Goal: Task Accomplishment & Management: Manage account settings

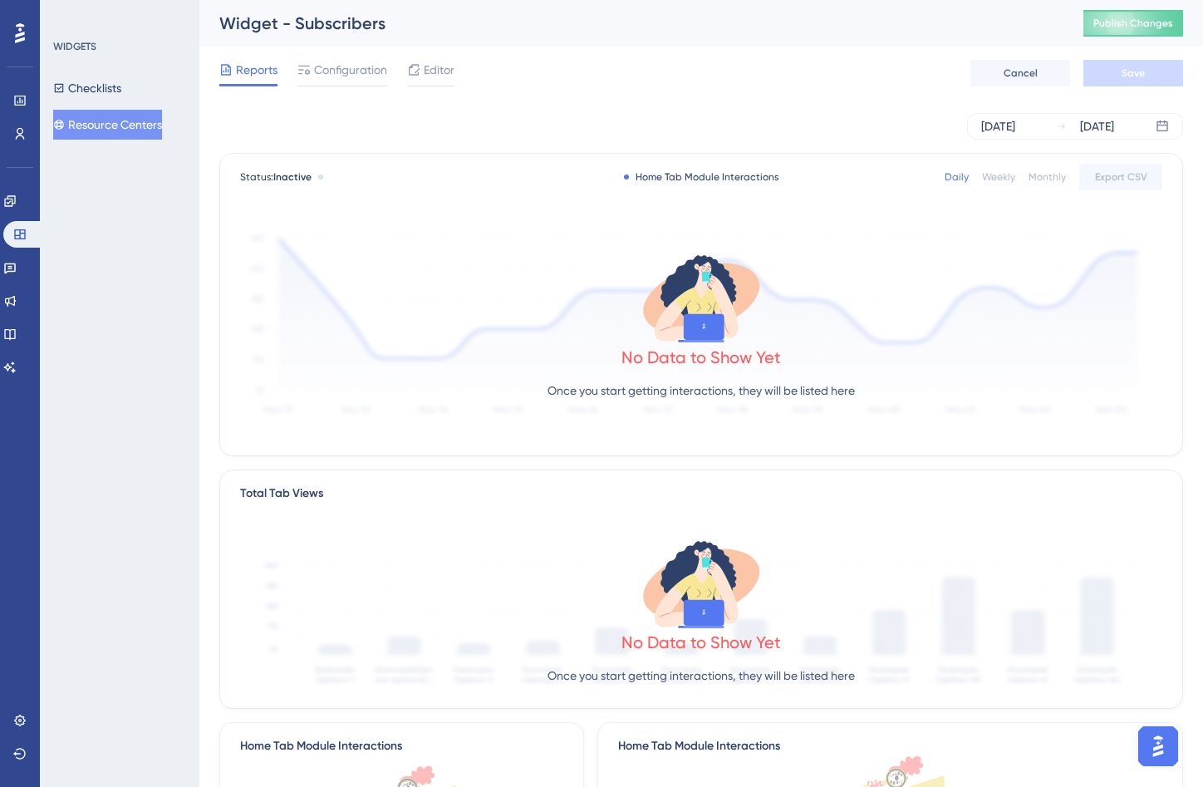
click at [130, 124] on button "Resource Centers" at bounding box center [107, 125] width 109 height 30
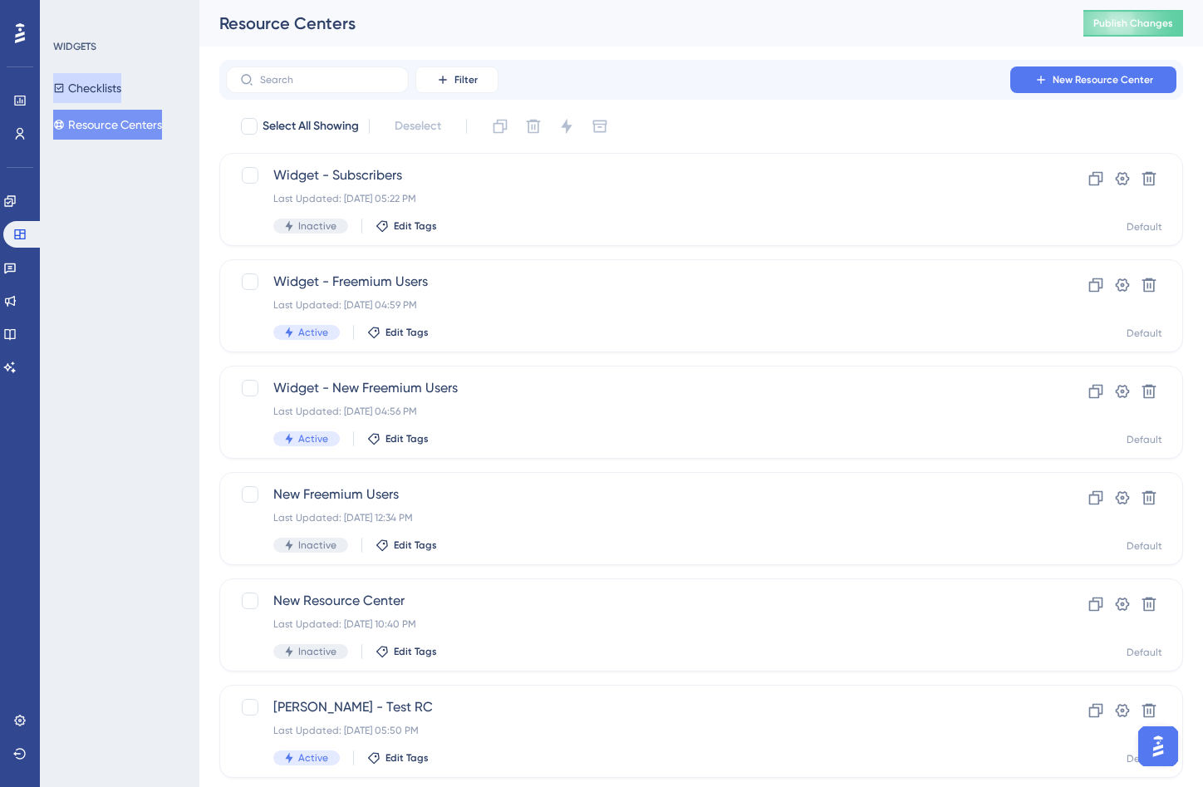
click at [95, 86] on button "Checklists" at bounding box center [87, 88] width 68 height 30
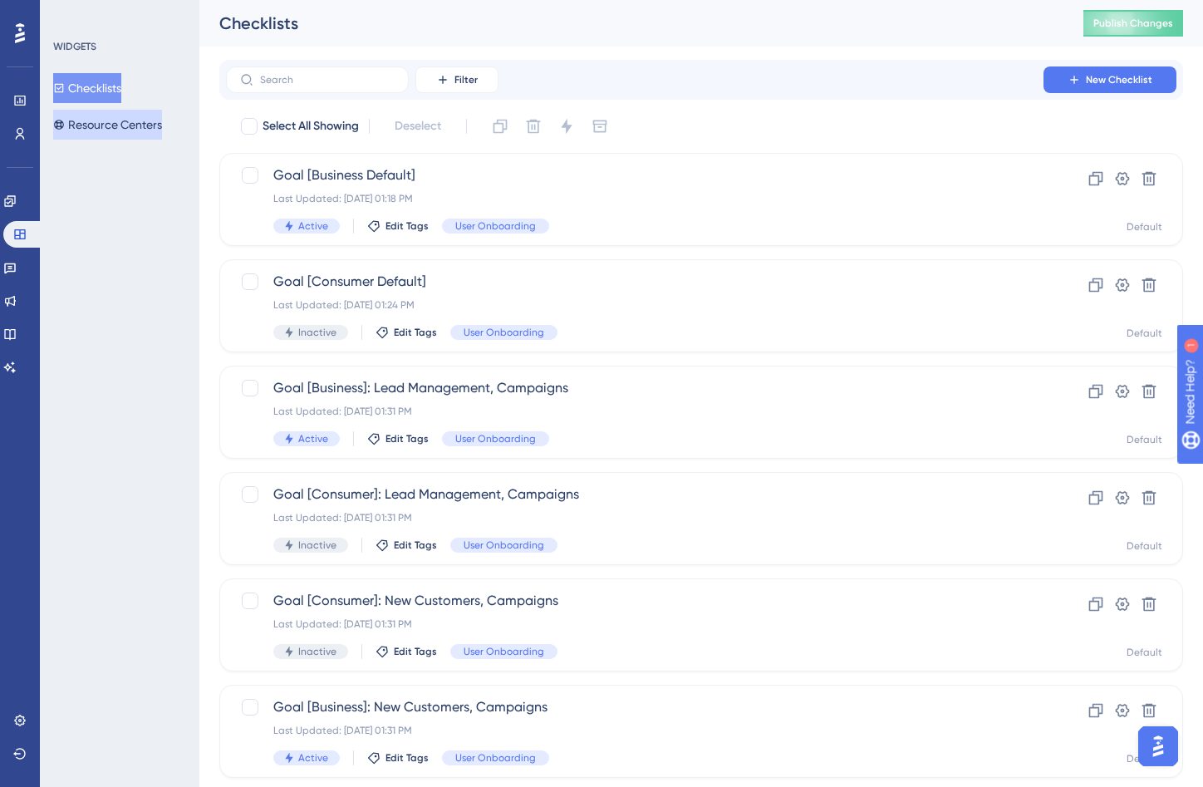
click at [99, 130] on button "Resource Centers" at bounding box center [107, 125] width 109 height 30
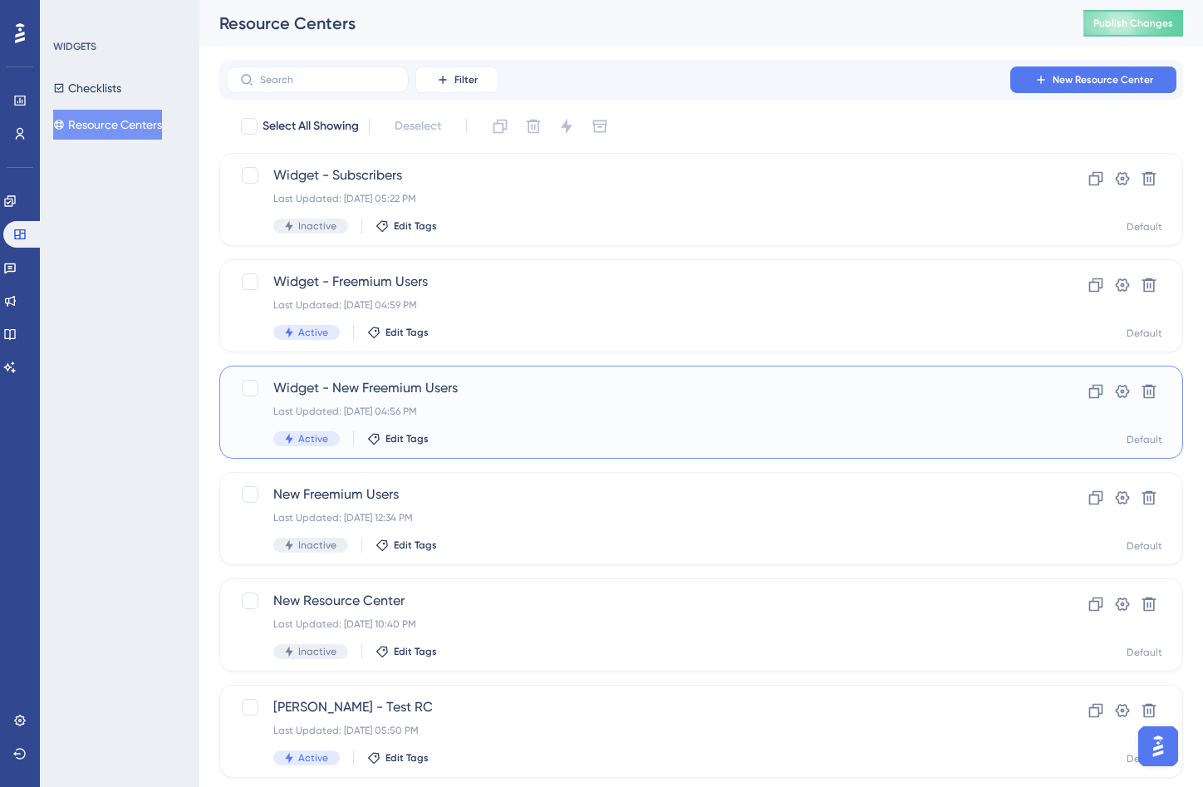
click at [492, 426] on div "Widget - New Freemium Users Last Updated: Sep 04 2025, 04:56 PM Active Edit Tags" at bounding box center [634, 412] width 723 height 68
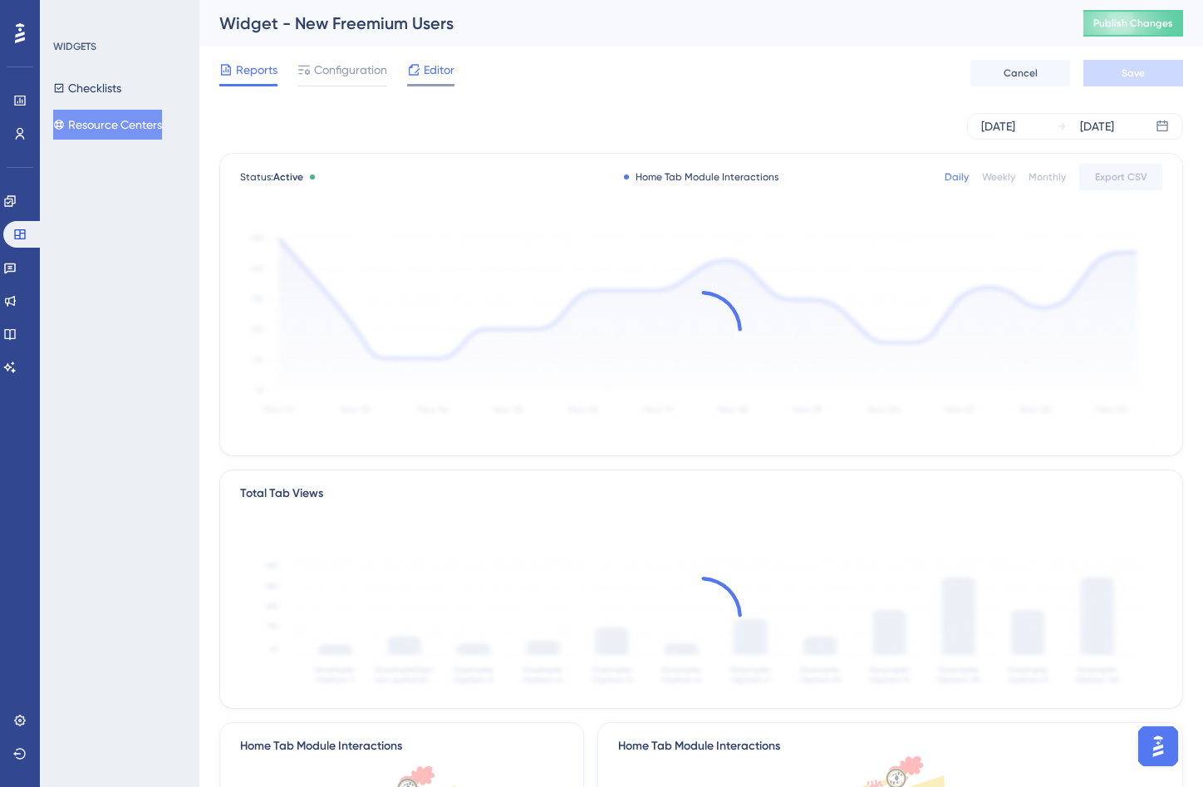
click at [426, 79] on span "Editor" at bounding box center [439, 70] width 31 height 20
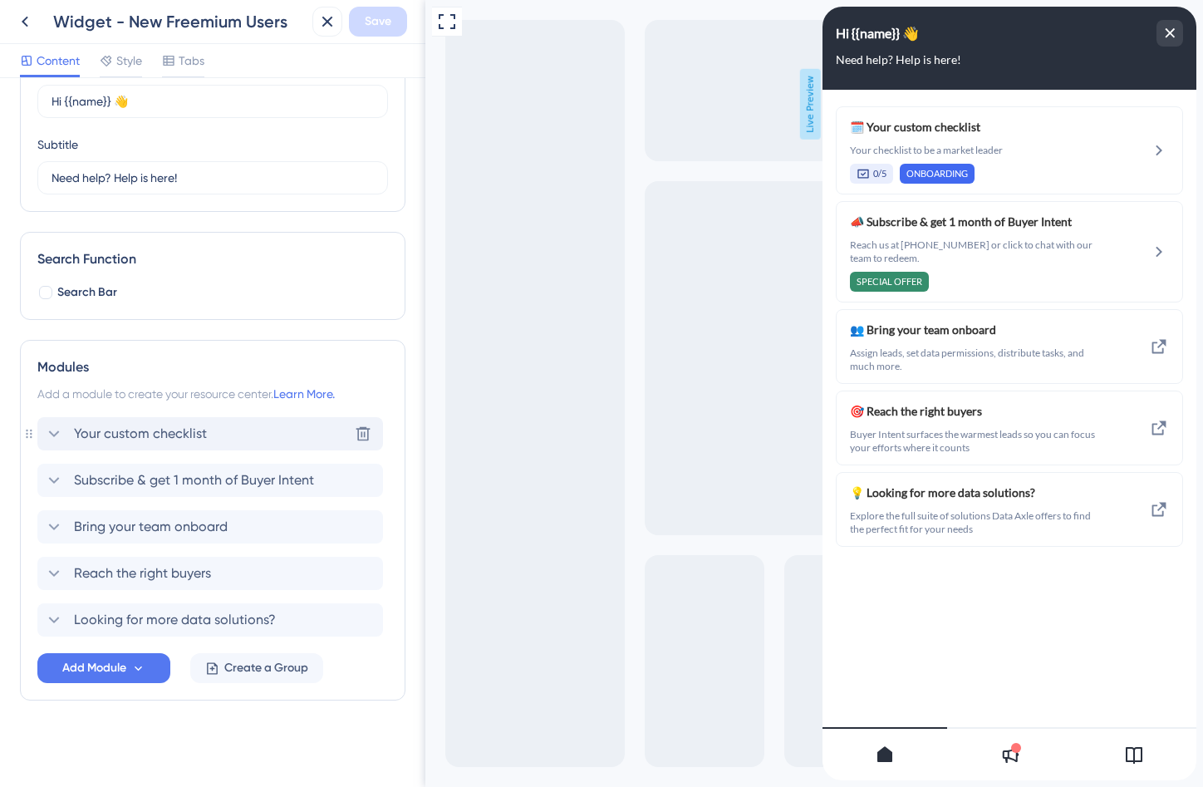
click at [270, 432] on div "Your custom checklist Delete" at bounding box center [210, 433] width 346 height 33
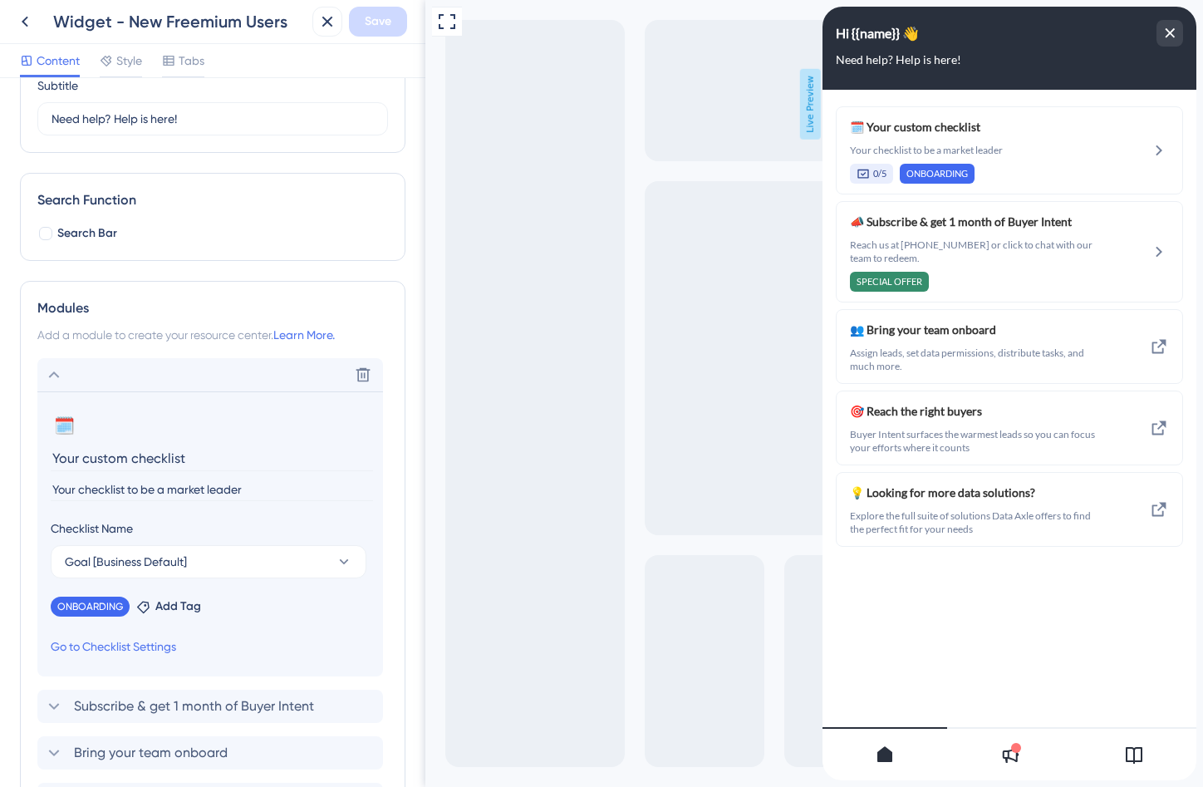
scroll to position [218, 0]
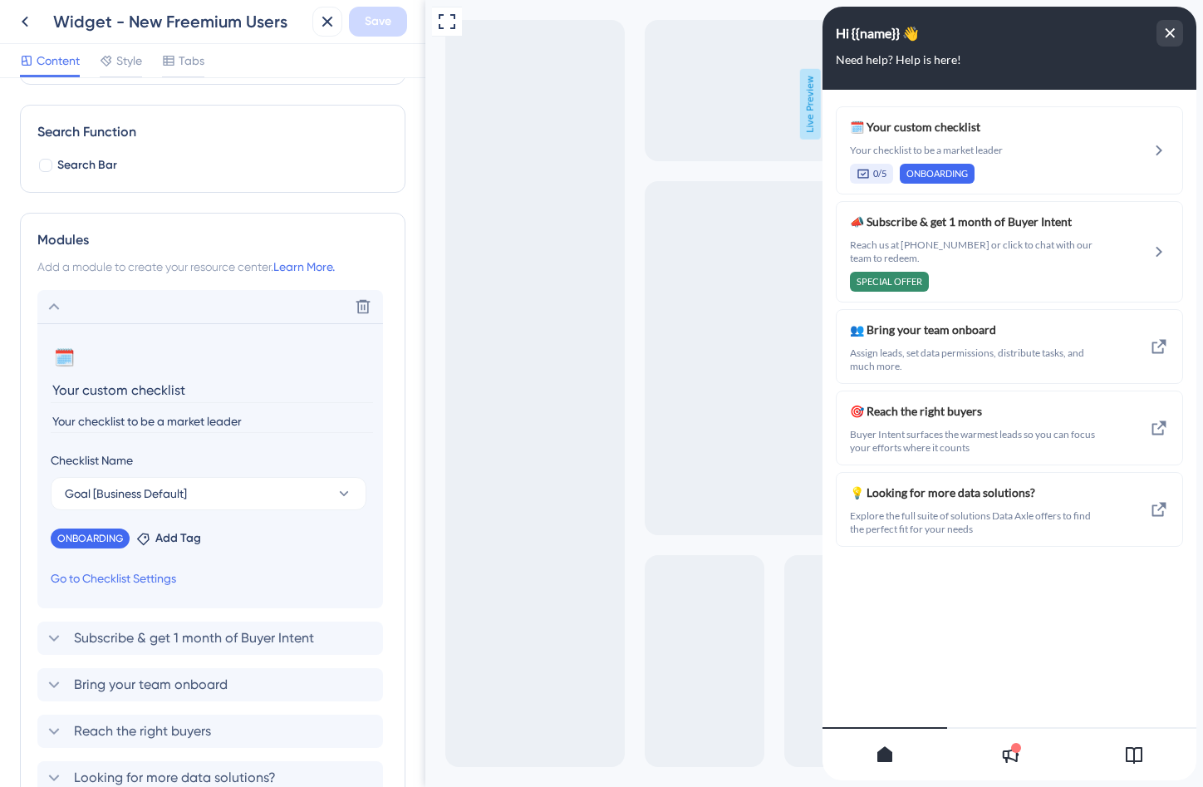
drag, startPoint x: 199, startPoint y: 389, endPoint x: 14, endPoint y: 389, distance: 185.3
click at [14, 389] on div "Resource Center Header Title Hi {{name}} 👋 14 Hi {{name}} 👋 Subtitle Need help?…" at bounding box center [213, 432] width 426 height 709
click at [93, 388] on input "Your Onboarding Guide" at bounding box center [212, 390] width 322 height 26
click at [165, 385] on input "Your onboarding Guide" at bounding box center [212, 390] width 322 height 26
type input "Your onboarding guide"
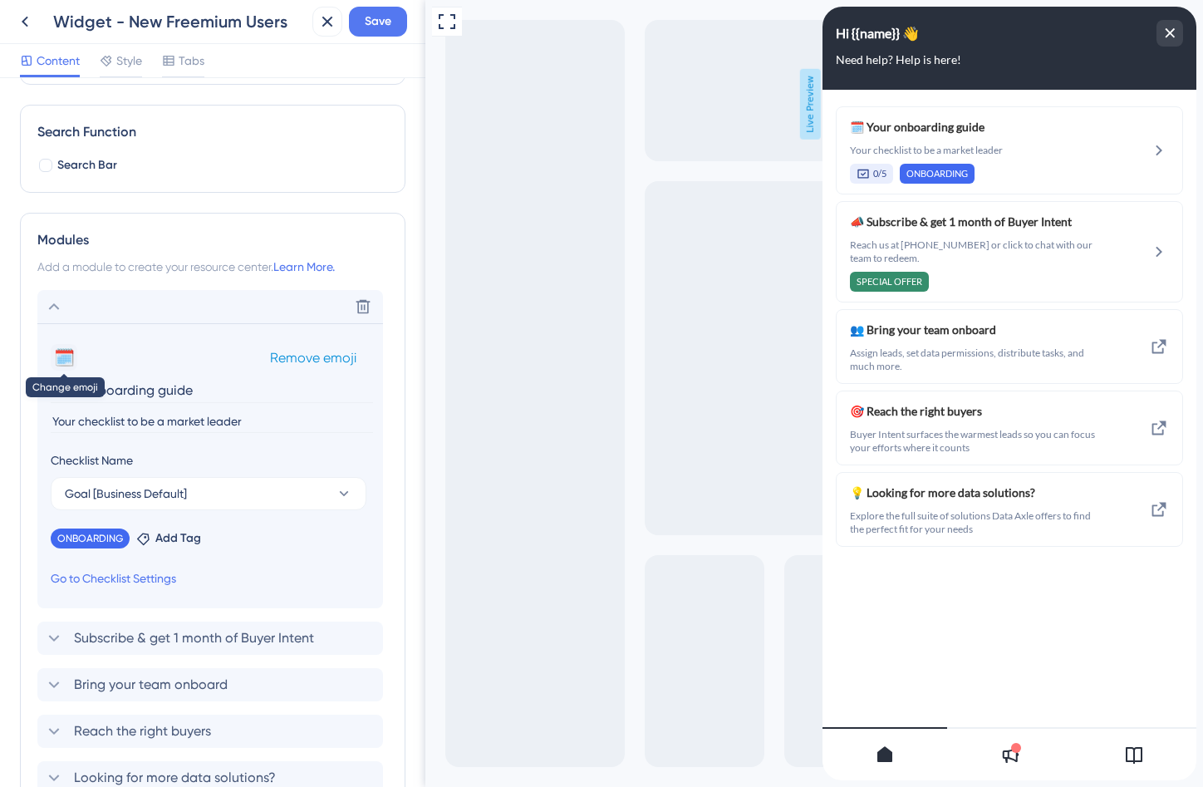
click at [69, 349] on button "🗓️" at bounding box center [64, 357] width 27 height 27
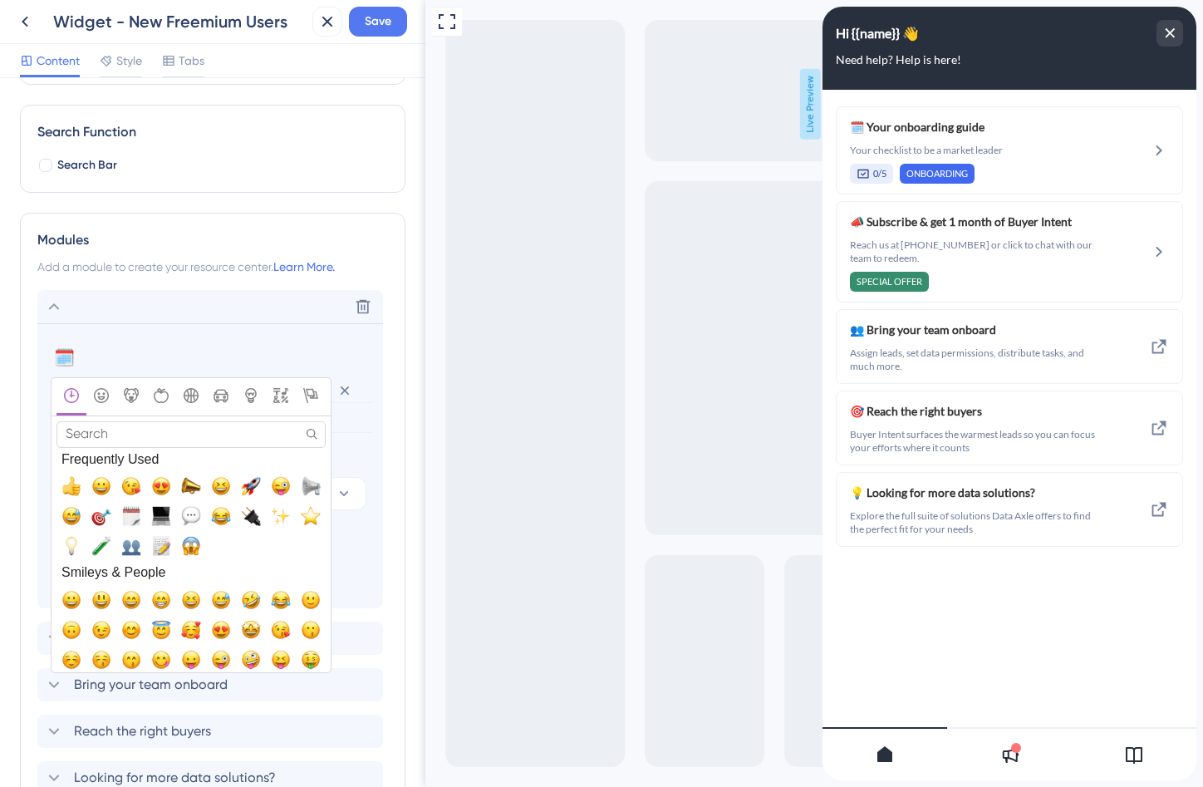
click at [185, 434] on input "Search" at bounding box center [191, 434] width 269 height 26
click at [306, 460] on span "Frequently Used" at bounding box center [191, 459] width 269 height 23
click at [260, 482] on span "🚀, rocket" at bounding box center [251, 486] width 20 height 20
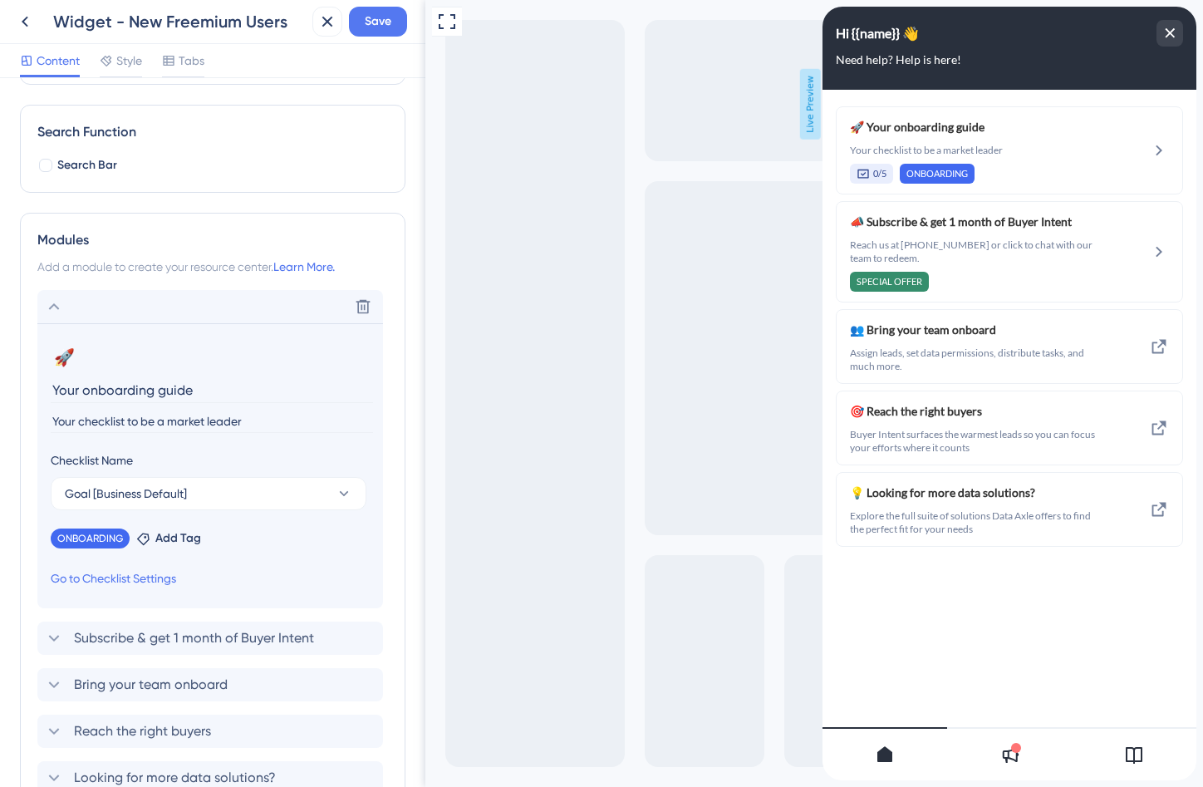
click at [177, 414] on input "Your checklist to be a market leader" at bounding box center [212, 422] width 322 height 22
paste input "A personalized checklist designed around your goals to help you get up and runn…"
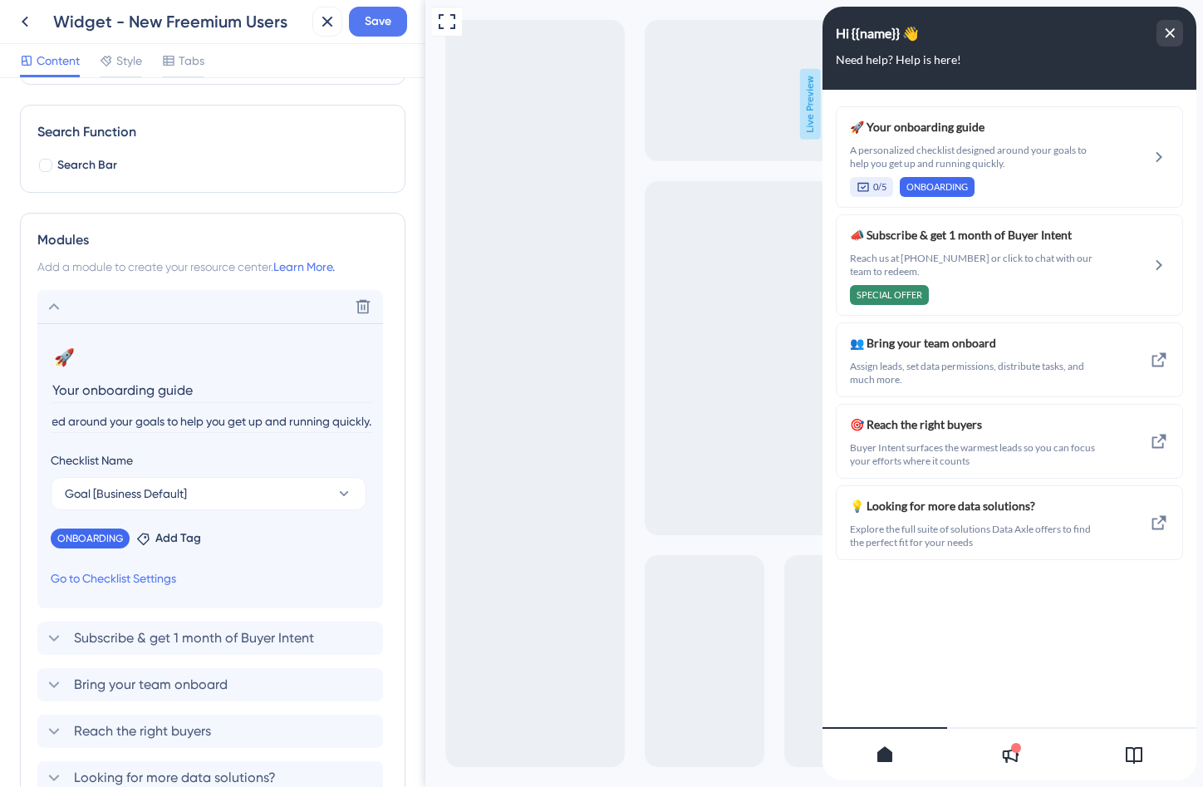
scroll to position [0, 0]
drag, startPoint x: 145, startPoint y: 419, endPoint x: 16, endPoint y: 417, distance: 128.8
click at [16, 417] on div "Resource Center Header Title Hi {{name}} 👋 14 Hi {{name}} 👋 Subtitle Need help?…" at bounding box center [213, 432] width 426 height 709
click at [206, 418] on input "A personalized checklist designed around your goals to help you get up and runn…" at bounding box center [212, 422] width 322 height 22
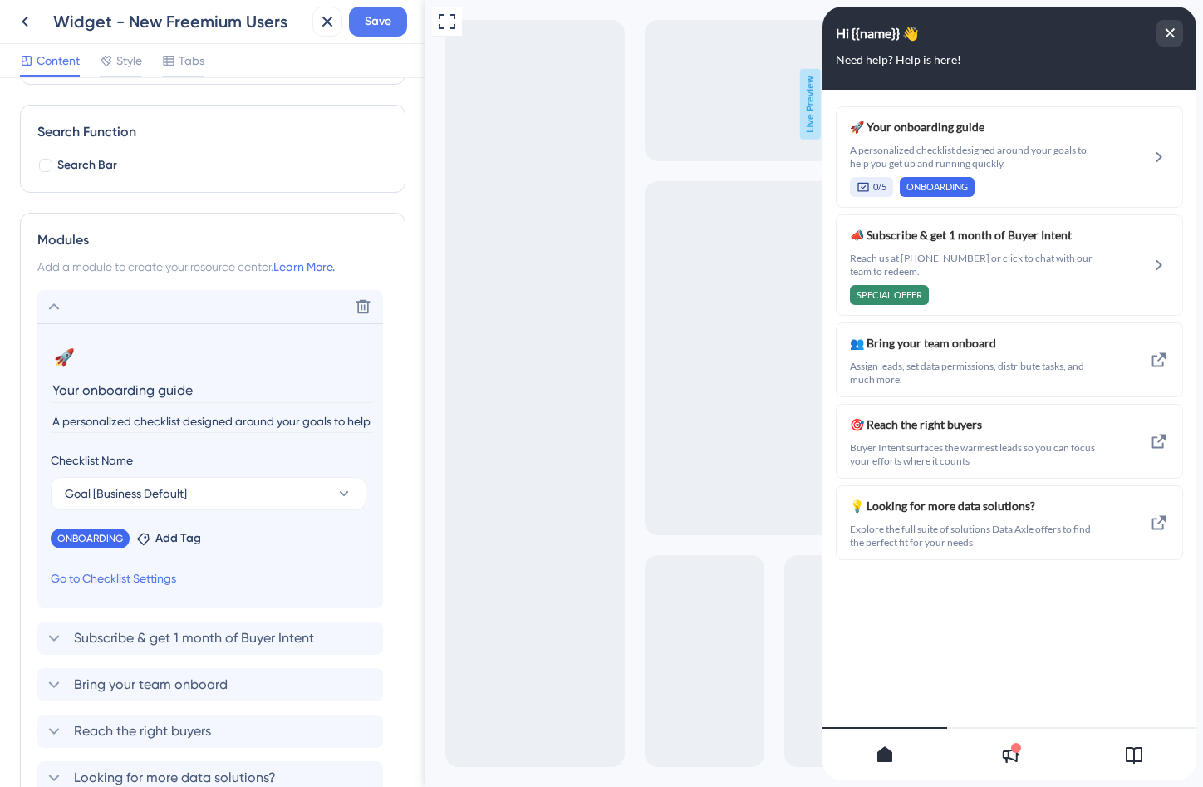
type input "A personalized checklist designed around your goals to help you get up and runn…"
click at [407, 237] on div "Resource Center Header Title Hi {{name}} 👋 14 Hi {{name}} 👋 Subtitle Need help?…" at bounding box center [213, 432] width 426 height 709
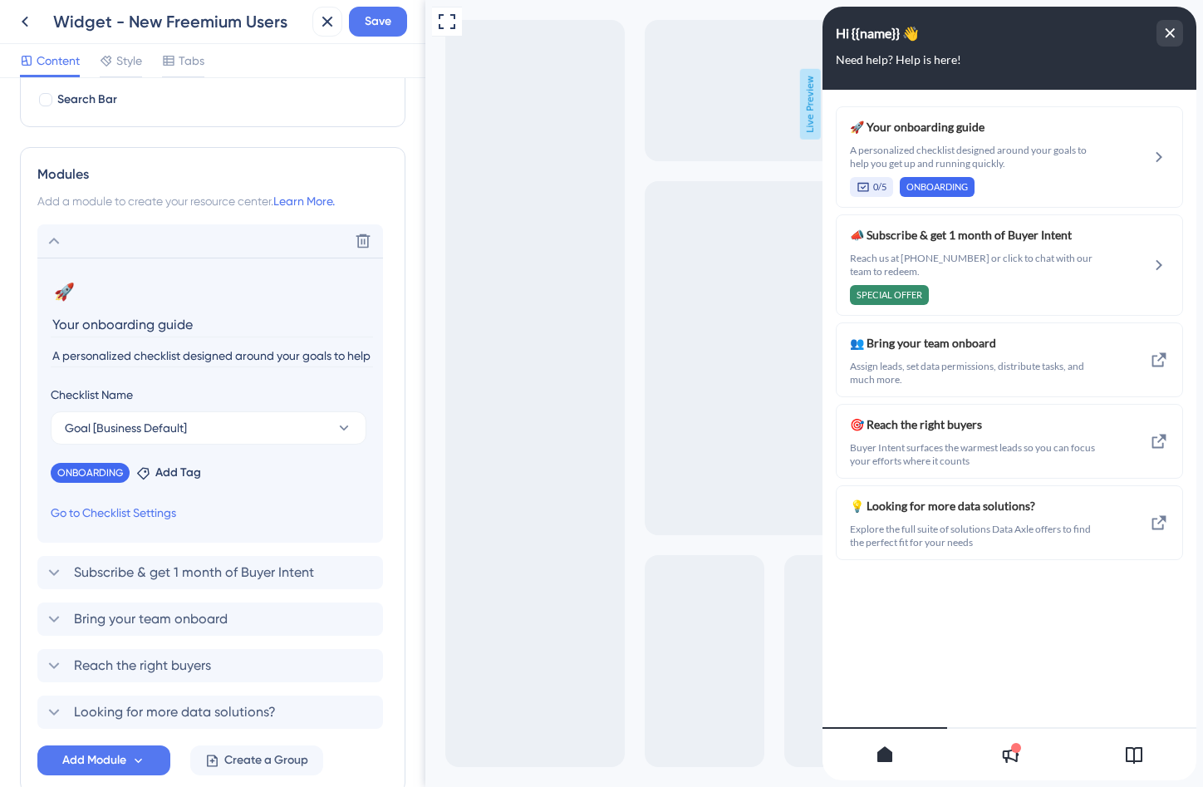
click at [189, 358] on input "A personalized checklist designed around your goals to help you get up and runn…" at bounding box center [212, 356] width 322 height 22
click at [46, 238] on icon at bounding box center [54, 241] width 20 height 20
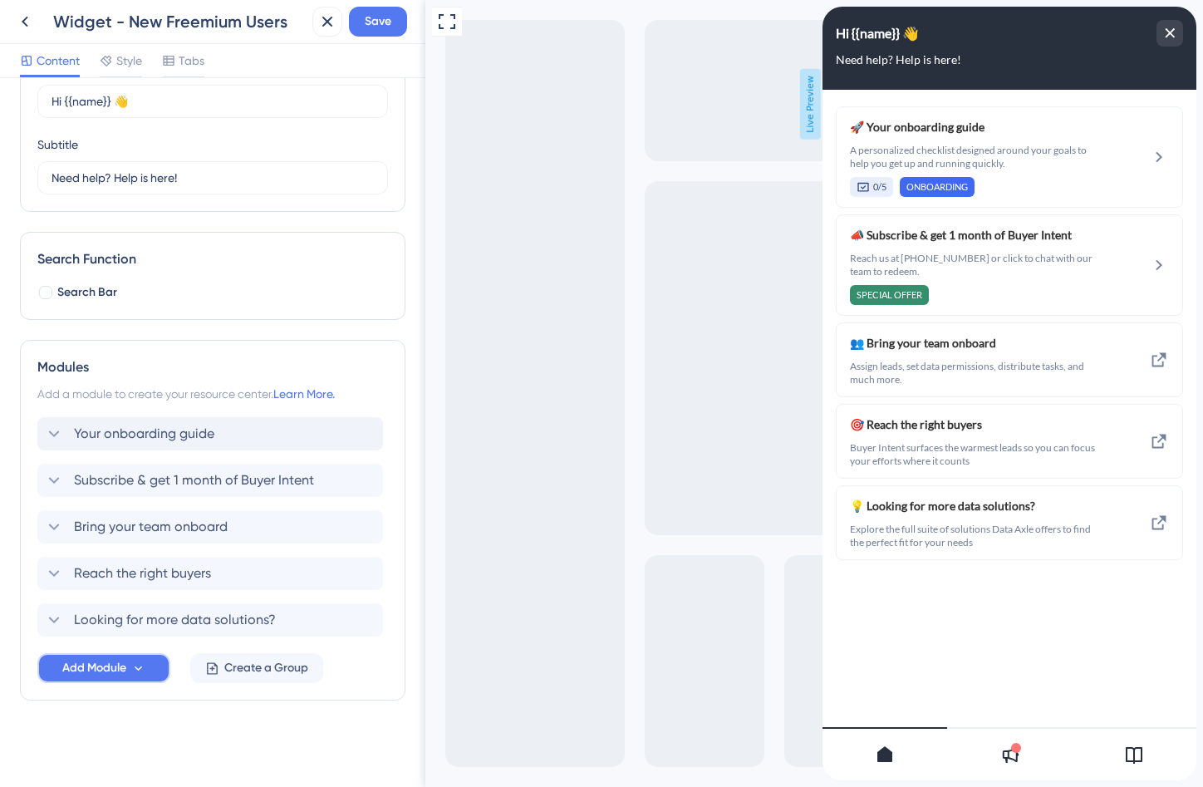
click at [96, 667] on span "Add Module" at bounding box center [94, 668] width 64 height 20
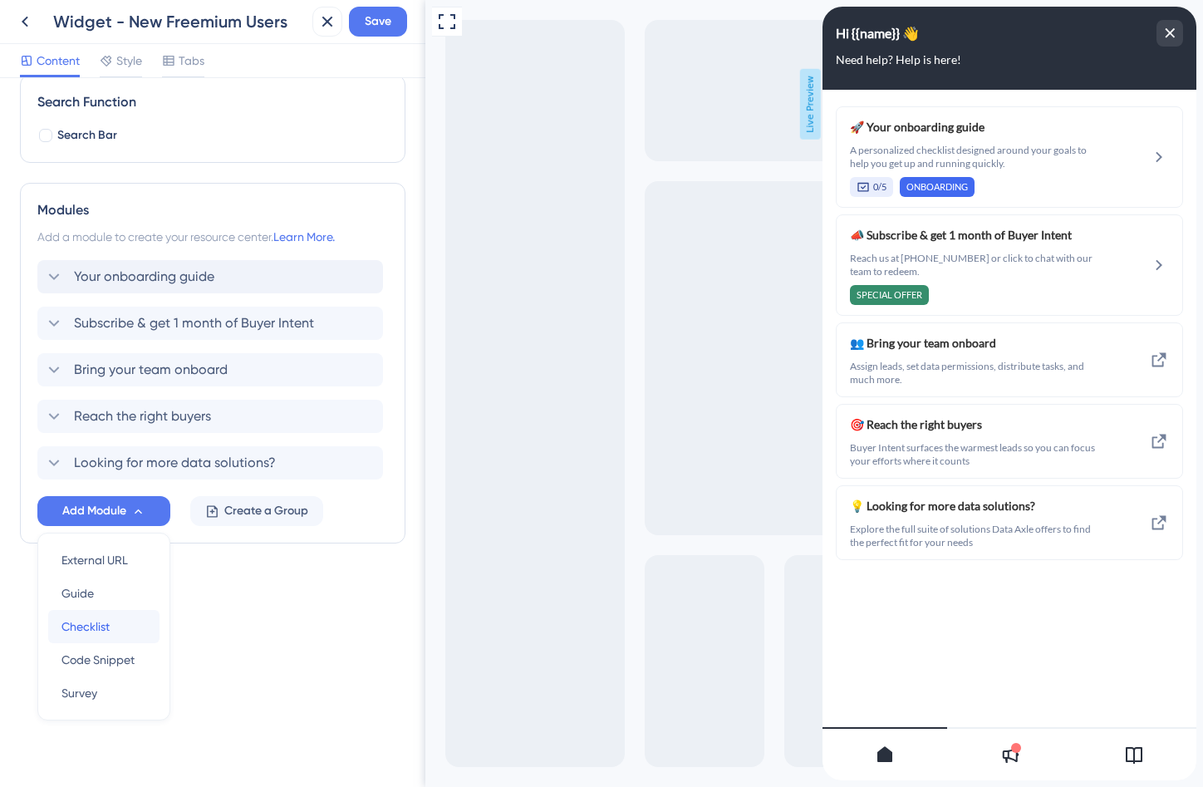
click at [98, 628] on span "Checklist" at bounding box center [86, 627] width 48 height 20
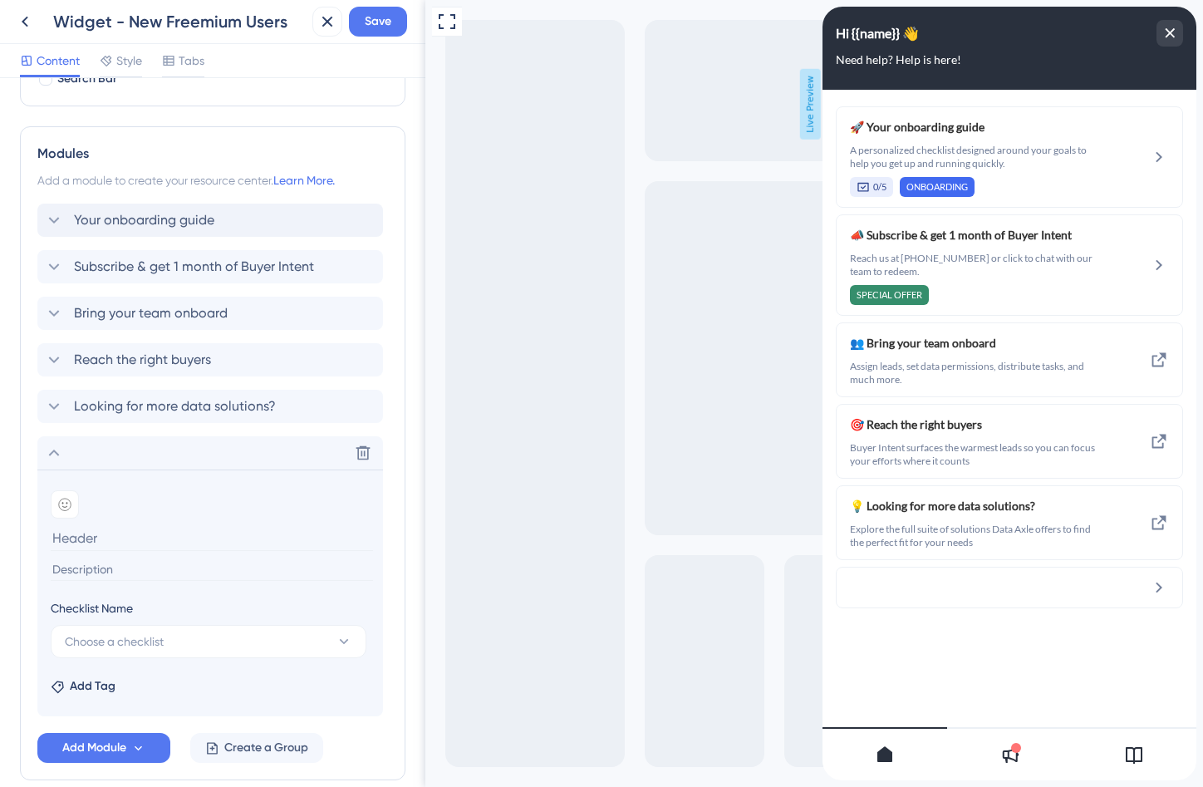
scroll to position [372, 0]
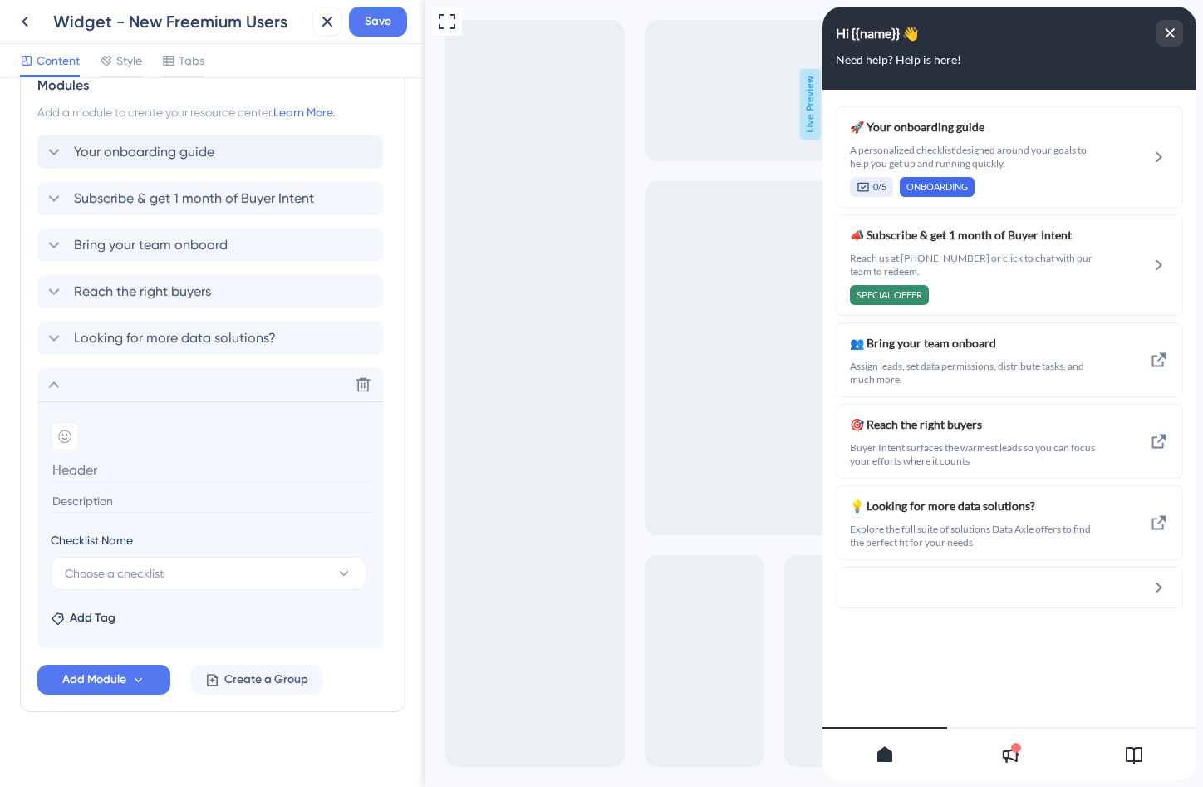
click at [107, 499] on input at bounding box center [212, 501] width 322 height 22
paste input "A personalized checklist designed around your goals to help you get up and runn…"
type input "A personalized checklist designed around your goals to help you get up and runn…"
click at [130, 469] on input at bounding box center [212, 470] width 322 height 26
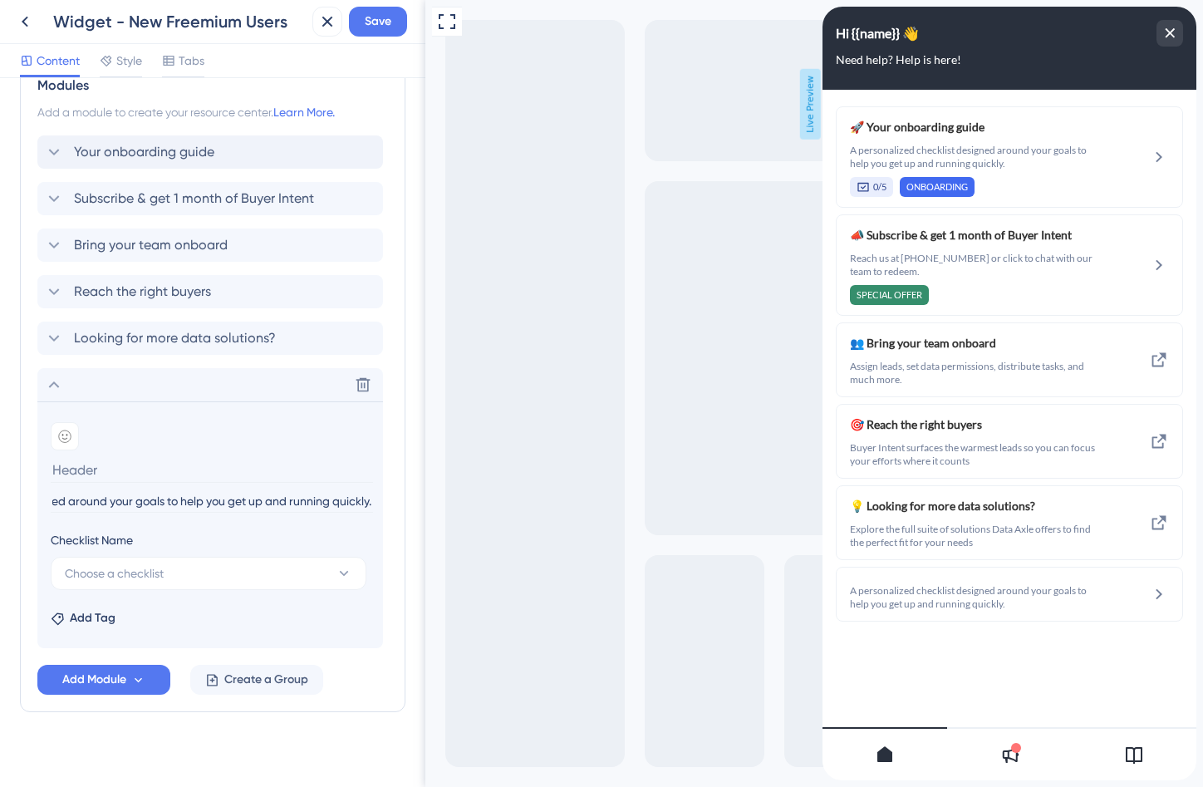
scroll to position [0, 0]
click at [204, 577] on button "Choose a checklist" at bounding box center [209, 573] width 316 height 33
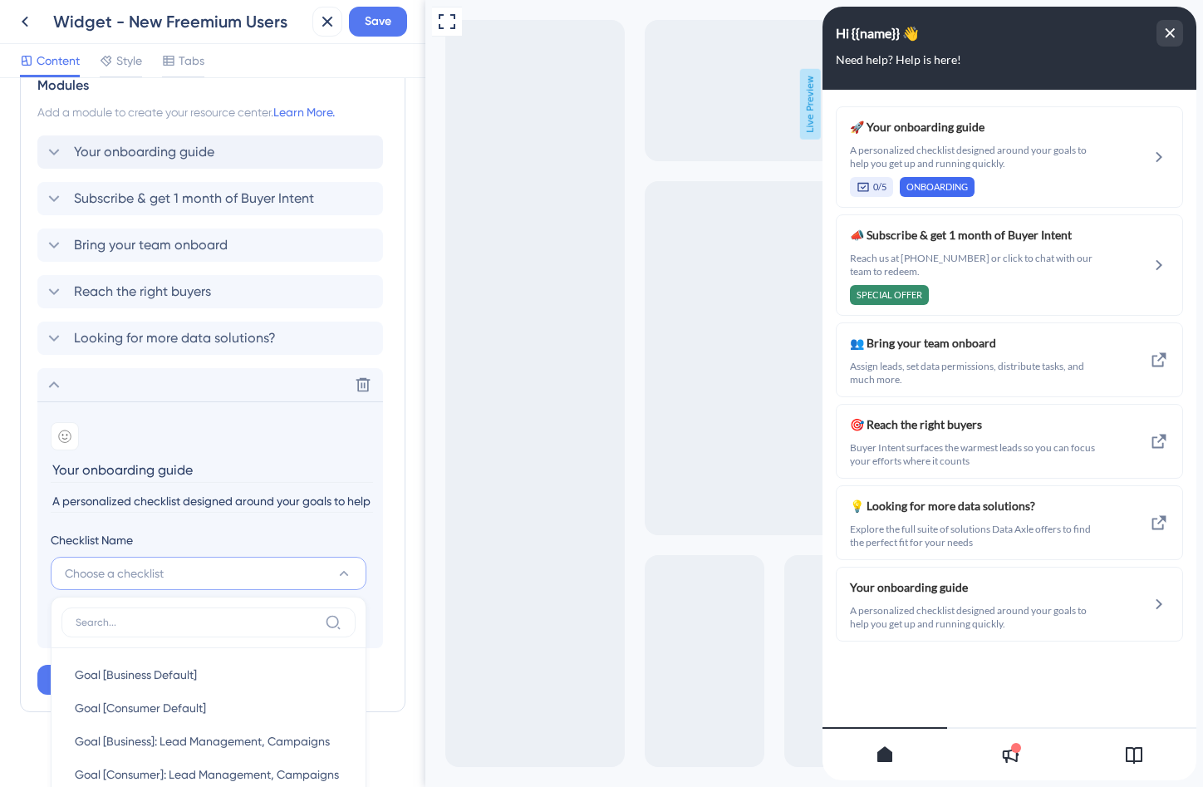
scroll to position [692, 0]
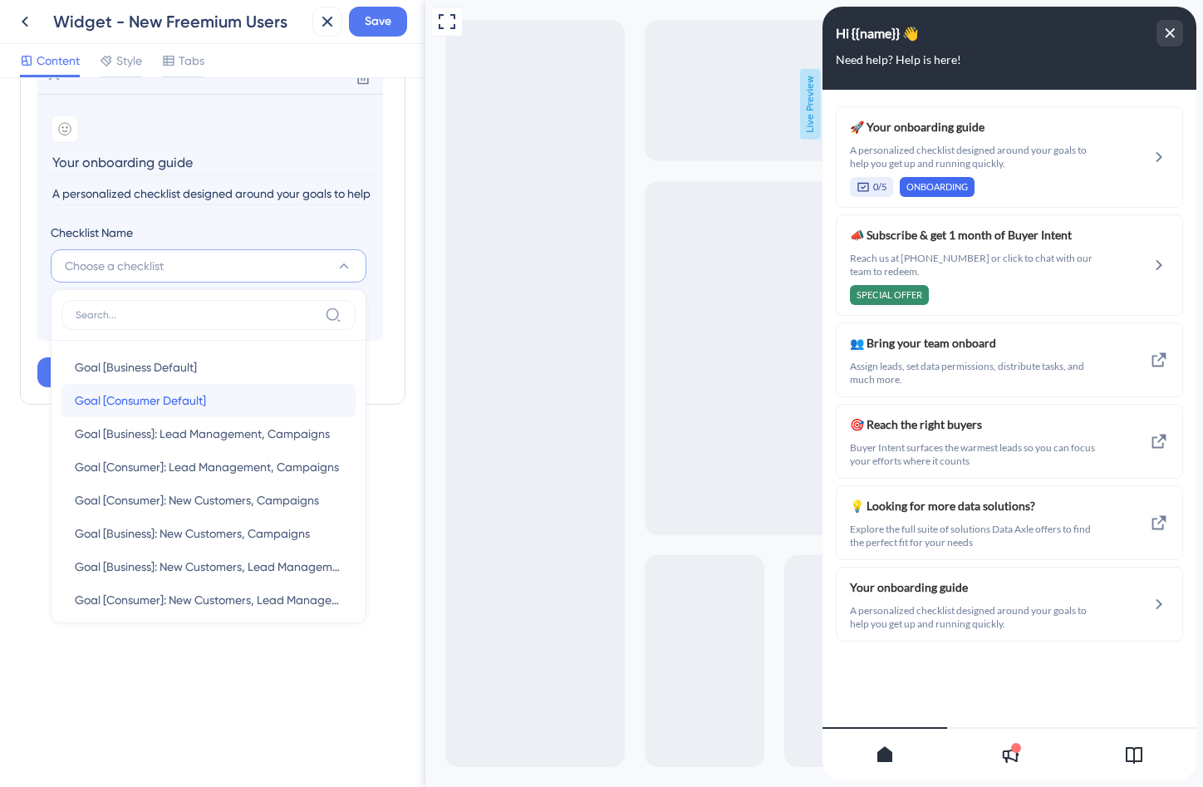
click at [170, 391] on span "Goal [Consumer Default]" at bounding box center [140, 401] width 131 height 20
type input "Goal [Consumer Default]"
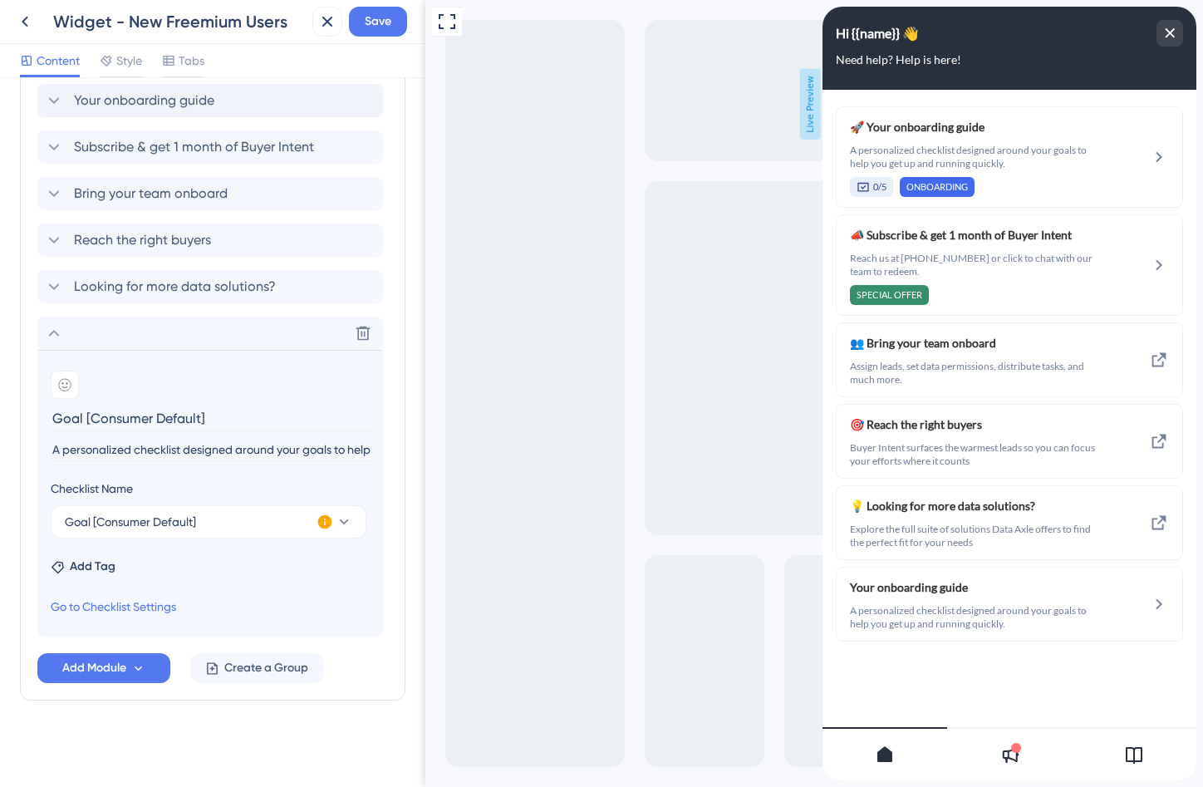
scroll to position [424, 0]
click at [246, 519] on button "Goal [Consumer Default]" at bounding box center [209, 521] width 316 height 33
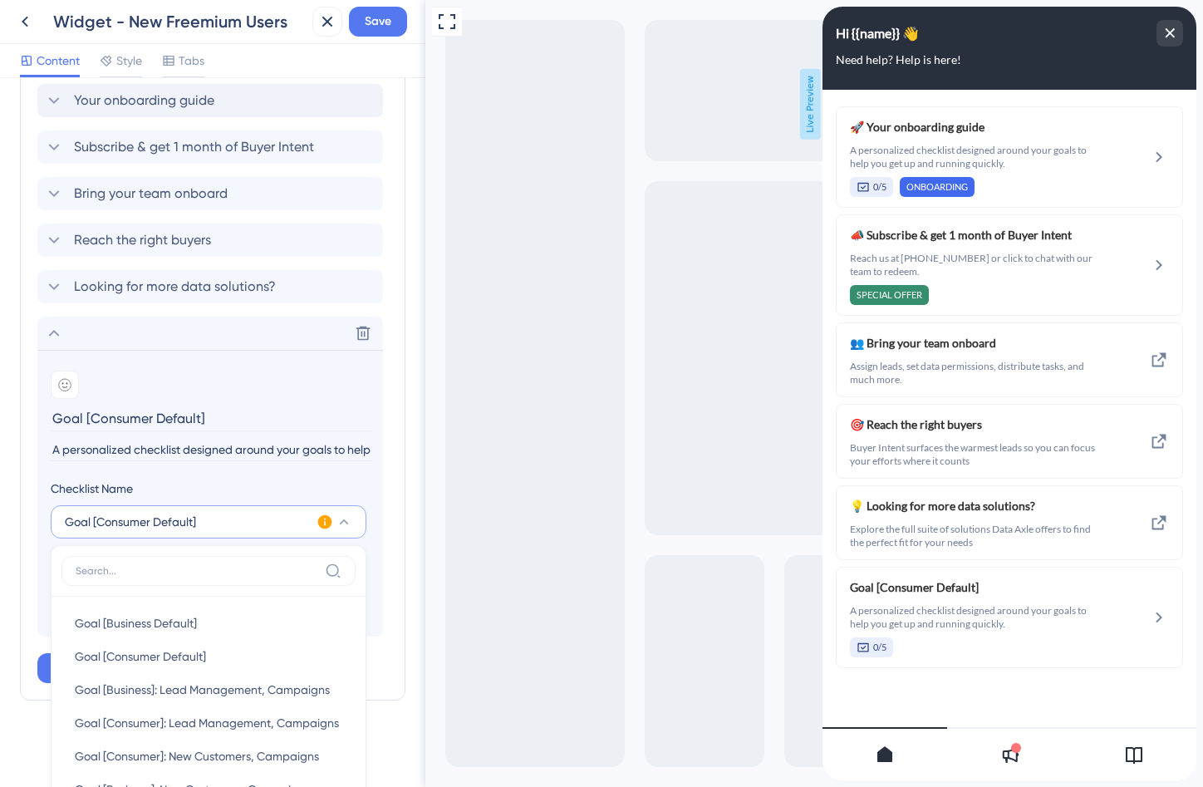
scroll to position [692, 0]
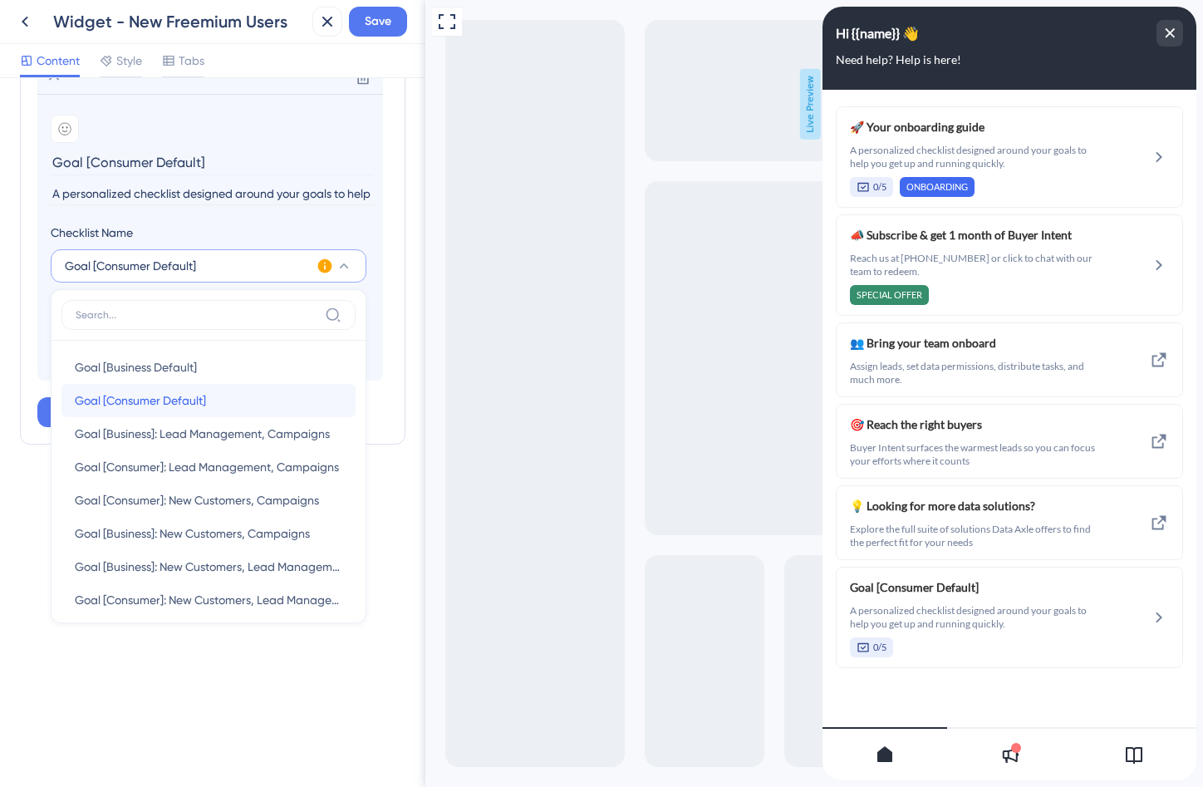
click at [222, 396] on div "Goal [Consumer Default] Goal [Consumer Default]" at bounding box center [209, 400] width 268 height 33
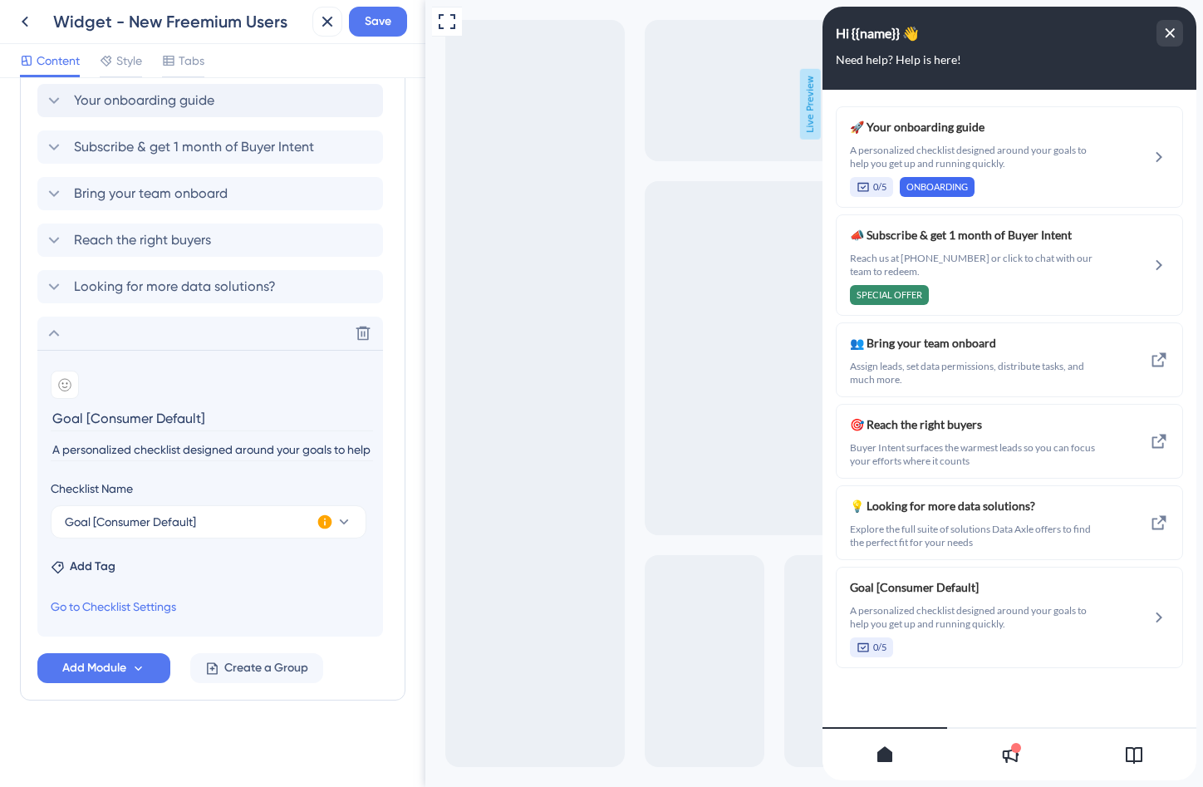
click at [325, 525] on icon at bounding box center [325, 522] width 14 height 14
click at [445, 543] on span "Activate Now" at bounding box center [434, 541] width 63 height 13
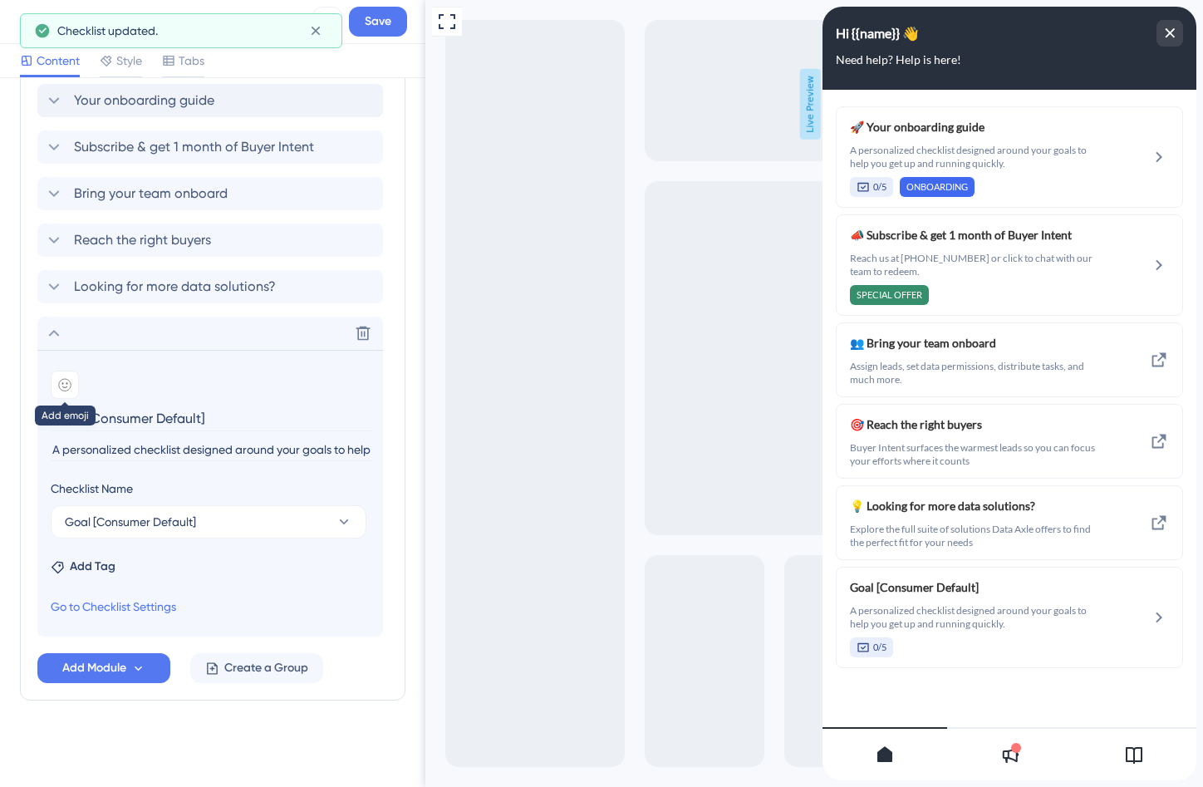
click at [67, 380] on icon at bounding box center [65, 385] width 12 height 12
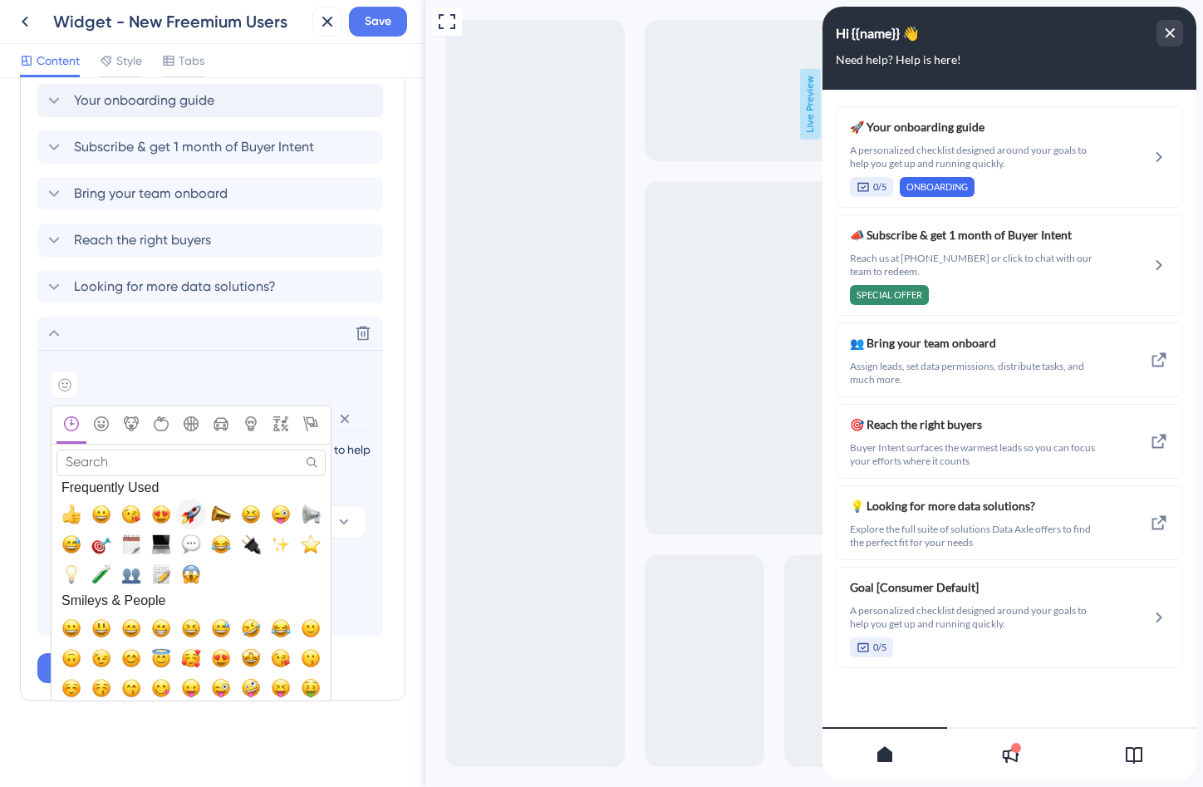
click at [192, 515] on span "🚀, rocket" at bounding box center [191, 514] width 20 height 20
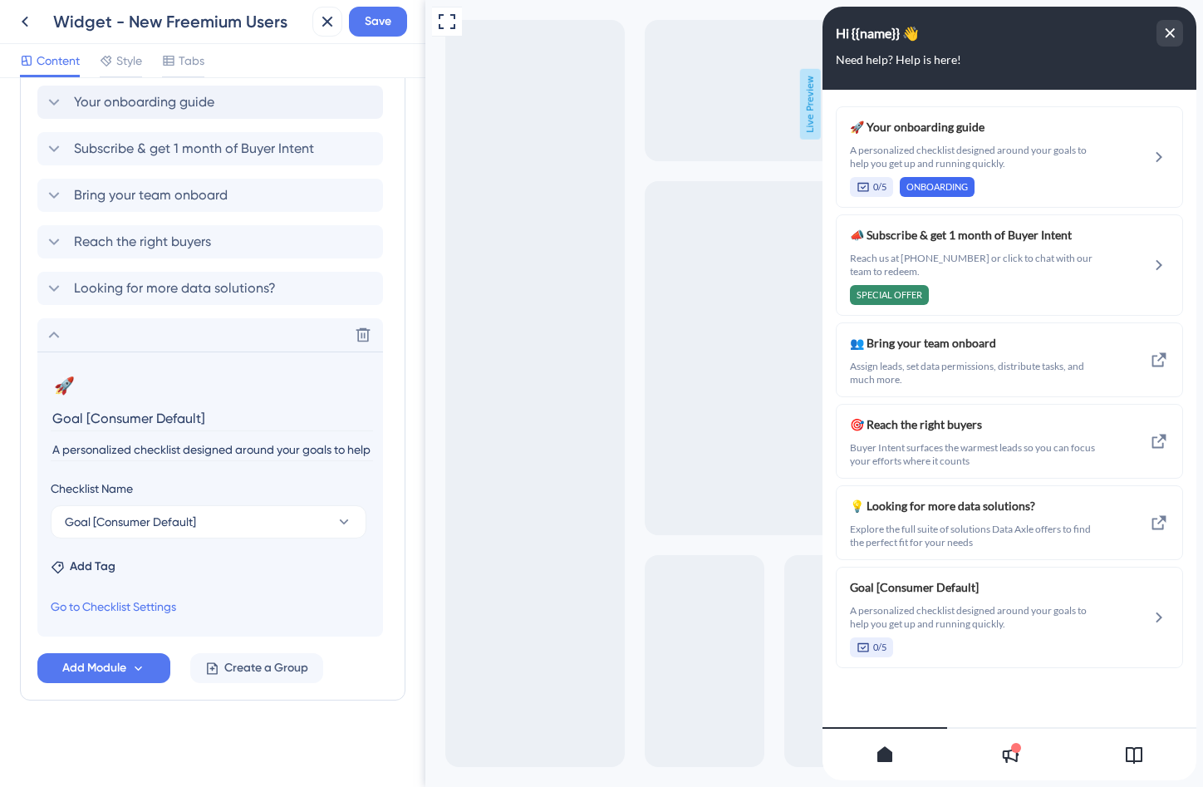
scroll to position [422, 0]
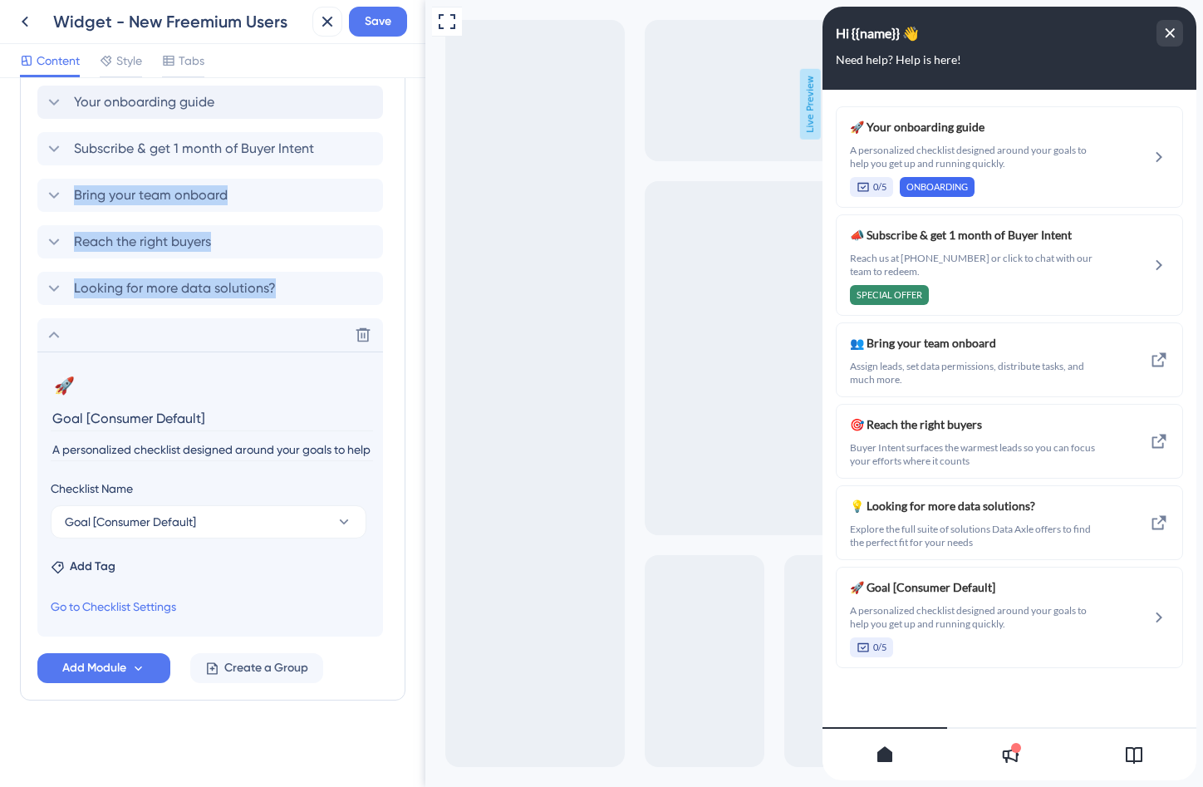
drag, startPoint x: 39, startPoint y: 337, endPoint x: 39, endPoint y: 177, distance: 159.6
click at [39, 177] on div "Your onboarding guide Subscribe & get 1 month of Buyer Intent Bring your team o…" at bounding box center [212, 361] width 351 height 551
click at [53, 329] on icon at bounding box center [54, 335] width 20 height 20
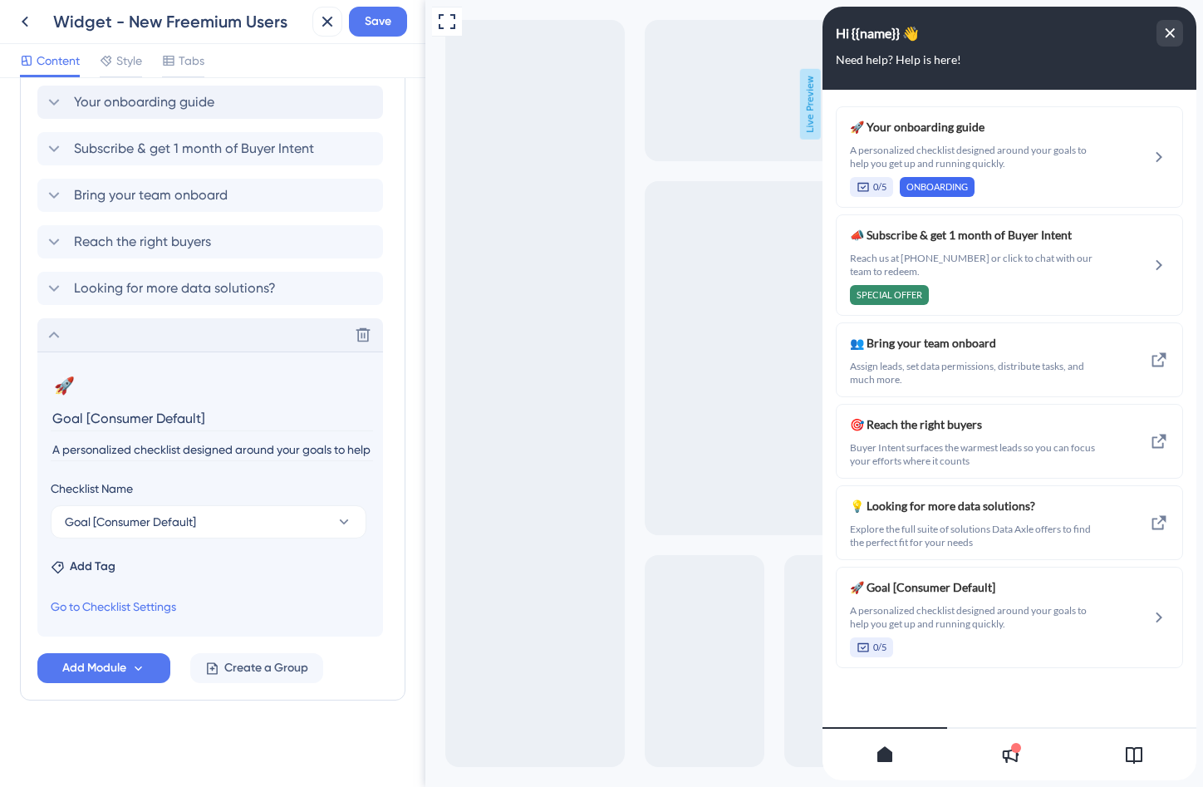
scroll to position [137, 0]
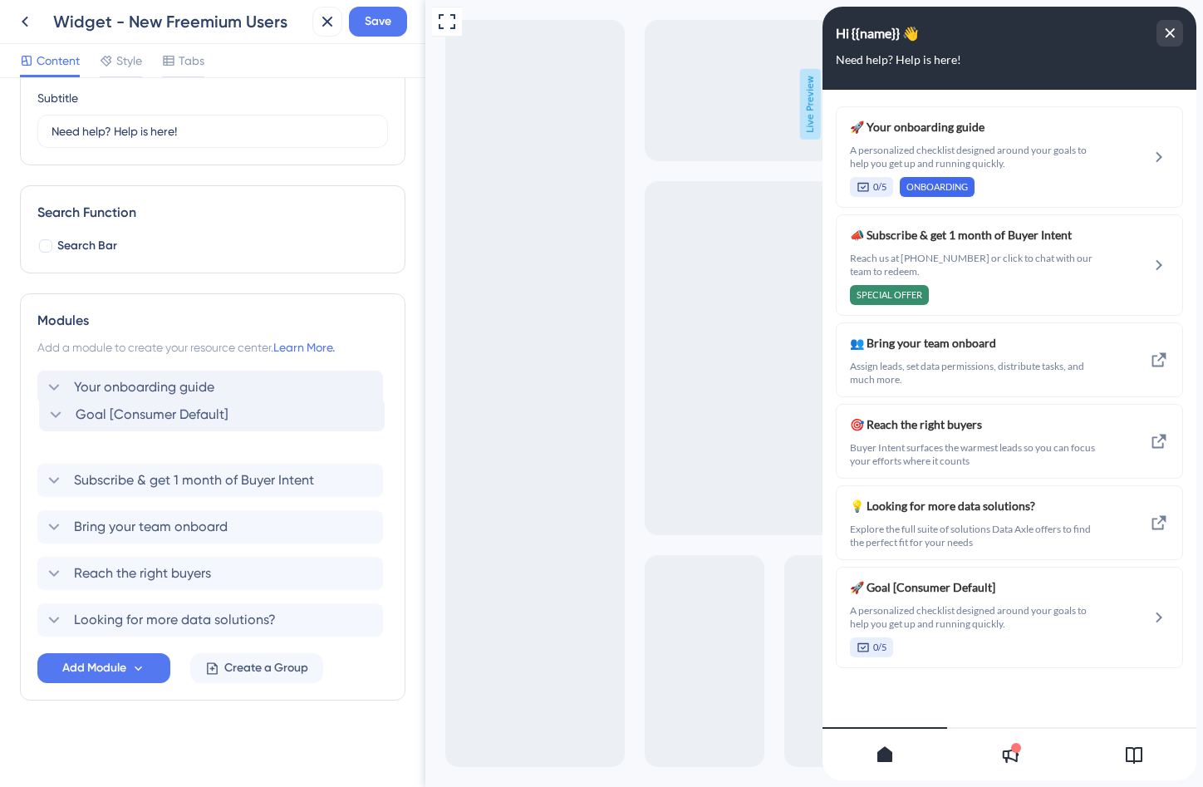
drag, startPoint x: 46, startPoint y: 624, endPoint x: 47, endPoint y: 410, distance: 214.4
click at [47, 410] on div "Your onboarding guide Subscribe & get 1 month of Buyer Intent Bring your team o…" at bounding box center [212, 504] width 351 height 266
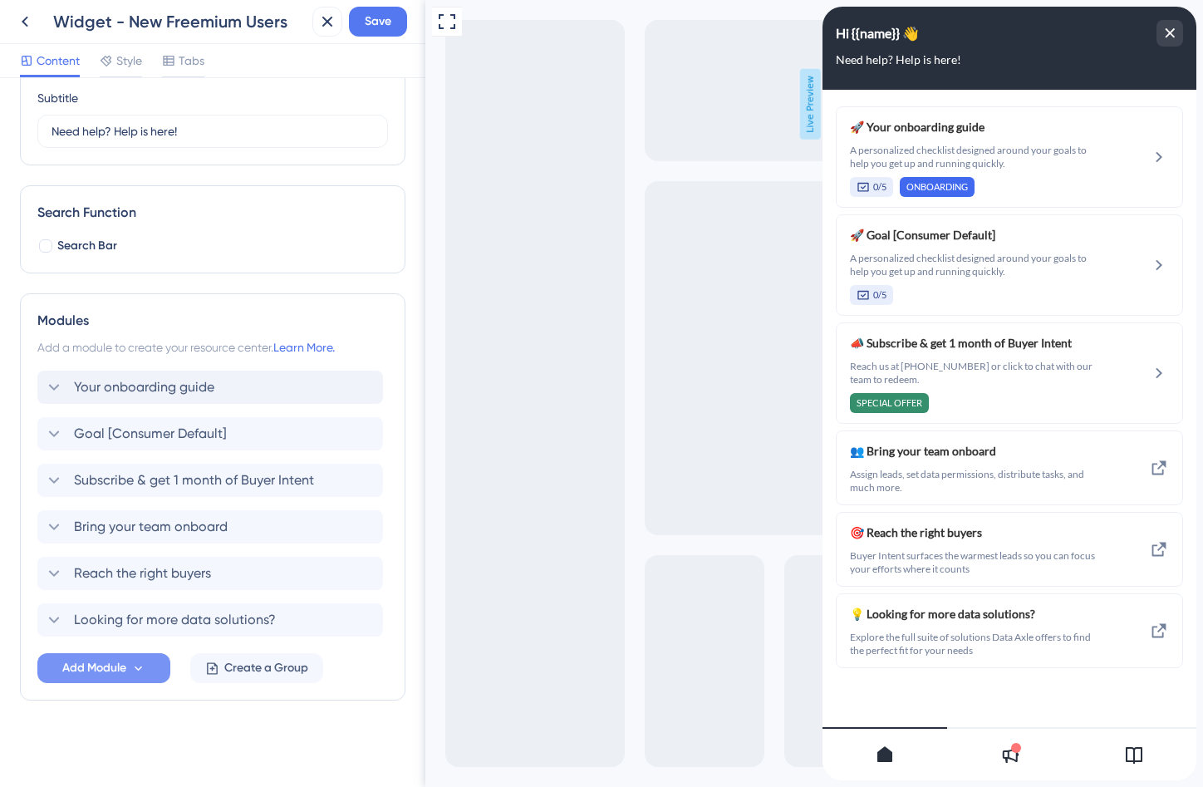
click at [121, 672] on span "Add Module" at bounding box center [94, 668] width 64 height 20
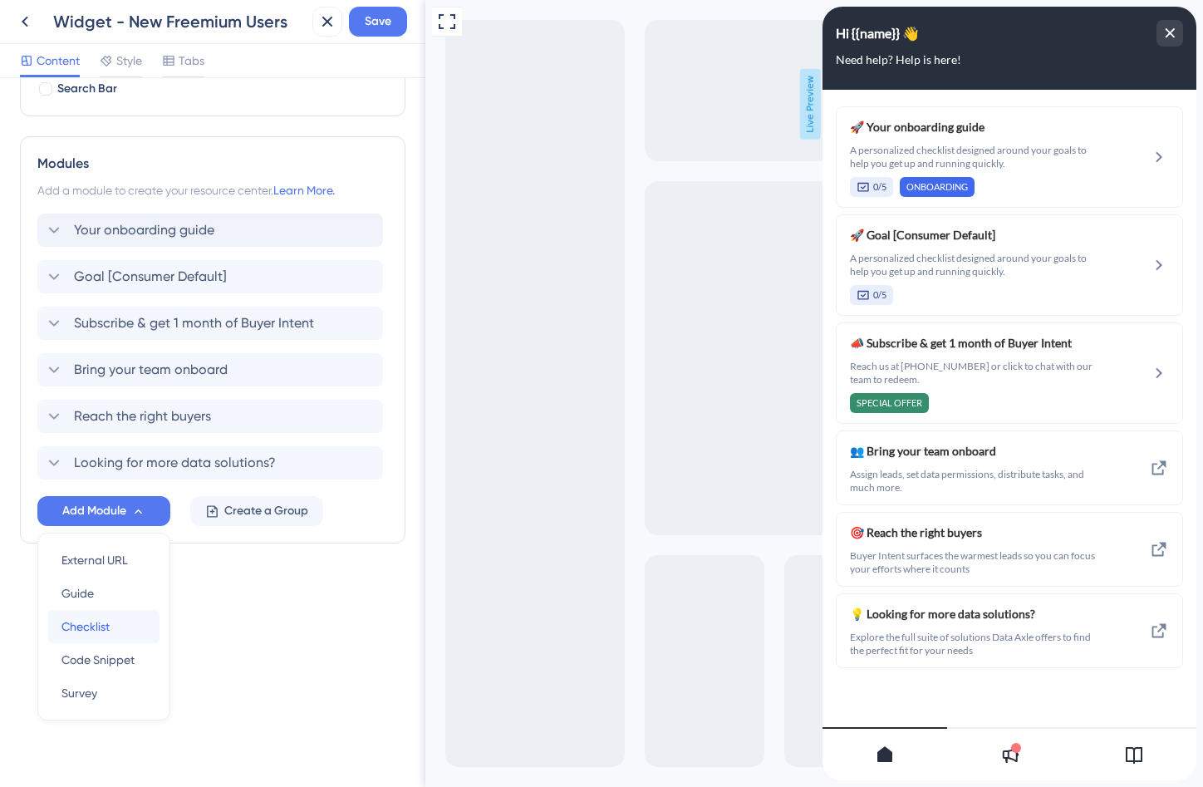
click at [102, 624] on span "Checklist" at bounding box center [86, 627] width 48 height 20
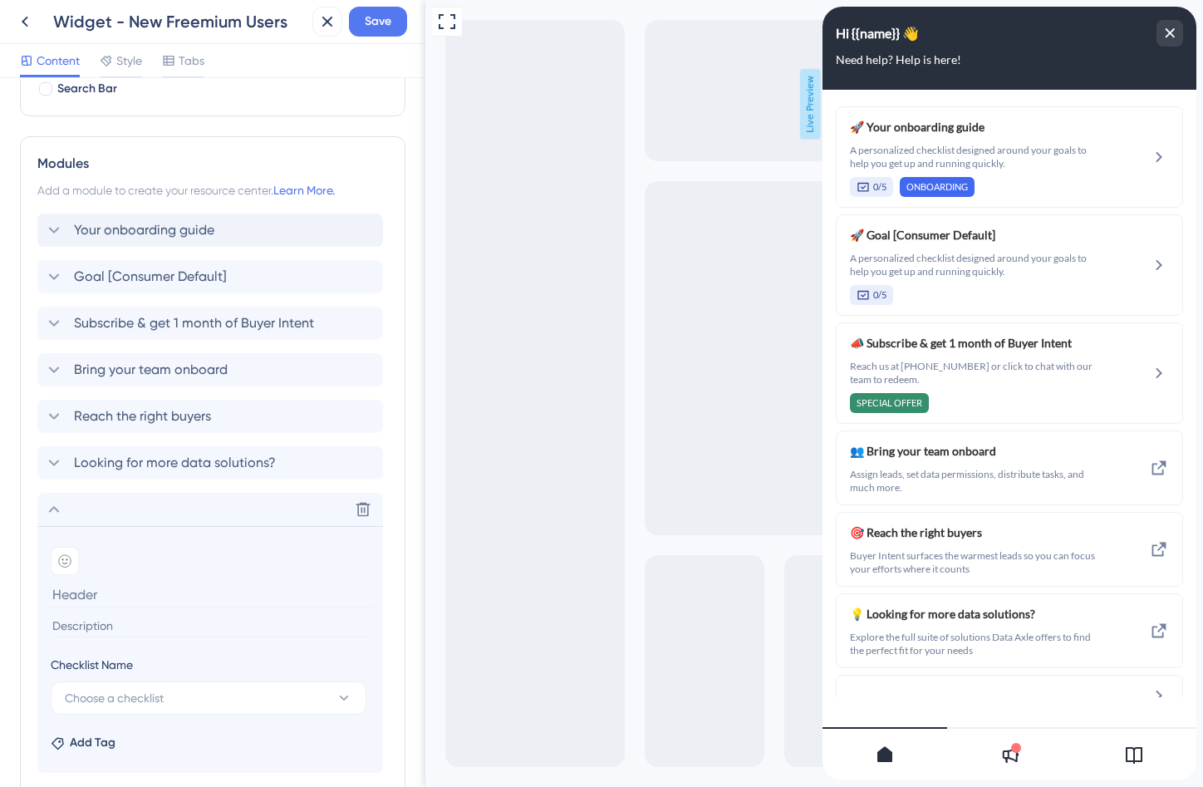
scroll to position [396, 0]
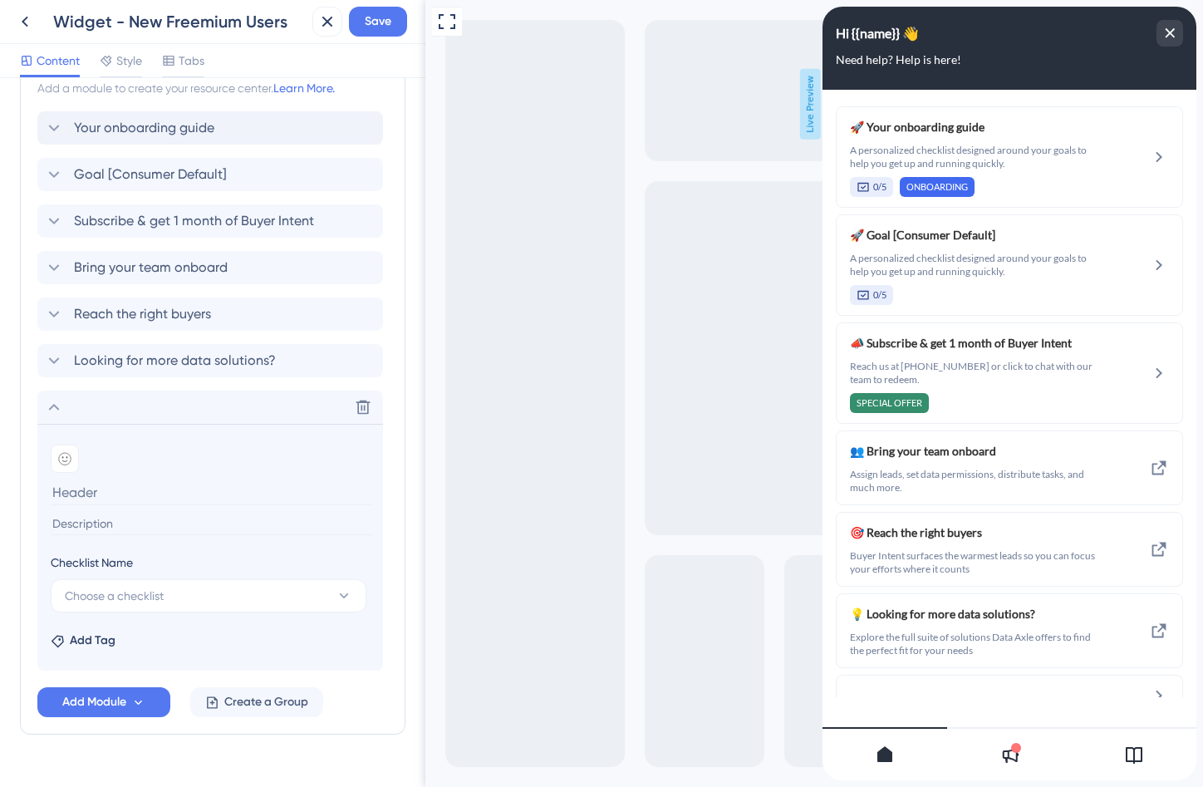
click at [118, 524] on input at bounding box center [212, 524] width 322 height 22
paste input "A personalized checklist designed around your goals to help you get up and runn…"
type input "A personalized checklist designed around your goals to help you get up and runn…"
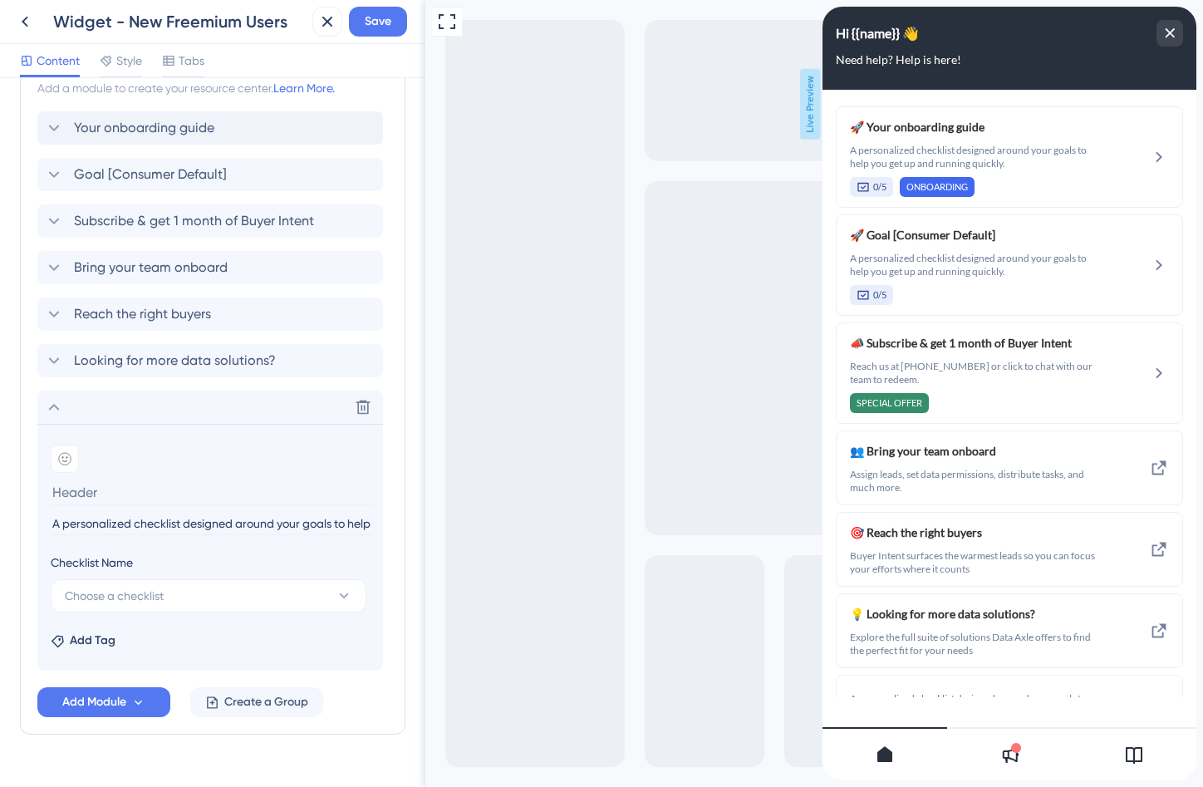
click at [118, 494] on input at bounding box center [212, 493] width 322 height 26
click at [127, 583] on button "Choose a checklist" at bounding box center [209, 595] width 316 height 33
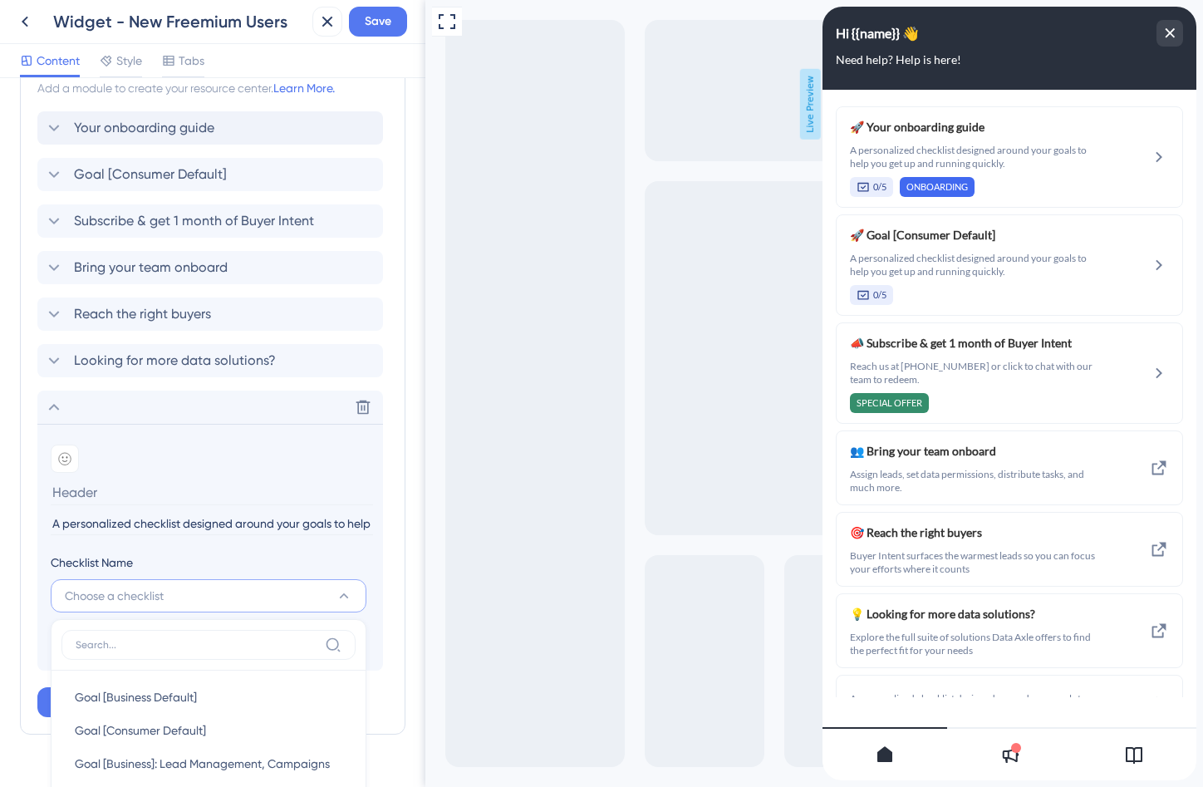
scroll to position [737, 0]
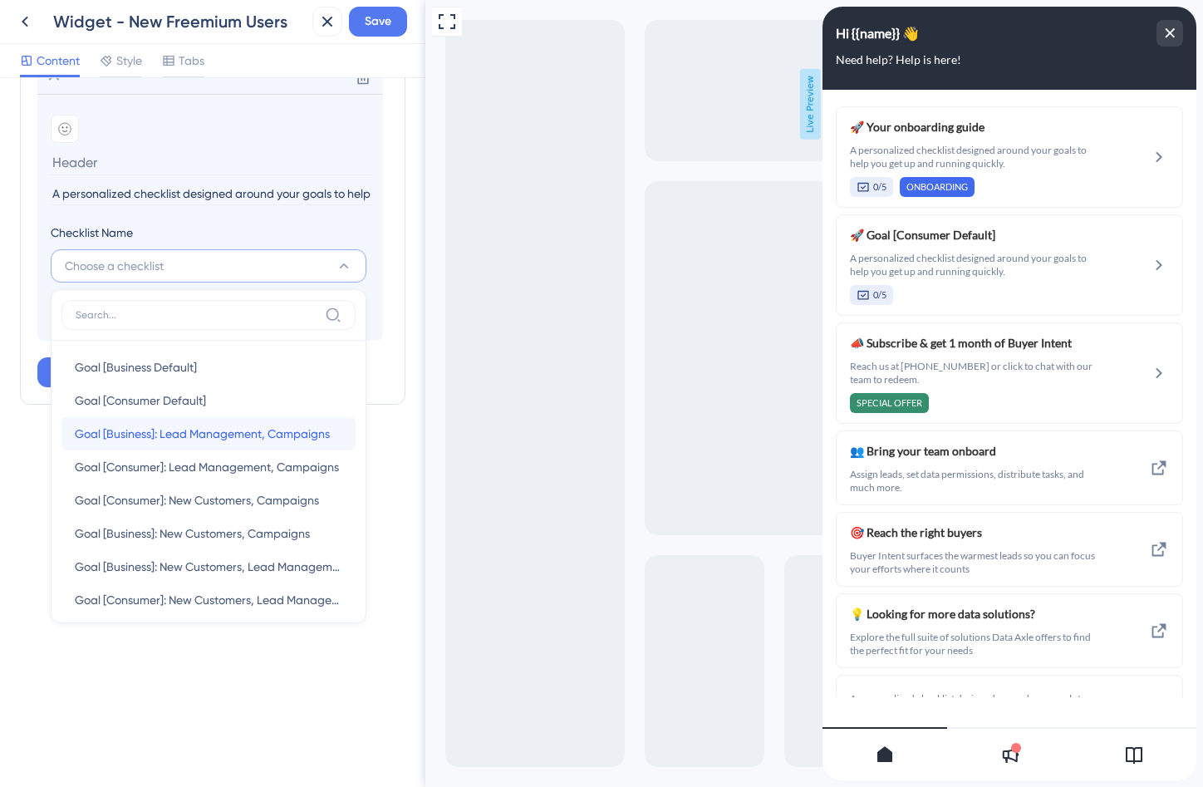
click at [189, 424] on span "Goal [Business]: Lead Management, Campaigns" at bounding box center [202, 434] width 255 height 20
type input "Goal [Business]: Lead Management, Campaigns"
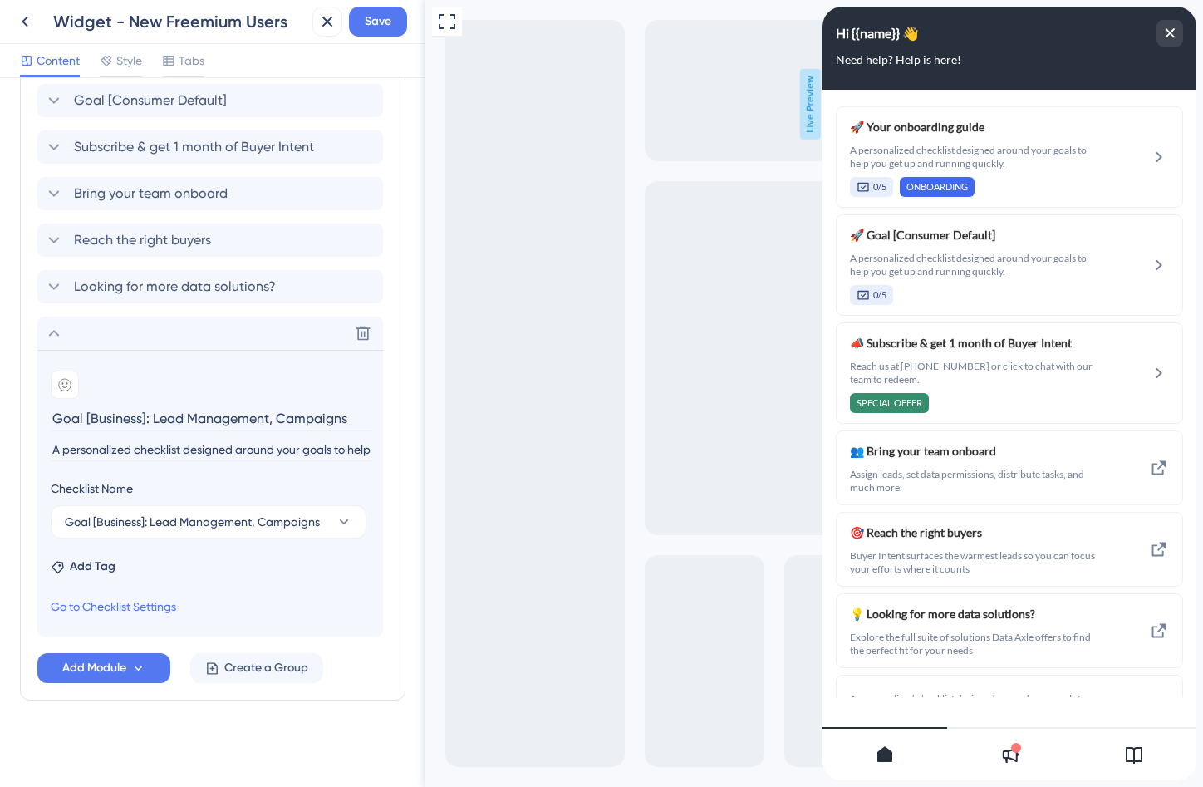
scroll to position [470, 0]
click at [57, 333] on icon at bounding box center [54, 333] width 20 height 20
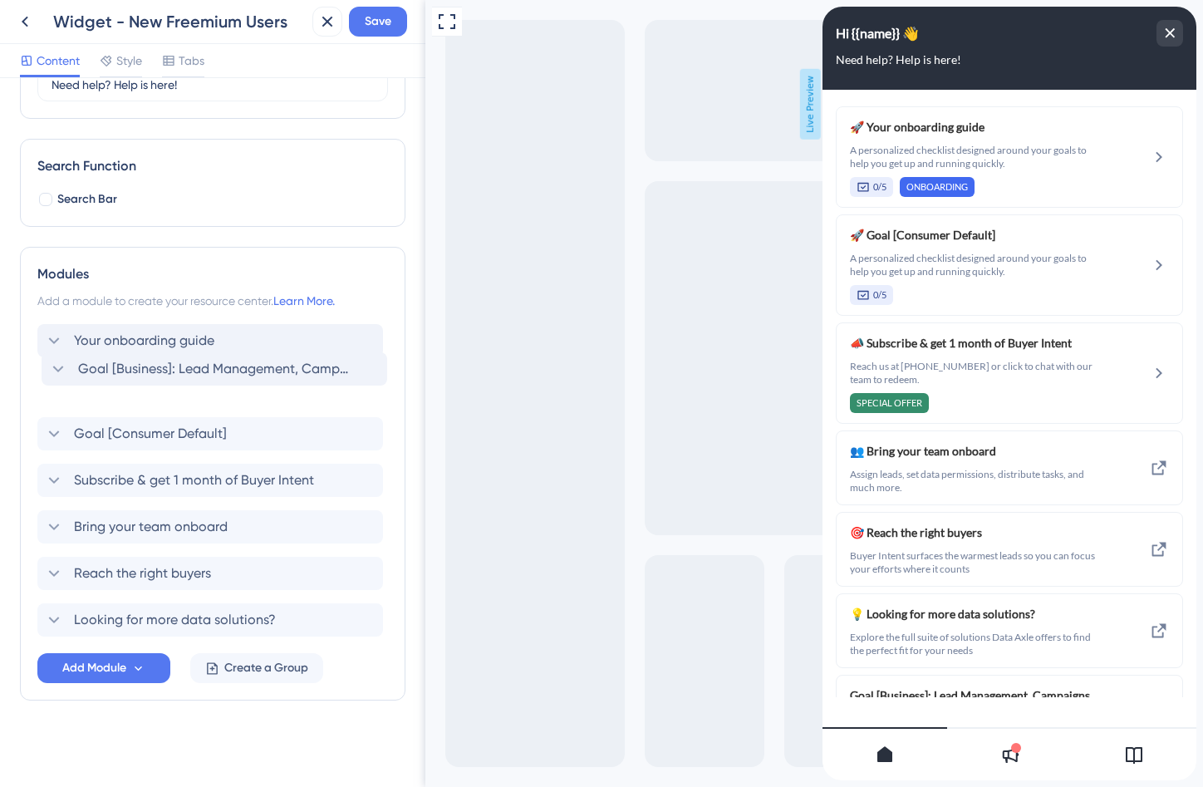
drag, startPoint x: 38, startPoint y: 626, endPoint x: 42, endPoint y: 369, distance: 256.8
click at [42, 369] on div "Your onboarding guide Goal [Consumer Default] Subscribe & get 1 month of Buyer …" at bounding box center [212, 480] width 351 height 312
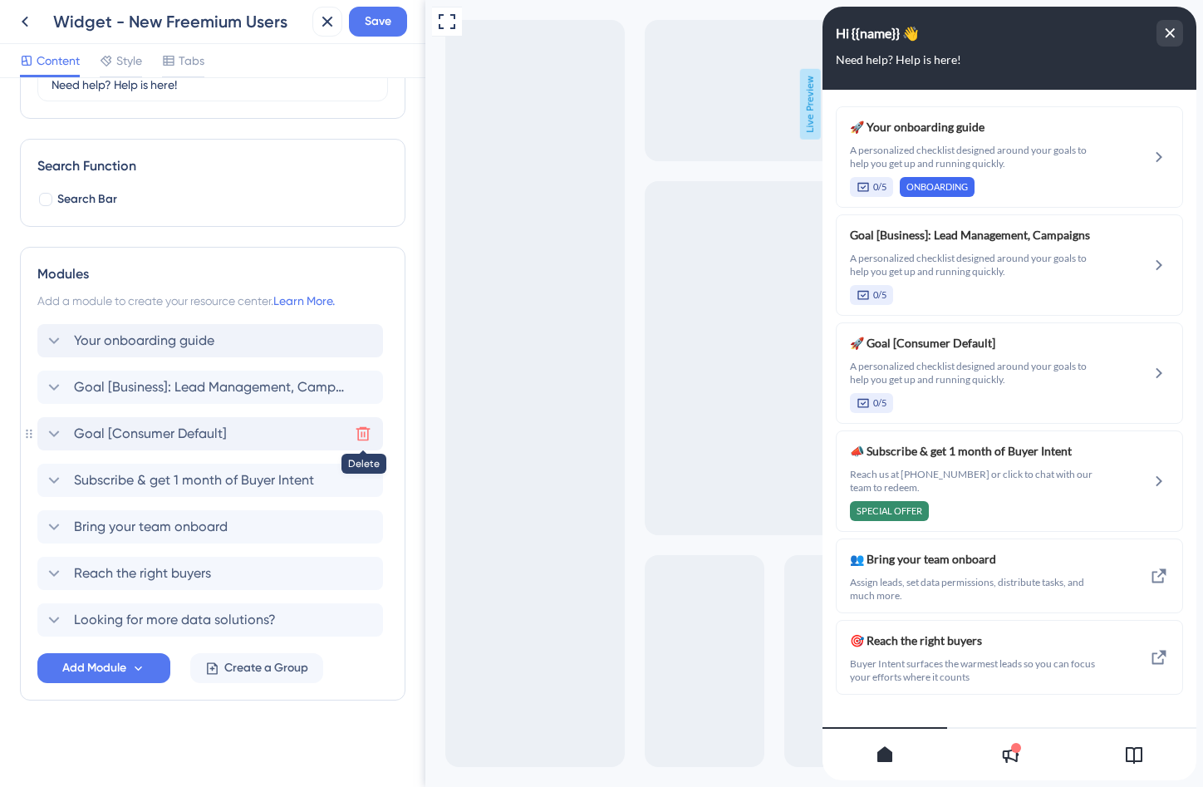
click at [363, 430] on icon at bounding box center [363, 434] width 17 height 17
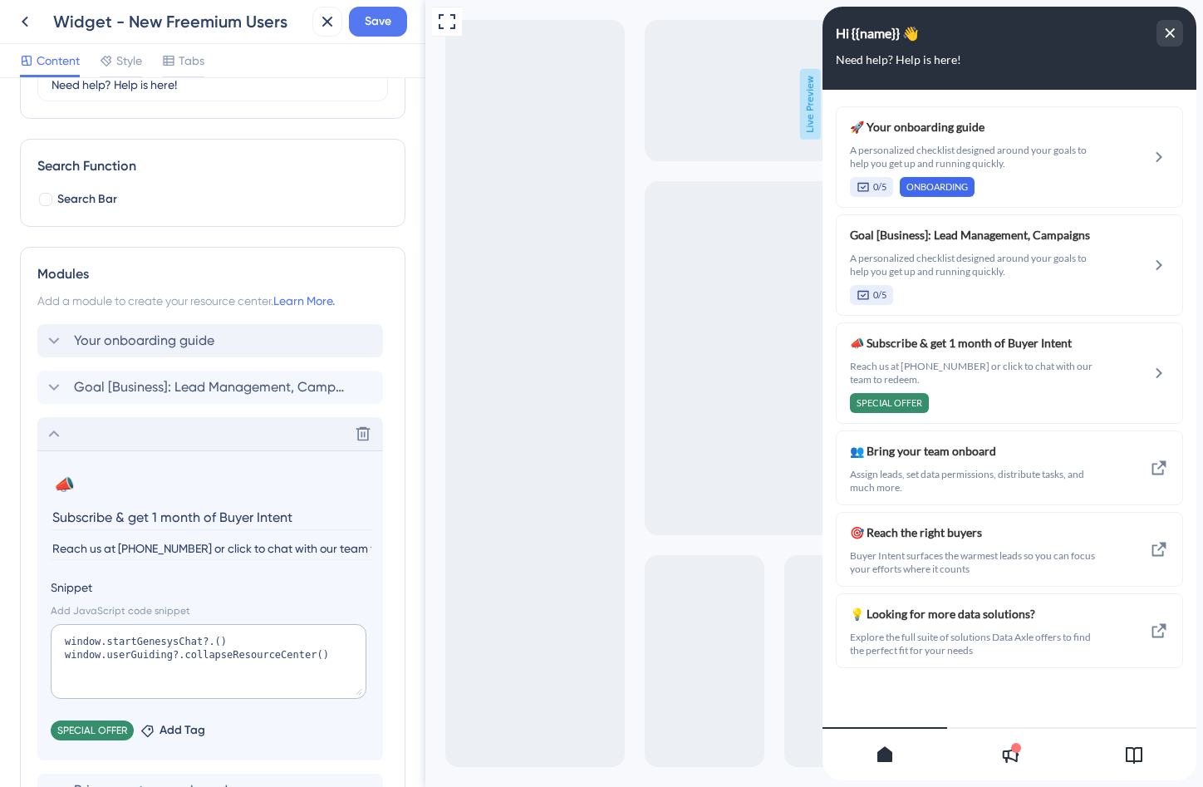
click at [55, 440] on icon at bounding box center [54, 434] width 20 height 20
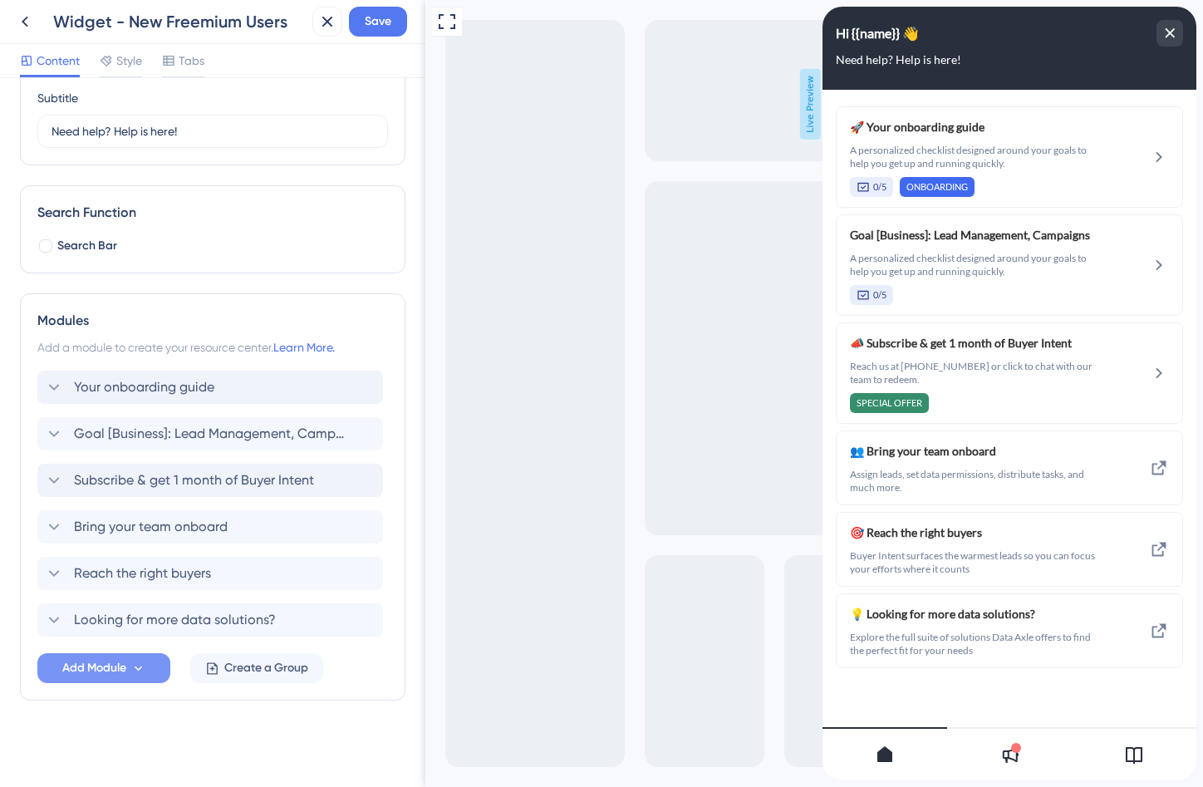
click at [101, 678] on button "Add Module" at bounding box center [103, 668] width 133 height 30
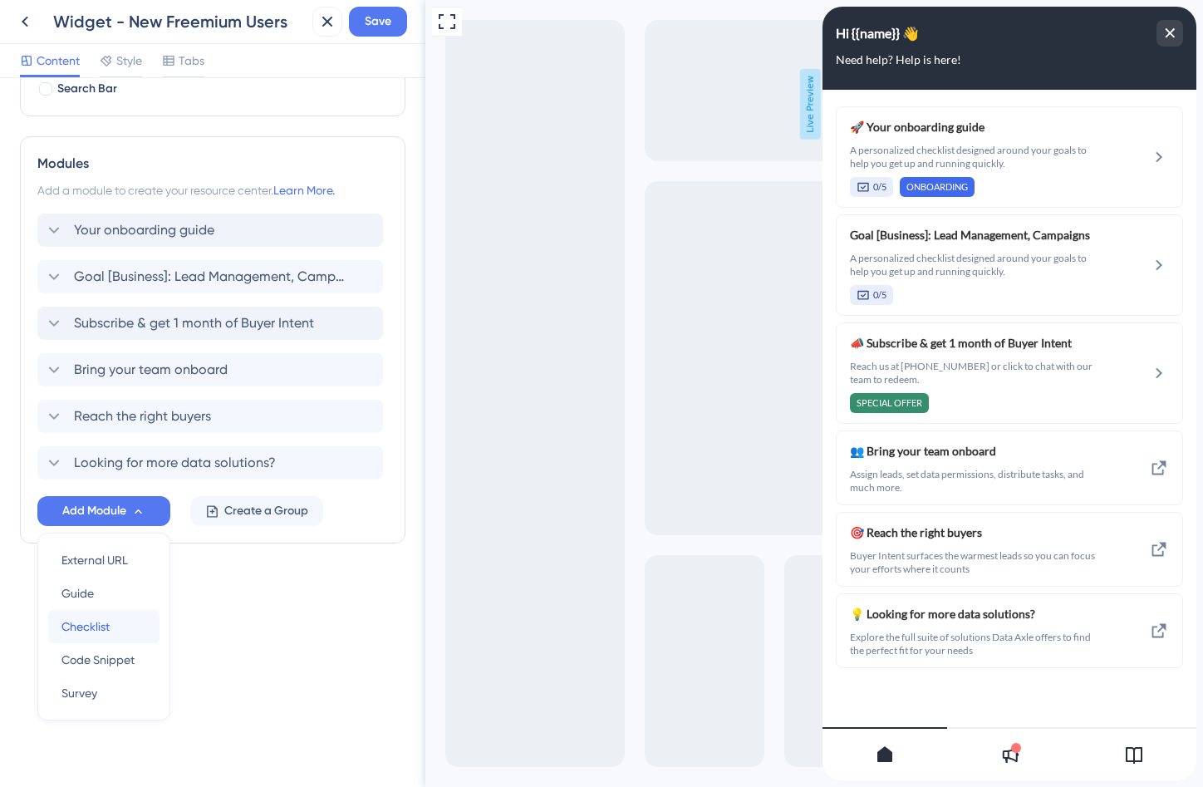
click at [86, 626] on span "Checklist" at bounding box center [86, 627] width 48 height 20
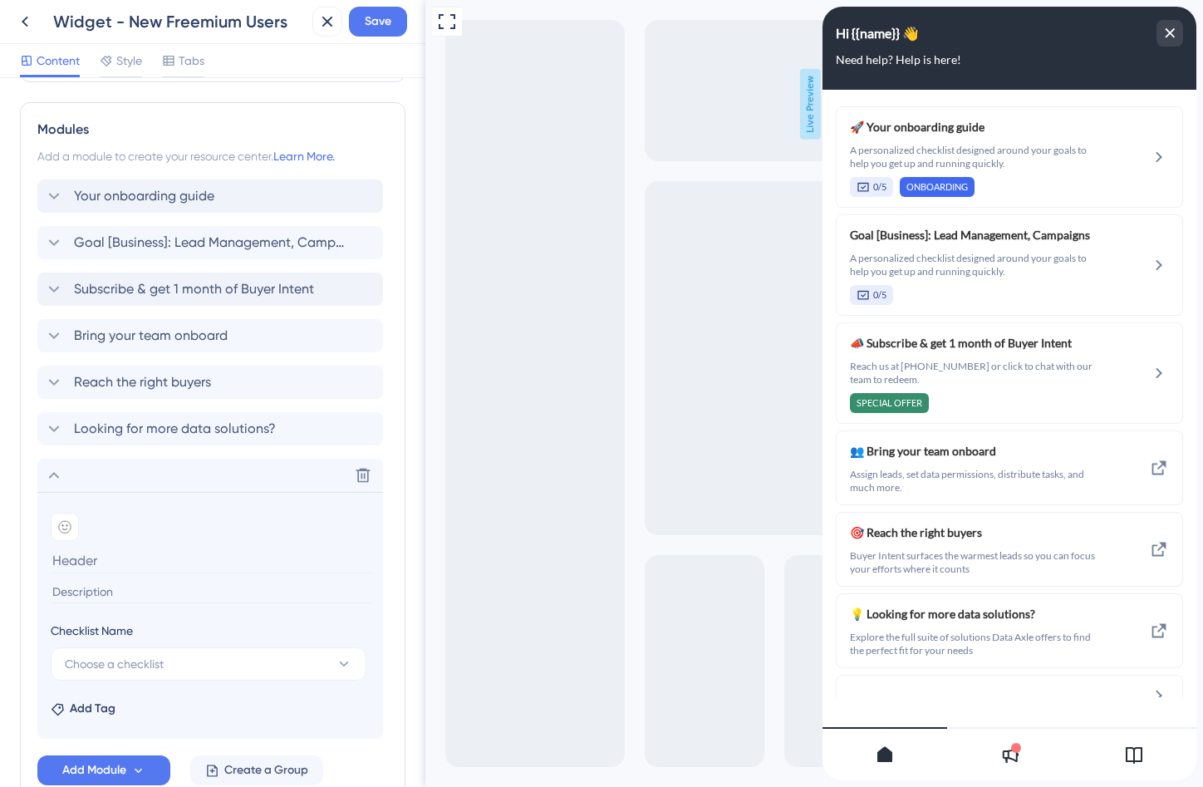
scroll to position [370, 0]
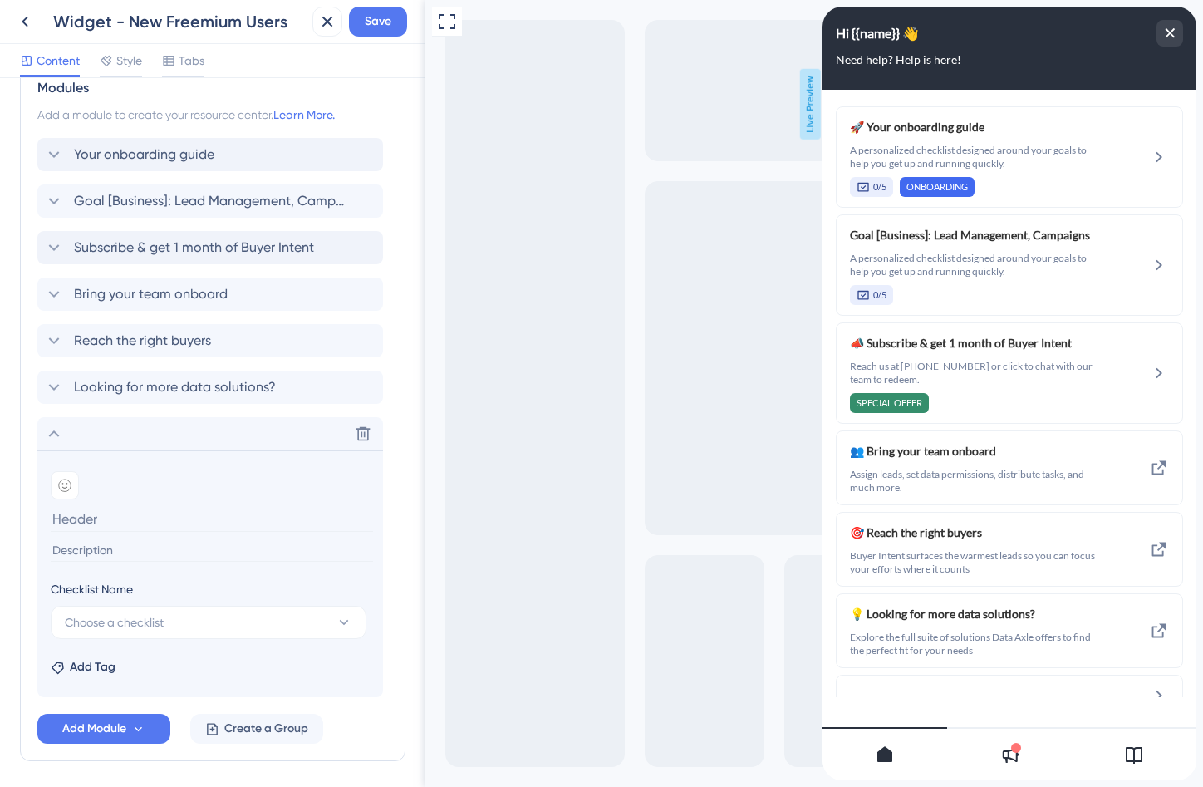
click at [81, 543] on input at bounding box center [212, 550] width 322 height 22
paste input "A personalized checklist designed around your goals to help you get up and runn…"
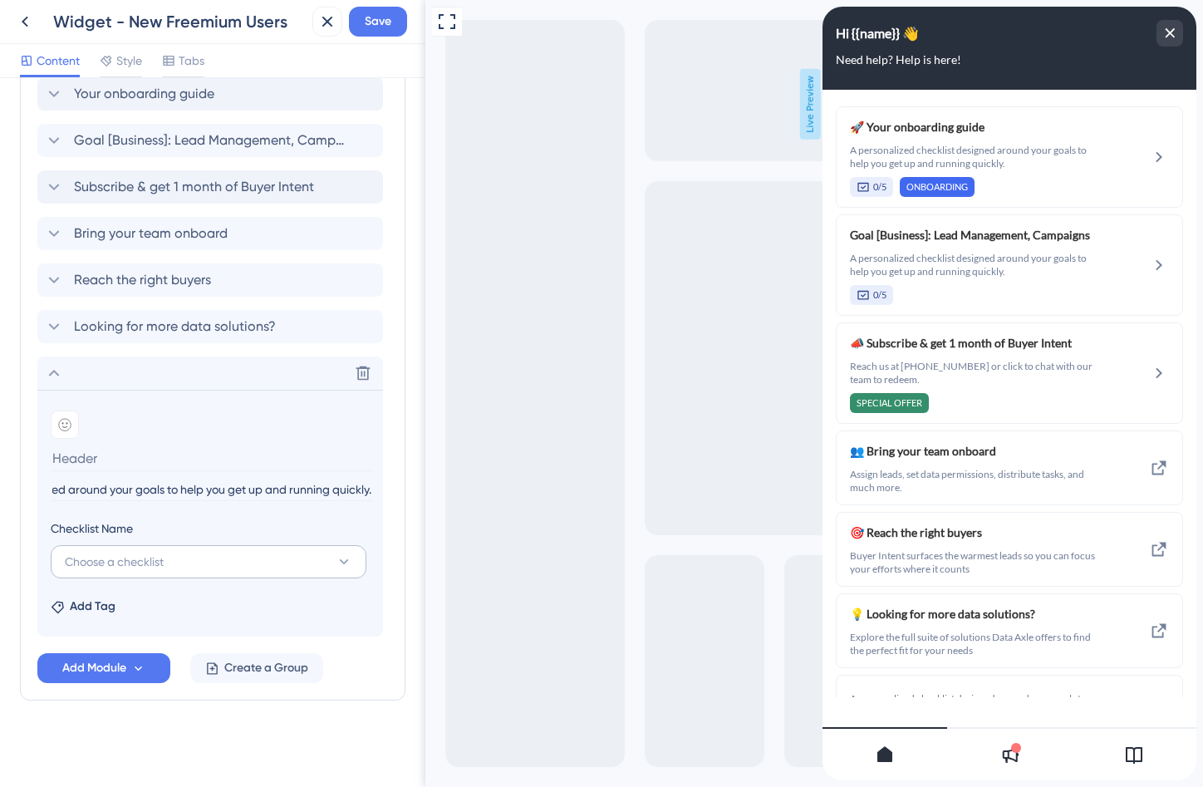
type input "A personalized checklist designed around your goals to help you get up and runn…"
click at [181, 561] on button "Choose a checklist" at bounding box center [209, 561] width 316 height 33
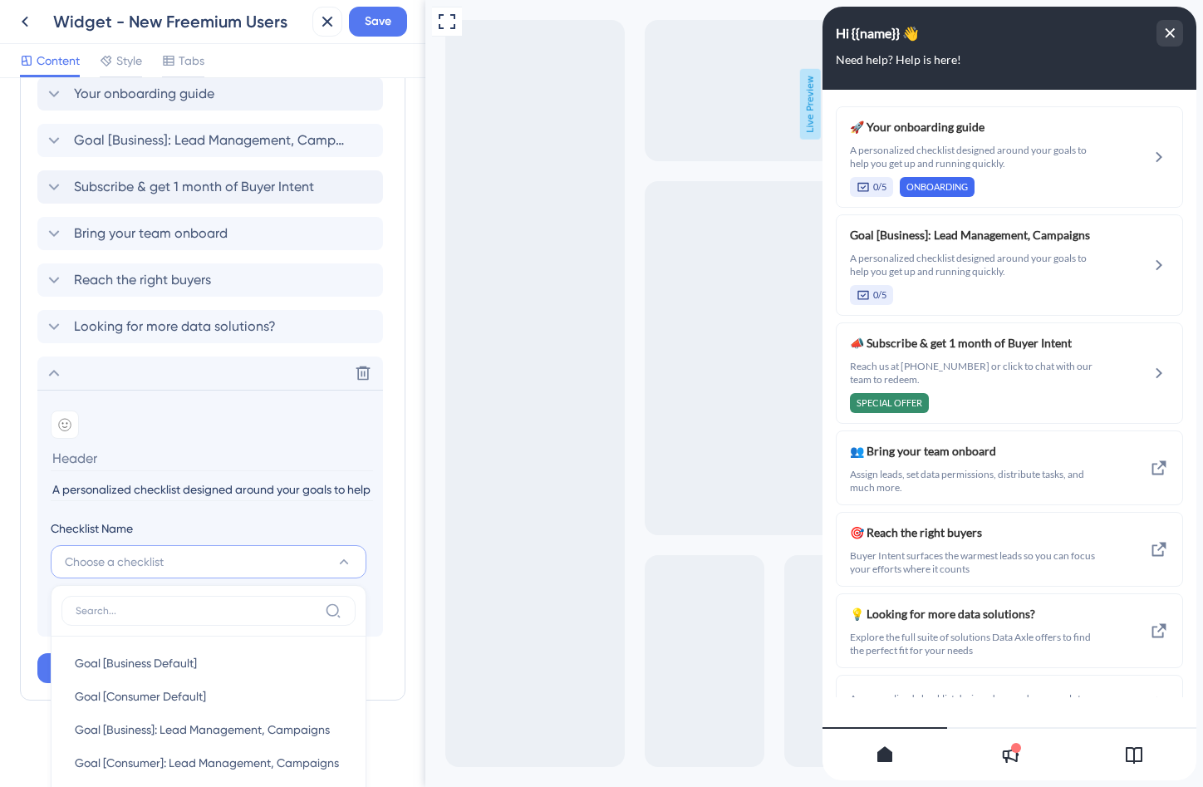
scroll to position [739, 0]
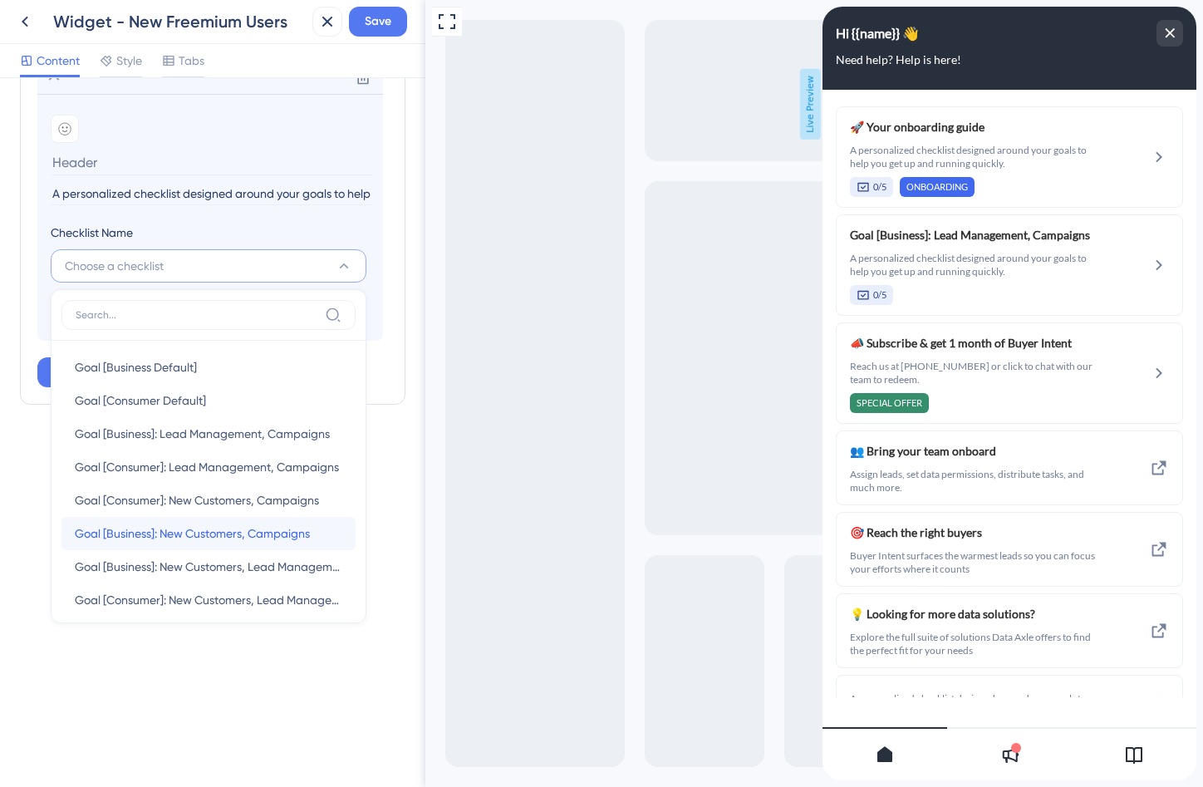
click at [209, 524] on span "Goal [Business]: New Customers, Campaigns" at bounding box center [192, 534] width 235 height 20
type input "Goal [Business]: New Customers, Campaigns"
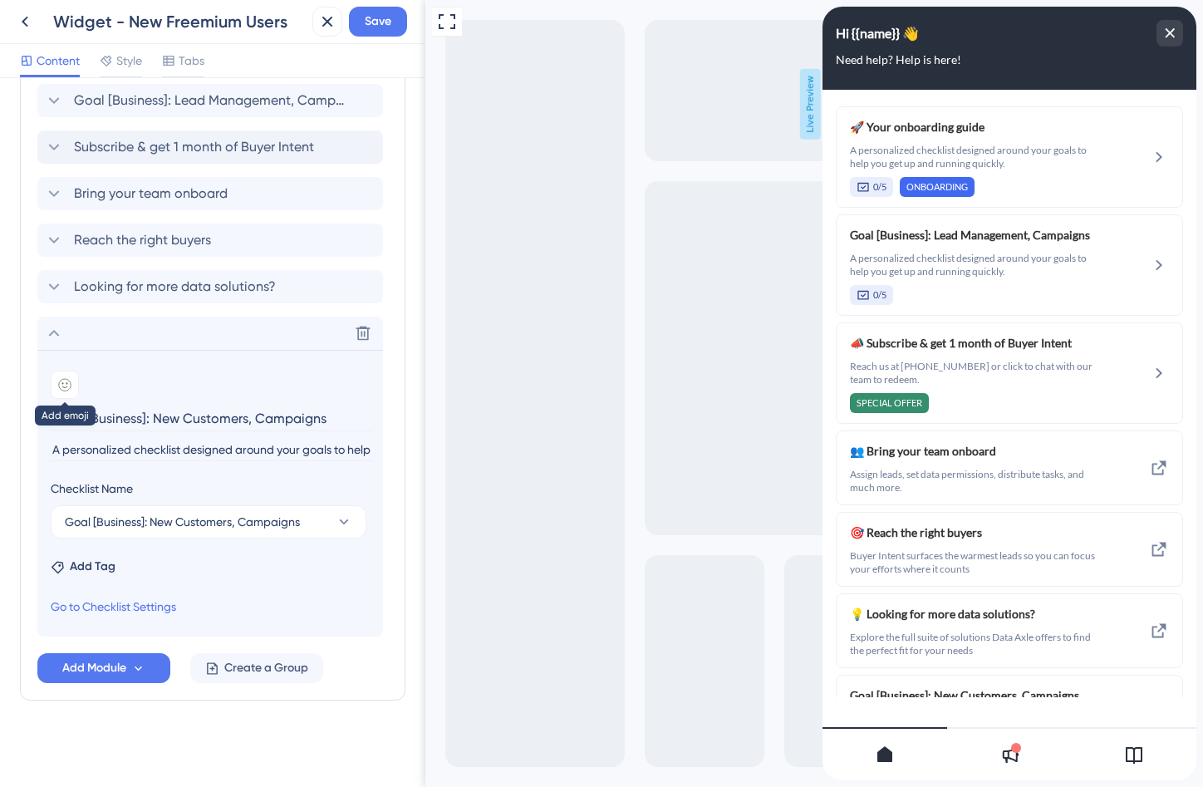
click at [59, 383] on icon at bounding box center [65, 385] width 12 height 12
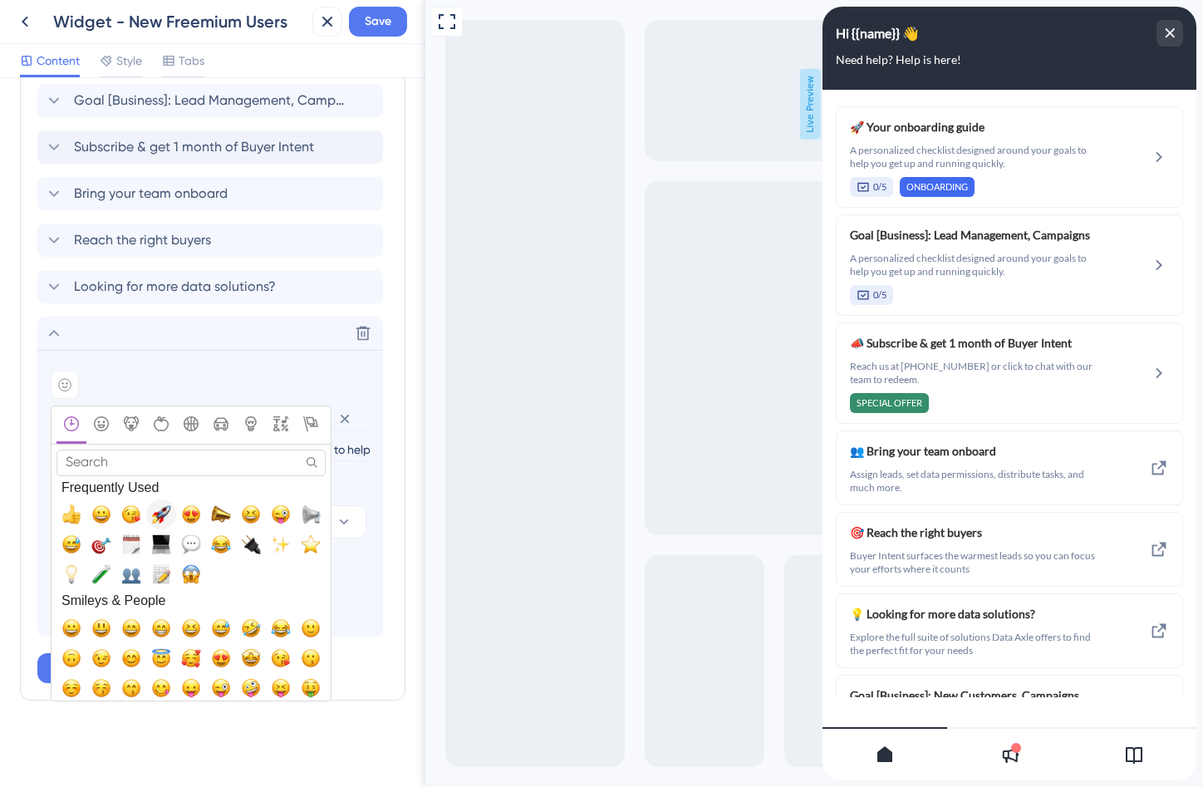
click at [150, 519] on button "🚀, rocket" at bounding box center [161, 514] width 30 height 30
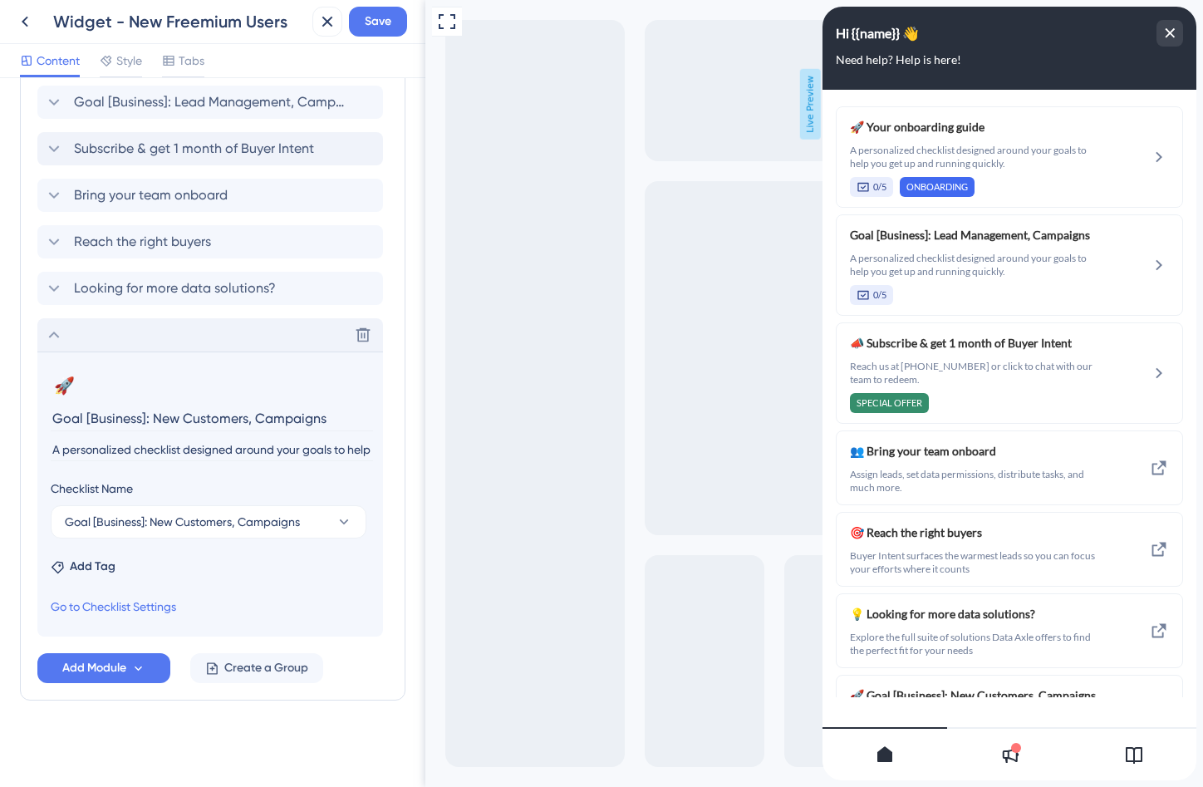
click at [52, 330] on icon at bounding box center [54, 335] width 20 height 20
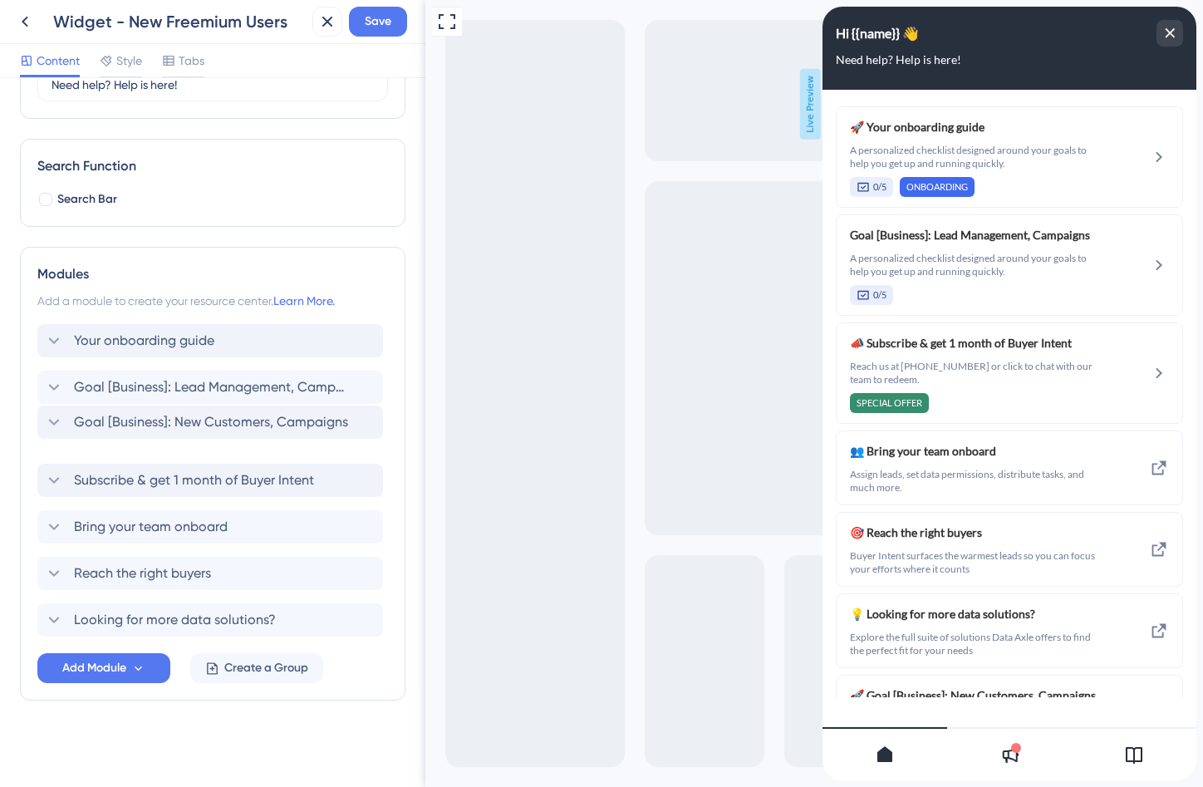
drag, startPoint x: 42, startPoint y: 621, endPoint x: 42, endPoint y: 418, distance: 202.8
click at [42, 418] on div "Your onboarding guide Goal [Business]: Lead Management, Campaigns Subscribe & g…" at bounding box center [212, 480] width 351 height 312
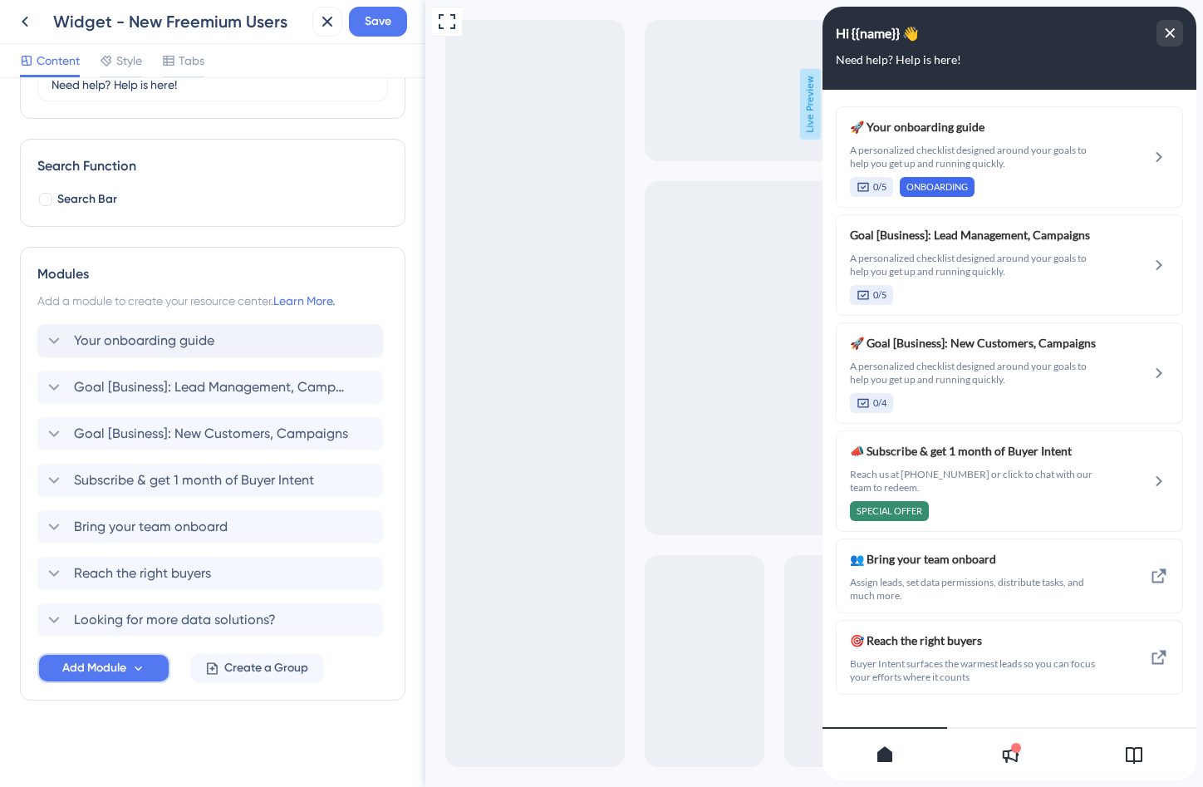
click at [103, 669] on span "Add Module" at bounding box center [94, 668] width 64 height 20
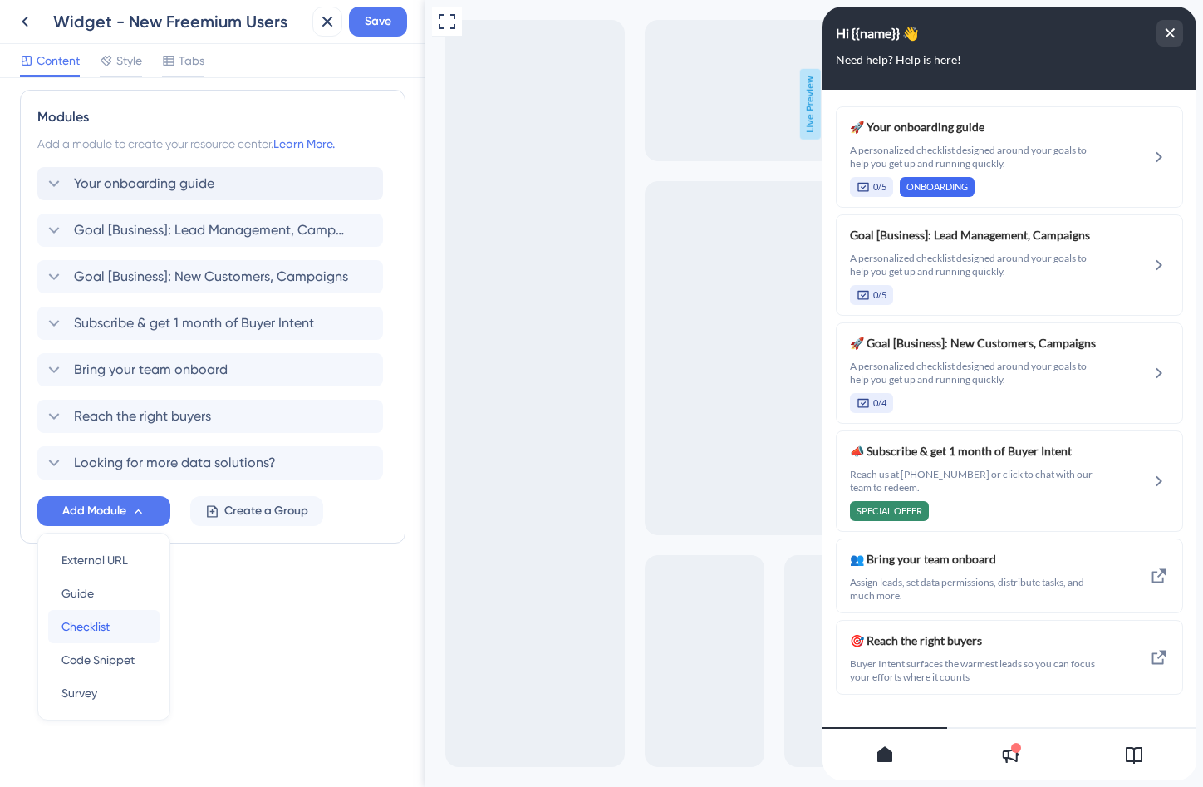
click at [102, 637] on div "Checklist Checklist" at bounding box center [104, 626] width 85 height 33
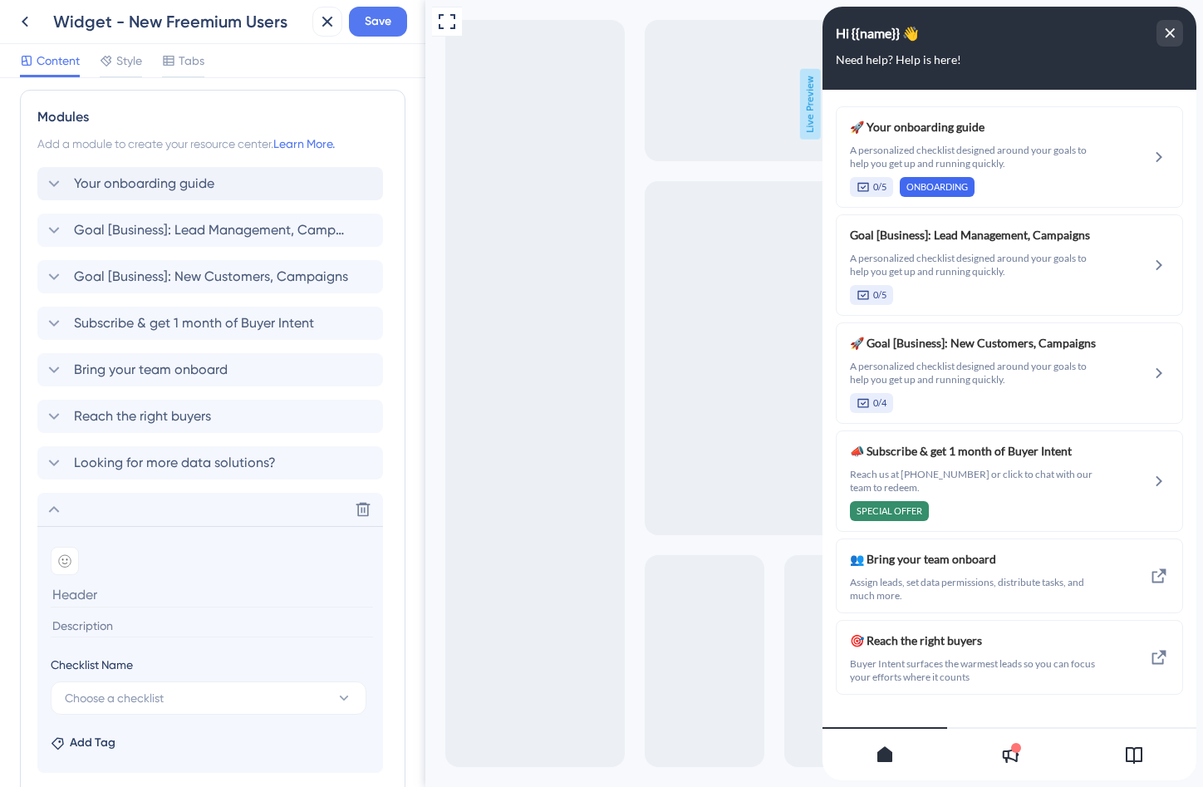
click at [97, 637] on section "Add emoji Checklist Name Choose a checklist Add Tag" at bounding box center [210, 649] width 346 height 247
click at [97, 629] on input at bounding box center [212, 626] width 322 height 22
paste input "A personalized checklist designed around your goals to help you get up and runn…"
type input "A personalized checklist designed around your goals to help you get up and runn…"
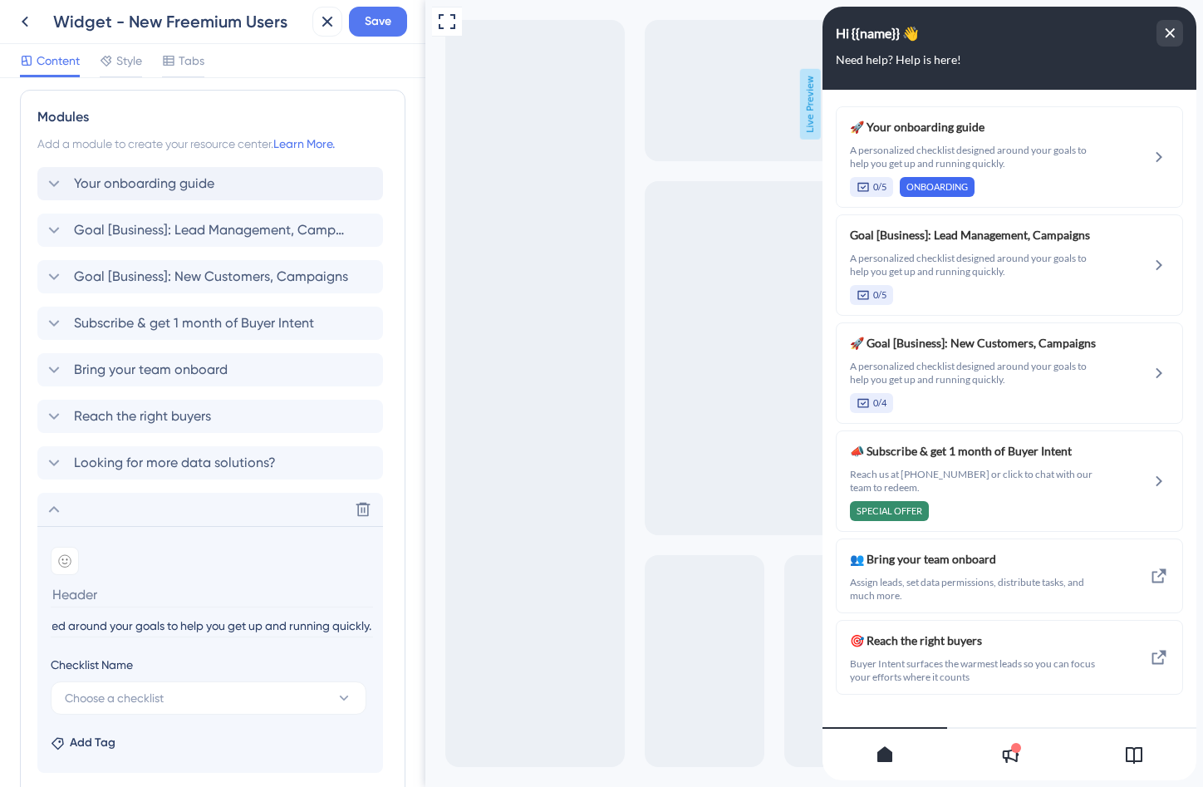
click at [90, 597] on input at bounding box center [212, 595] width 322 height 26
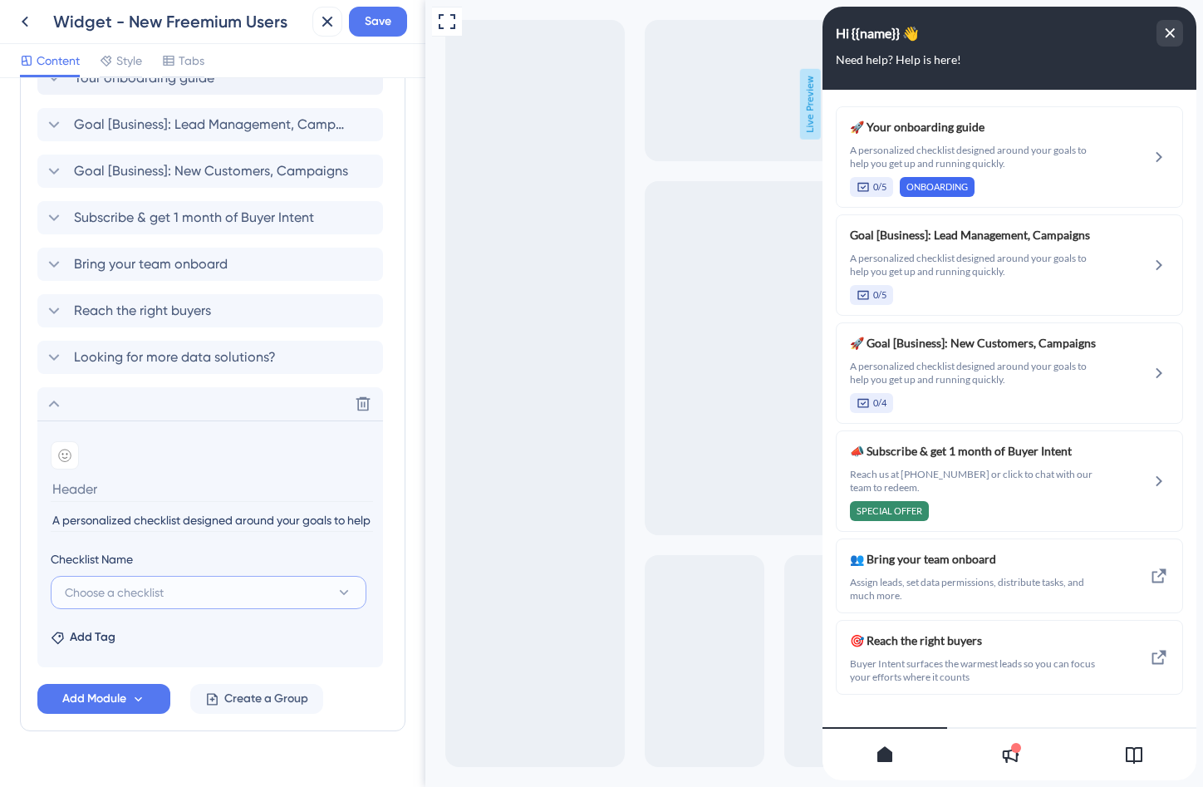
click at [125, 595] on span "Choose a checklist" at bounding box center [114, 593] width 99 height 20
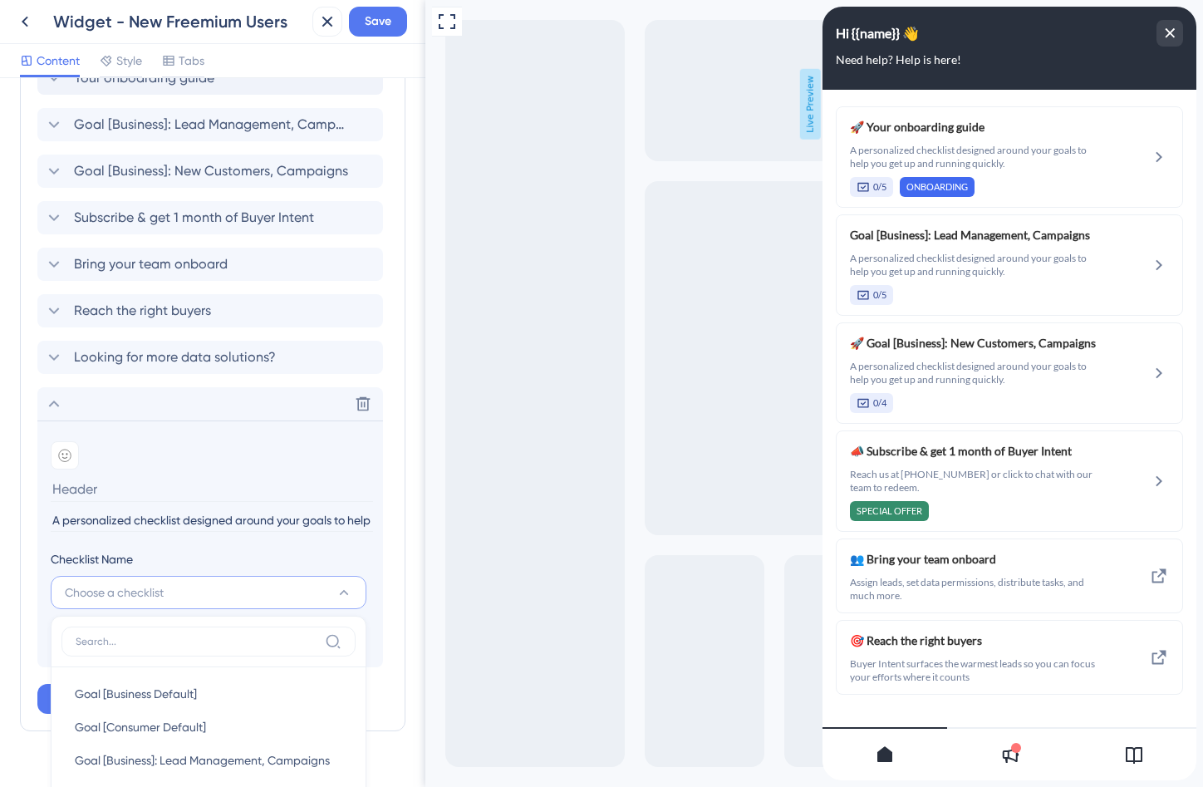
scroll to position [784, 0]
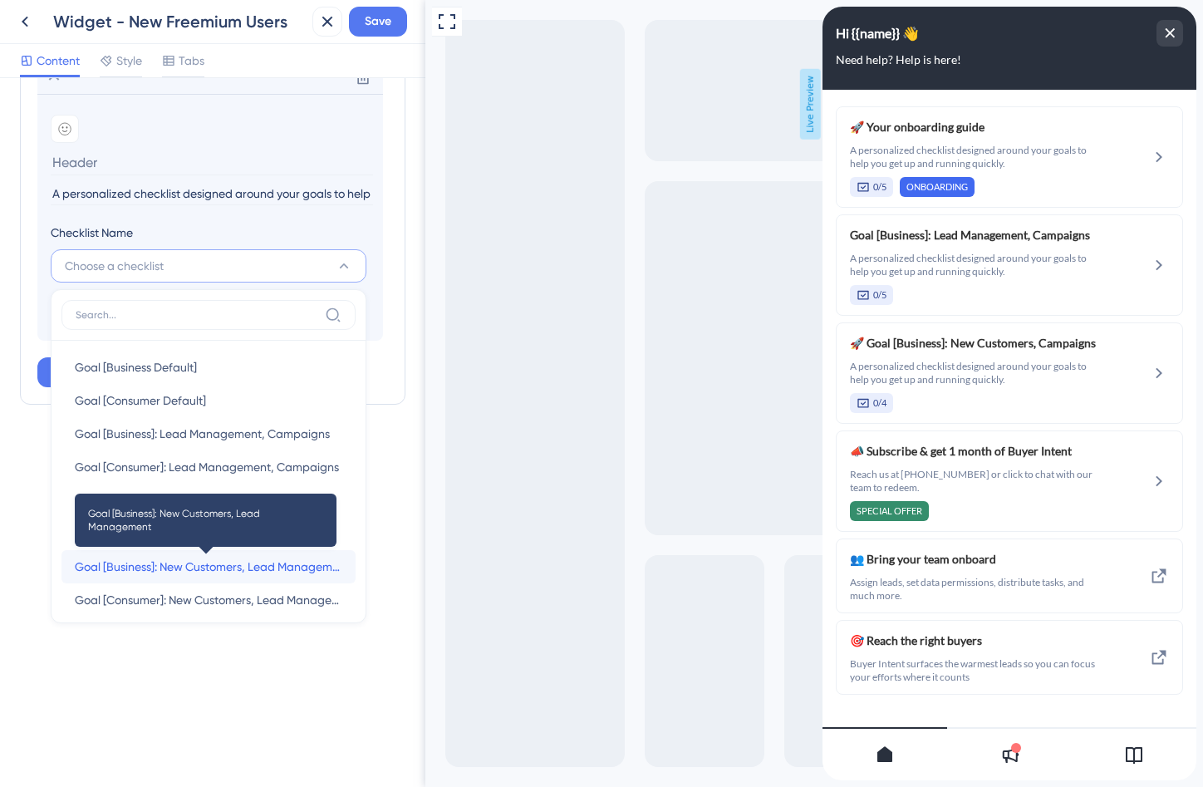
click at [188, 557] on span "Goal [Business]: New Customers, Lead Management" at bounding box center [209, 567] width 268 height 20
type input "Goal [Business]: New Customers, Lead Management"
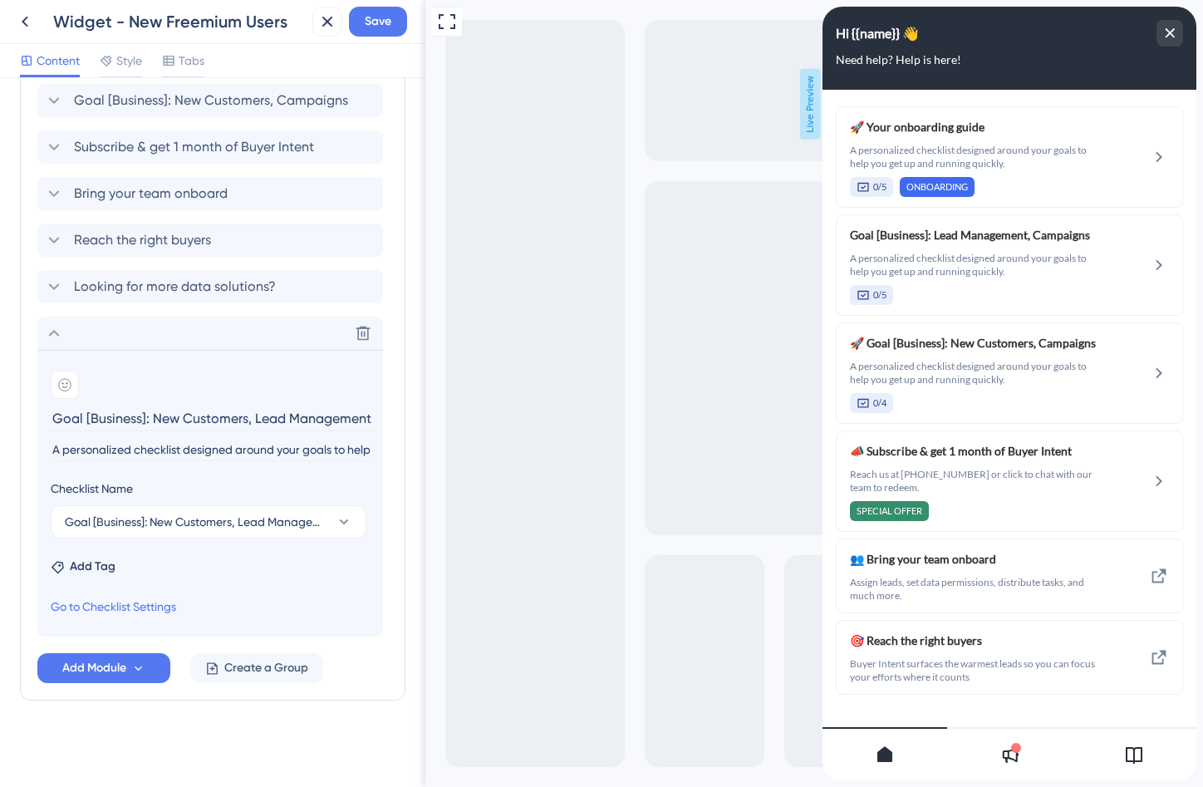
scroll to position [517, 0]
click at [71, 386] on icon at bounding box center [64, 384] width 13 height 13
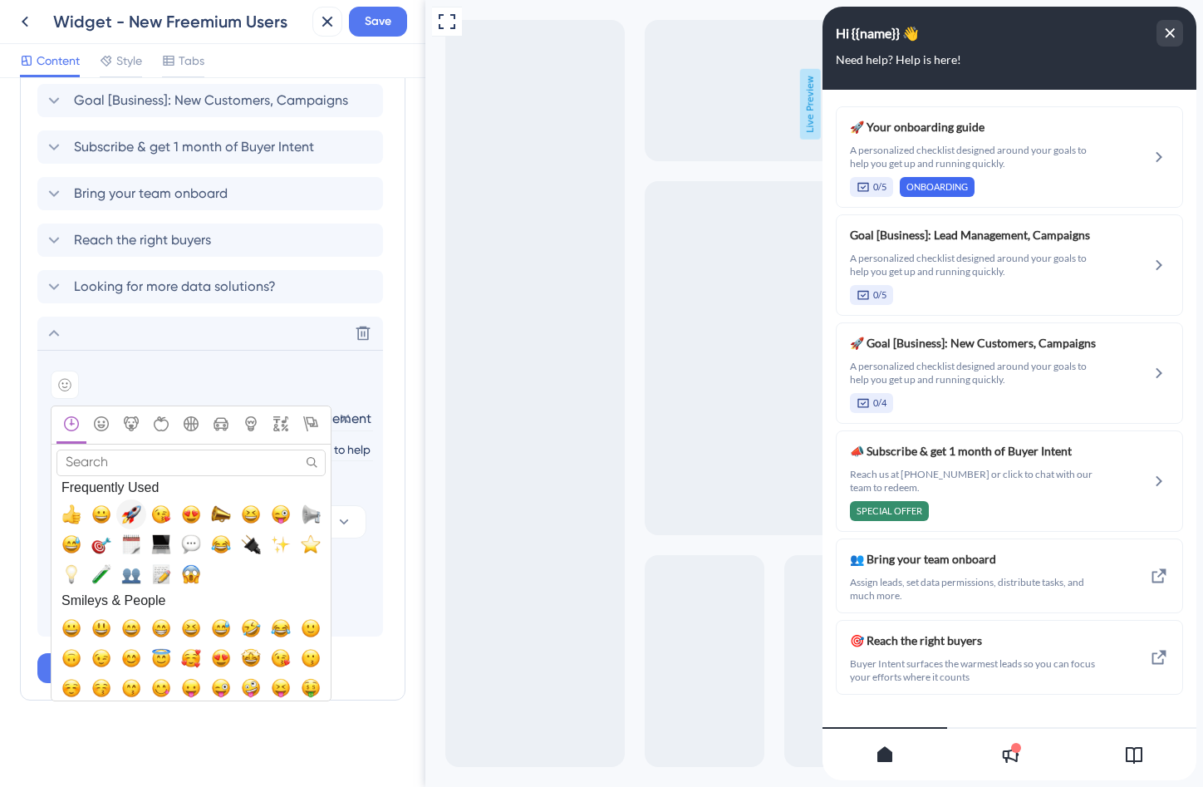
click at [134, 518] on span "🚀, rocket" at bounding box center [131, 514] width 20 height 20
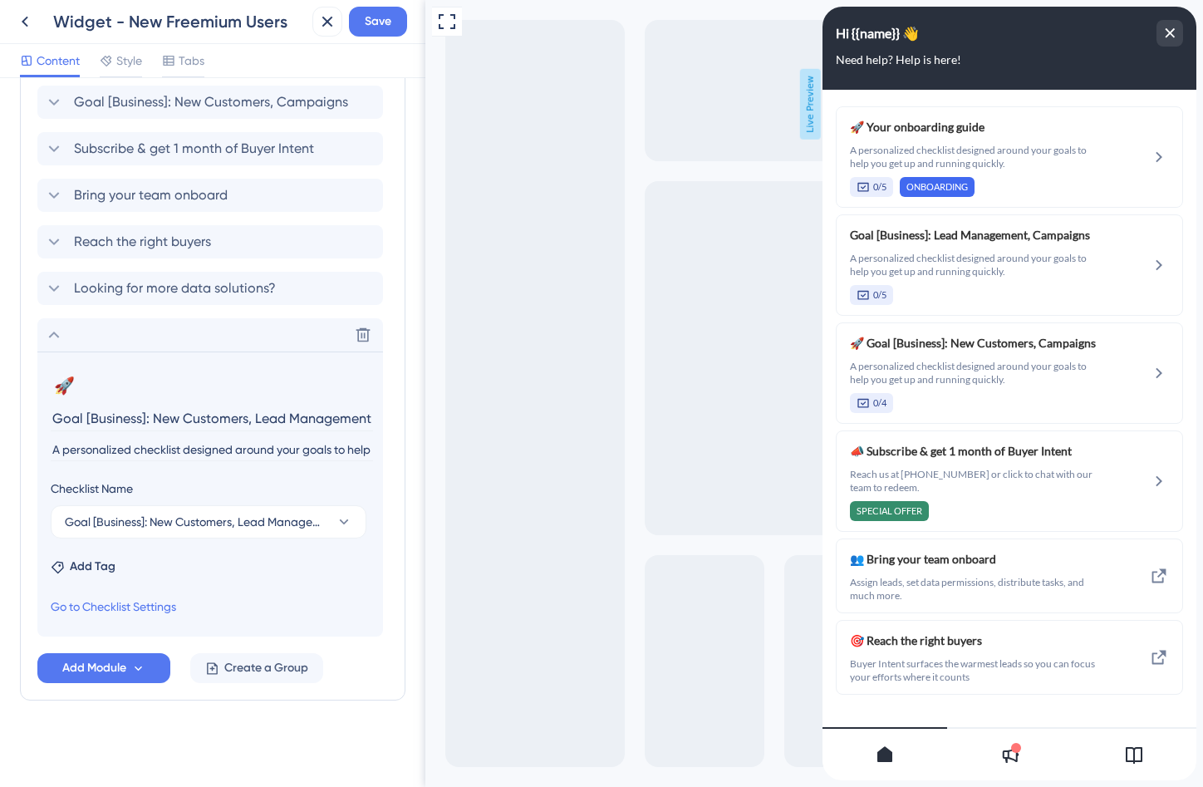
scroll to position [515, 0]
click at [57, 339] on icon at bounding box center [54, 335] width 20 height 20
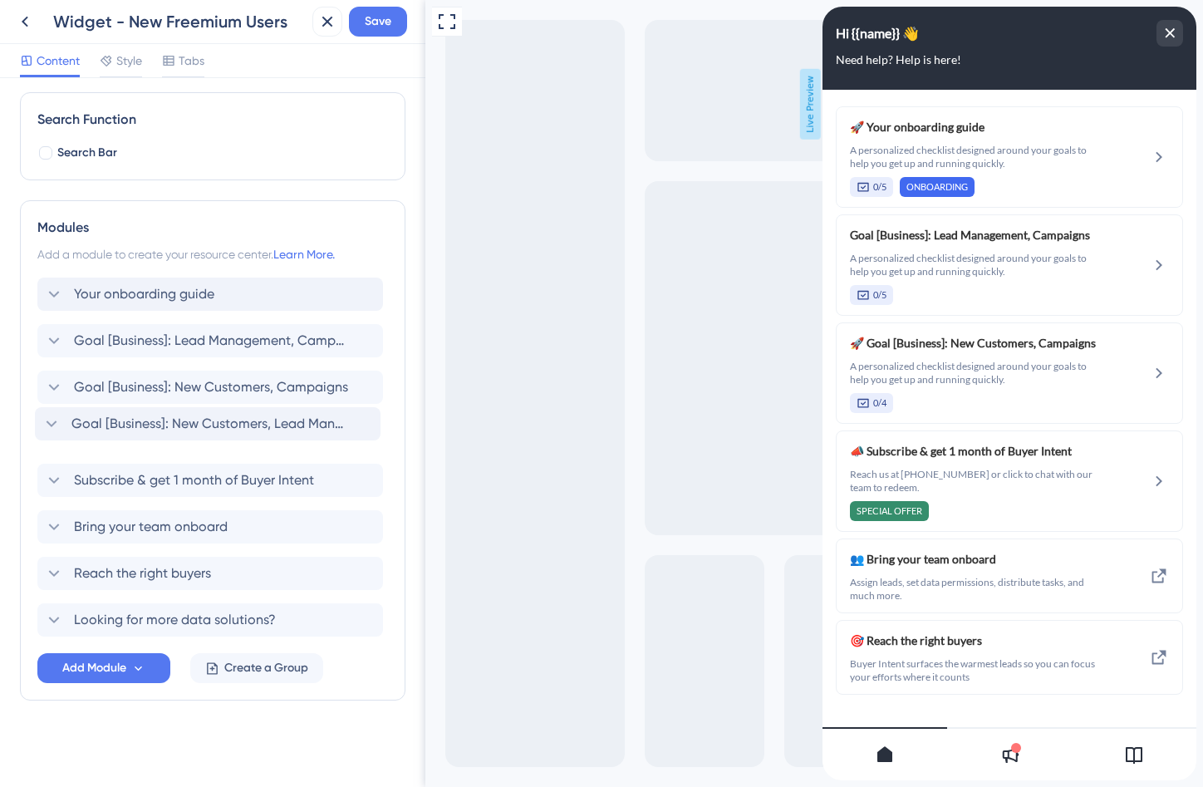
drag, startPoint x: 42, startPoint y: 621, endPoint x: 40, endPoint y: 421, distance: 199.5
click at [40, 421] on div "Your onboarding guide Goal [Business]: Lead Management, Campaigns Goal [Busines…" at bounding box center [212, 457] width 351 height 359
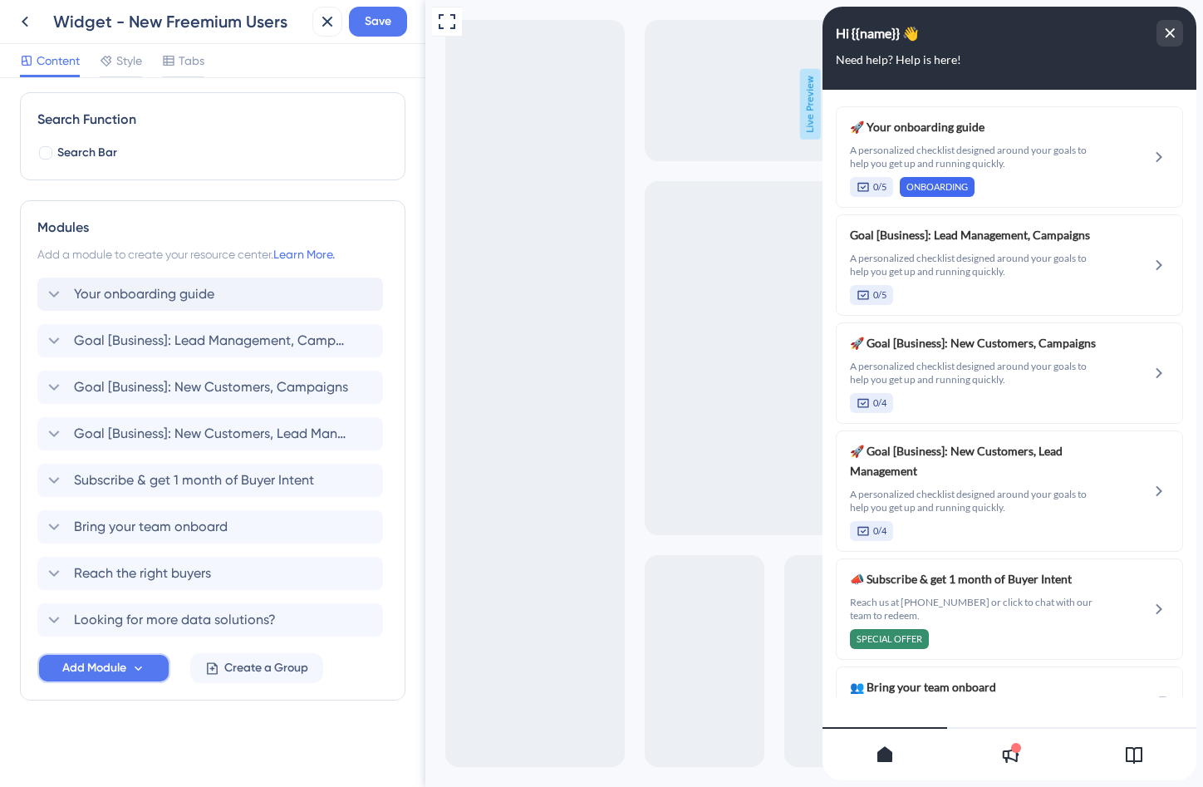
click at [86, 674] on span "Add Module" at bounding box center [94, 668] width 64 height 20
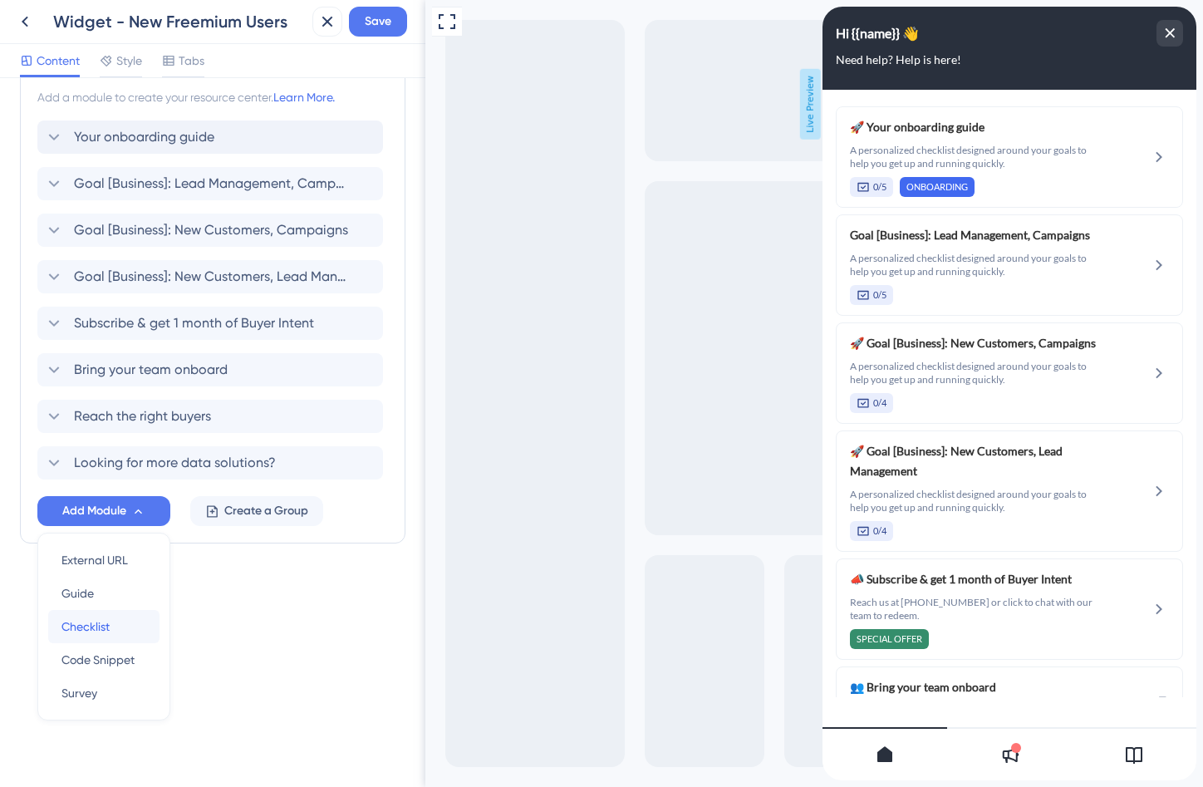
click at [94, 632] on span "Checklist" at bounding box center [86, 627] width 48 height 20
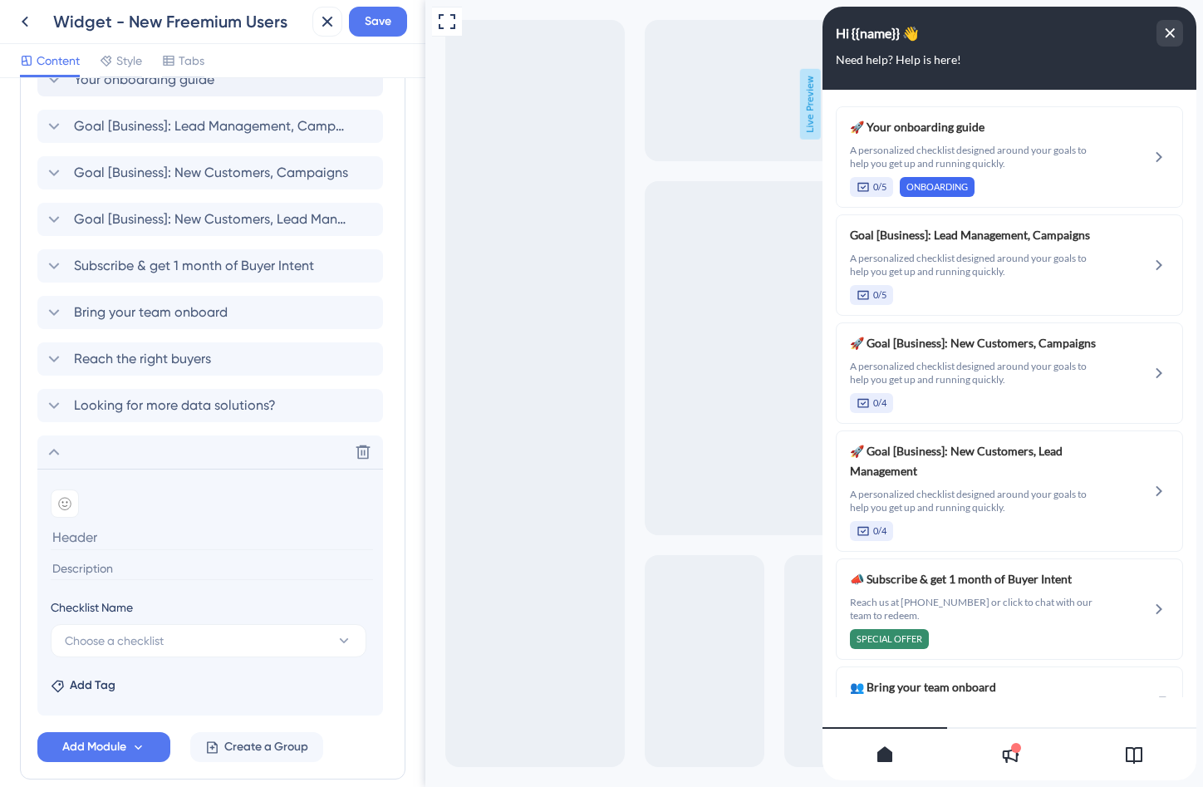
scroll to position [499, 0]
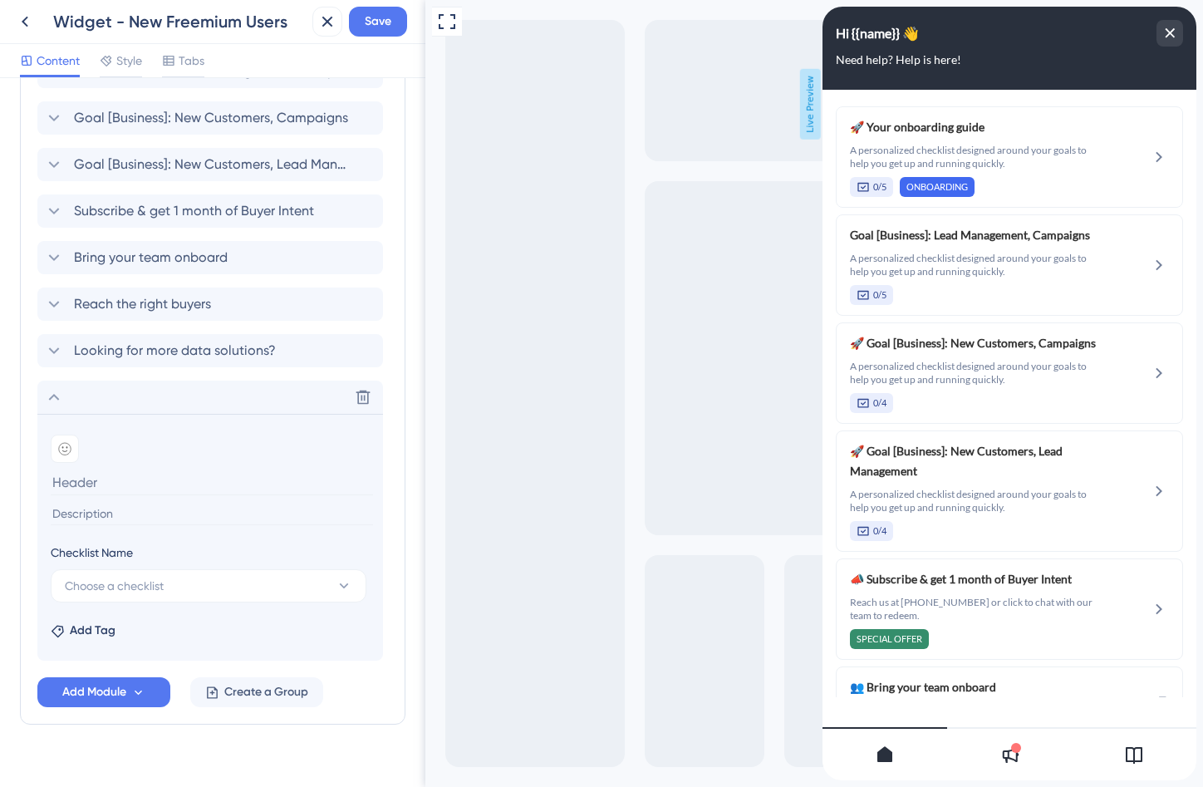
click at [80, 522] on input at bounding box center [212, 514] width 322 height 22
paste input "A personalized checklist designed around your goals to help you get up and runn…"
type input "A personalized checklist designed around your goals to help you get up and runn…"
click at [154, 578] on span "Choose a checklist" at bounding box center [114, 586] width 99 height 20
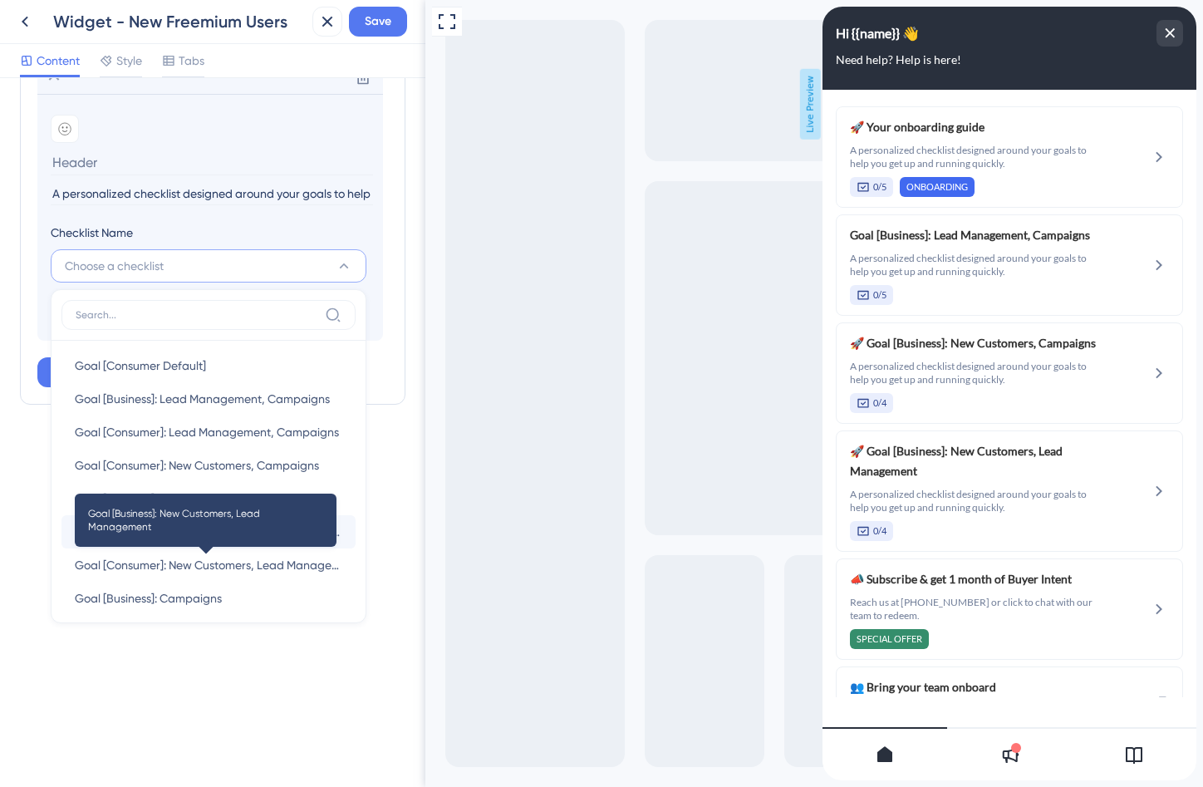
scroll to position [42, 0]
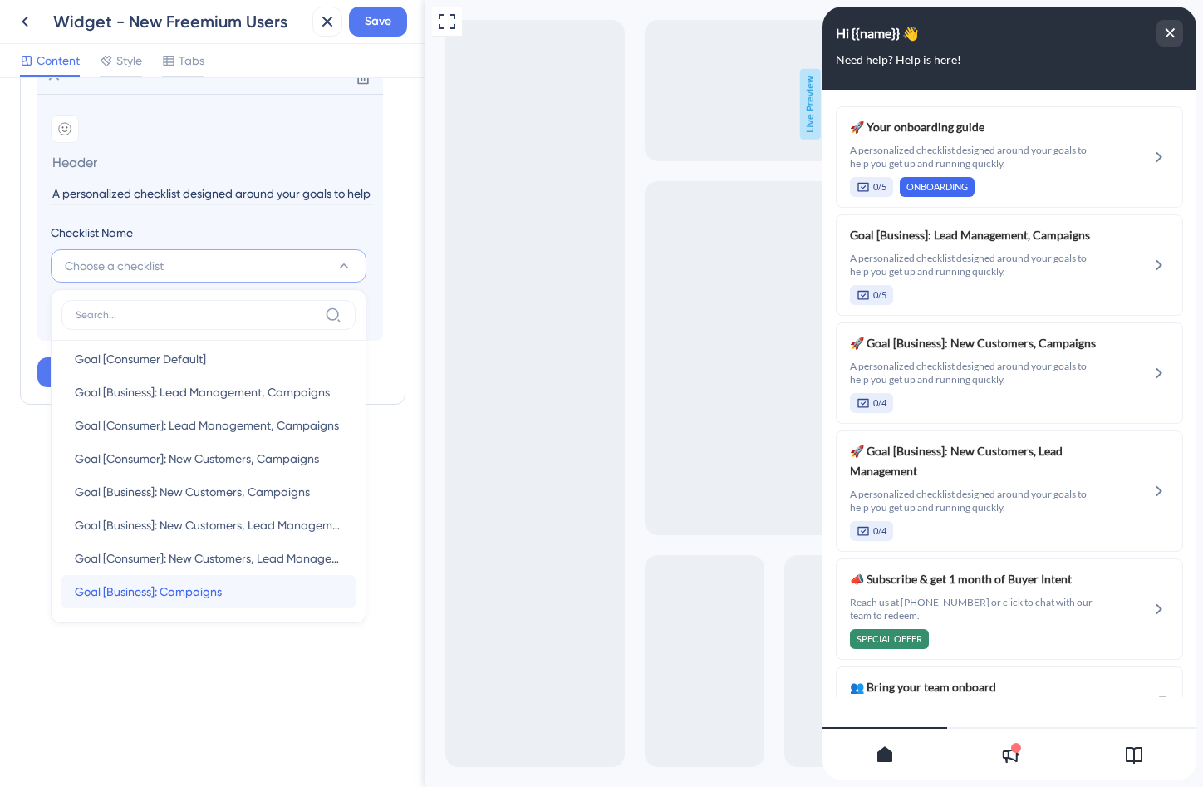
click at [164, 583] on span "Goal [Business]: Campaigns" at bounding box center [148, 592] width 147 height 20
type input "Goal [Business]: Campaigns"
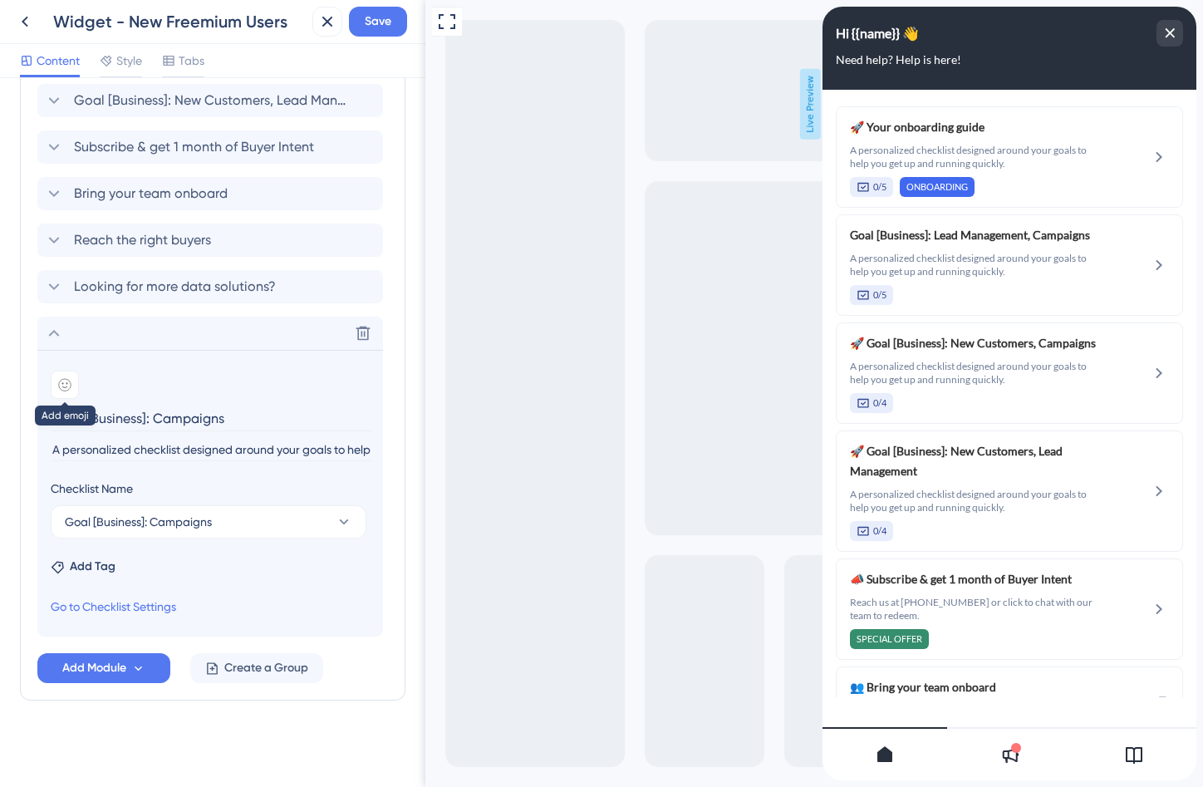
click at [65, 391] on div at bounding box center [65, 385] width 28 height 28
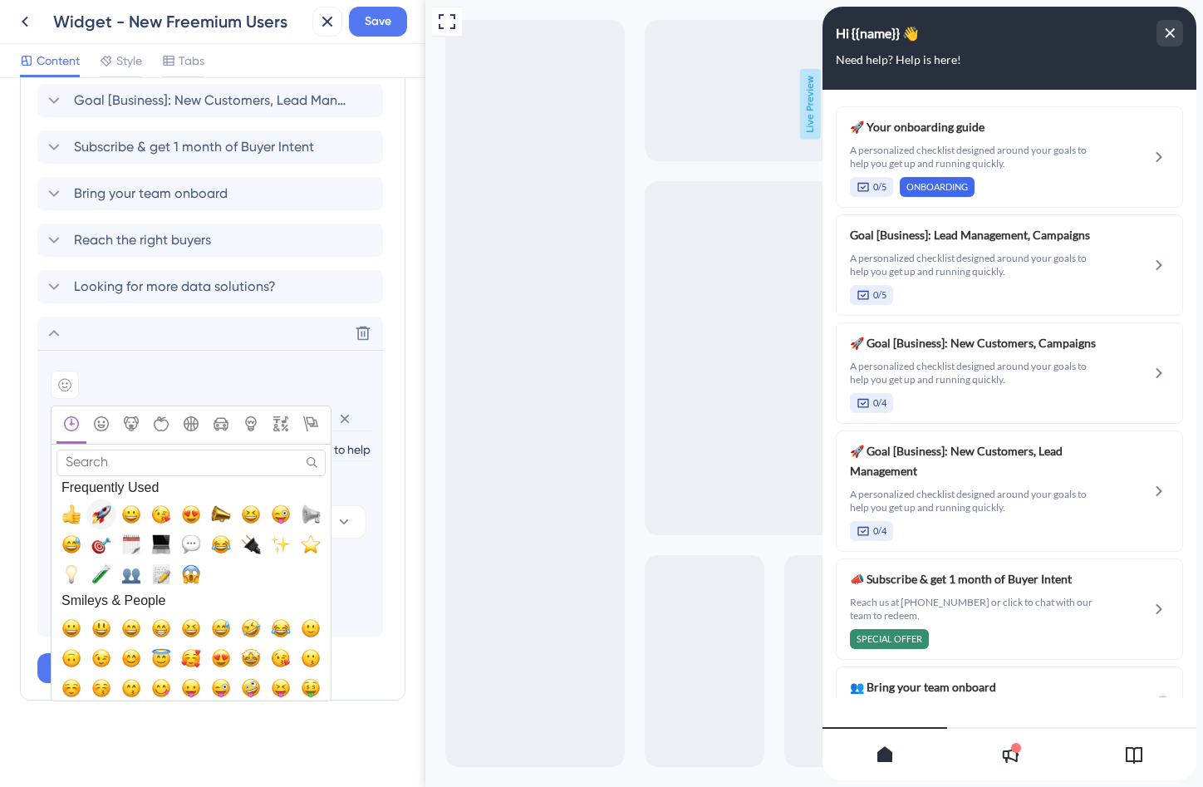
click at [108, 518] on span "🚀, rocket" at bounding box center [101, 514] width 20 height 20
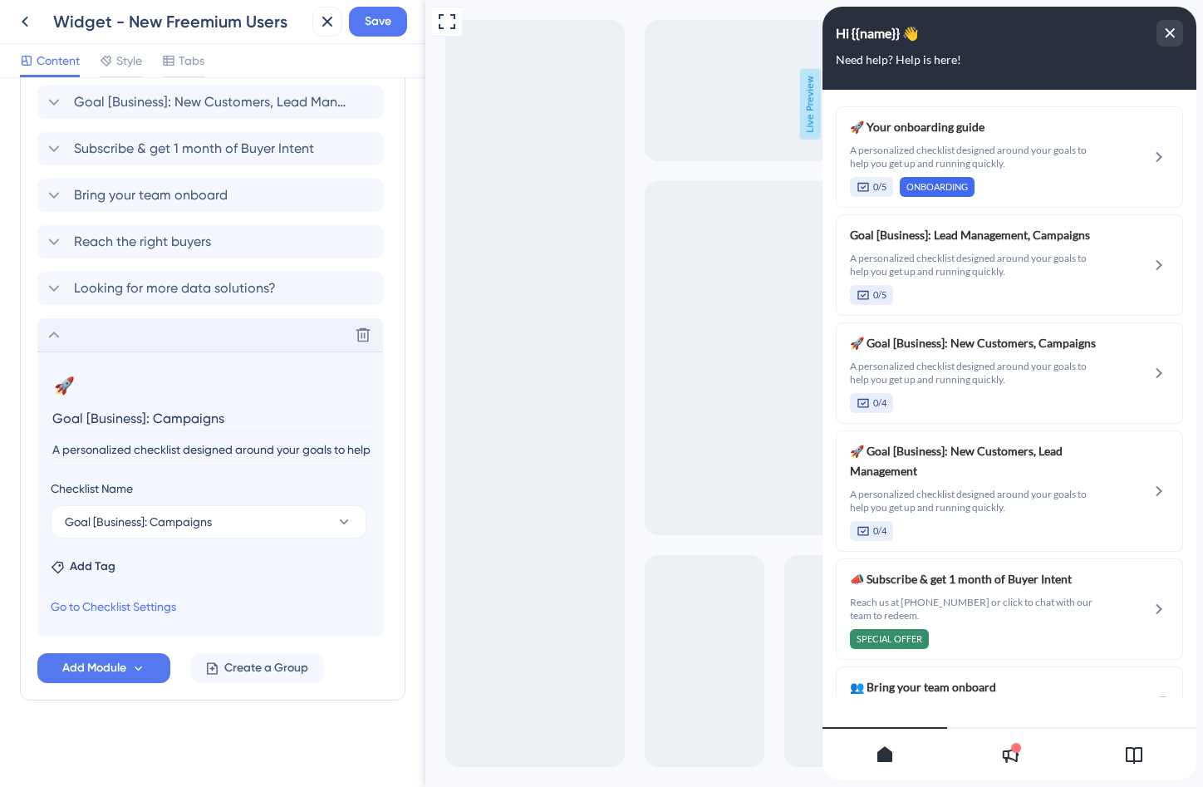
click at [52, 337] on icon at bounding box center [54, 335] width 20 height 20
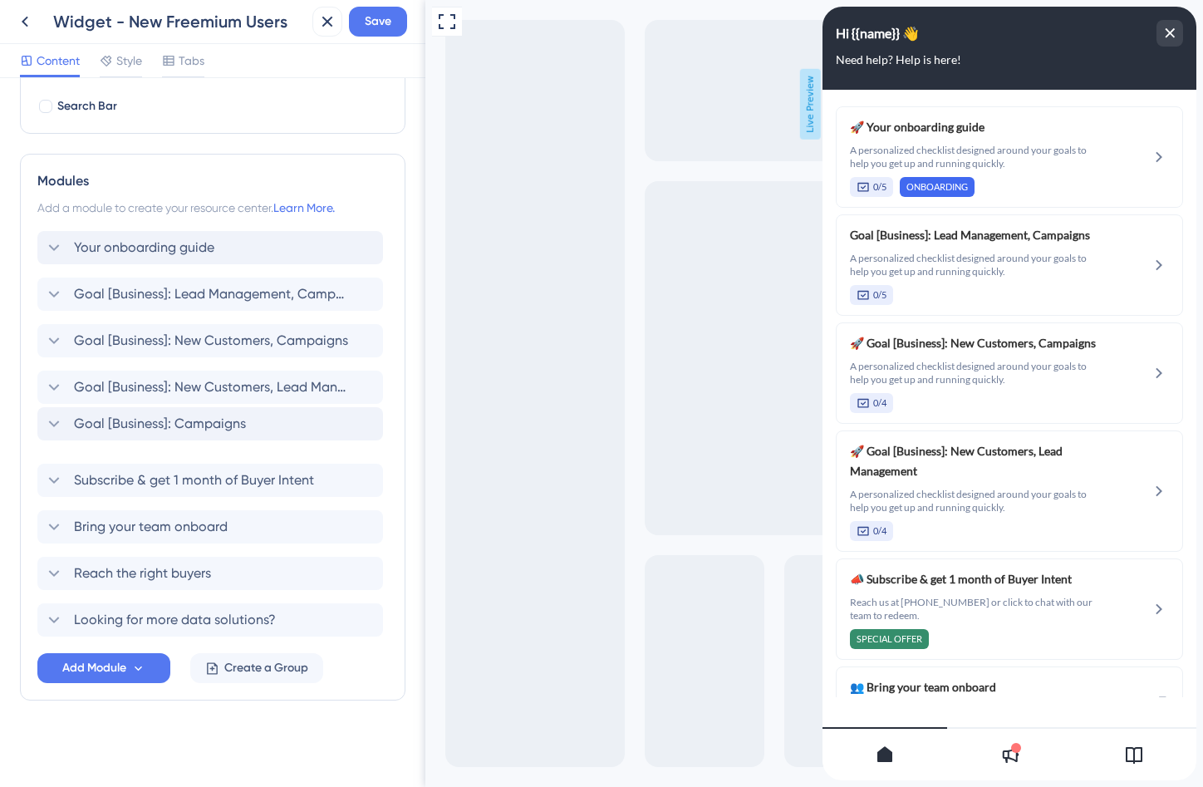
drag, startPoint x: 40, startPoint y: 618, endPoint x: 40, endPoint y: 416, distance: 202.0
click at [40, 416] on div "Your onboarding guide Goal [Business]: Lead Management, Campaigns Goal [Busines…" at bounding box center [212, 434] width 351 height 406
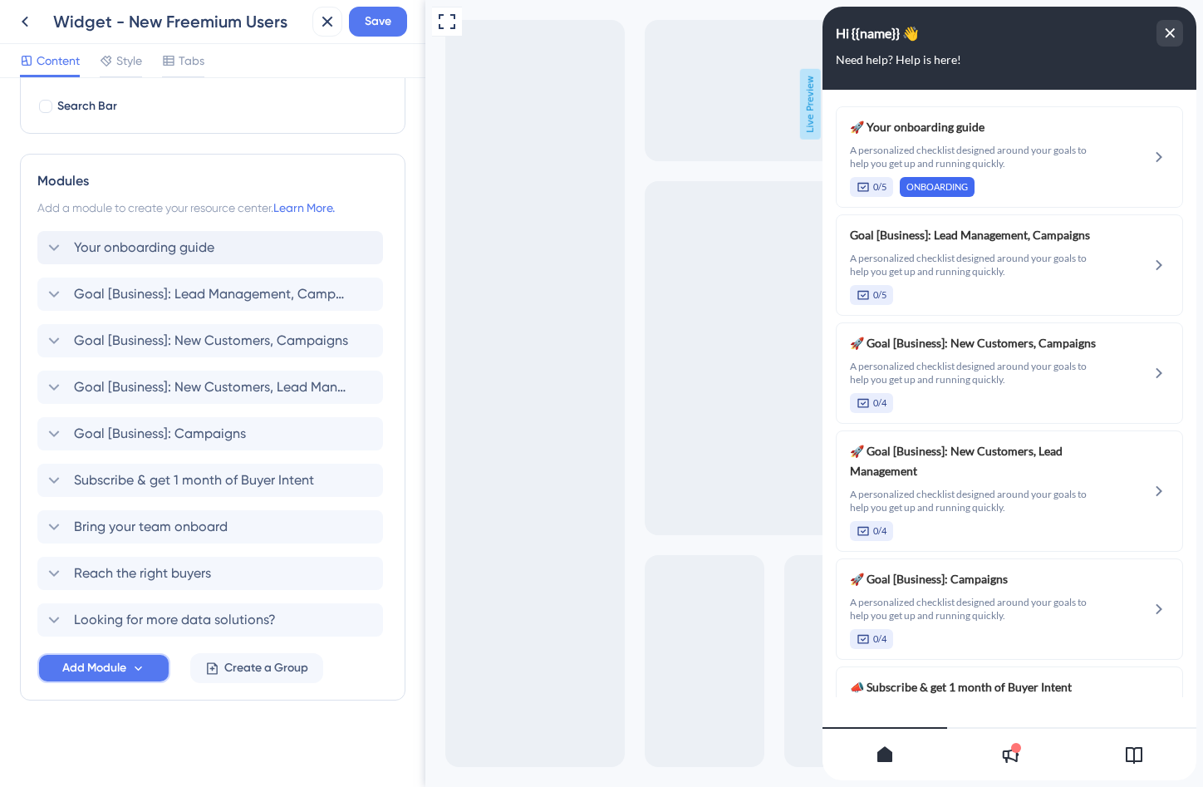
click at [93, 661] on span "Add Module" at bounding box center [94, 668] width 64 height 20
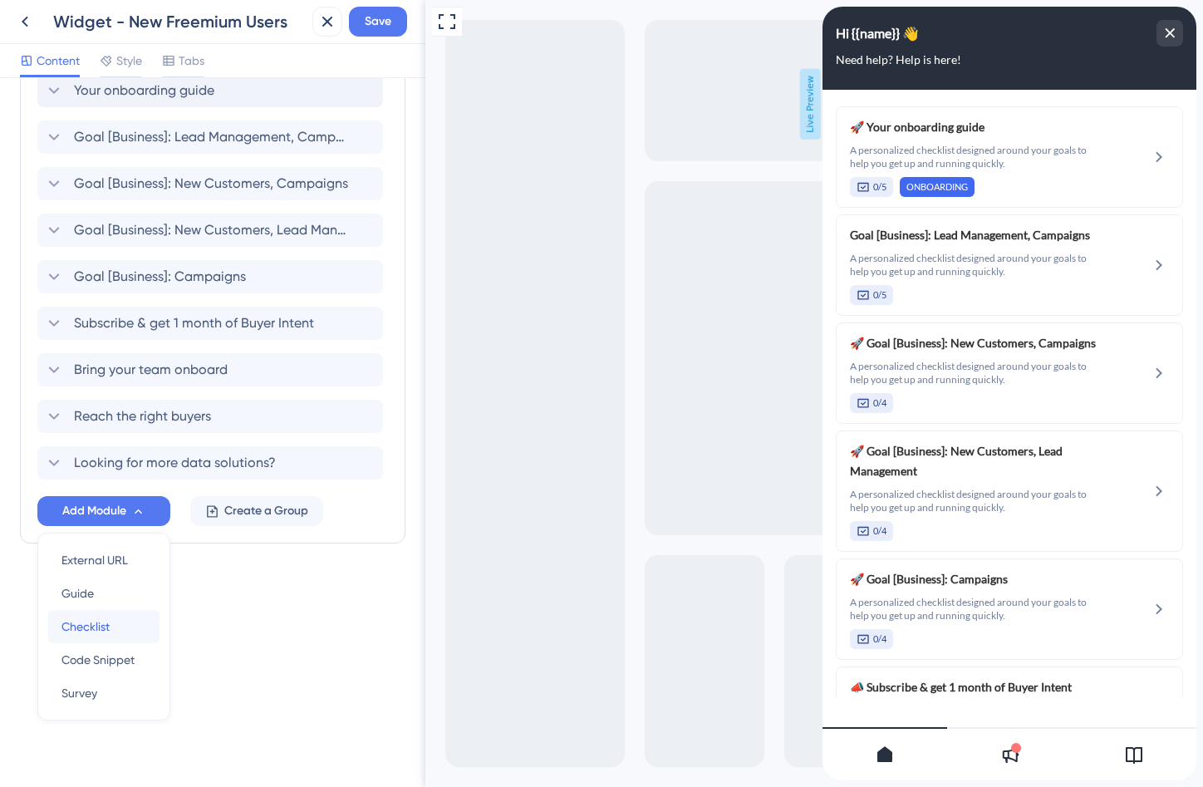
click at [88, 630] on span "Checklist" at bounding box center [86, 627] width 48 height 20
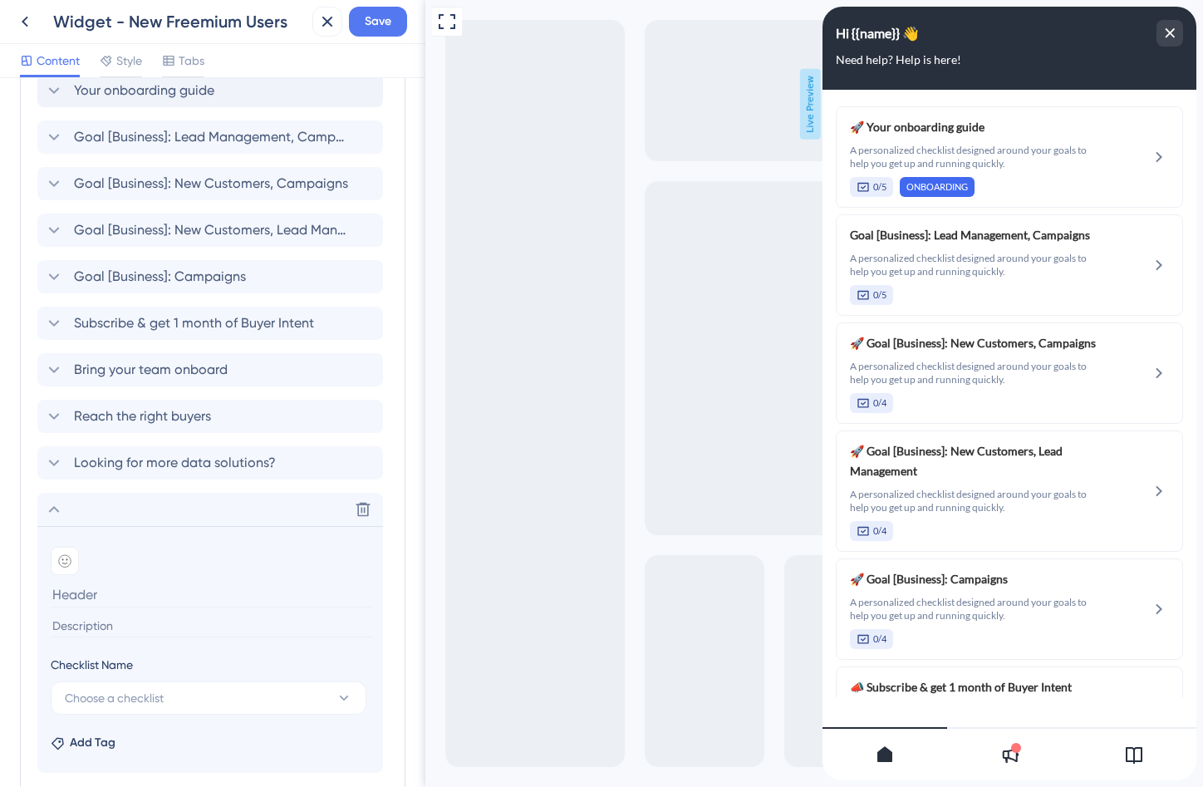
click at [101, 618] on input at bounding box center [212, 626] width 322 height 22
paste input "A personalized checklist designed around your goals to help you get up and runn…"
type input "A personalized checklist designed around your goals to help you get up and runn…"
click at [92, 608] on section "Add emoji A personalized checklist designed around your goals to help you get u…" at bounding box center [210, 591] width 319 height 88
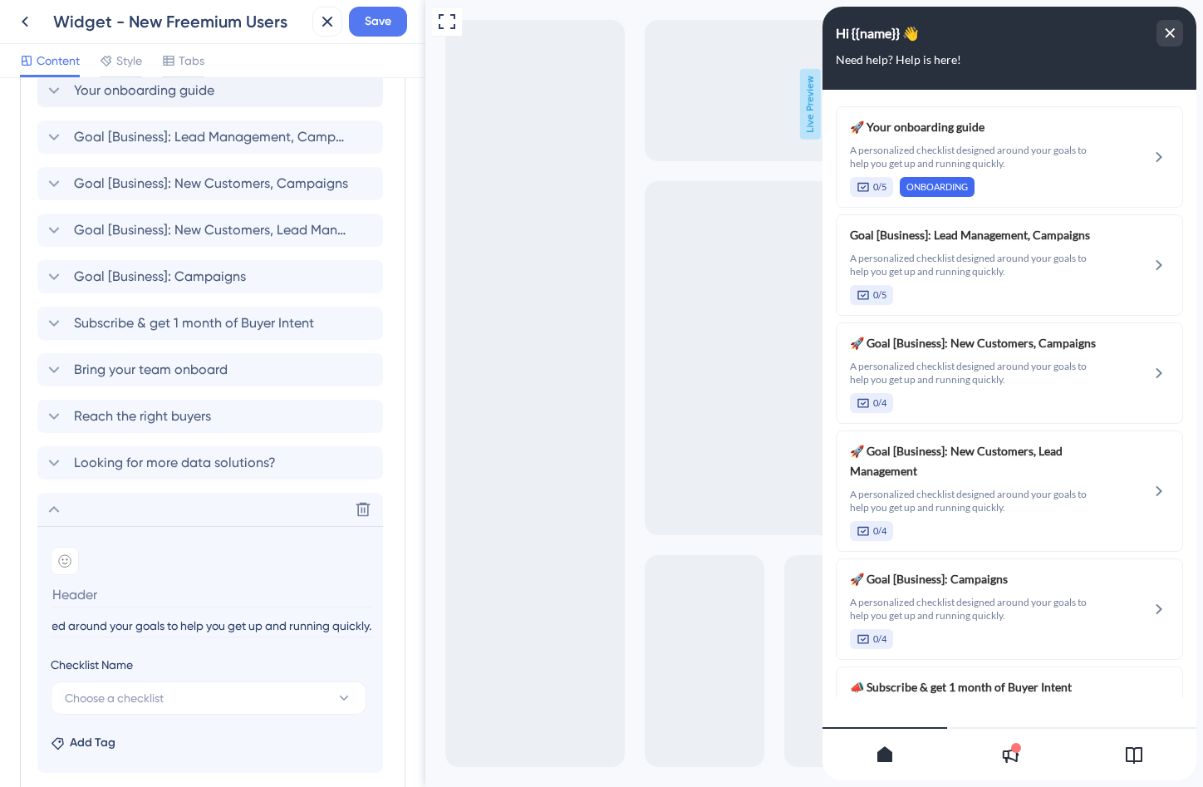
scroll to position [0, 0]
click at [106, 701] on span "Choose a checklist" at bounding box center [114, 698] width 99 height 20
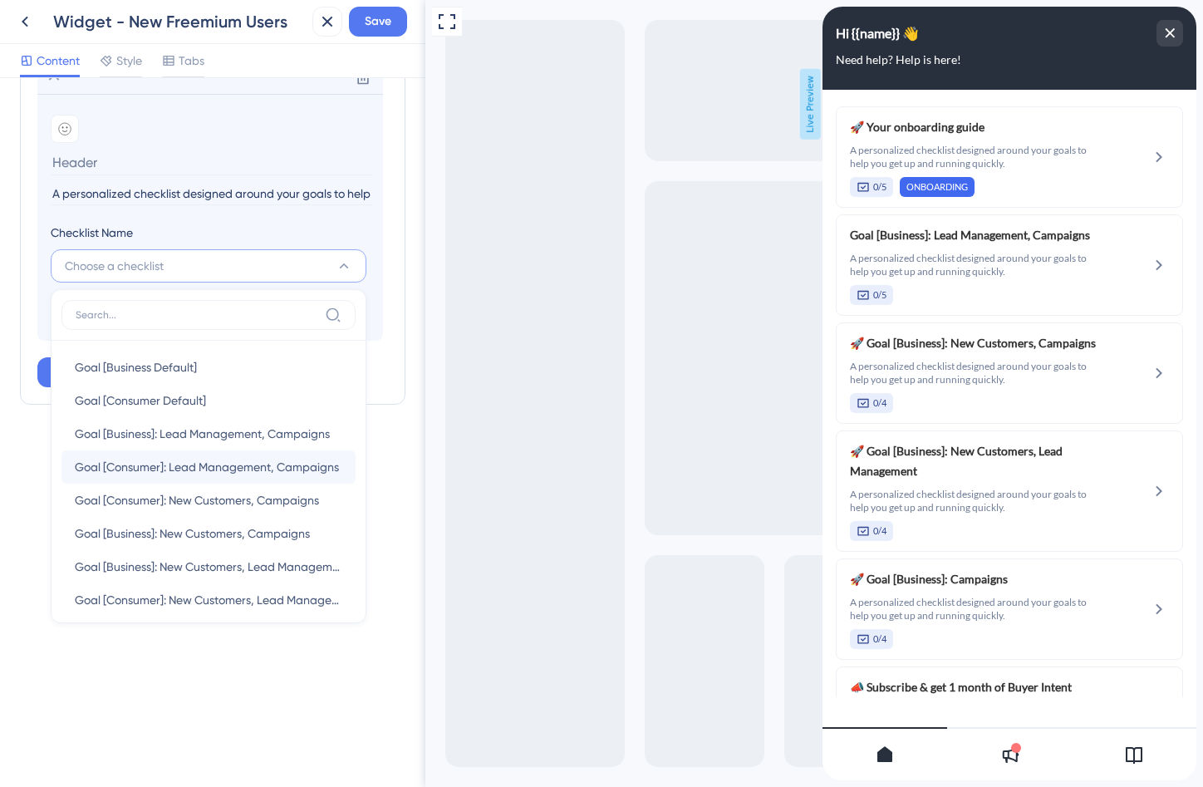
scroll to position [214, 0]
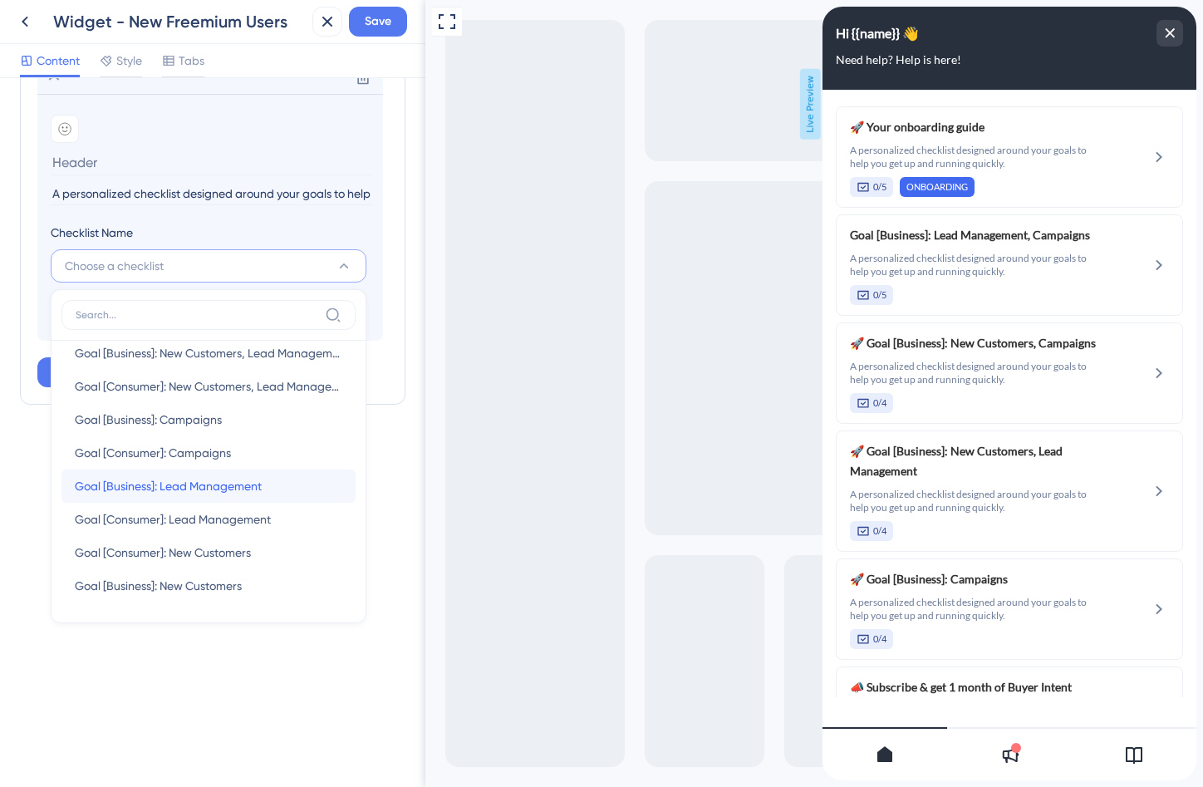
click at [239, 483] on span "Goal [Business]: Lead Management" at bounding box center [168, 486] width 187 height 20
type input "Goal [Business]: Lead Management"
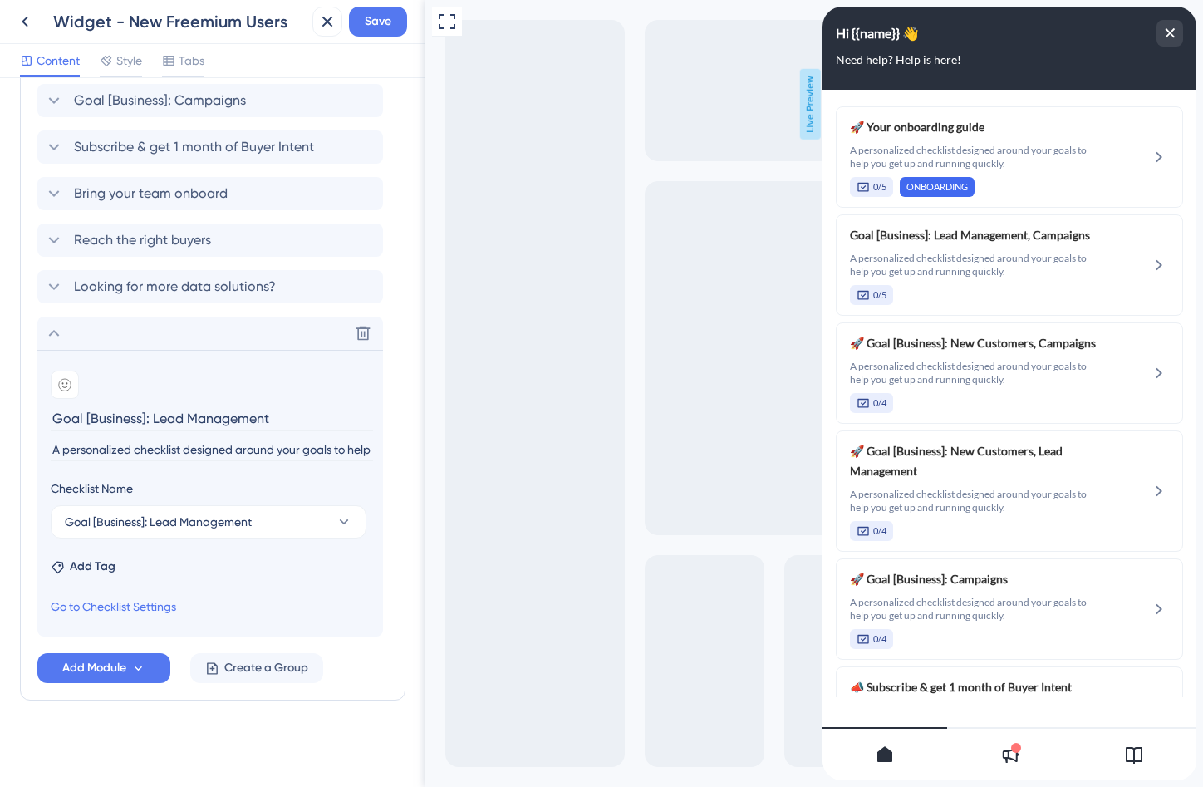
scroll to position [610, 0]
click at [66, 389] on icon at bounding box center [64, 384] width 13 height 13
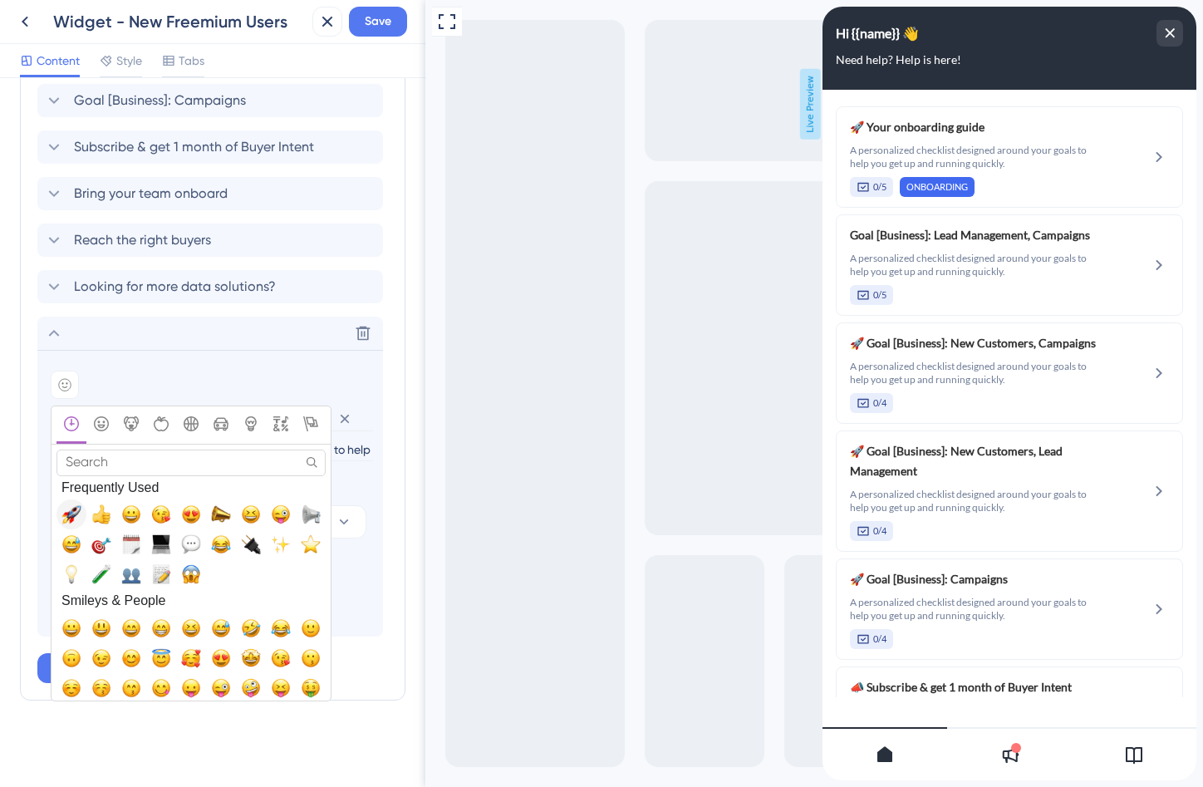
click at [79, 514] on span "🚀, rocket" at bounding box center [72, 514] width 20 height 20
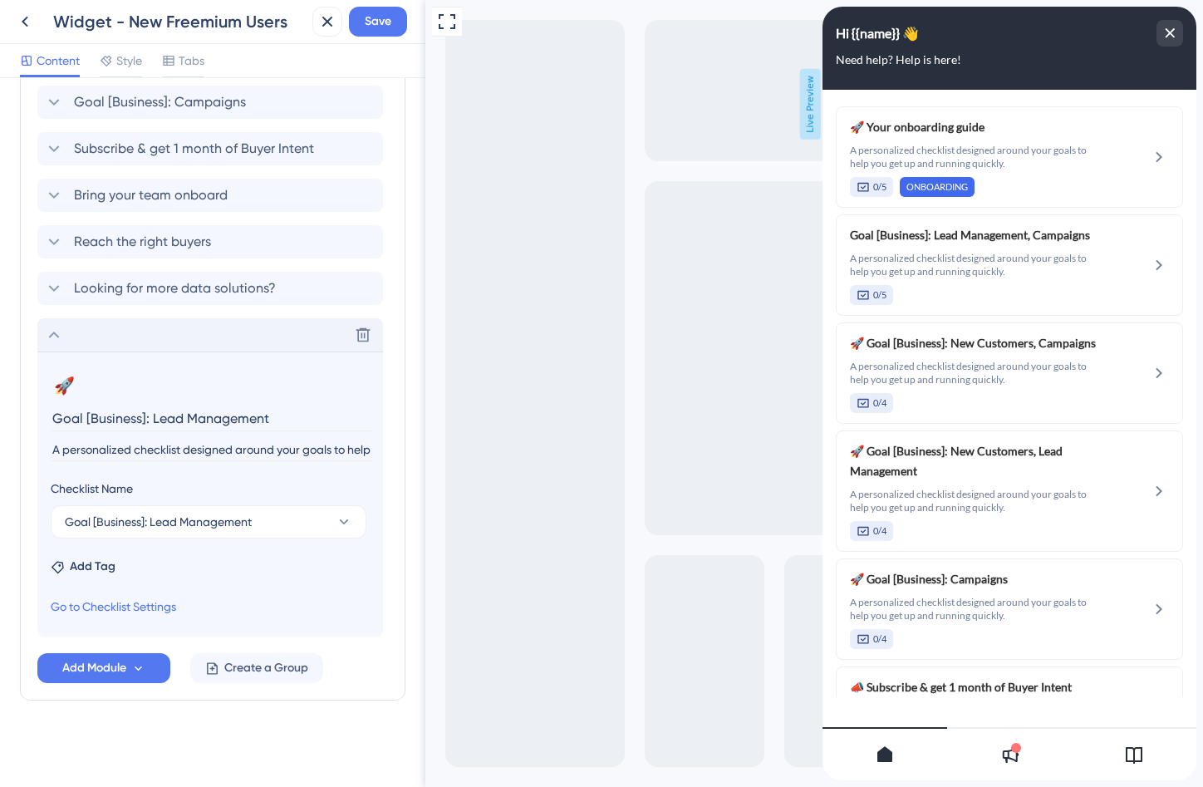
click at [59, 346] on div "Delete" at bounding box center [210, 334] width 346 height 33
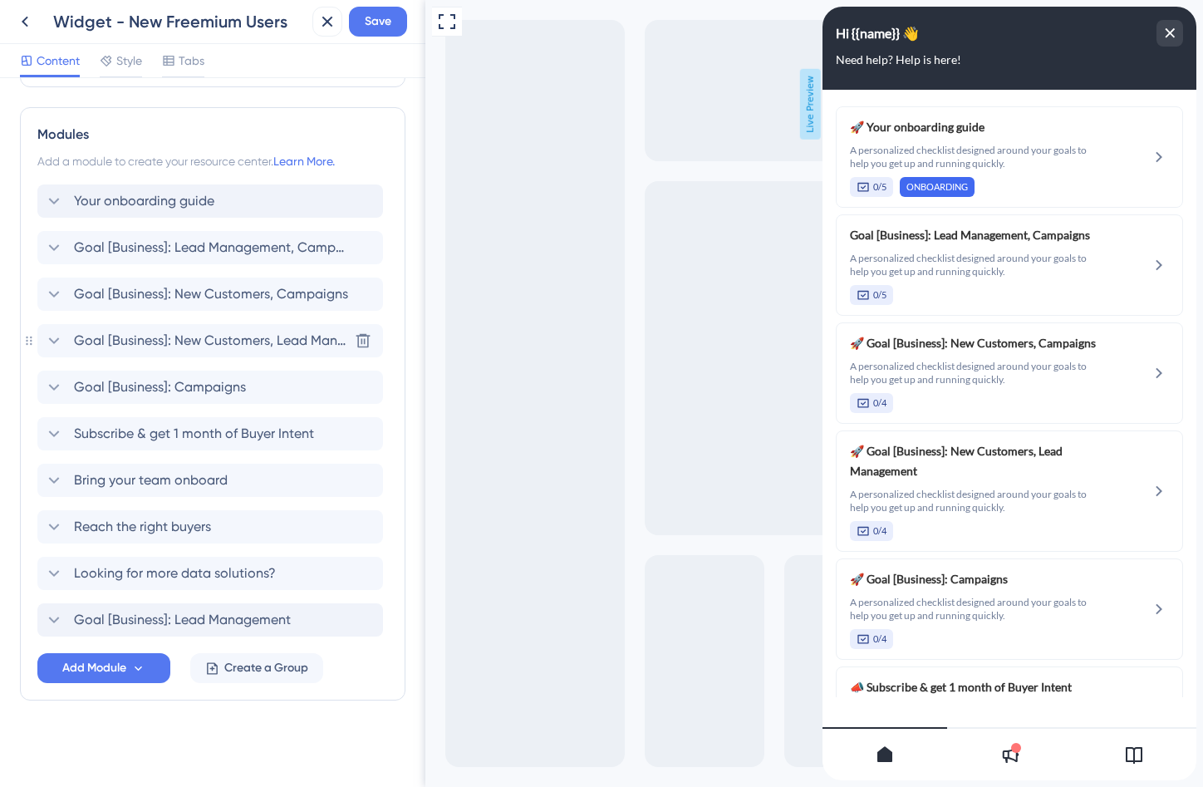
scroll to position [323, 0]
drag, startPoint x: 46, startPoint y: 617, endPoint x: 43, endPoint y: 418, distance: 199.5
click at [43, 418] on div "Your onboarding guide Goal [Business]: Lead Management, Campaigns Goal [Busines…" at bounding box center [212, 411] width 351 height 452
click at [72, 677] on span "Add Module" at bounding box center [94, 668] width 64 height 20
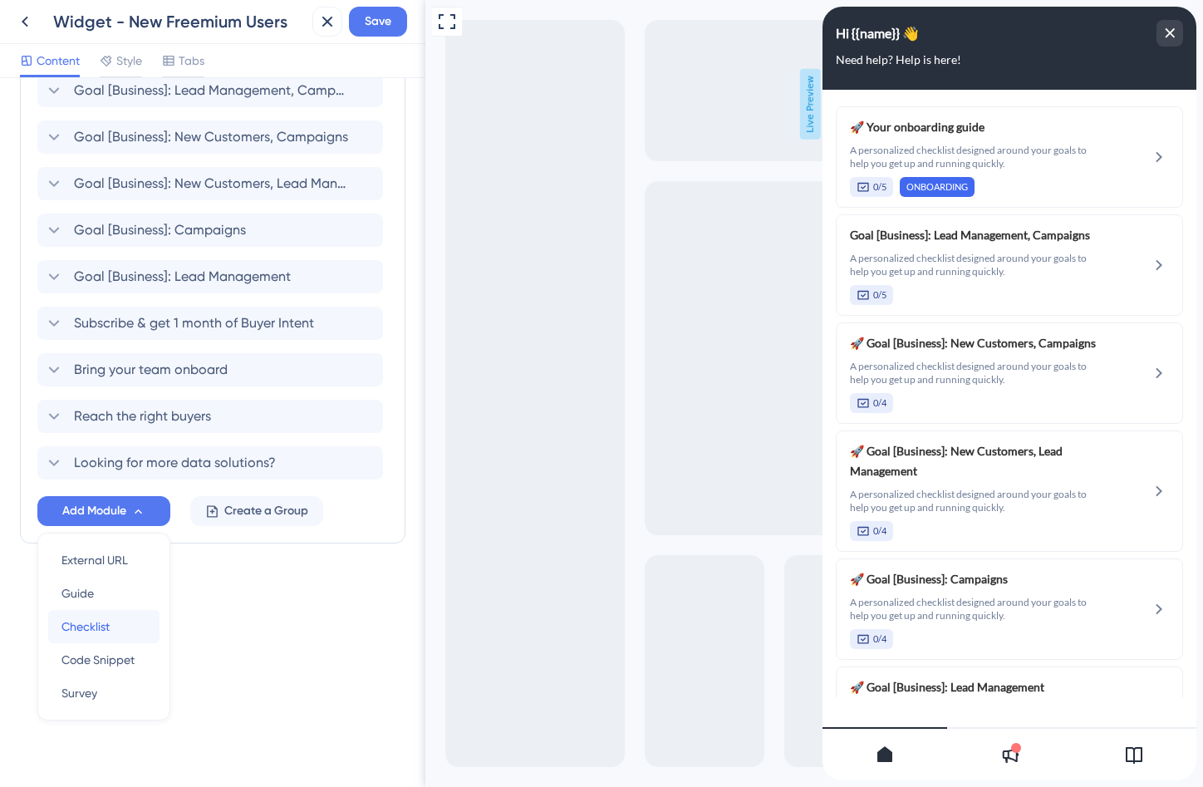
click at [75, 626] on span "Checklist" at bounding box center [86, 627] width 48 height 20
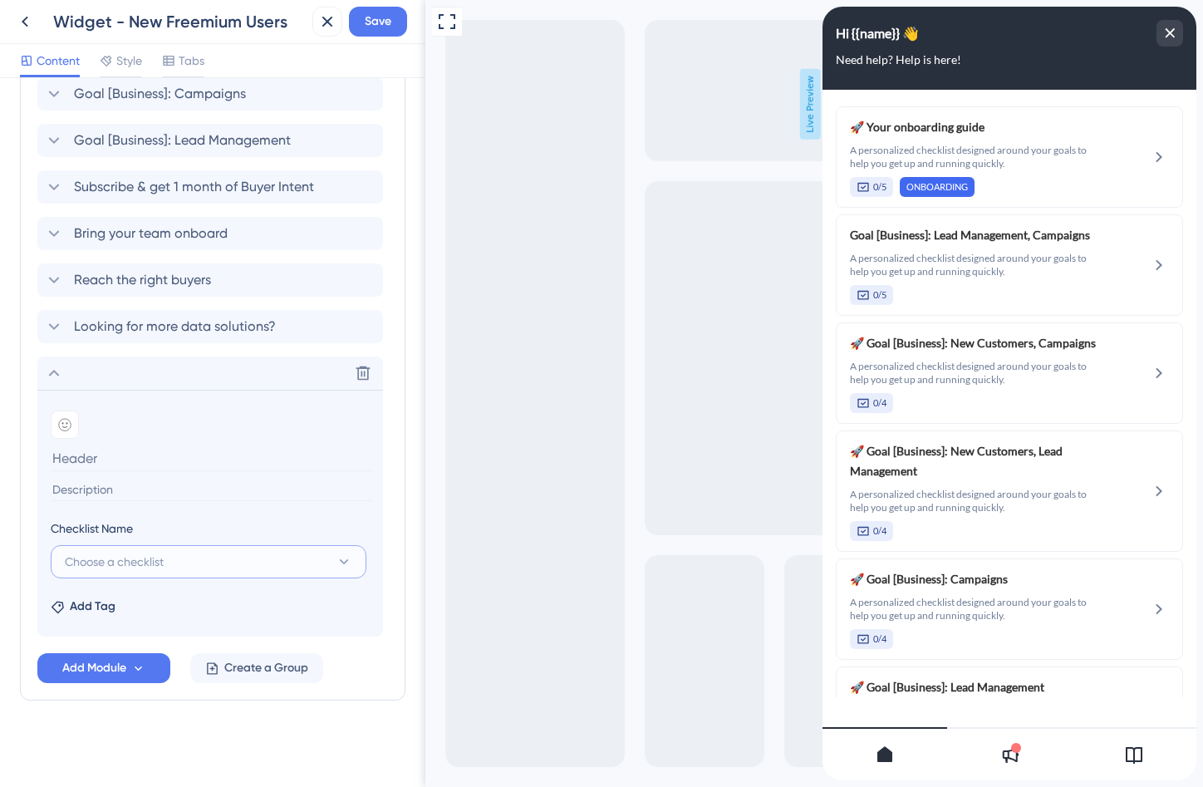
click at [160, 568] on span "Choose a checklist" at bounding box center [114, 562] width 99 height 20
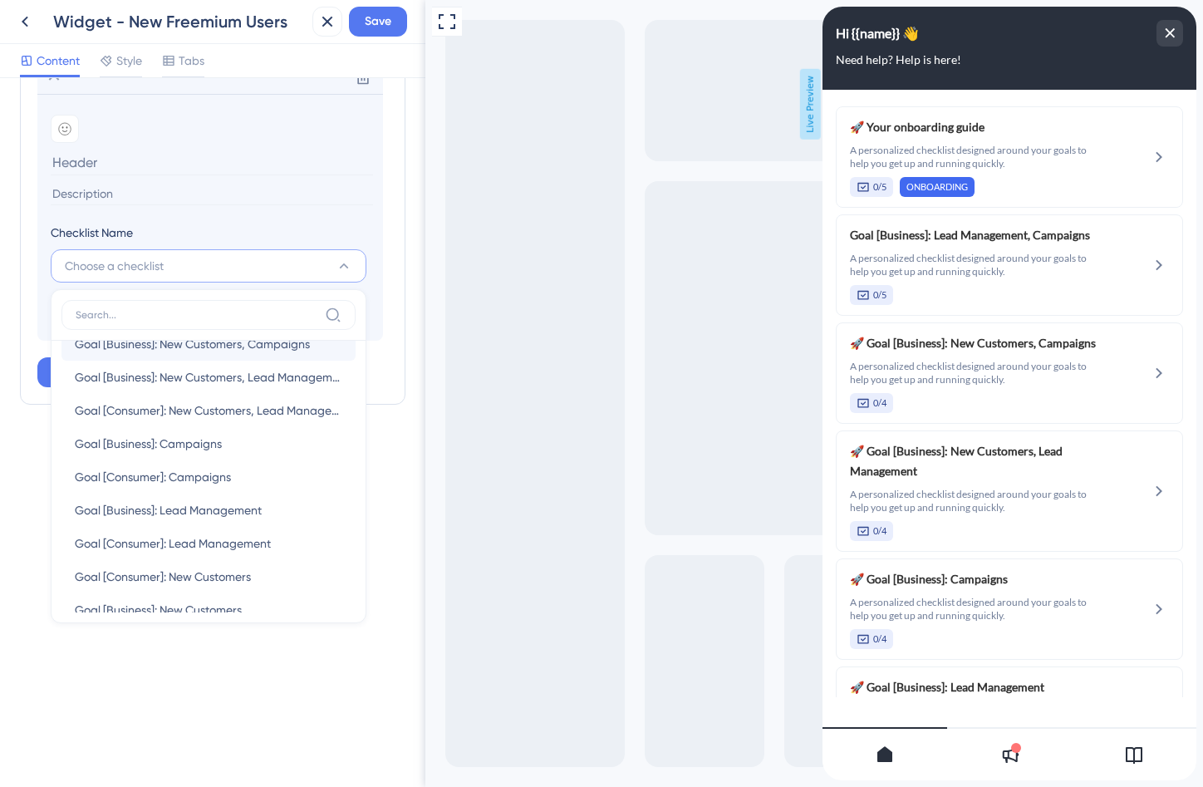
scroll to position [214, 0]
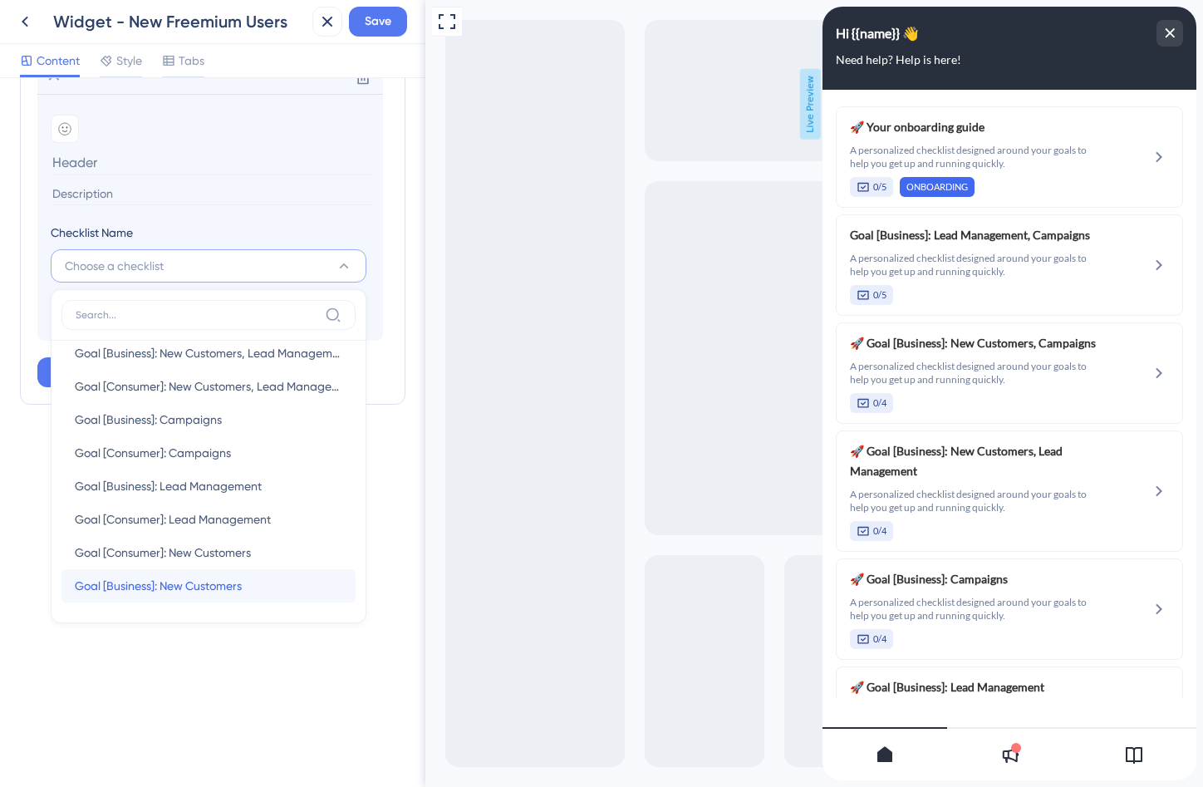
click at [177, 576] on span "Goal [Business]: New Customers" at bounding box center [158, 586] width 167 height 20
type input "Goal [Business]: New Customers"
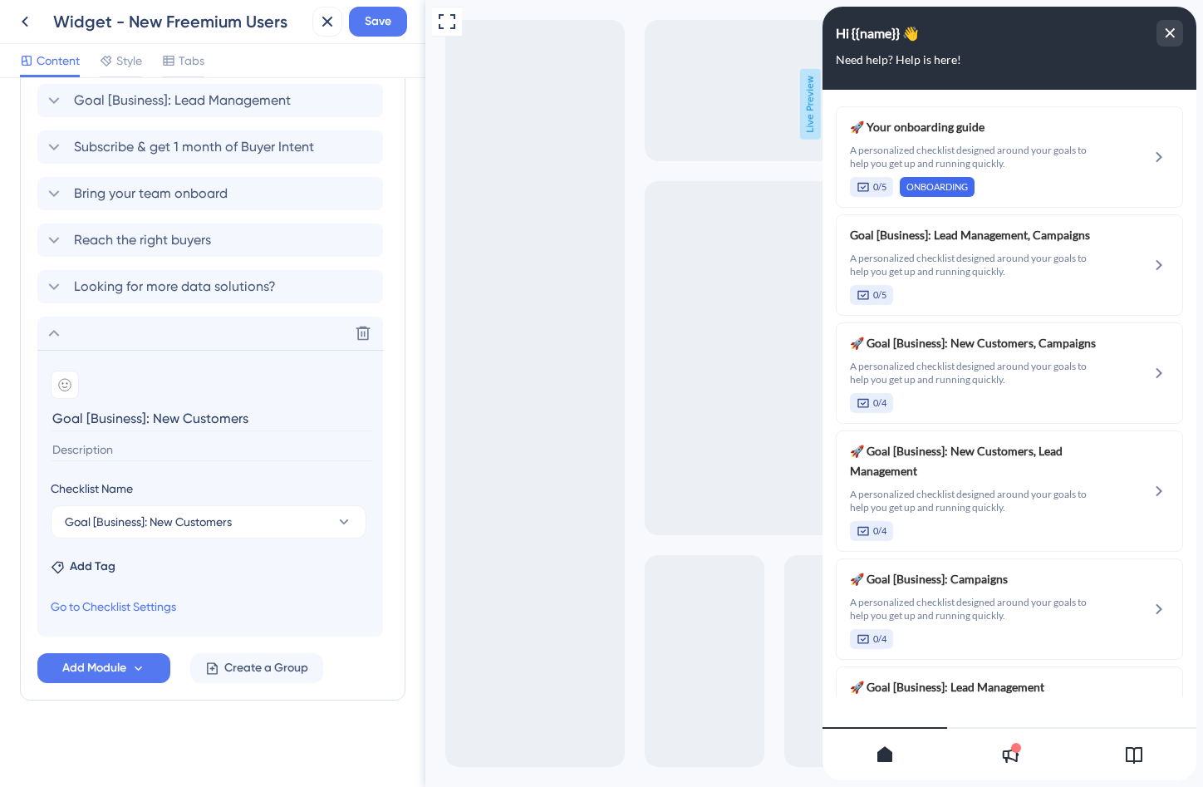
scroll to position [657, 0]
click at [90, 415] on input "Goal [Business]: New Customers" at bounding box center [212, 419] width 322 height 26
click at [120, 450] on input at bounding box center [212, 450] width 322 height 22
paste input "A personalized checklist designed around your goals to help you get up and runn…"
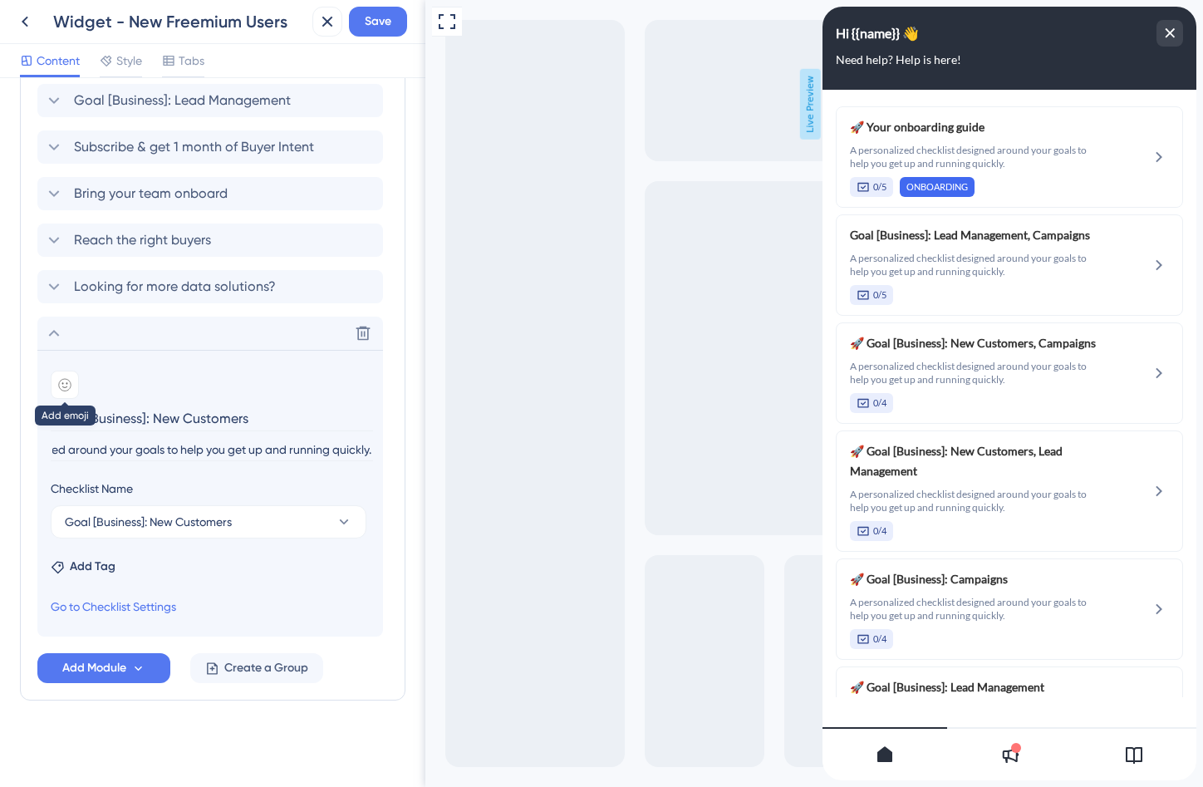
type input "A personalized checklist designed around your goals to help you get up and runn…"
click at [71, 376] on div at bounding box center [65, 385] width 28 height 28
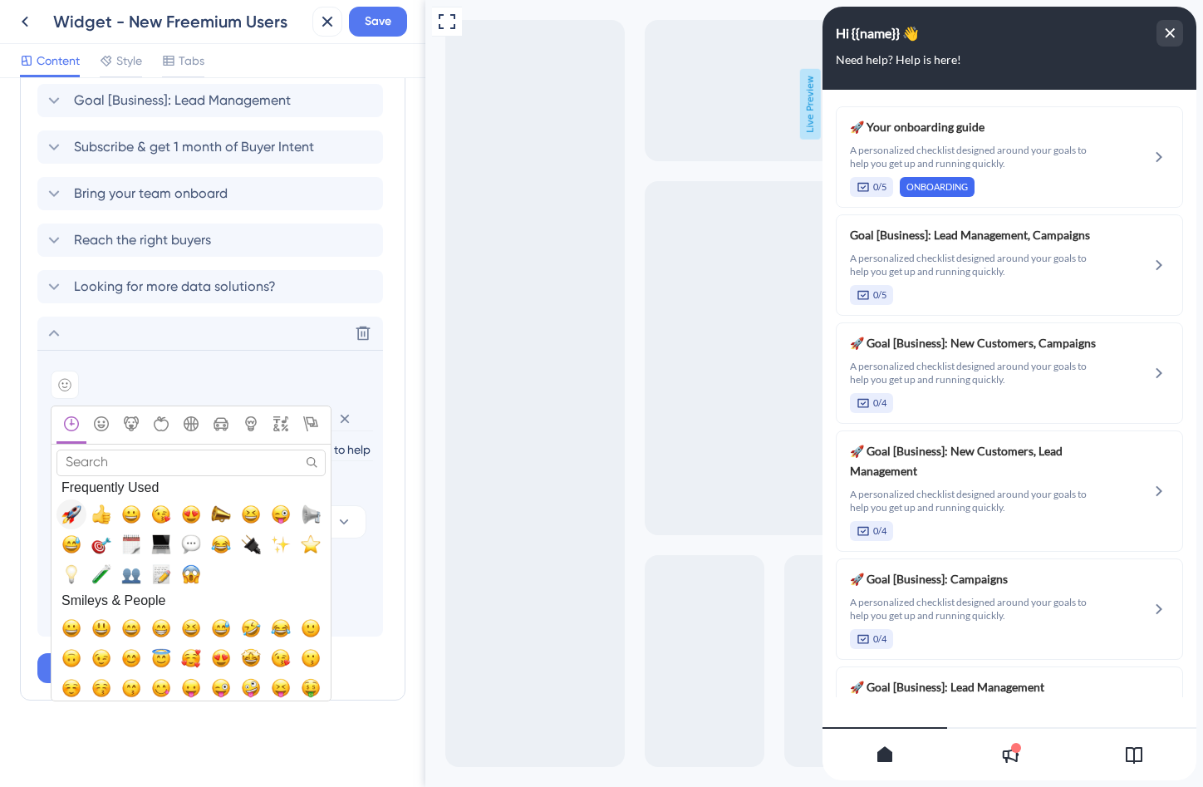
click at [69, 521] on span "🚀, rocket" at bounding box center [72, 514] width 20 height 20
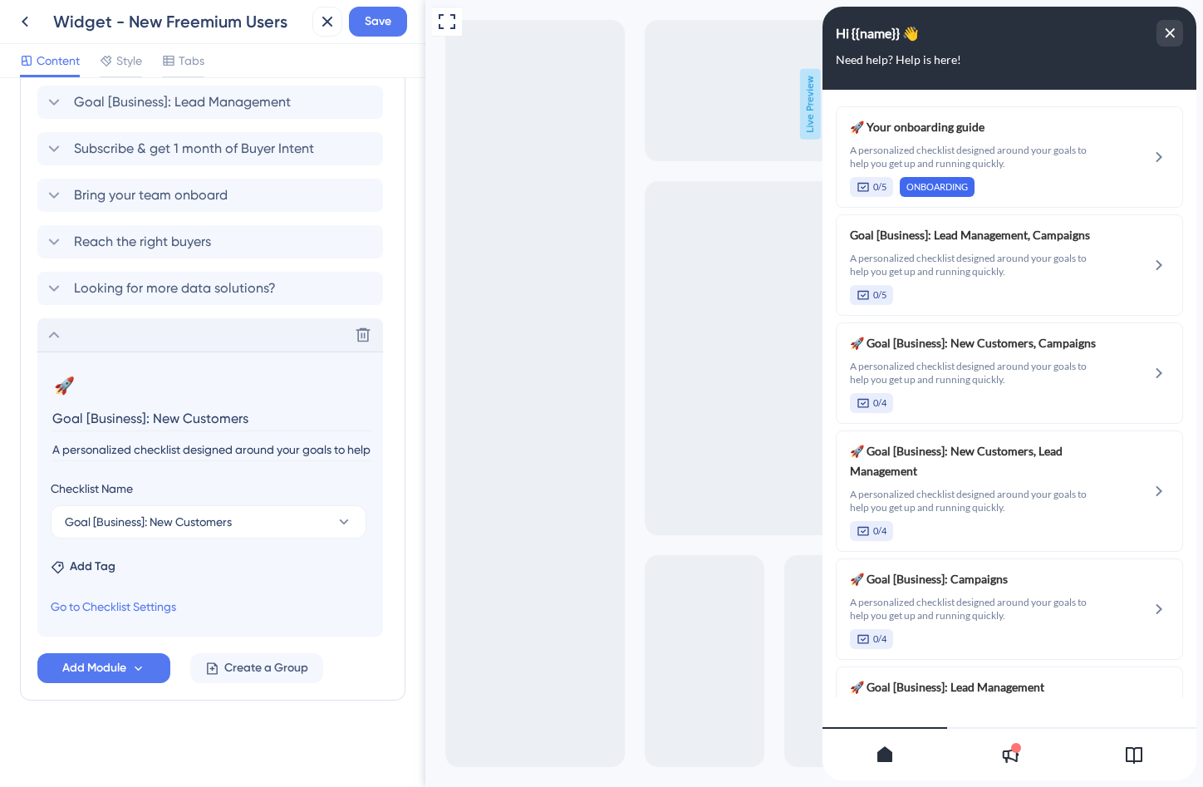
click at [52, 331] on icon at bounding box center [54, 335] width 20 height 20
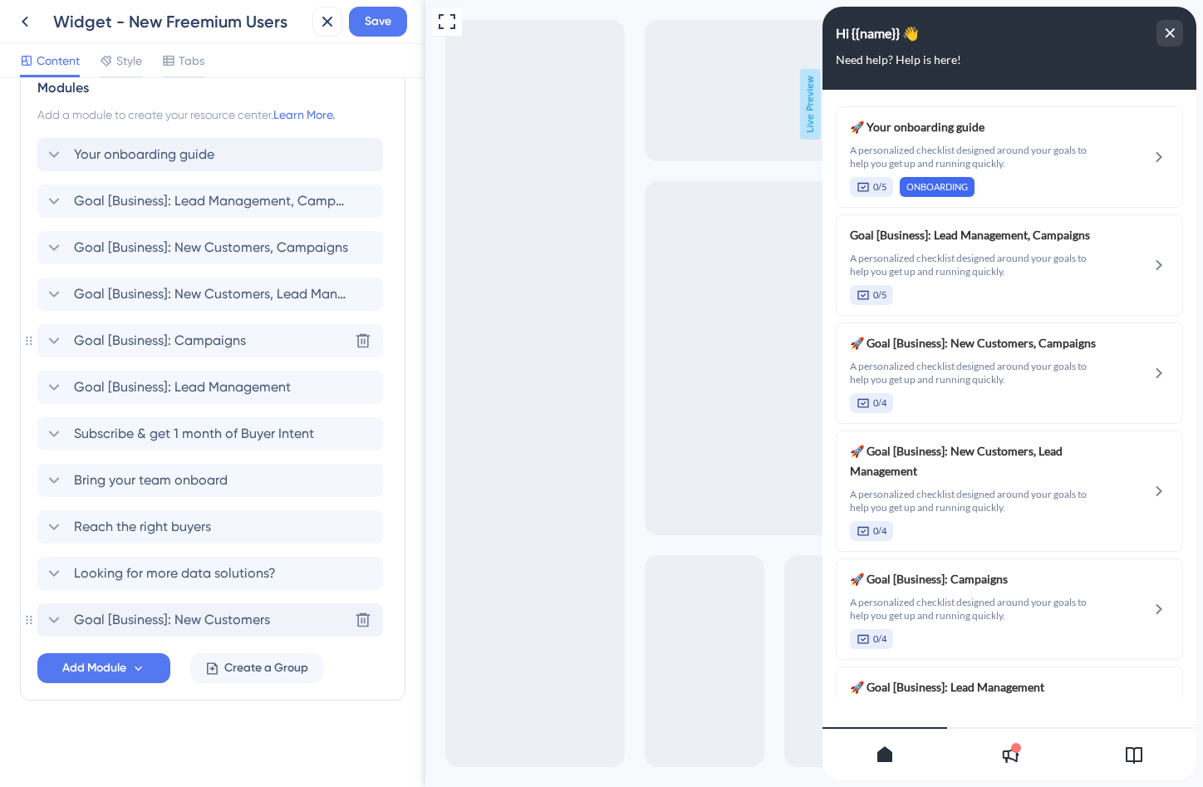
scroll to position [370, 0]
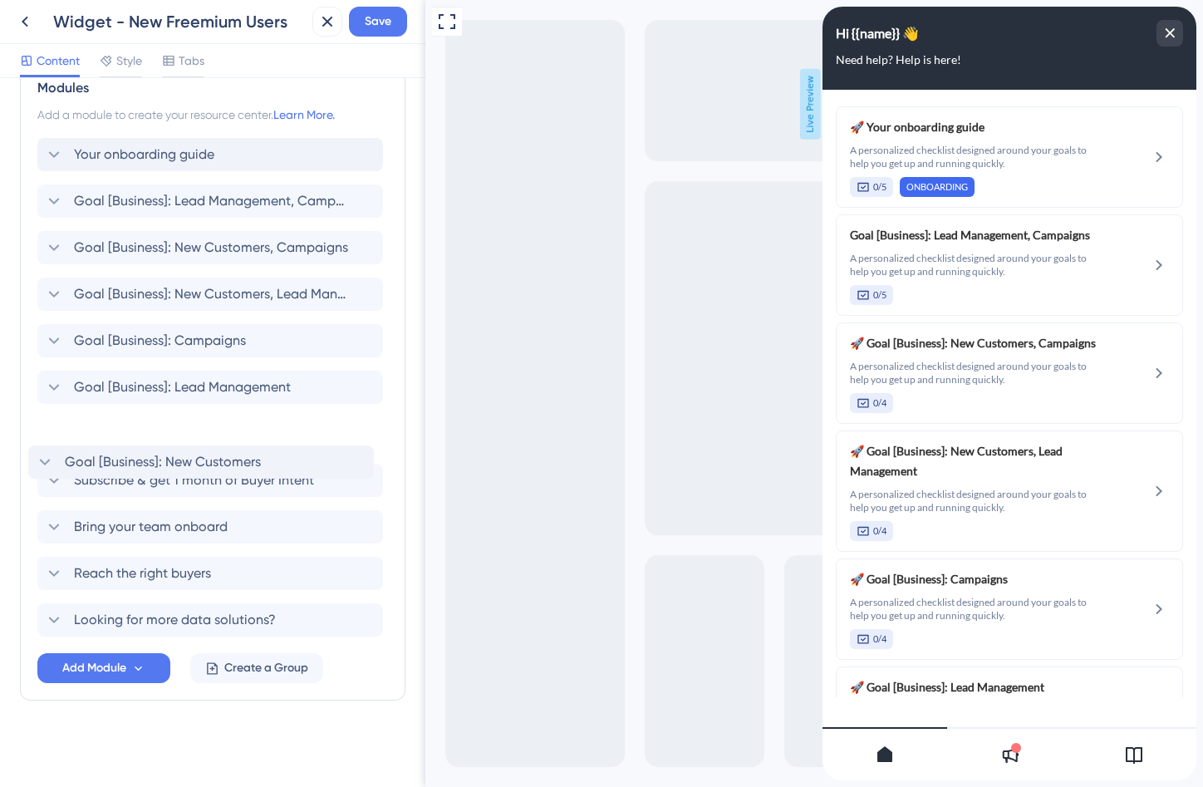
drag, startPoint x: 44, startPoint y: 621, endPoint x: 35, endPoint y: 458, distance: 163.1
click at [35, 458] on div "Modules Add a module to create your resource center. Learn More. Your onboardin…" at bounding box center [213, 381] width 386 height 640
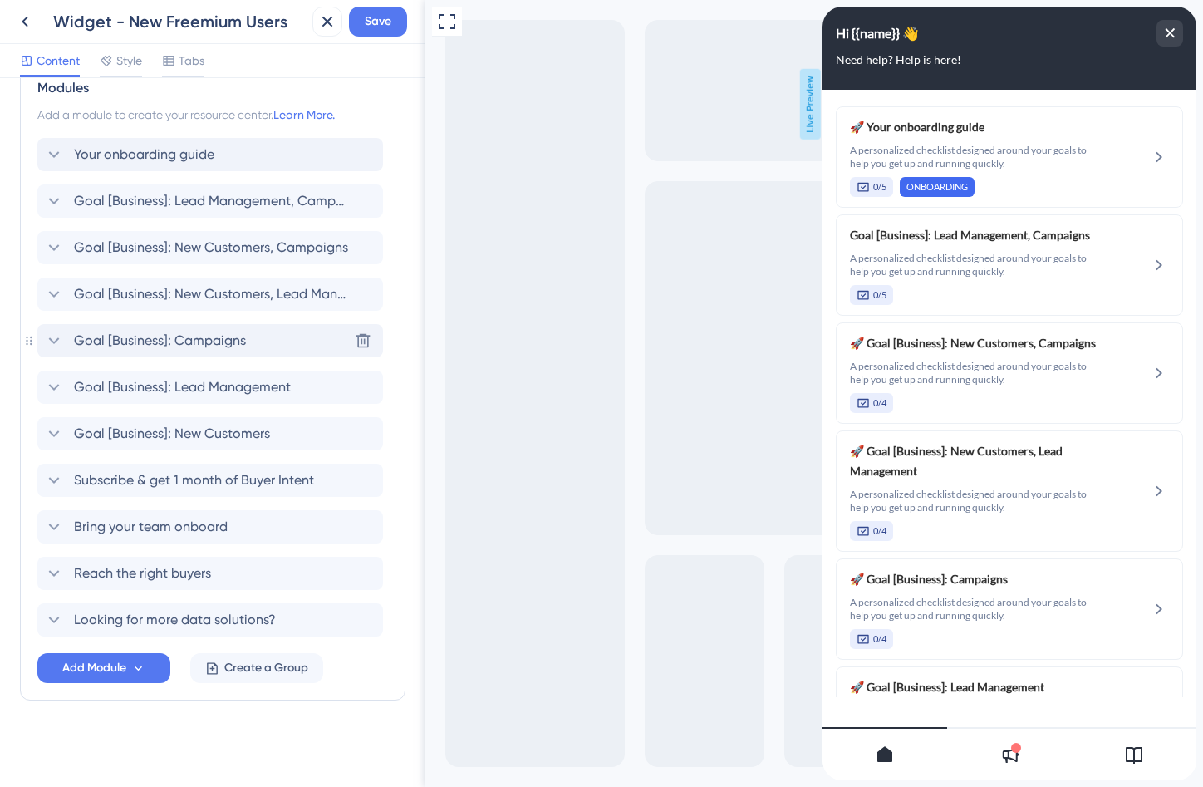
scroll to position [315, 0]
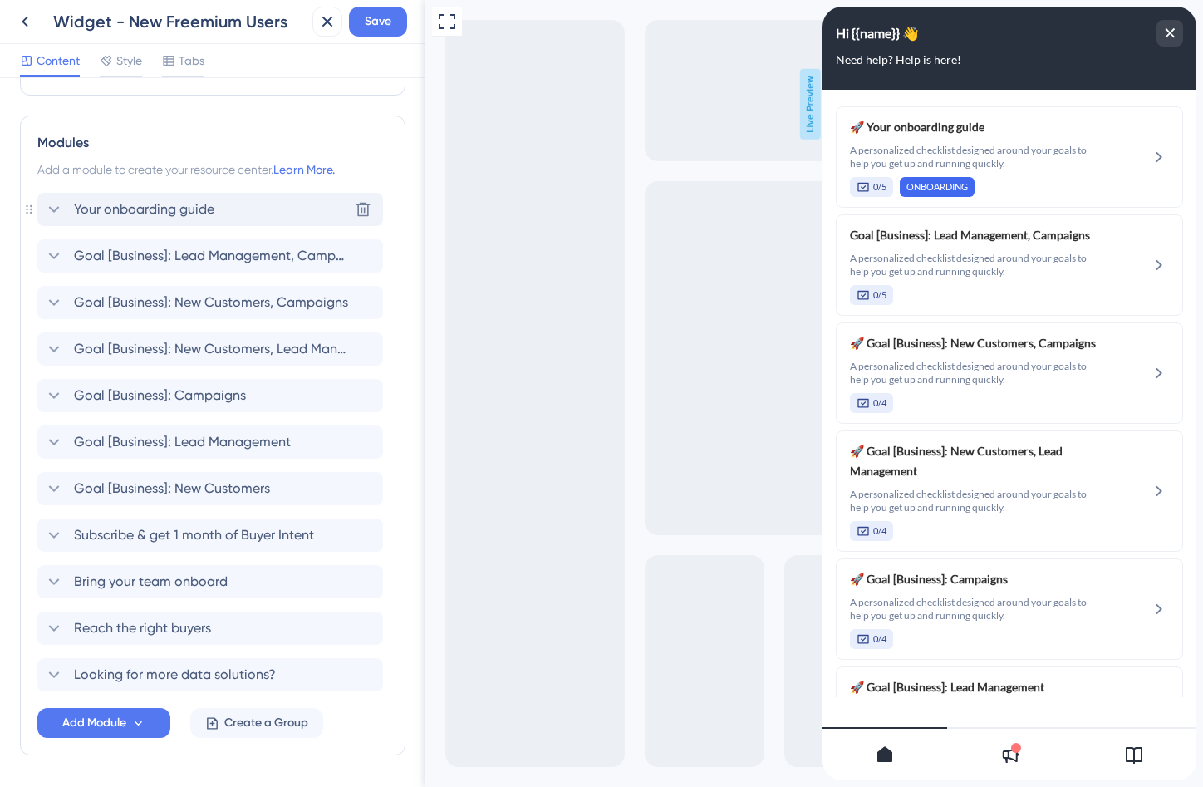
click at [157, 219] on div "Your onboarding guide Delete" at bounding box center [210, 209] width 346 height 33
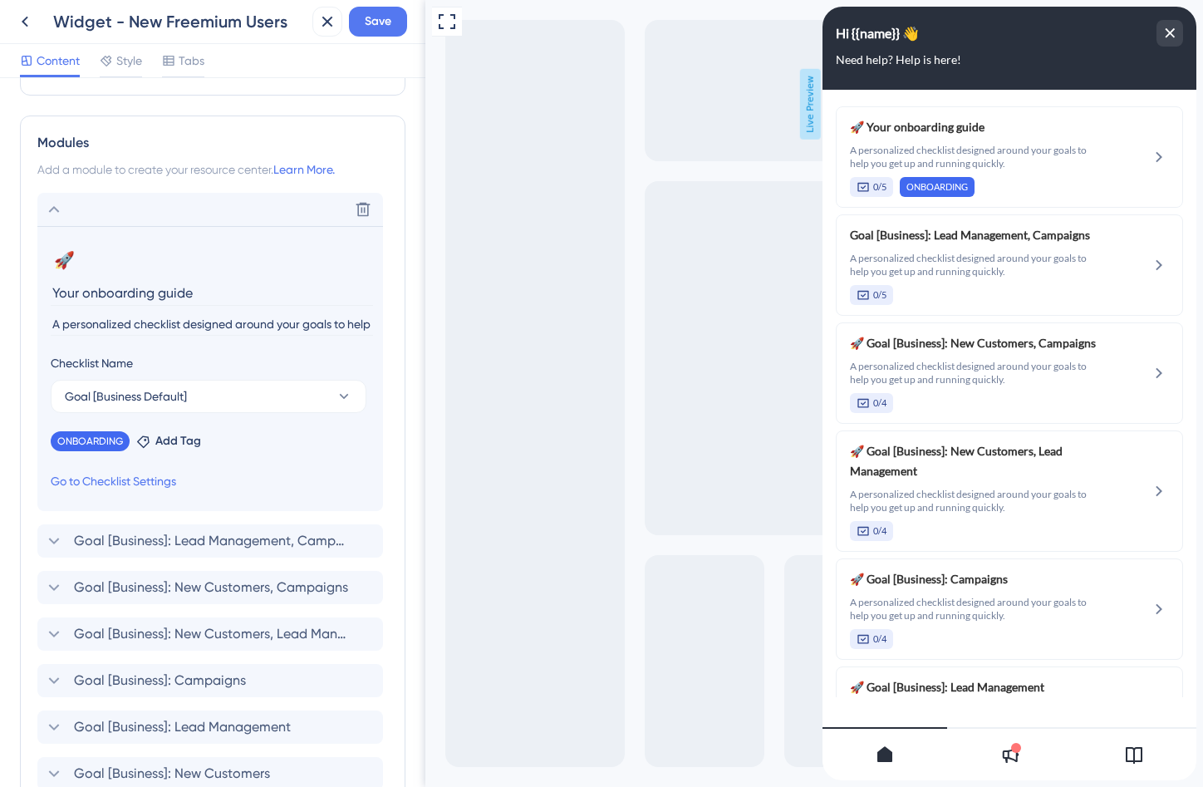
click at [135, 293] on input "Your onboarding guide" at bounding box center [212, 293] width 322 height 26
click at [54, 208] on icon at bounding box center [54, 209] width 11 height 7
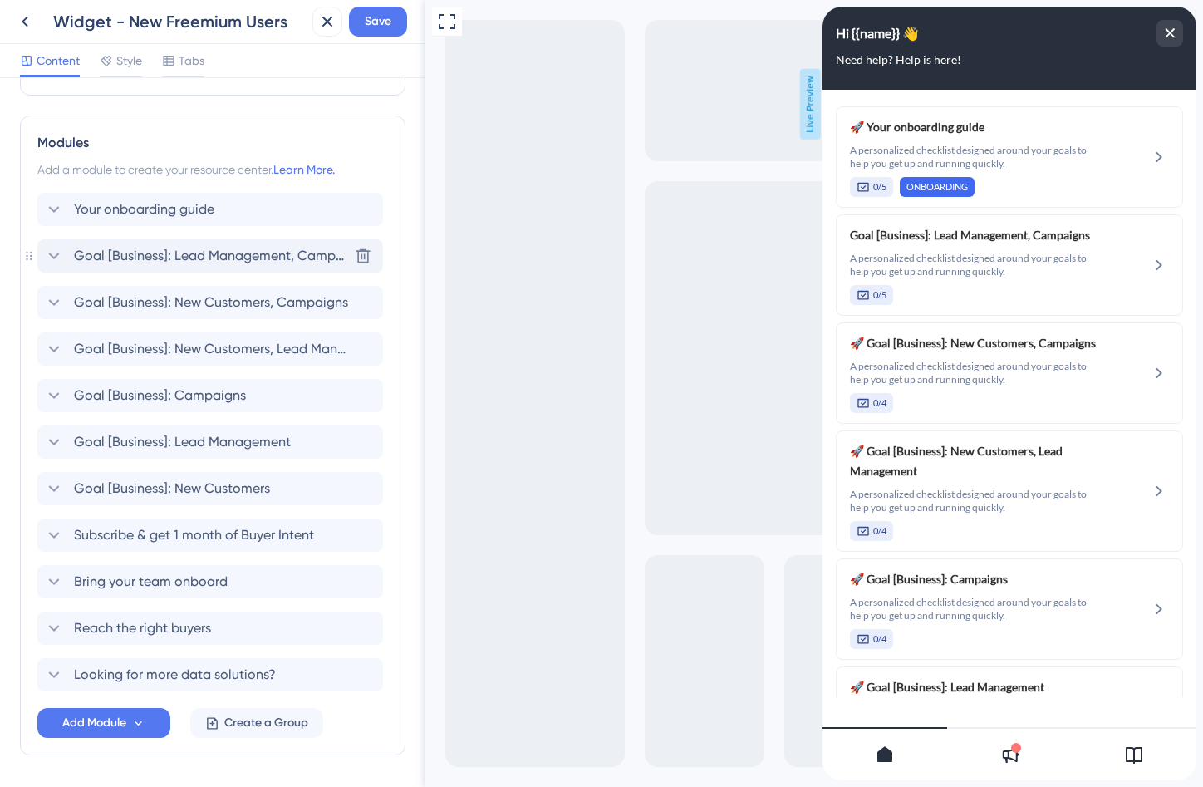
click at [113, 258] on span "Goal [Business]: Lead Management, Campaigns" at bounding box center [211, 256] width 274 height 20
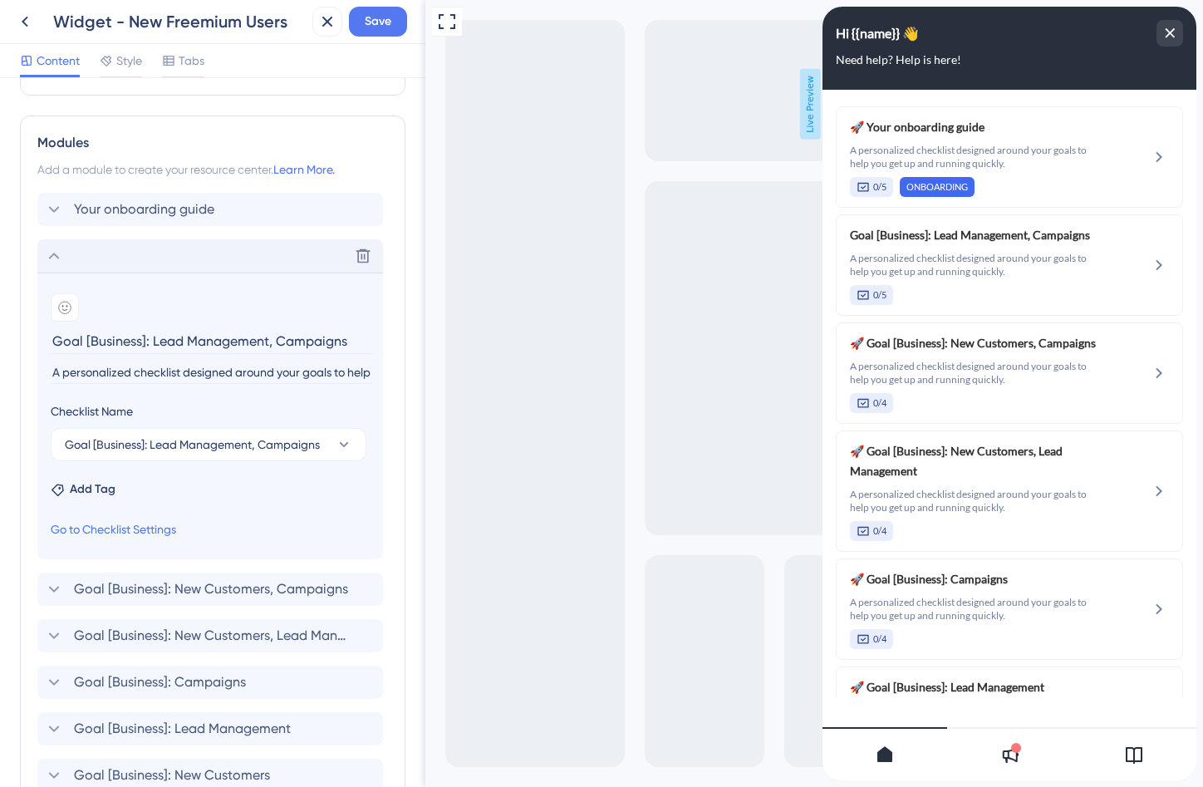
click at [95, 340] on input "Goal [Business]: Lead Management, Campaigns" at bounding box center [212, 341] width 322 height 26
type input "Your onboarding guide"
click at [52, 251] on icon at bounding box center [54, 256] width 20 height 20
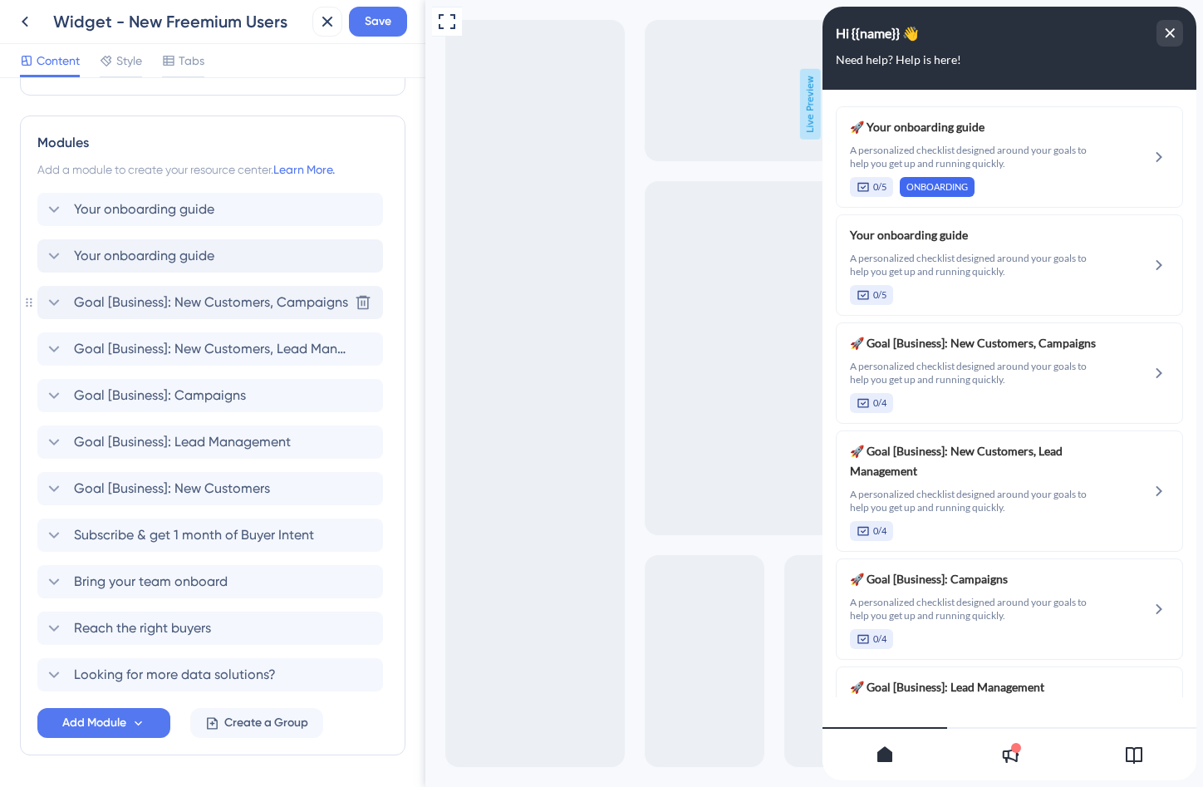
click at [88, 297] on span "Goal [Business]: New Customers, Campaigns" at bounding box center [211, 303] width 274 height 20
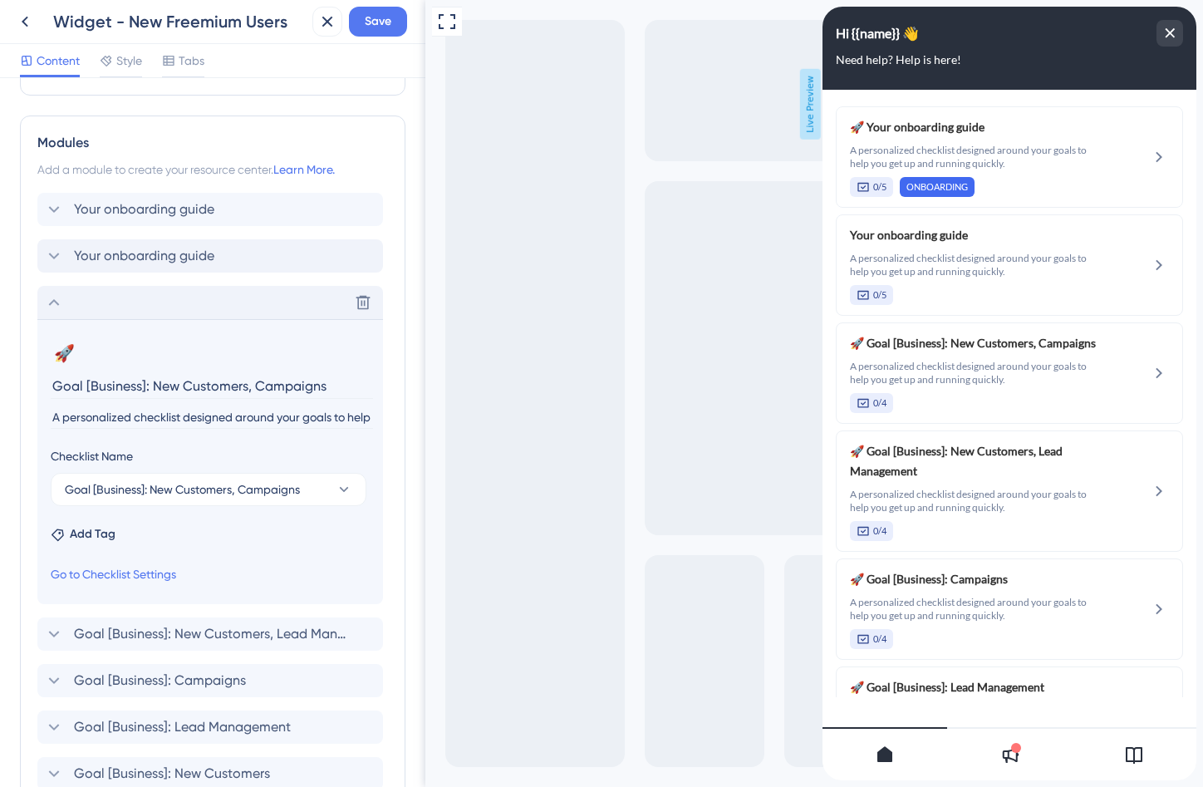
click at [117, 380] on input "Goal [Business]: New Customers, Campaigns" at bounding box center [212, 386] width 322 height 26
type input "Your onboarding guide"
click at [57, 303] on icon at bounding box center [54, 302] width 11 height 7
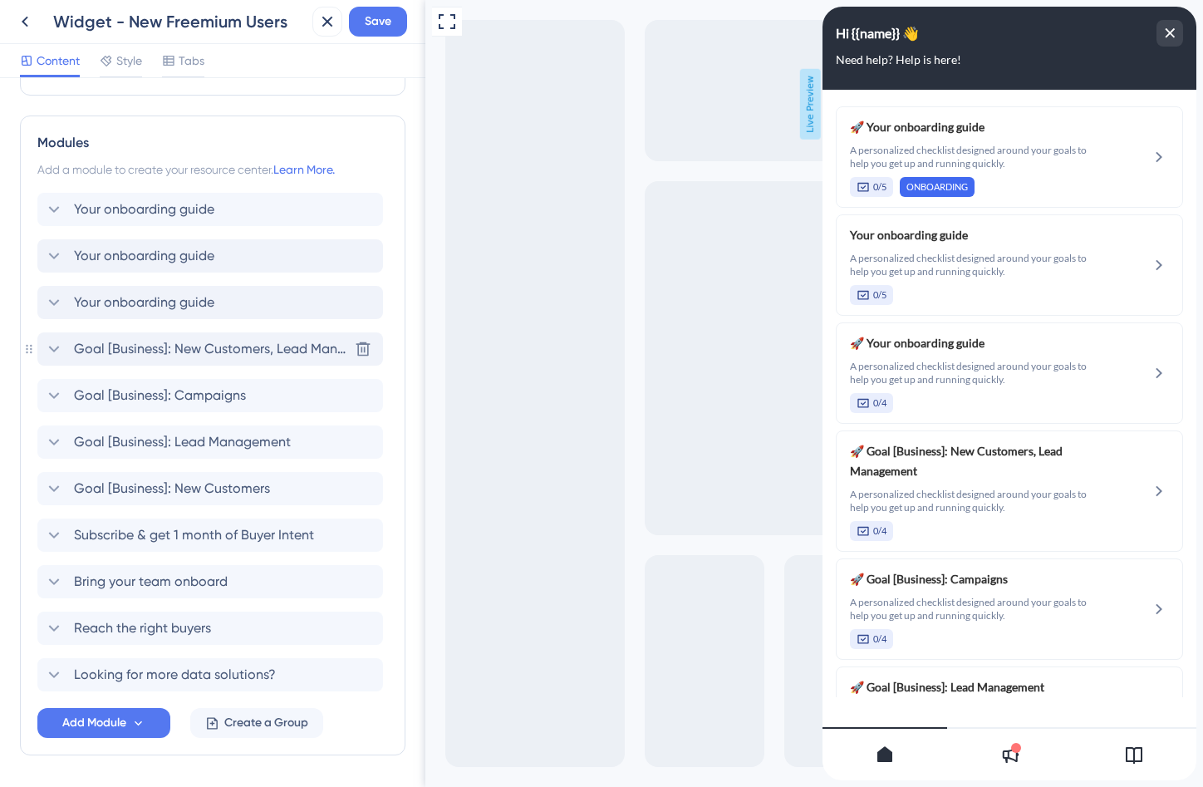
click at [97, 349] on span "Goal [Business]: New Customers, Lead Management" at bounding box center [211, 349] width 274 height 20
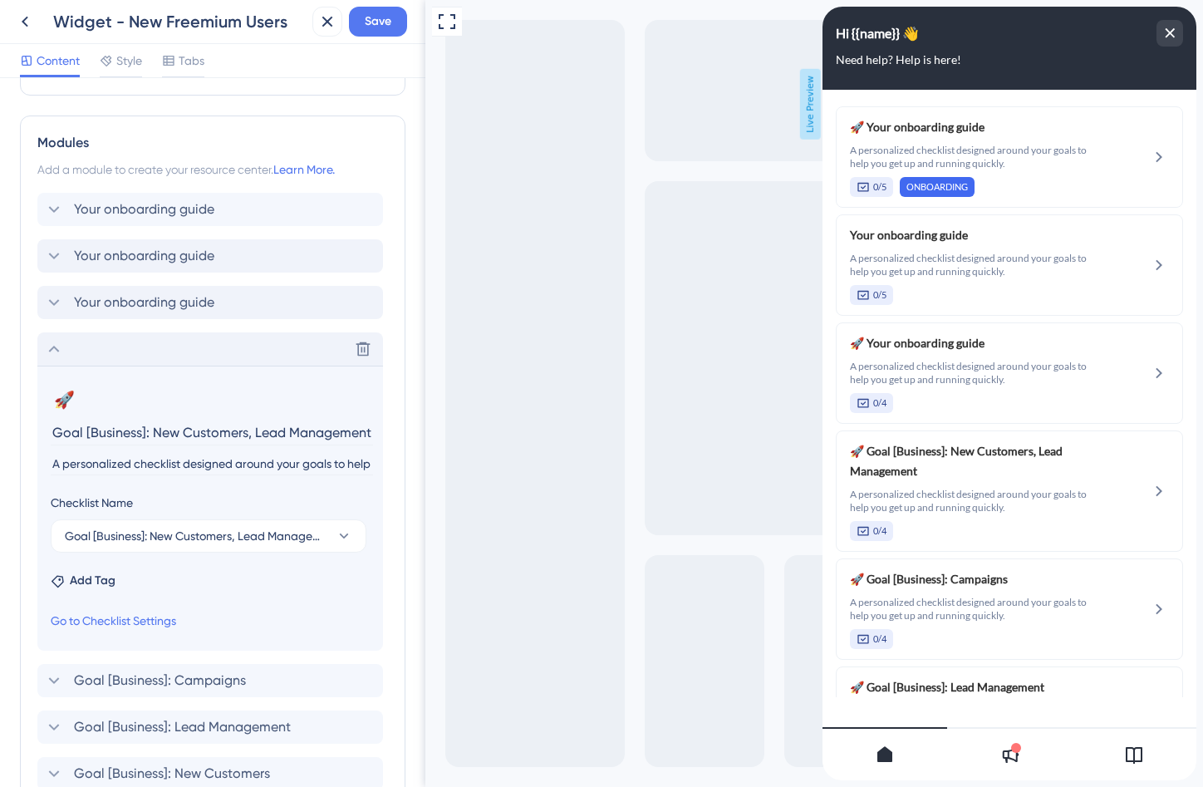
click at [105, 430] on input "Goal [Business]: New Customers, Lead Management" at bounding box center [212, 433] width 322 height 26
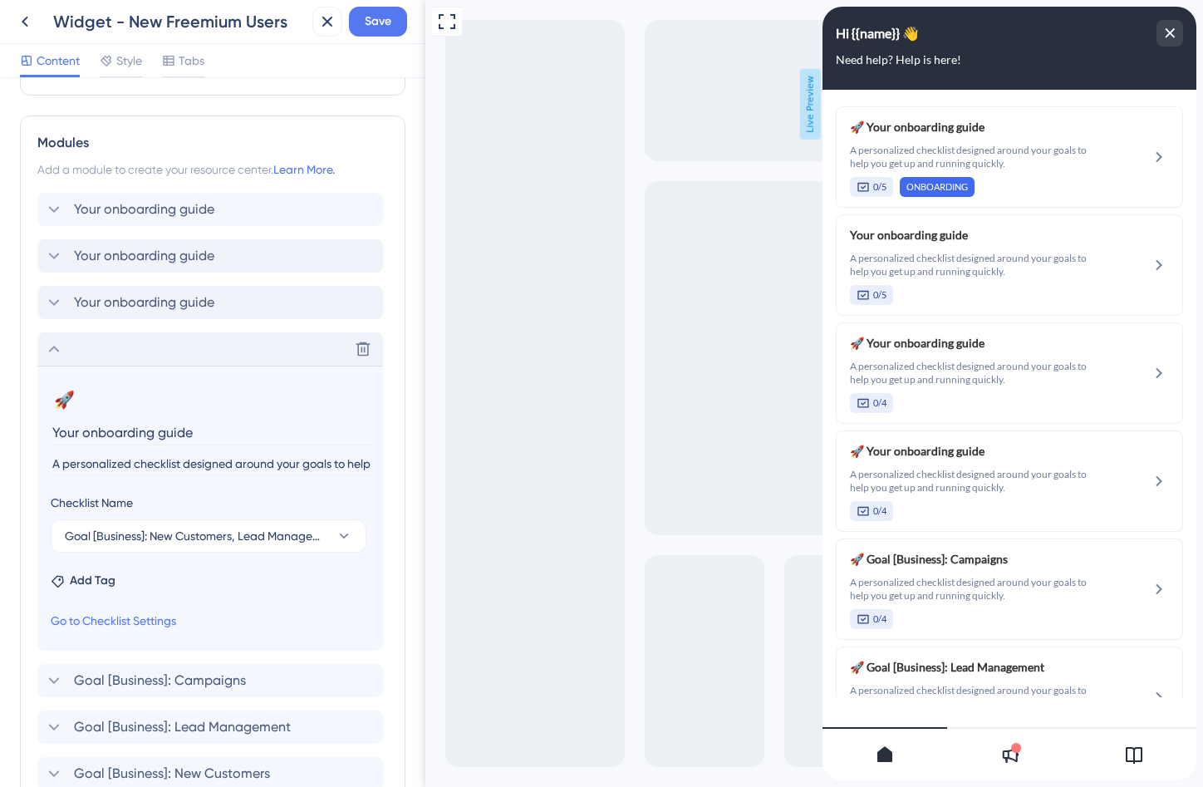
type input "Your onboarding guide"
click at [57, 357] on icon at bounding box center [54, 349] width 20 height 20
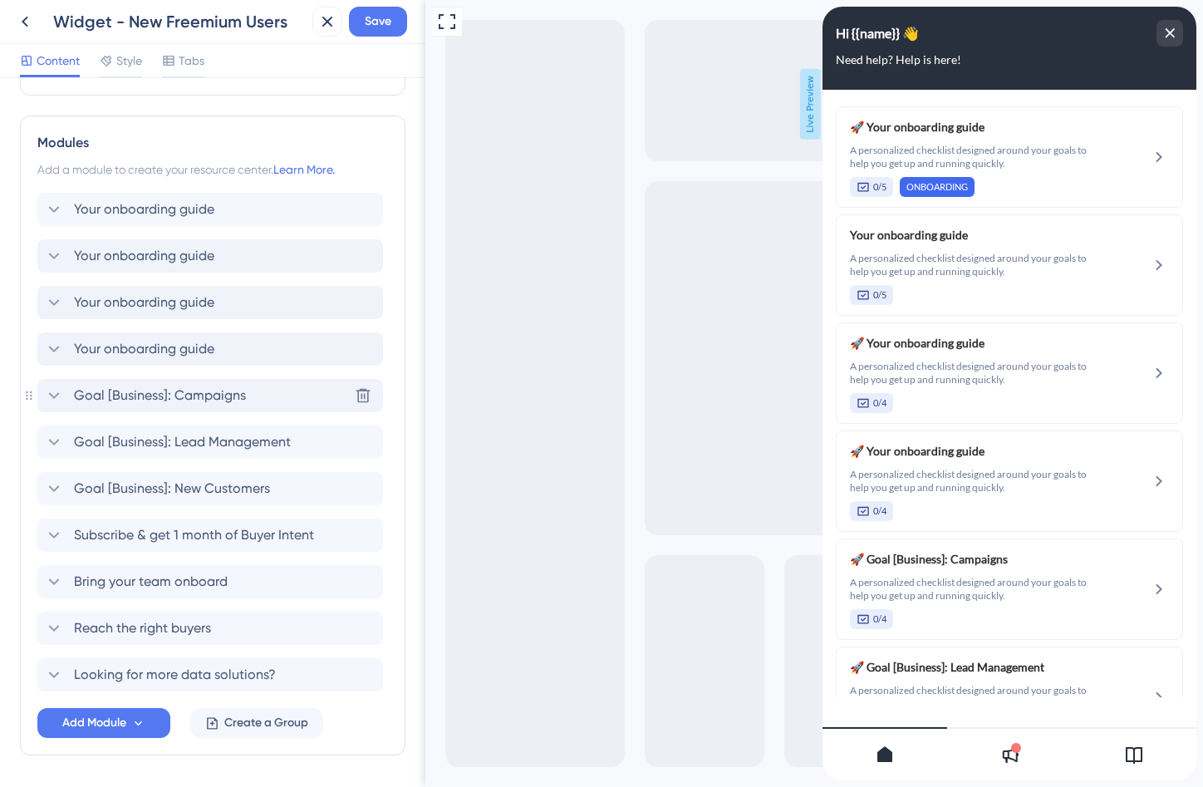
click at [111, 393] on span "Goal [Business]: Campaigns" at bounding box center [160, 396] width 172 height 20
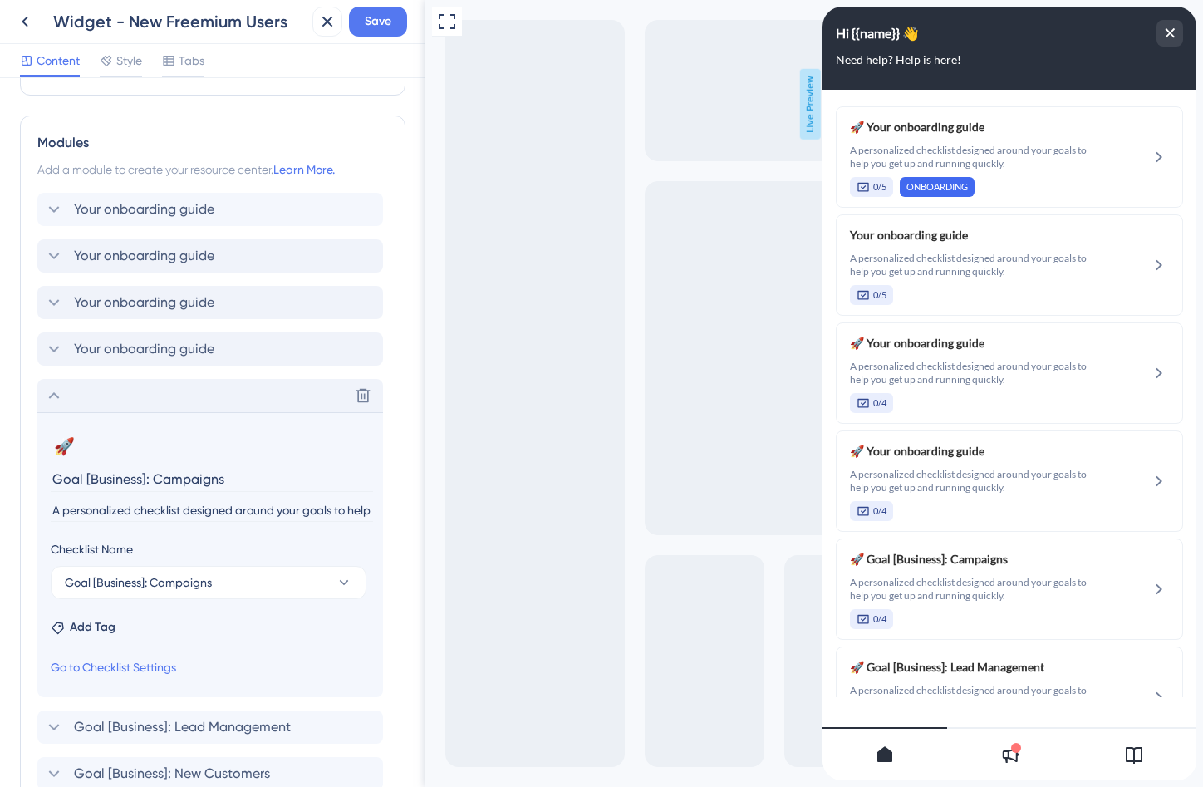
click at [121, 490] on input "Goal [Business]: Campaigns" at bounding box center [212, 479] width 322 height 26
type input "Your onboarding guide"
click at [52, 391] on icon at bounding box center [54, 396] width 20 height 20
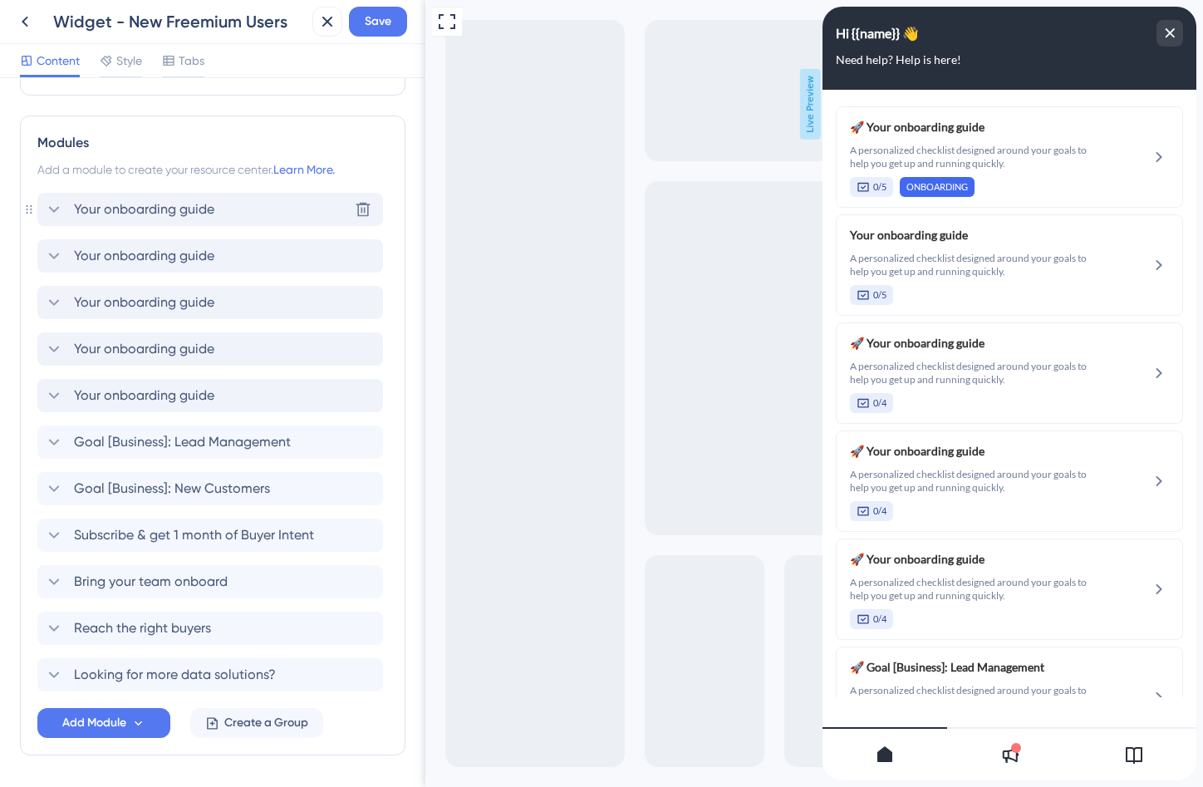
click at [216, 215] on div "Your onboarding guide Delete" at bounding box center [210, 209] width 346 height 33
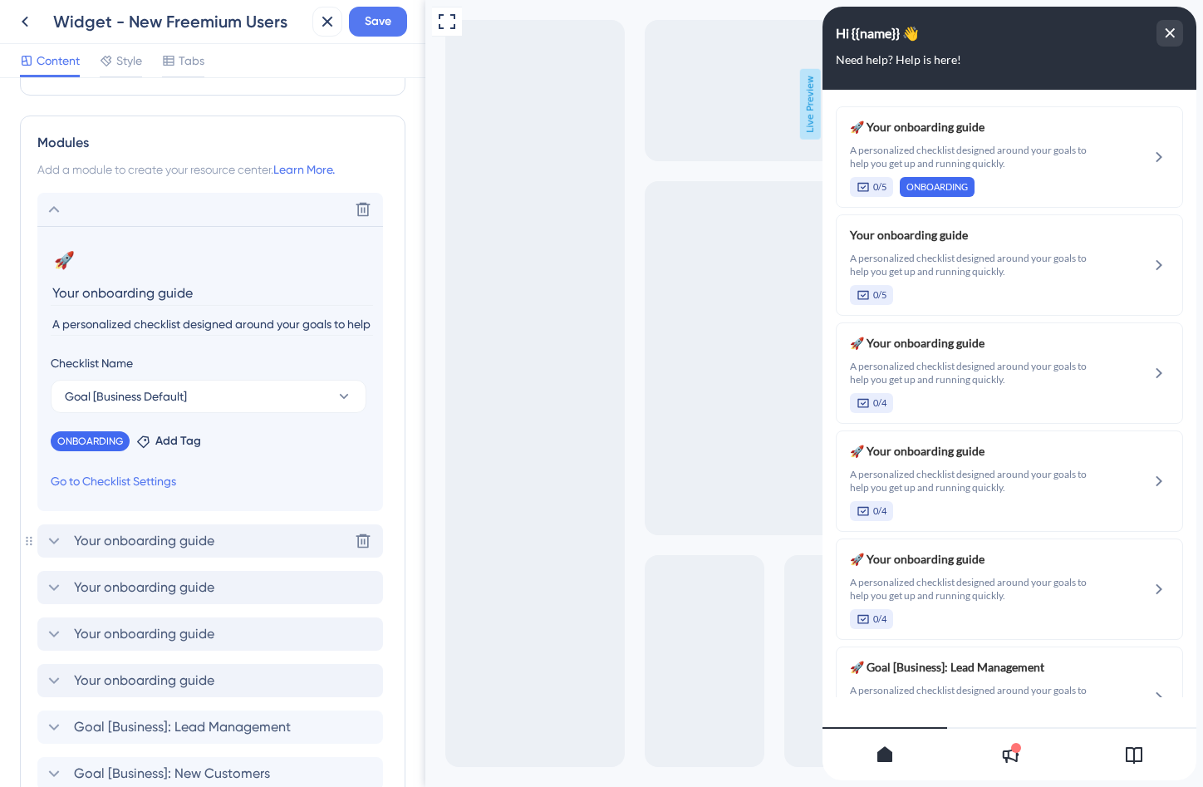
click at [155, 541] on span "Your onboarding guide" at bounding box center [144, 541] width 140 height 20
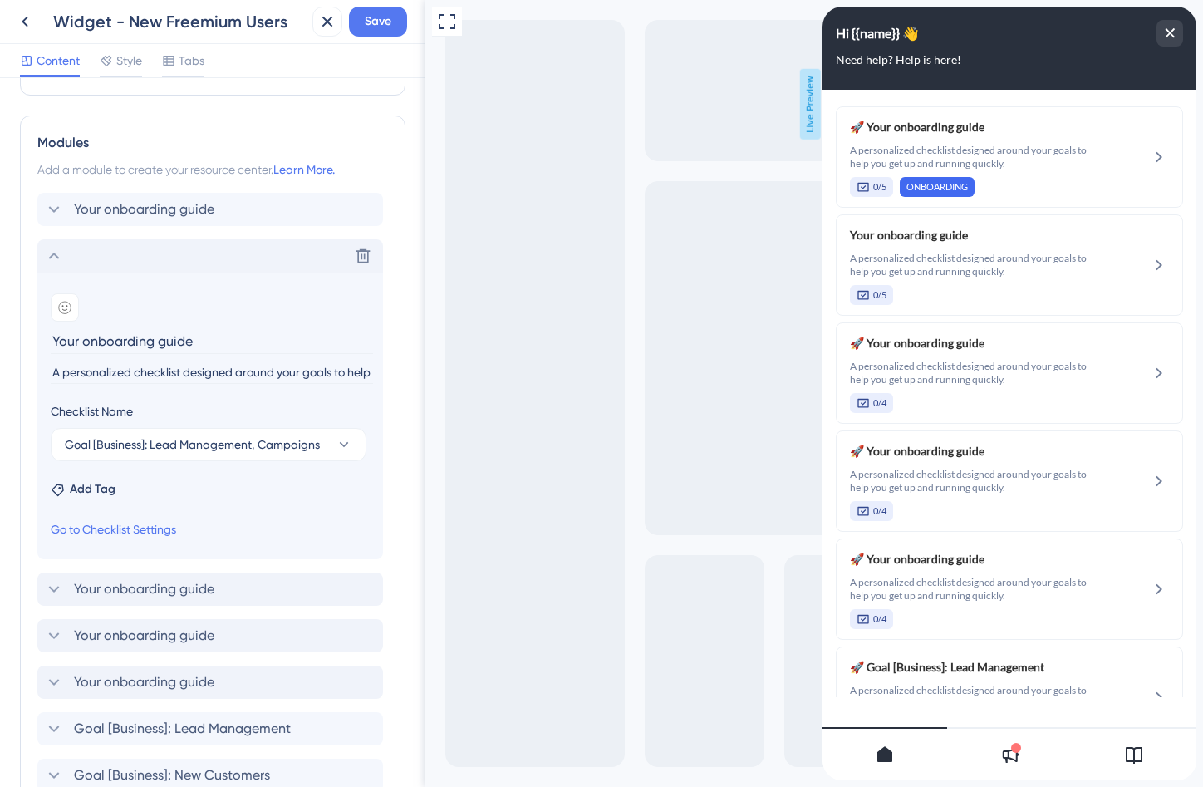
click at [88, 502] on section "Add emoji Your onboarding guide A personalized checklist designed around your g…" at bounding box center [210, 416] width 346 height 287
click at [91, 481] on span "Add Tag" at bounding box center [93, 490] width 46 height 20
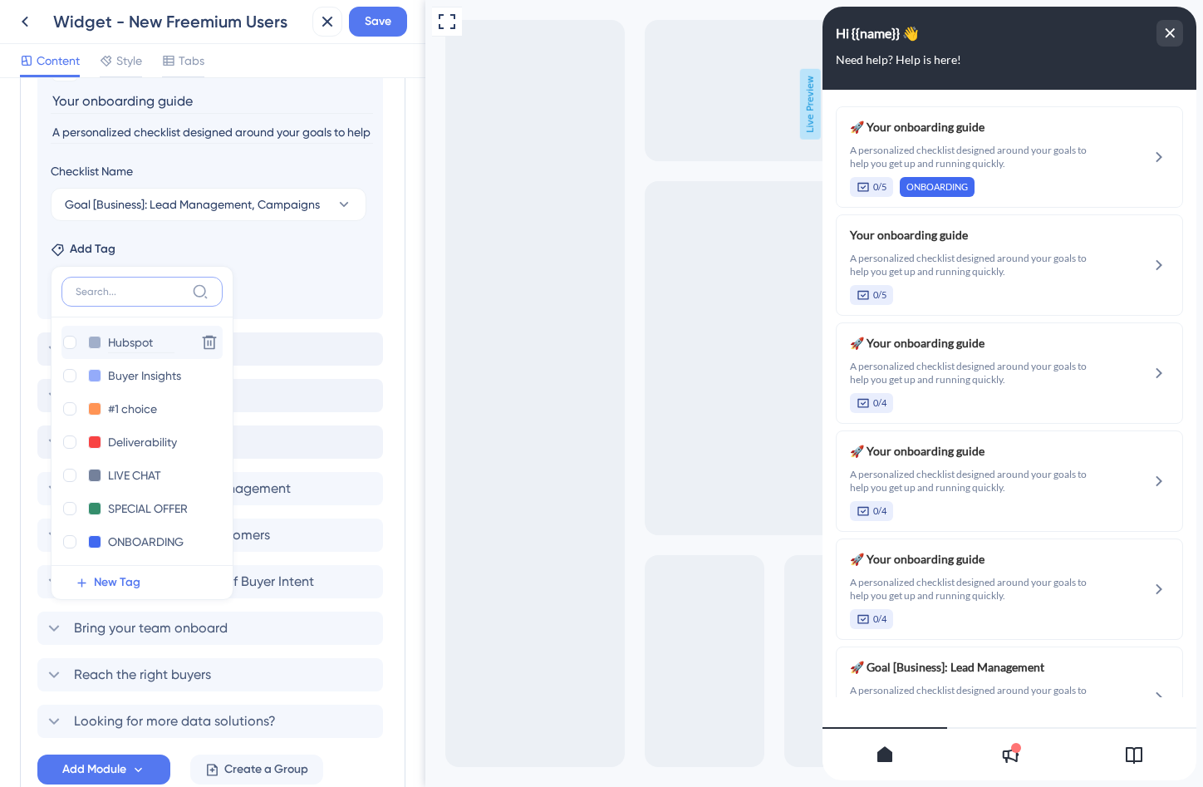
scroll to position [171, 0]
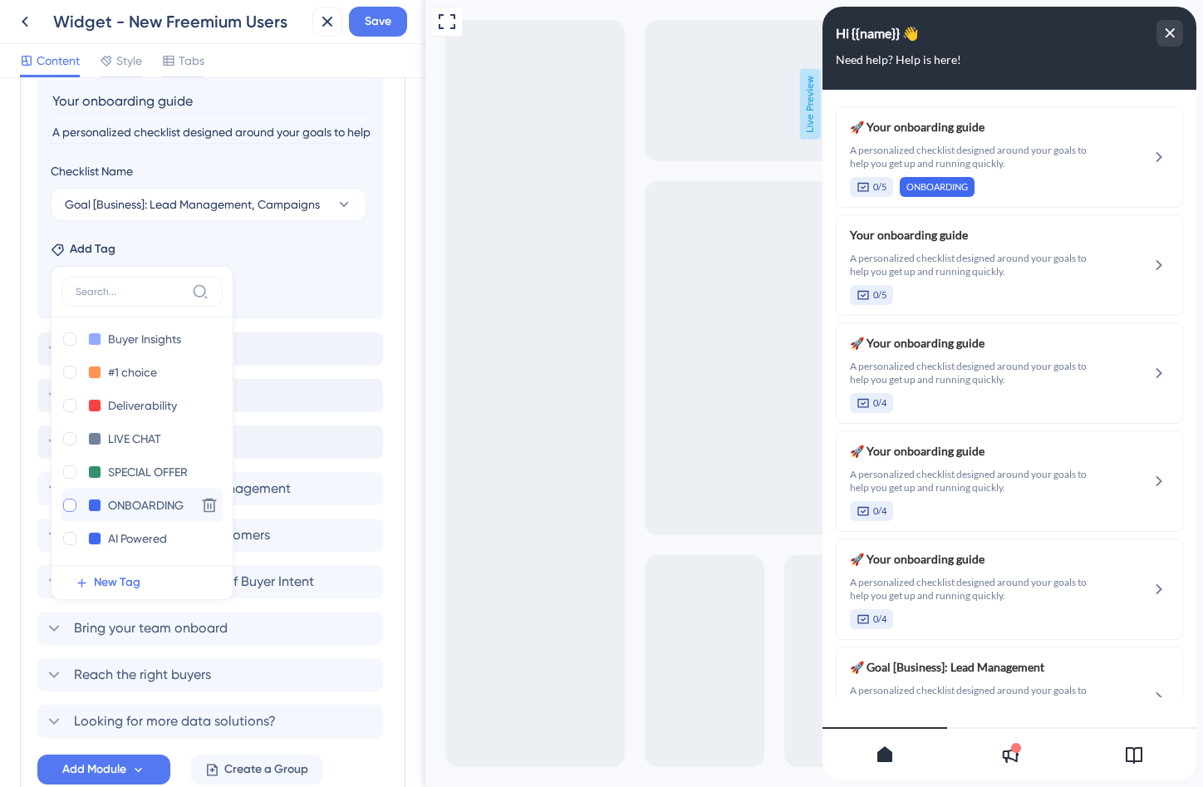
click at [70, 503] on div at bounding box center [69, 505] width 13 height 13
checkbox input "true"
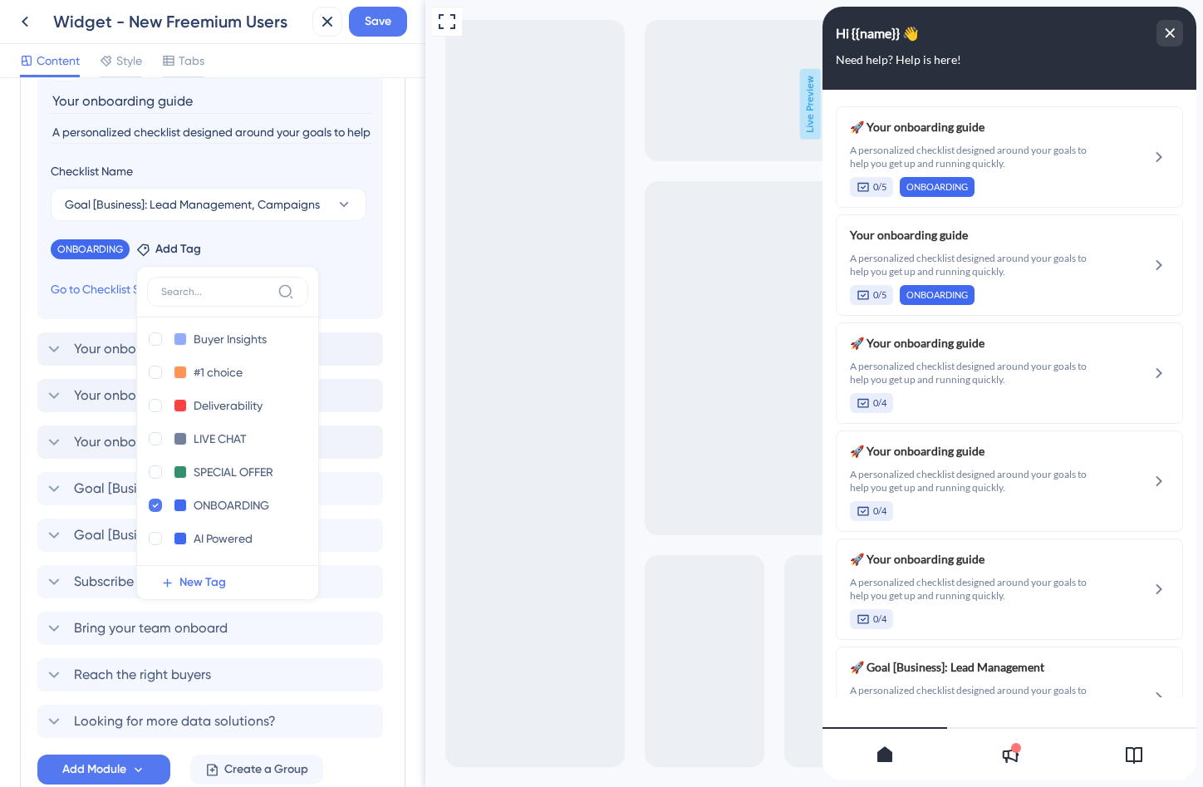
click at [349, 237] on div "ONBOARDING Remove Add Tag Explore Explore Delete Coupon code Coupon code Delete…" at bounding box center [210, 246] width 319 height 27
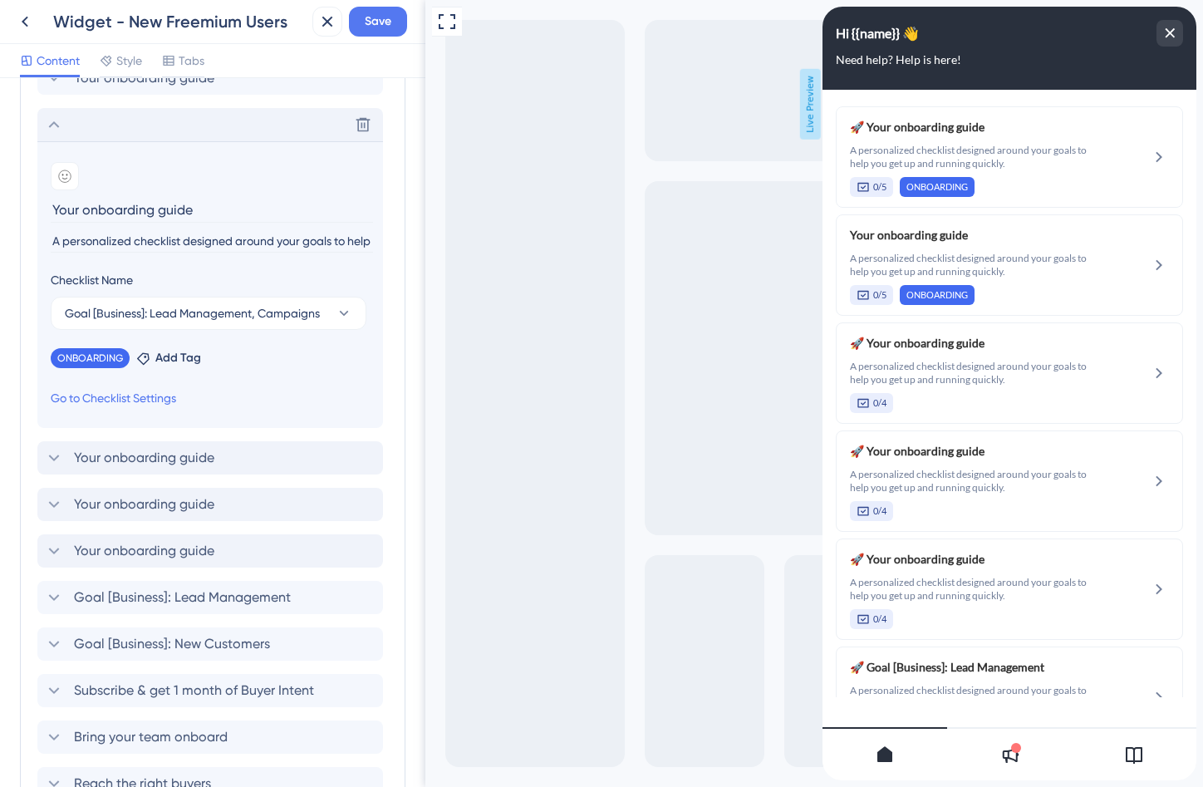
click at [64, 127] on div "Delete" at bounding box center [210, 124] width 346 height 33
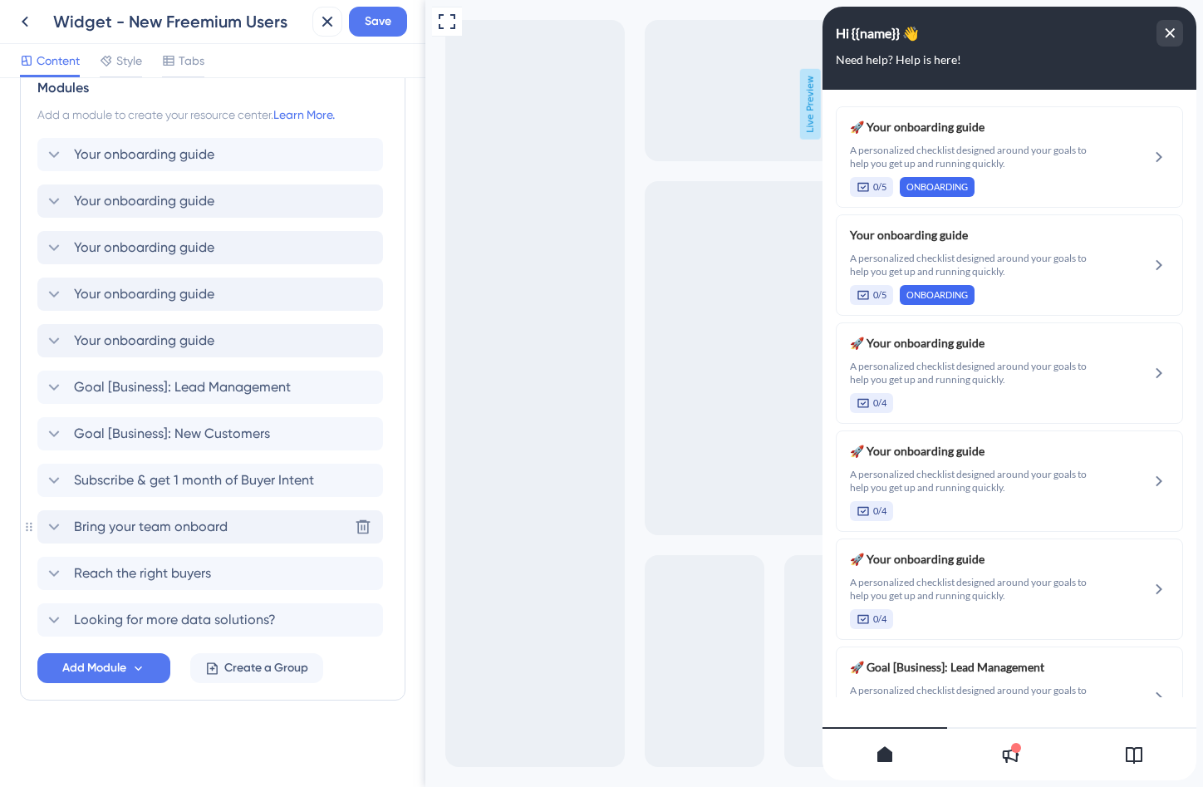
scroll to position [352, 0]
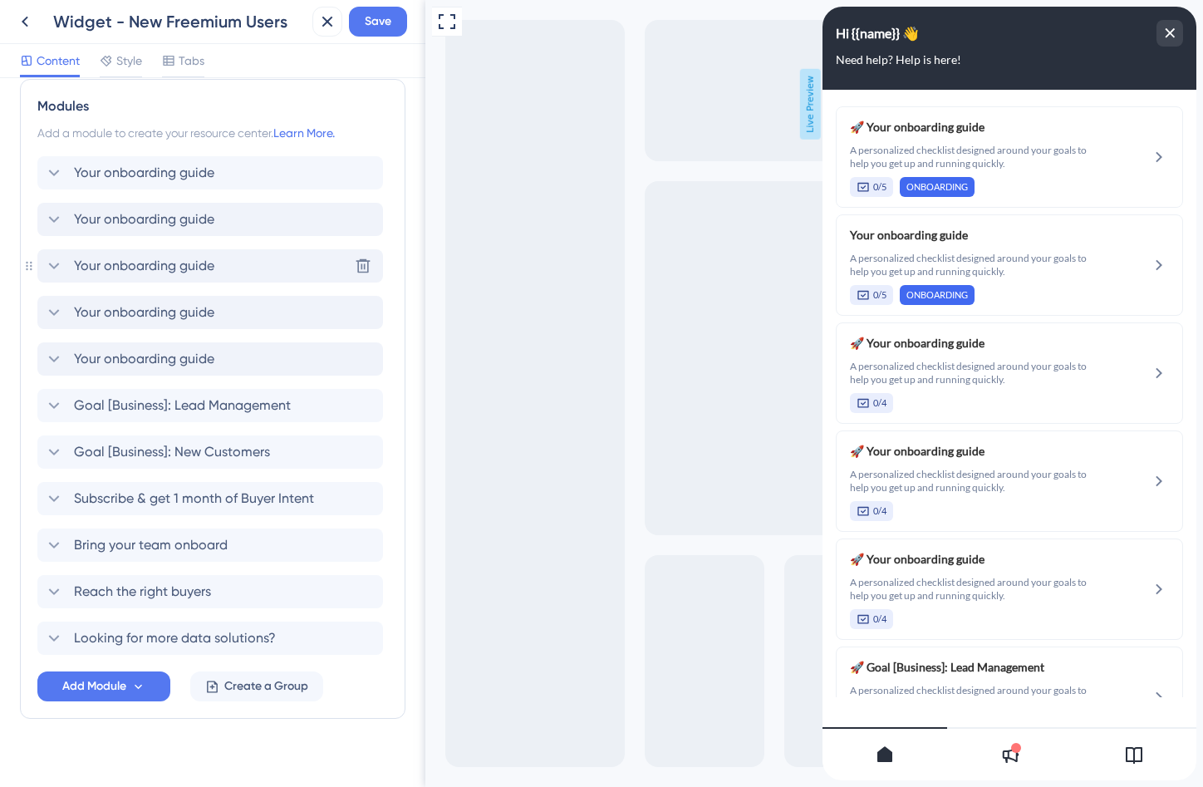
click at [237, 266] on div "Your onboarding guide Delete" at bounding box center [210, 265] width 346 height 33
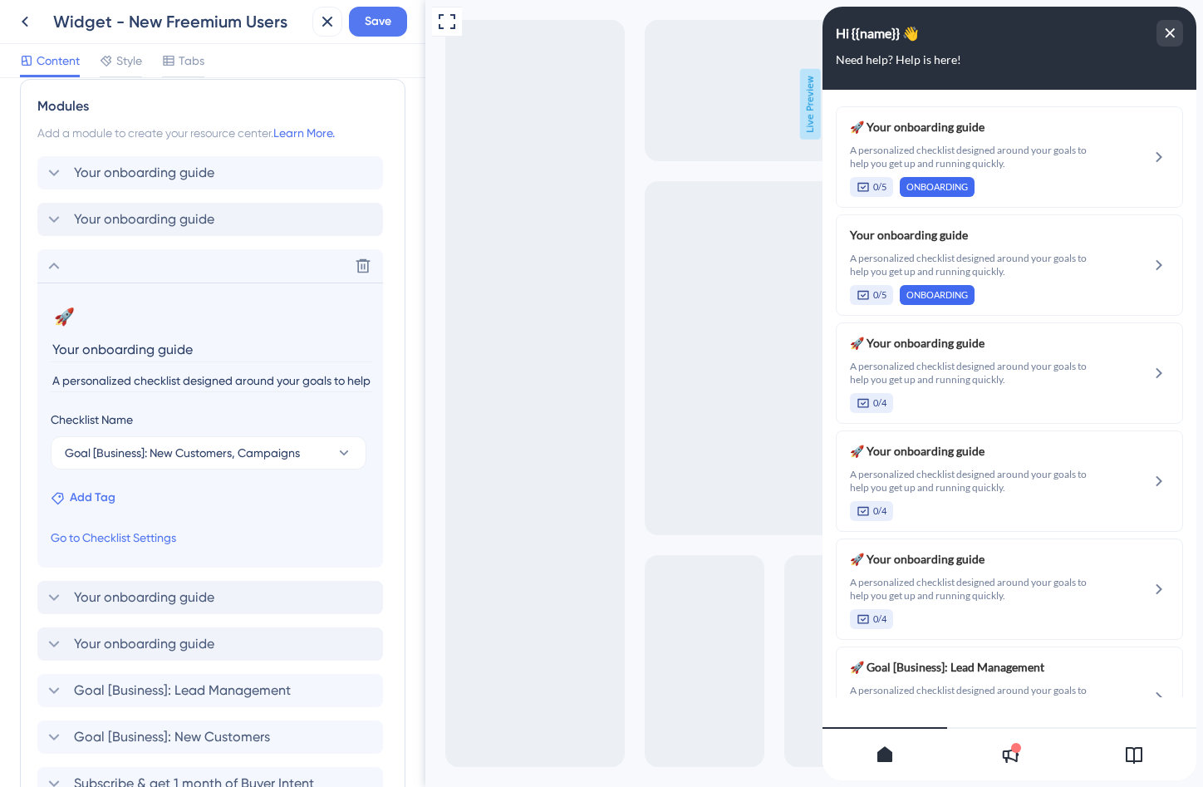
click at [106, 494] on span "Add Tag" at bounding box center [93, 498] width 46 height 20
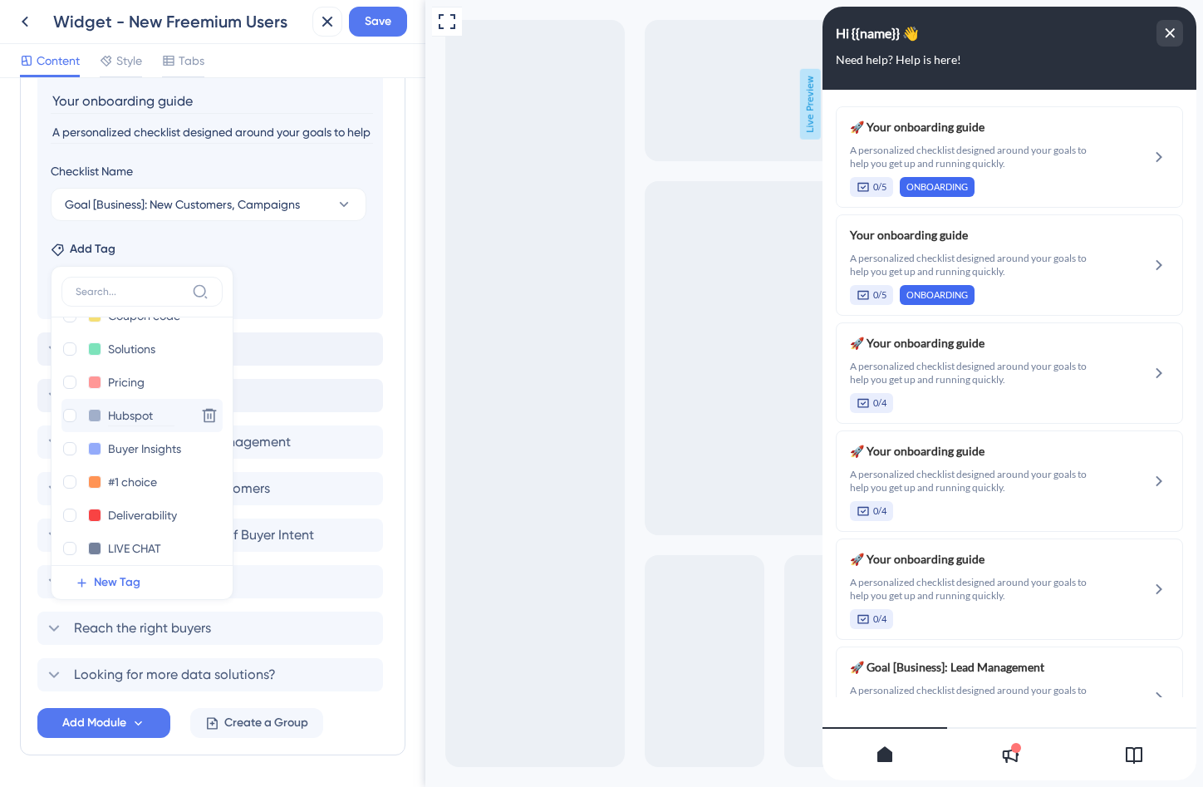
scroll to position [126, 0]
click at [69, 545] on div at bounding box center [69, 550] width 13 height 13
checkbox input "true"
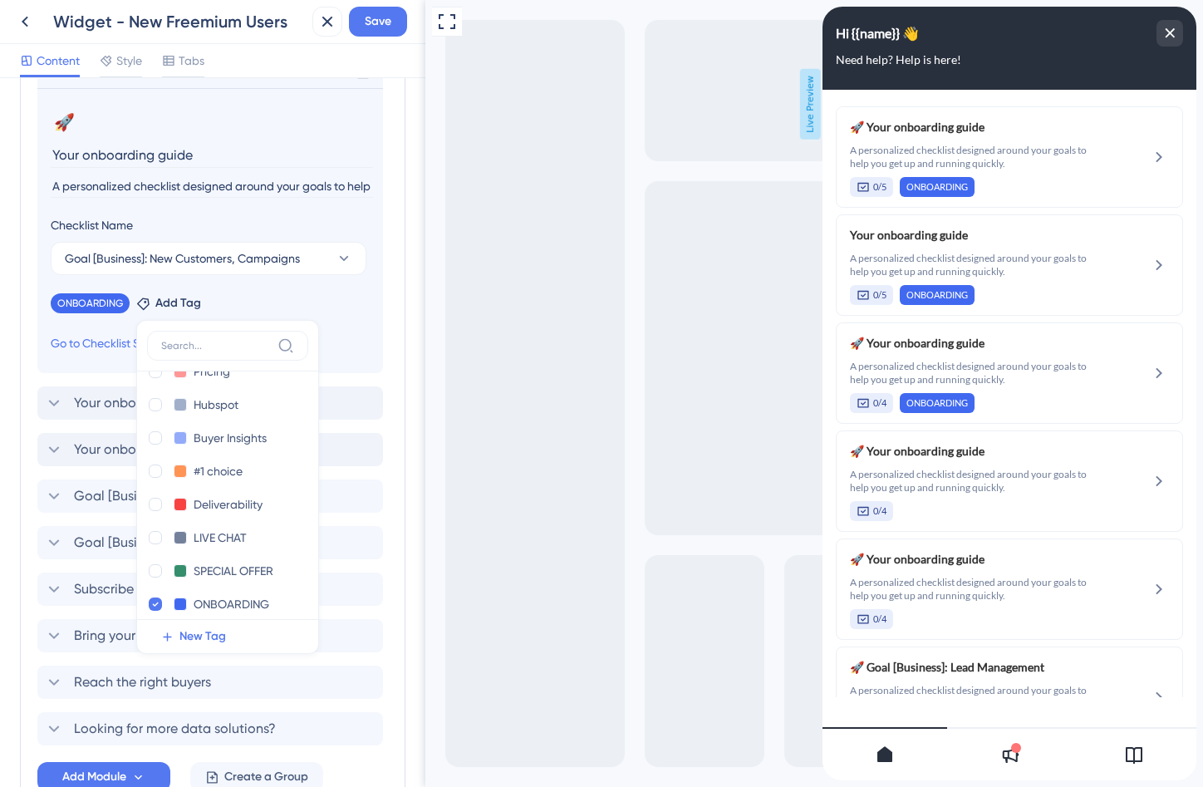
scroll to position [529, 0]
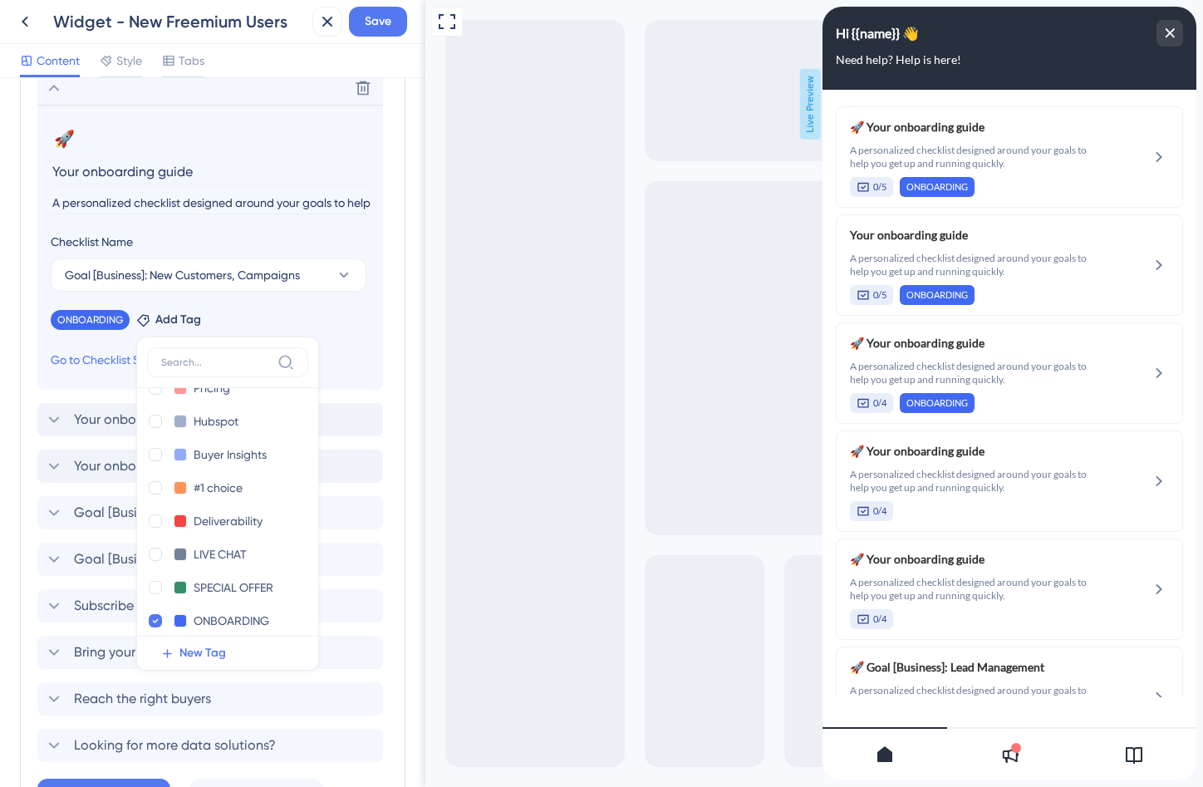
click at [58, 89] on icon at bounding box center [54, 88] width 11 height 7
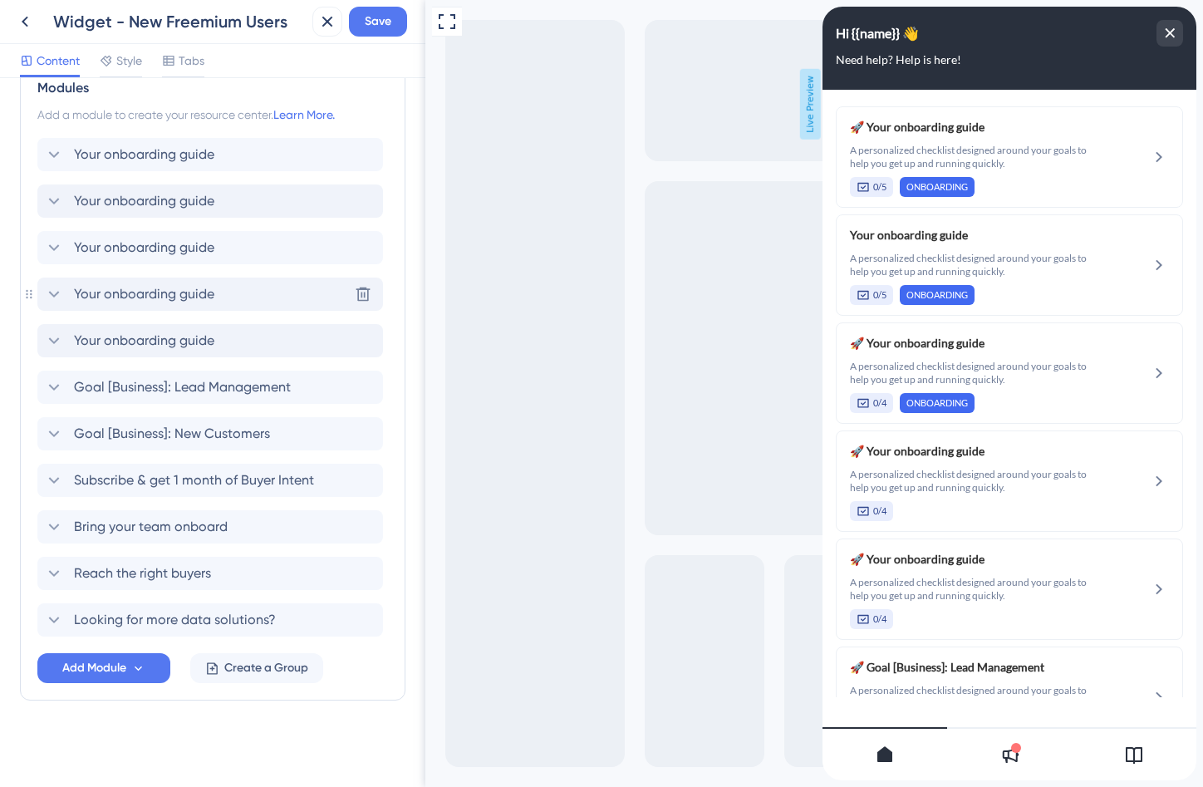
click at [183, 303] on span "Your onboarding guide" at bounding box center [144, 294] width 140 height 20
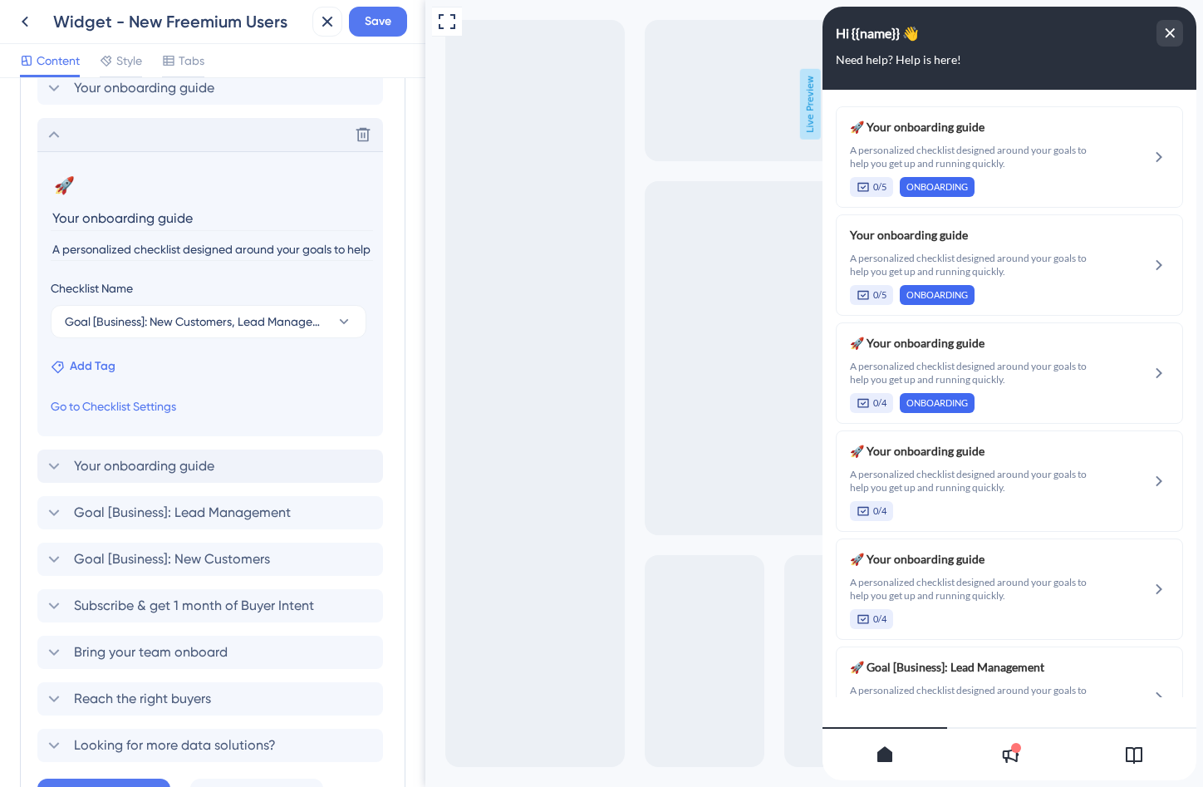
click at [102, 368] on span "Add Tag" at bounding box center [93, 367] width 46 height 20
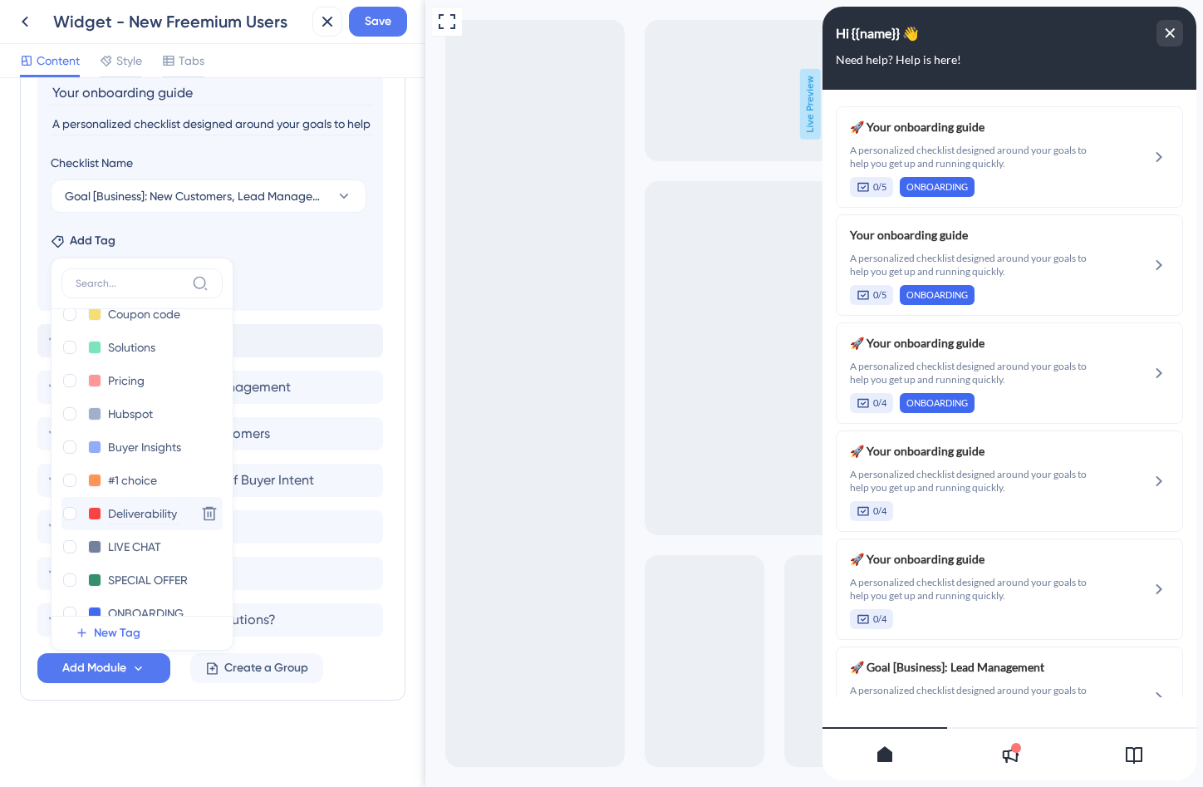
scroll to position [112, 0]
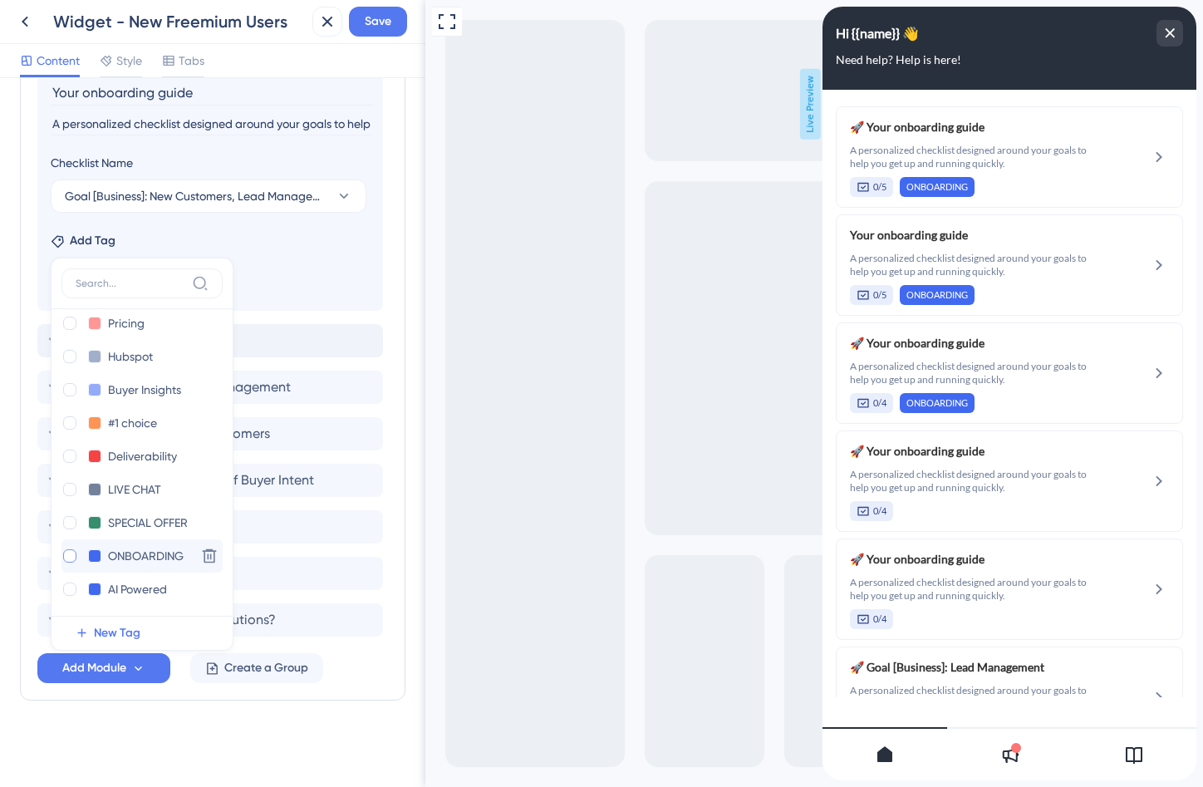
click at [67, 558] on div at bounding box center [69, 555] width 13 height 13
checkbox input "true"
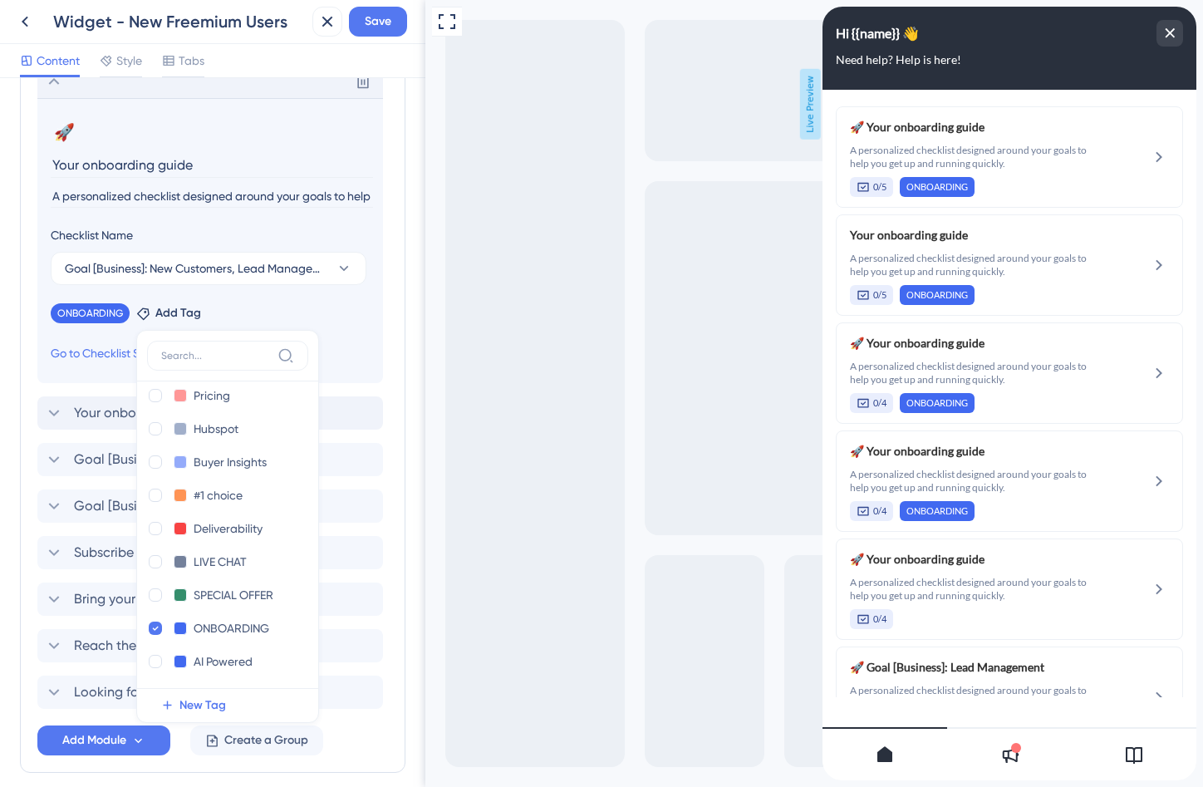
click at [65, 93] on div "Delete" at bounding box center [210, 81] width 346 height 33
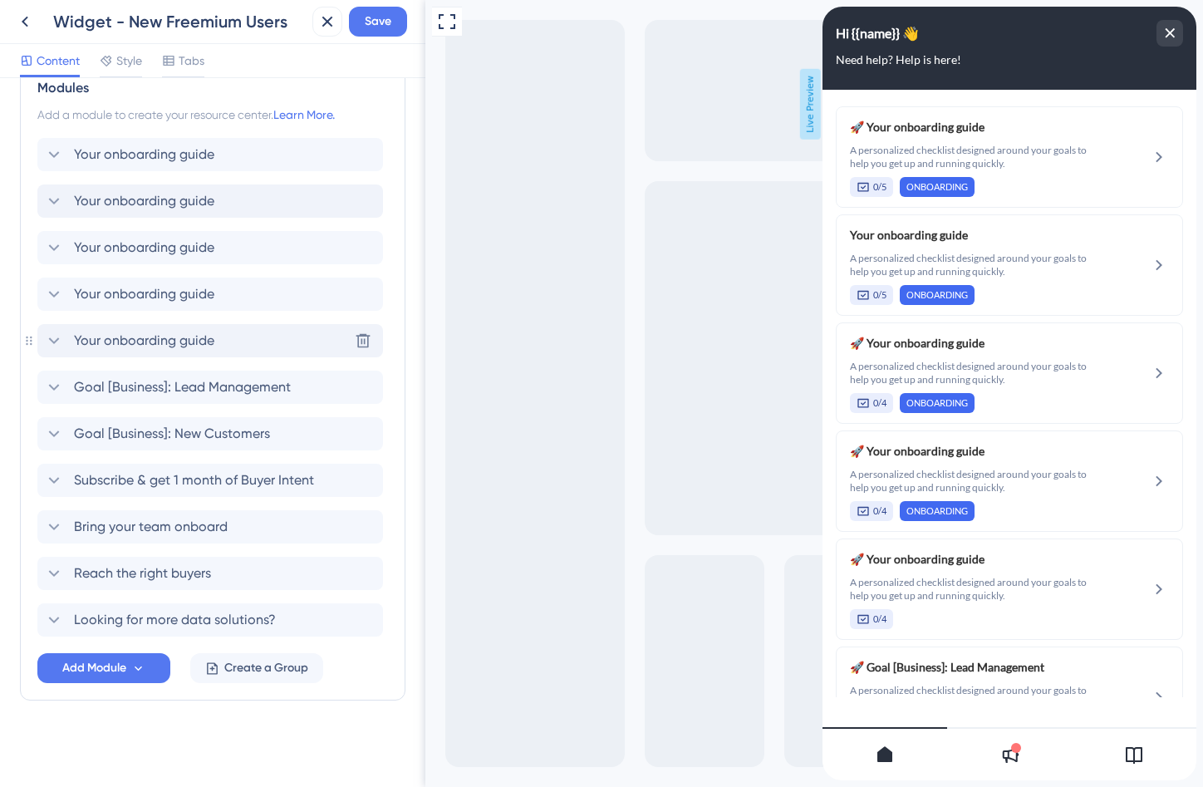
click at [165, 357] on div "Your onboarding guide Delete" at bounding box center [210, 340] width 346 height 33
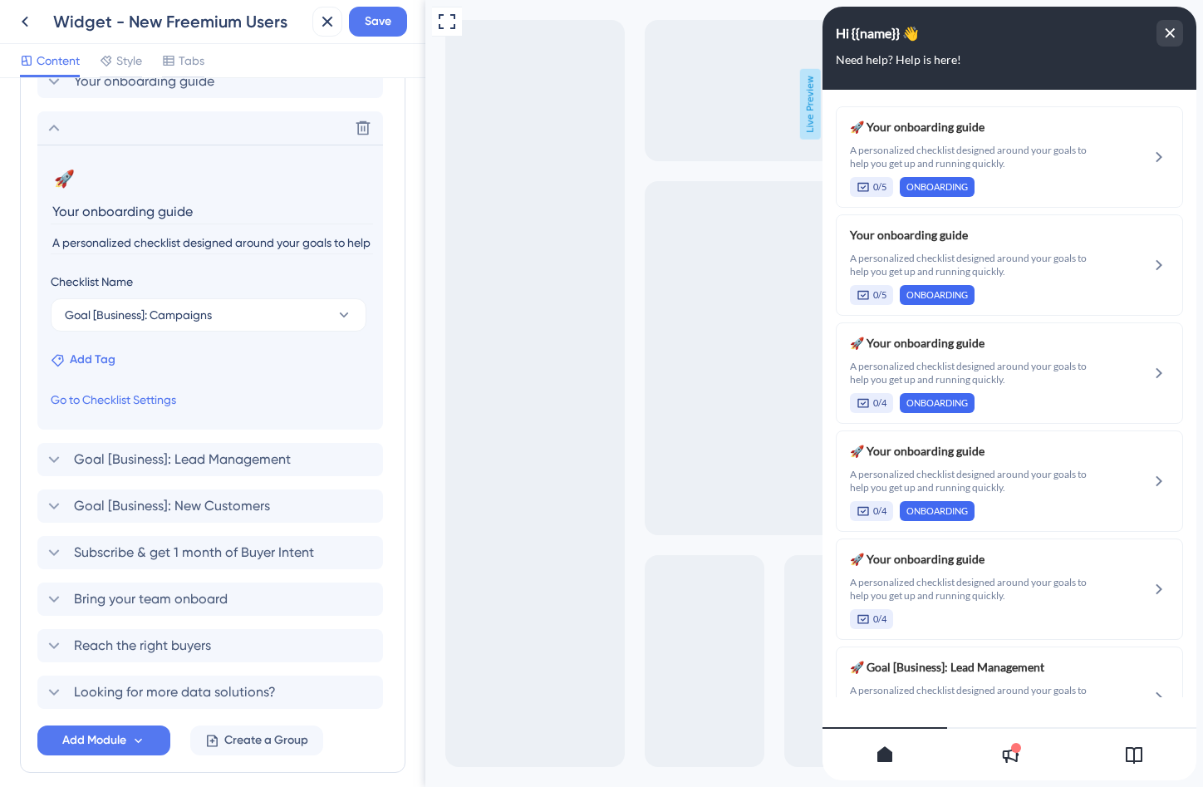
click at [111, 363] on span "Add Tag" at bounding box center [93, 360] width 46 height 20
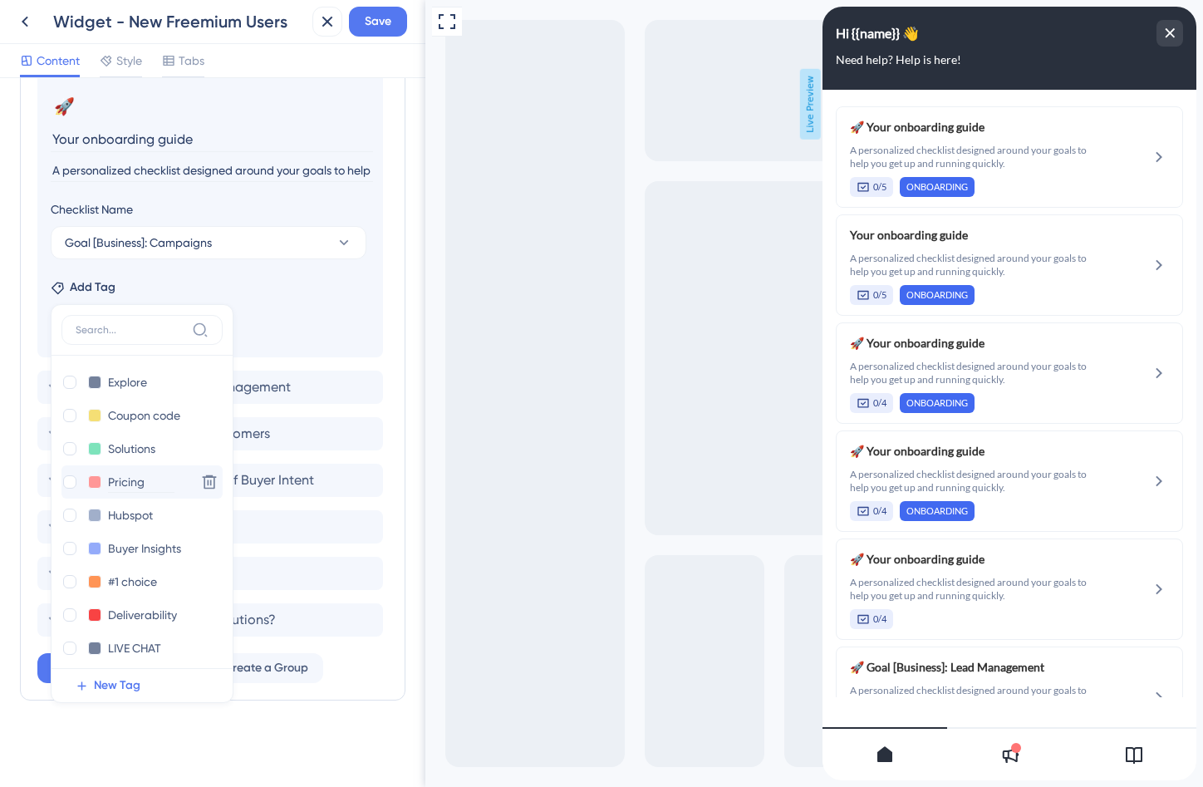
scroll to position [106, 0]
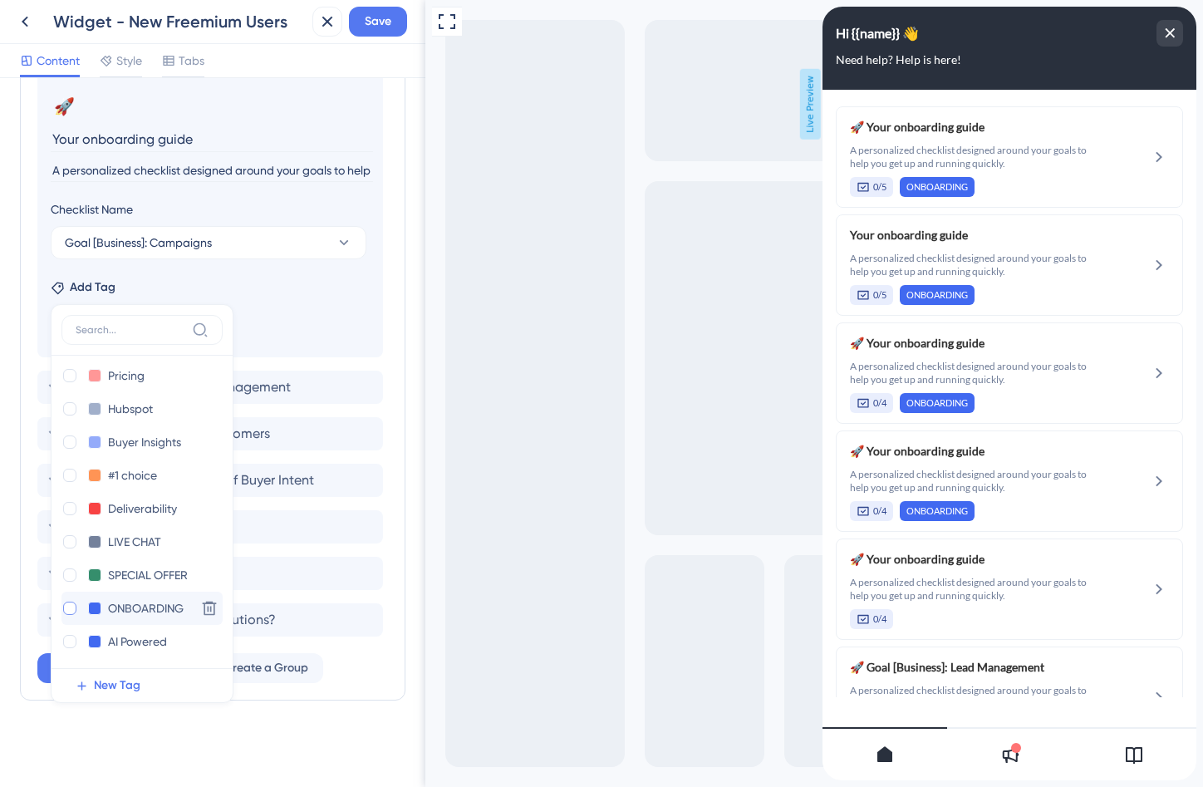
click at [68, 606] on div at bounding box center [69, 608] width 13 height 13
checkbox input "true"
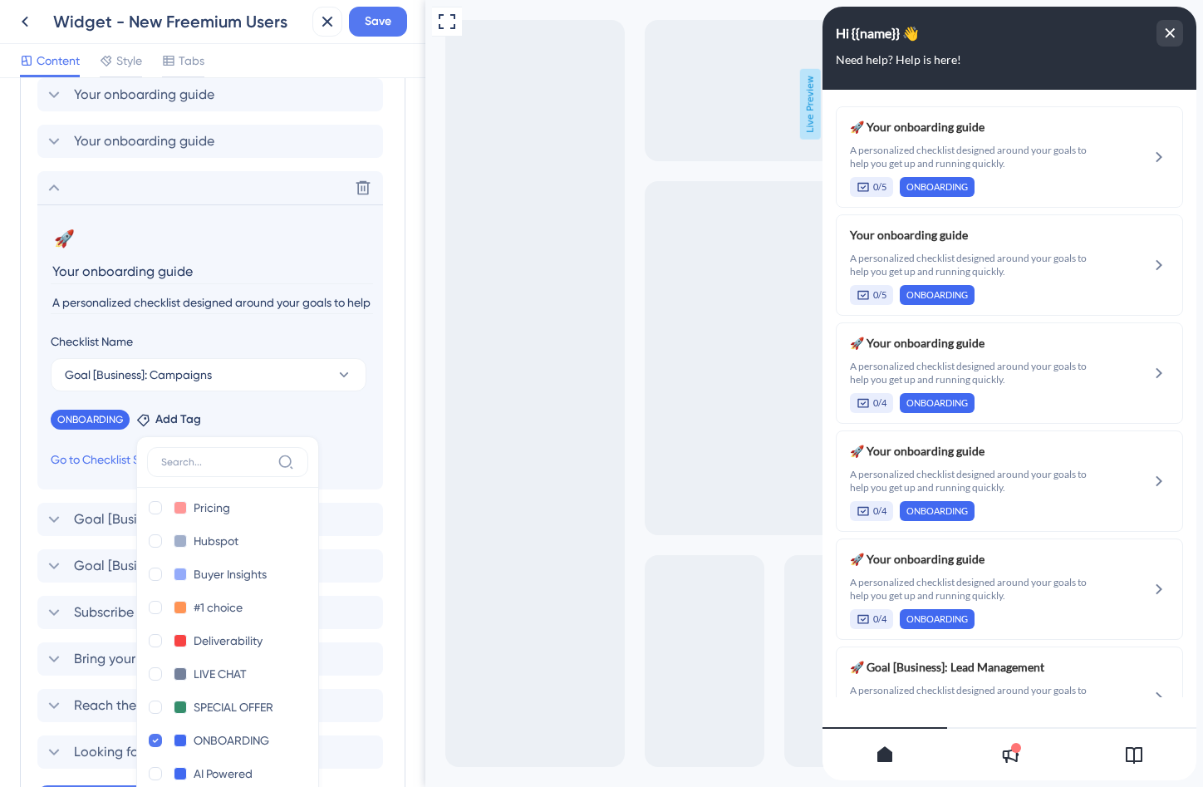
click at [54, 188] on icon at bounding box center [54, 188] width 20 height 20
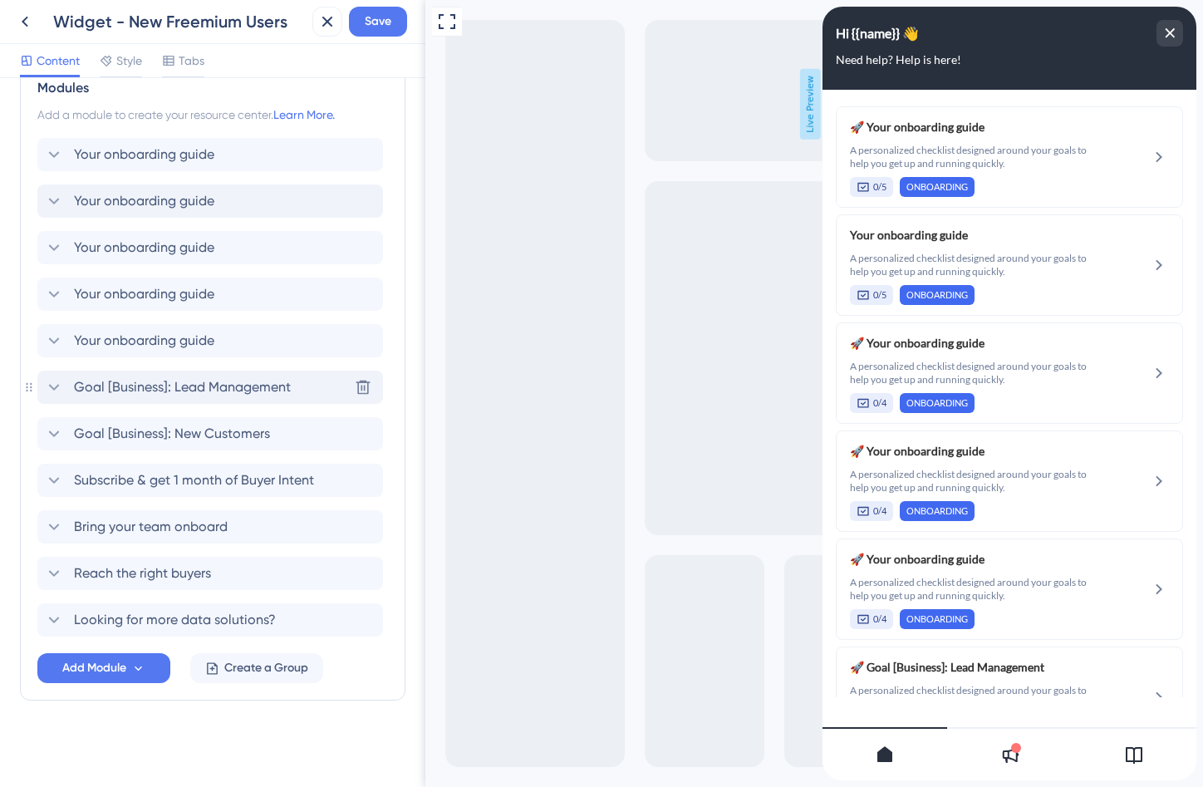
click at [145, 380] on span "Goal [Business]: Lead Management" at bounding box center [182, 387] width 217 height 20
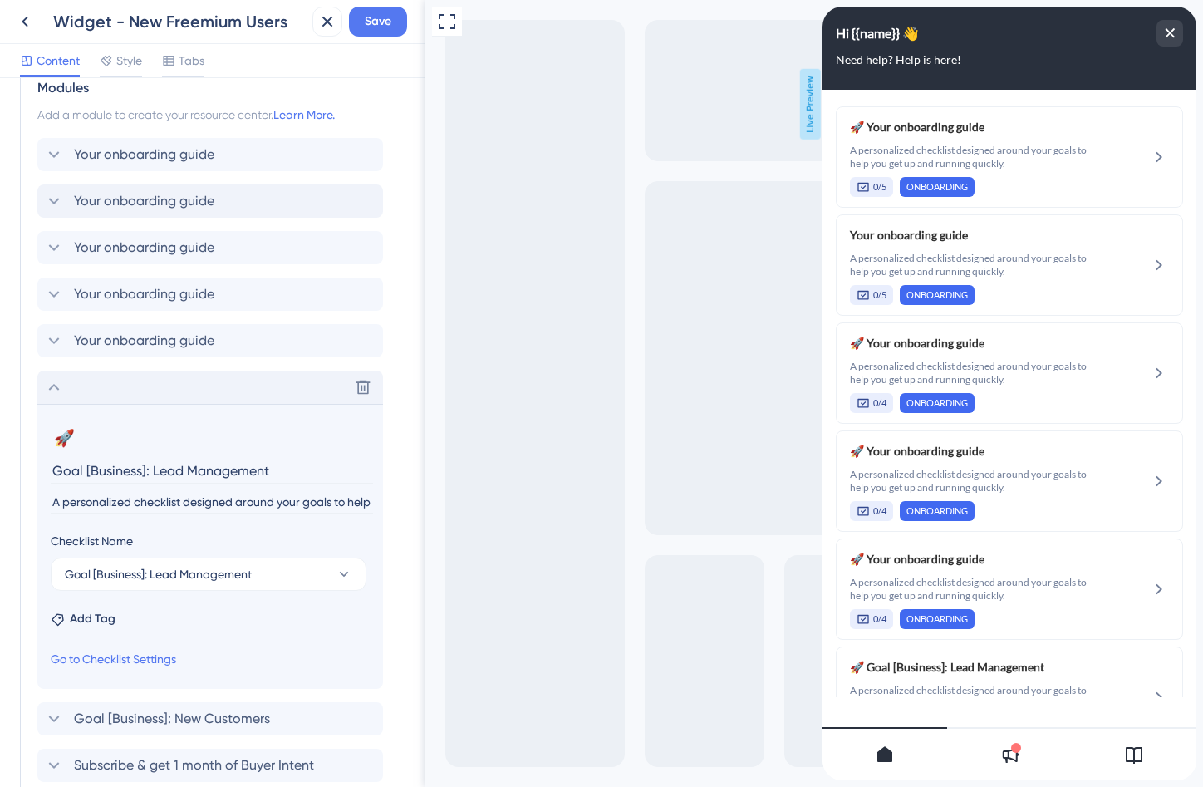
scroll to position [523, 0]
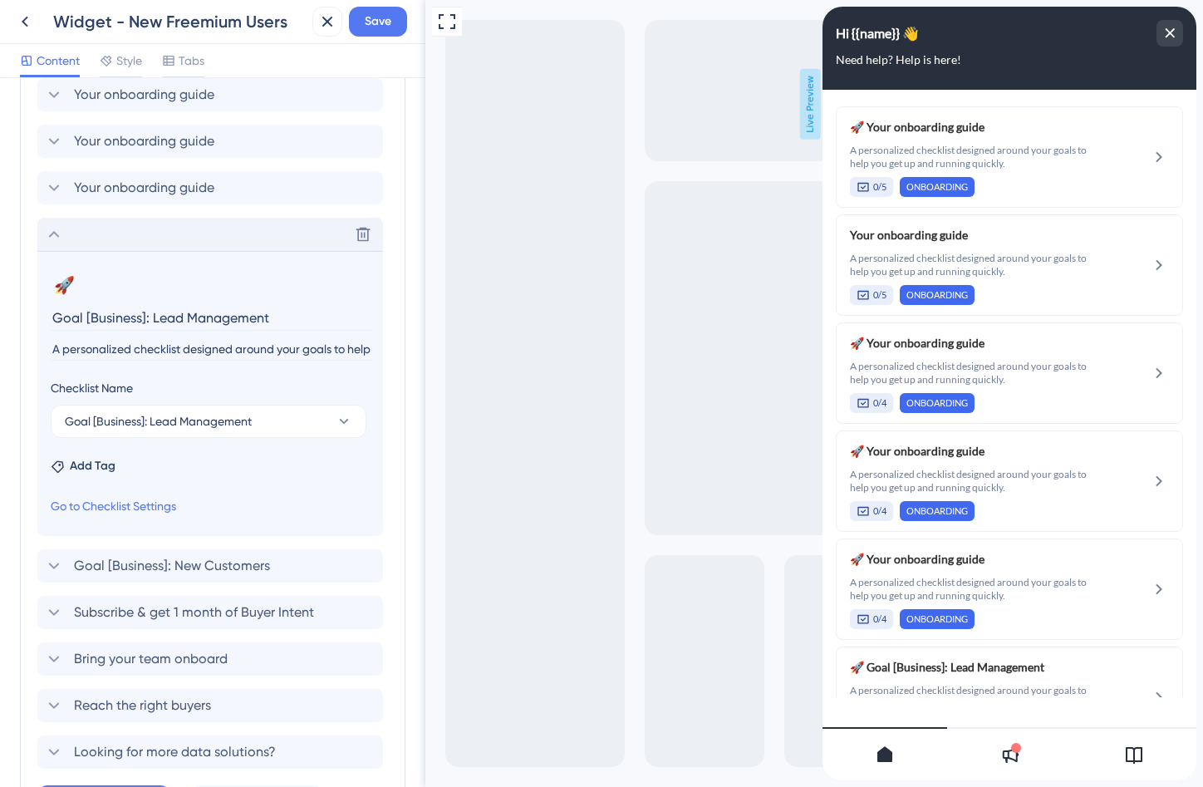
click at [140, 324] on input "Goal [Business]: Lead Management" at bounding box center [212, 318] width 322 height 26
type input "Your onboarding guide"
click at [102, 469] on span "Add Tag" at bounding box center [93, 466] width 46 height 20
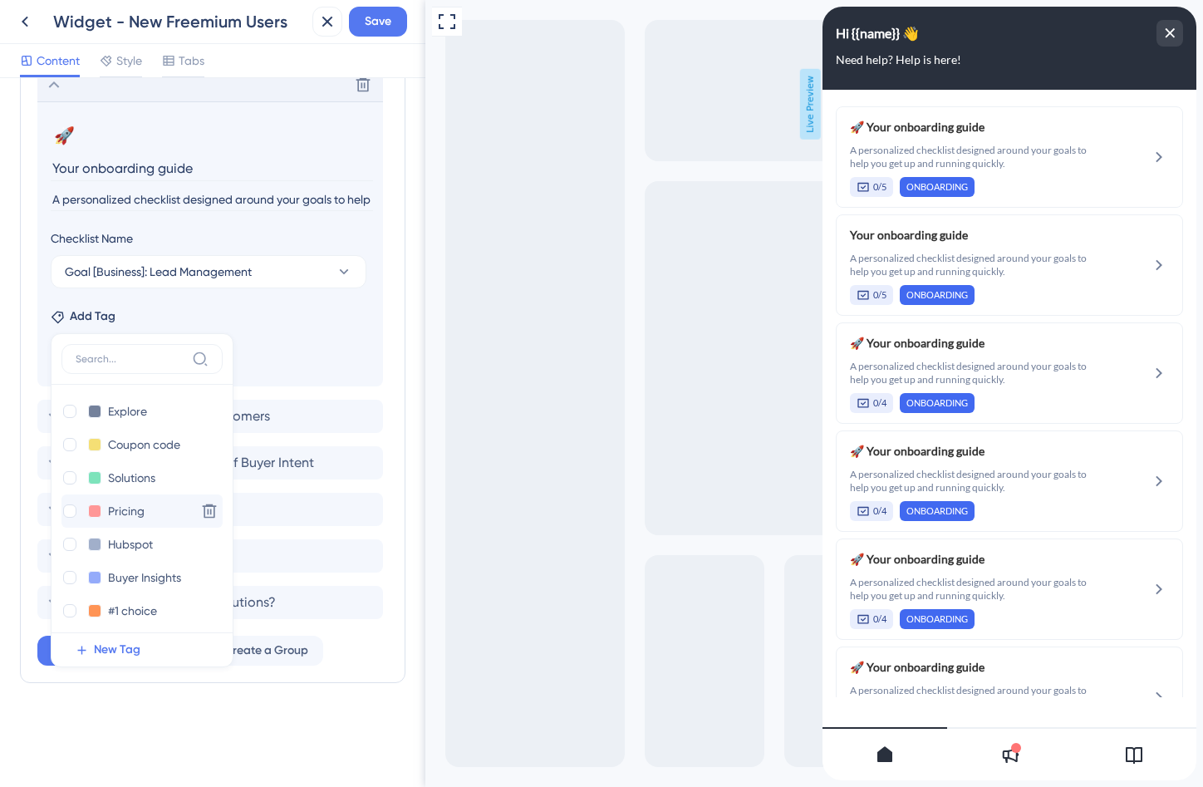
scroll to position [171, 0]
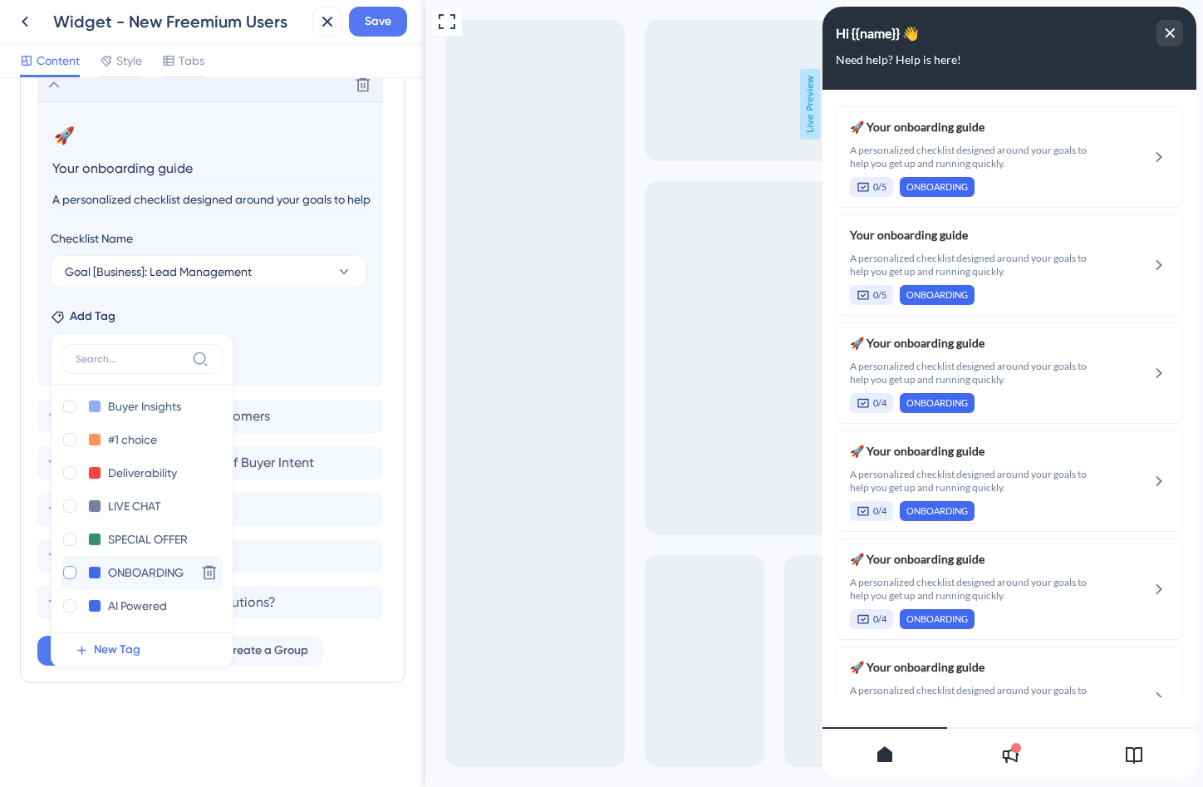
click at [74, 573] on div at bounding box center [69, 572] width 13 height 13
checkbox input "true"
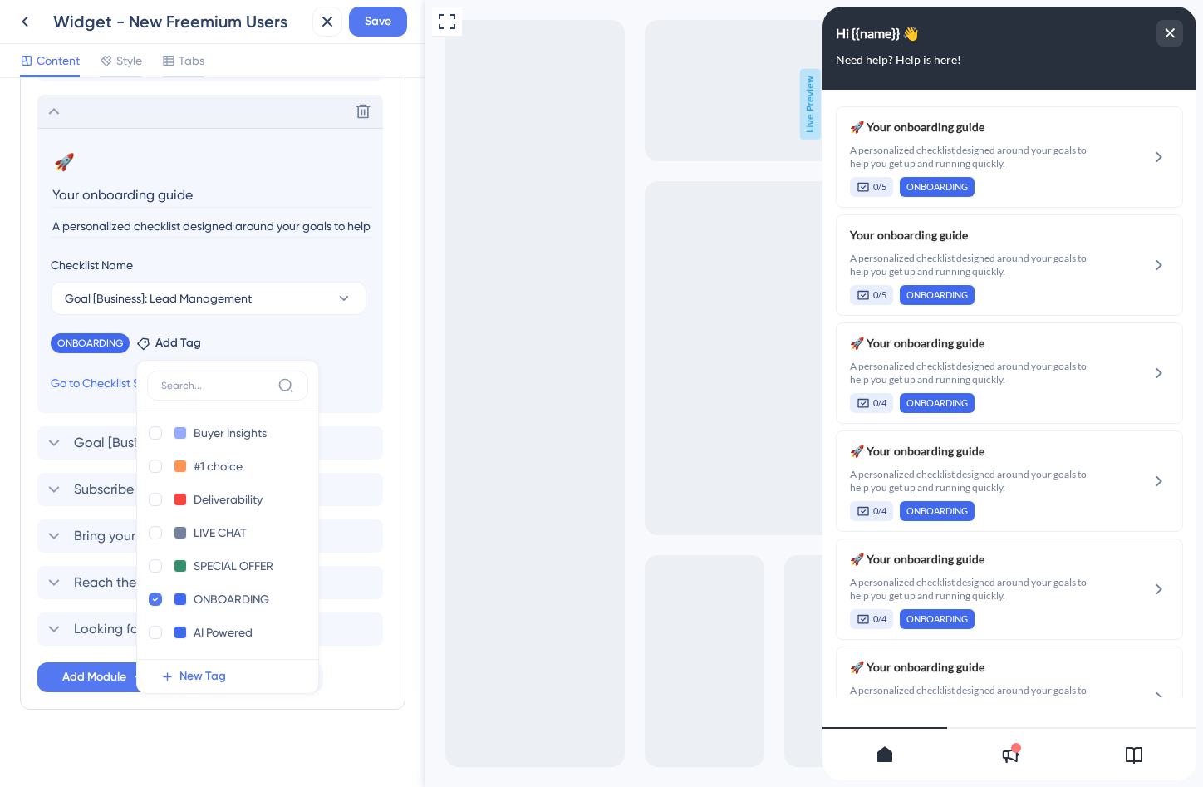
click at [52, 111] on icon at bounding box center [54, 111] width 11 height 7
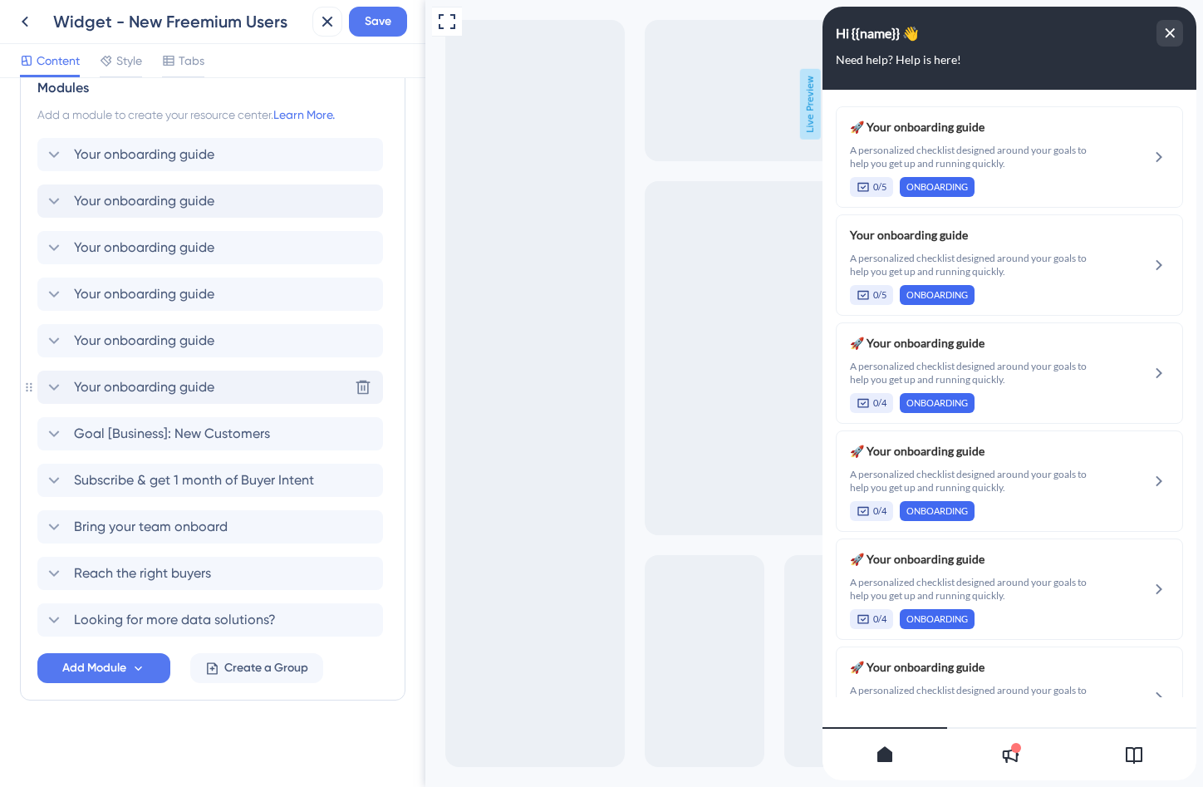
scroll to position [370, 0]
click at [180, 426] on span "Goal [Business]: New Customers" at bounding box center [172, 434] width 196 height 20
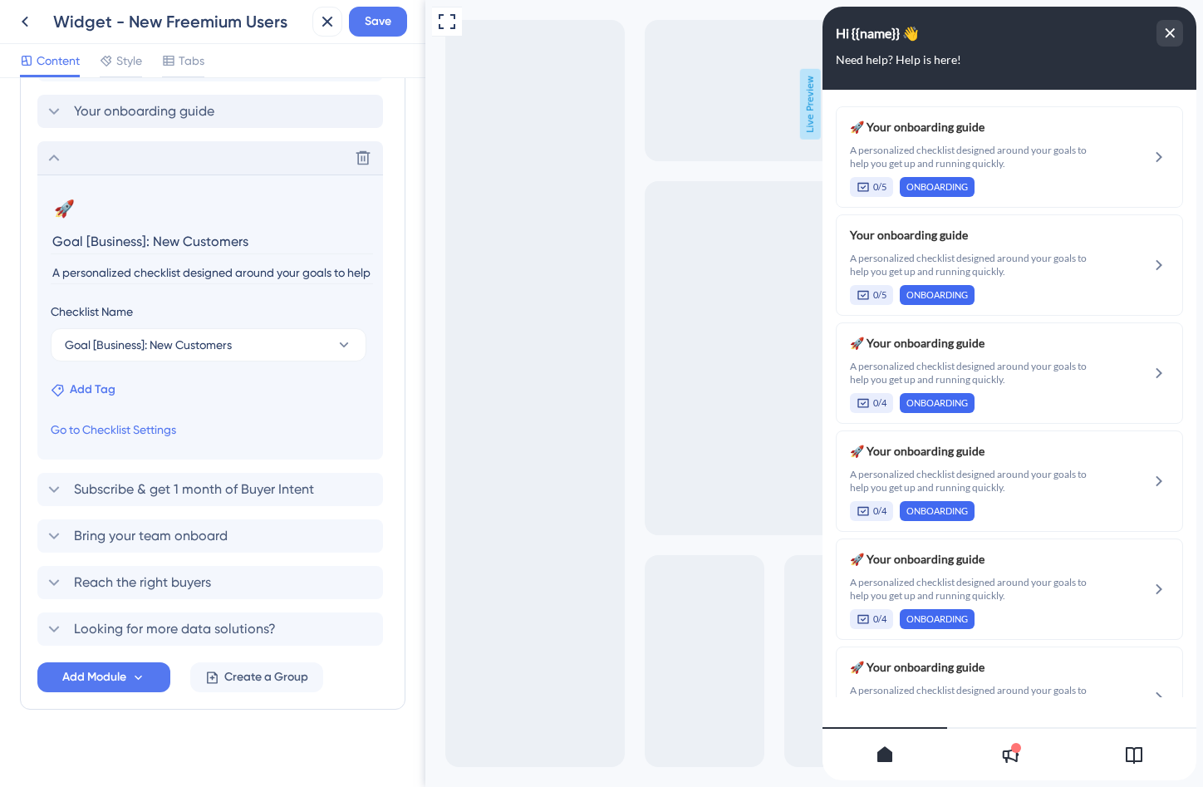
click at [85, 391] on span "Add Tag" at bounding box center [93, 390] width 46 height 20
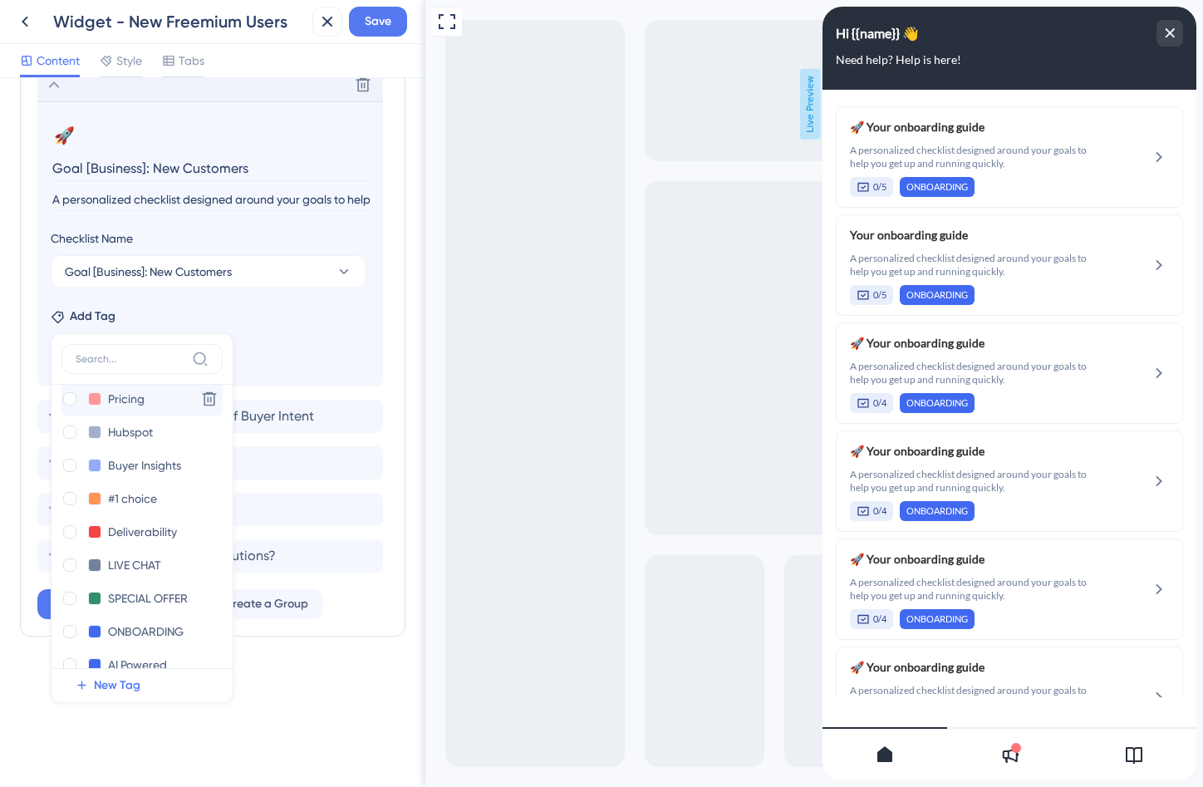
scroll to position [135, 0]
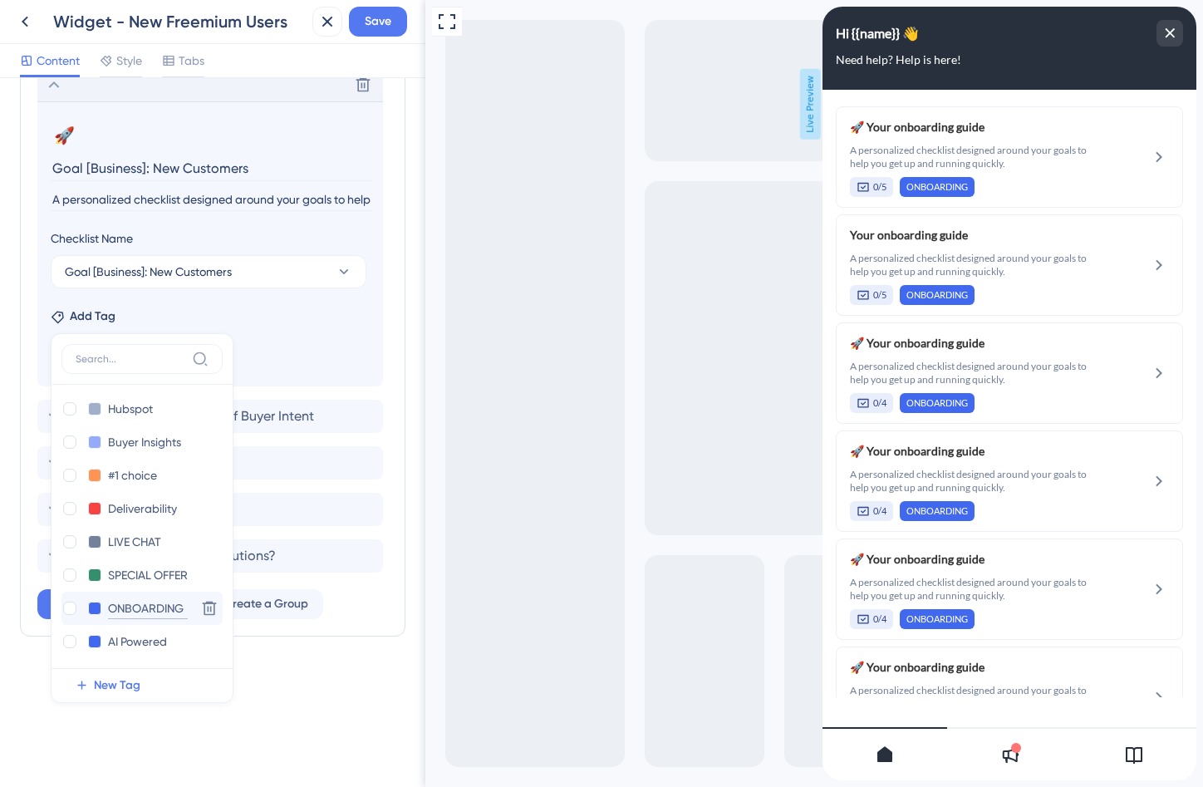
click at [137, 605] on input "ONBOARDING" at bounding box center [148, 608] width 80 height 21
type input "Onboarding"
click at [70, 608] on div at bounding box center [69, 608] width 13 height 13
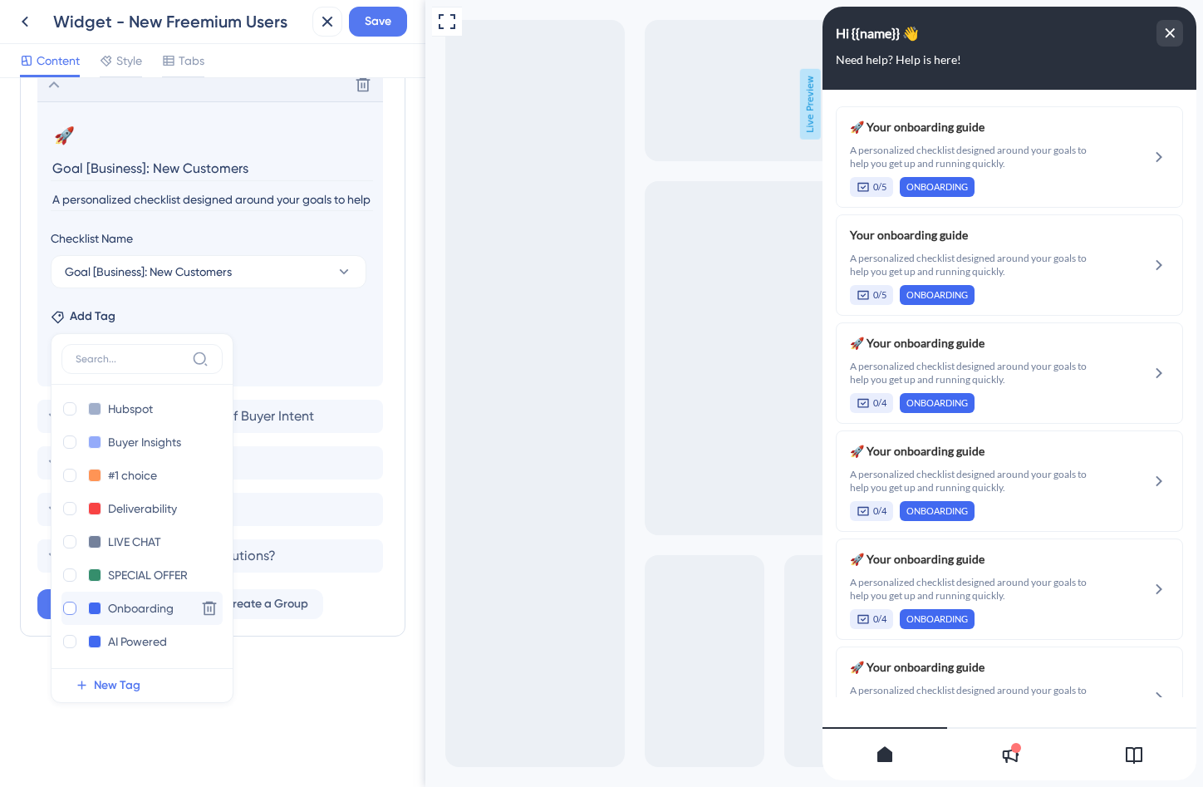
checkbox input "true"
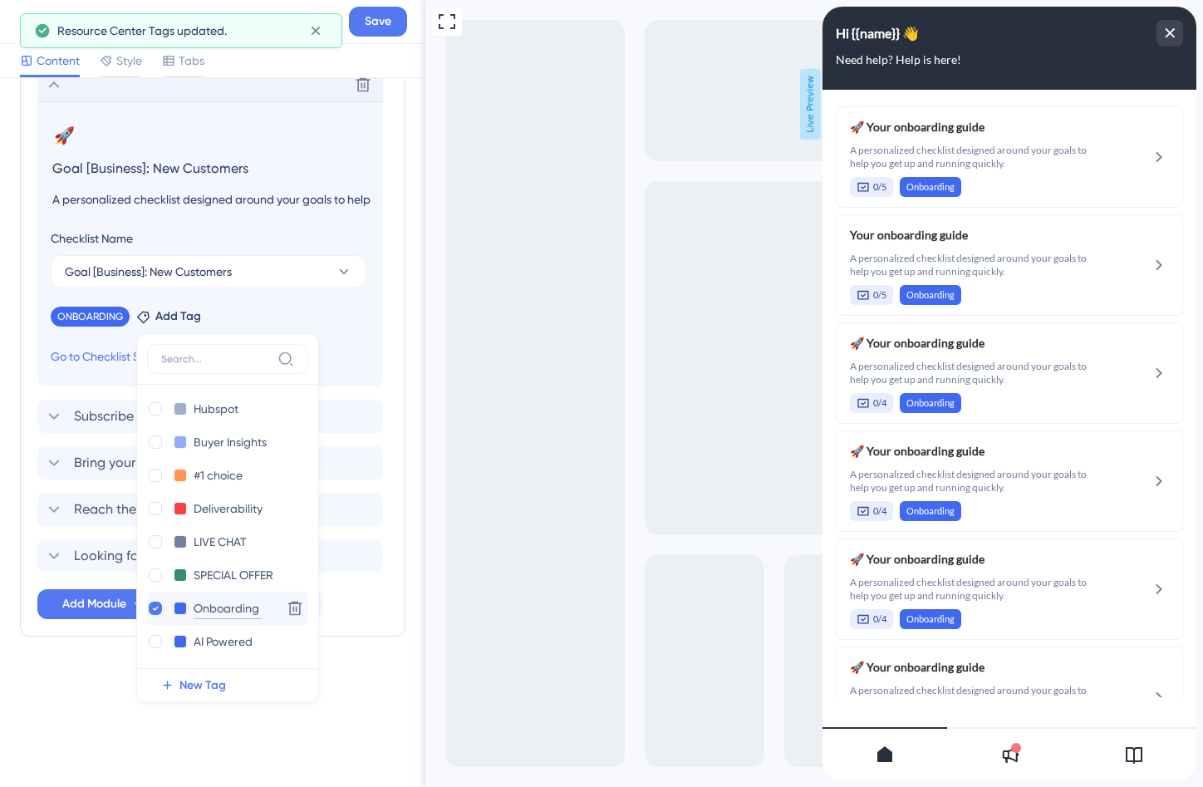
click at [217, 604] on input "Onboarding" at bounding box center [228, 608] width 68 height 21
type input "ONBOARDING"
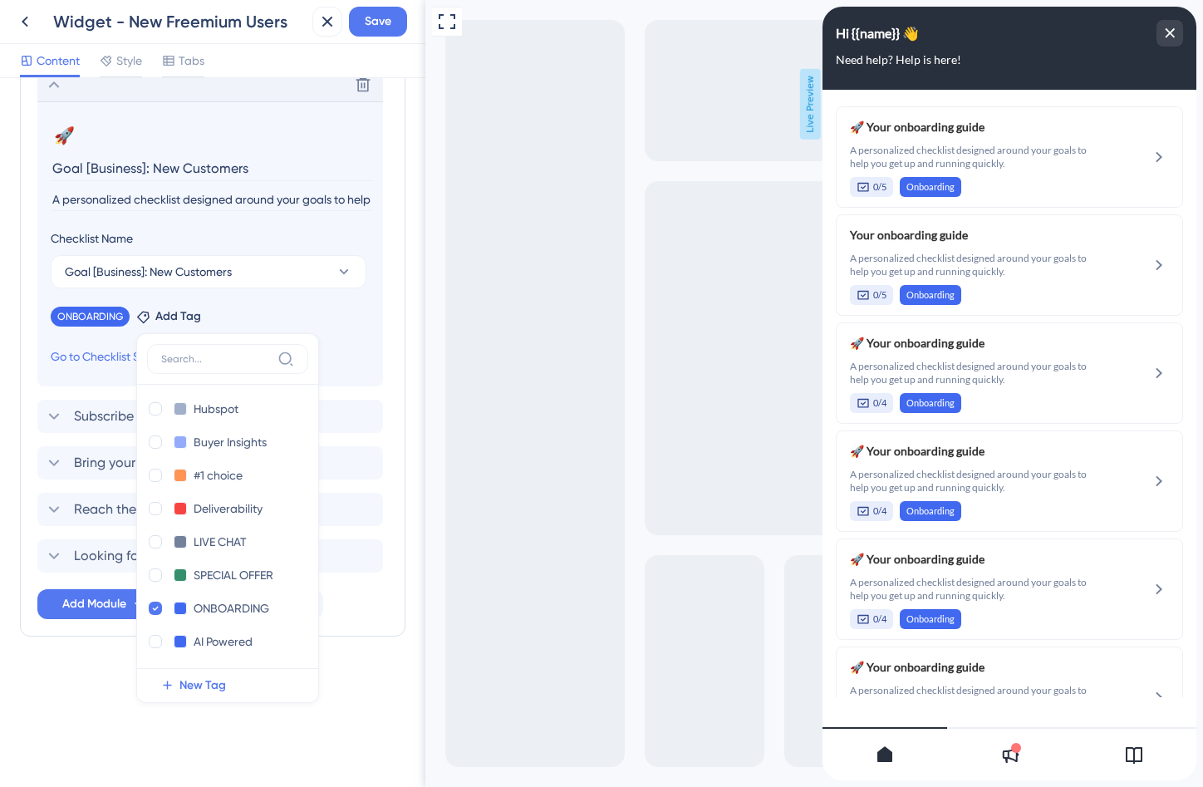
click at [351, 691] on div "Resource Center Header Title Hi {{name}} 👋 14 Hi {{name}} 👋 Subtitle Need help?…" at bounding box center [213, 41] width 386 height 1324
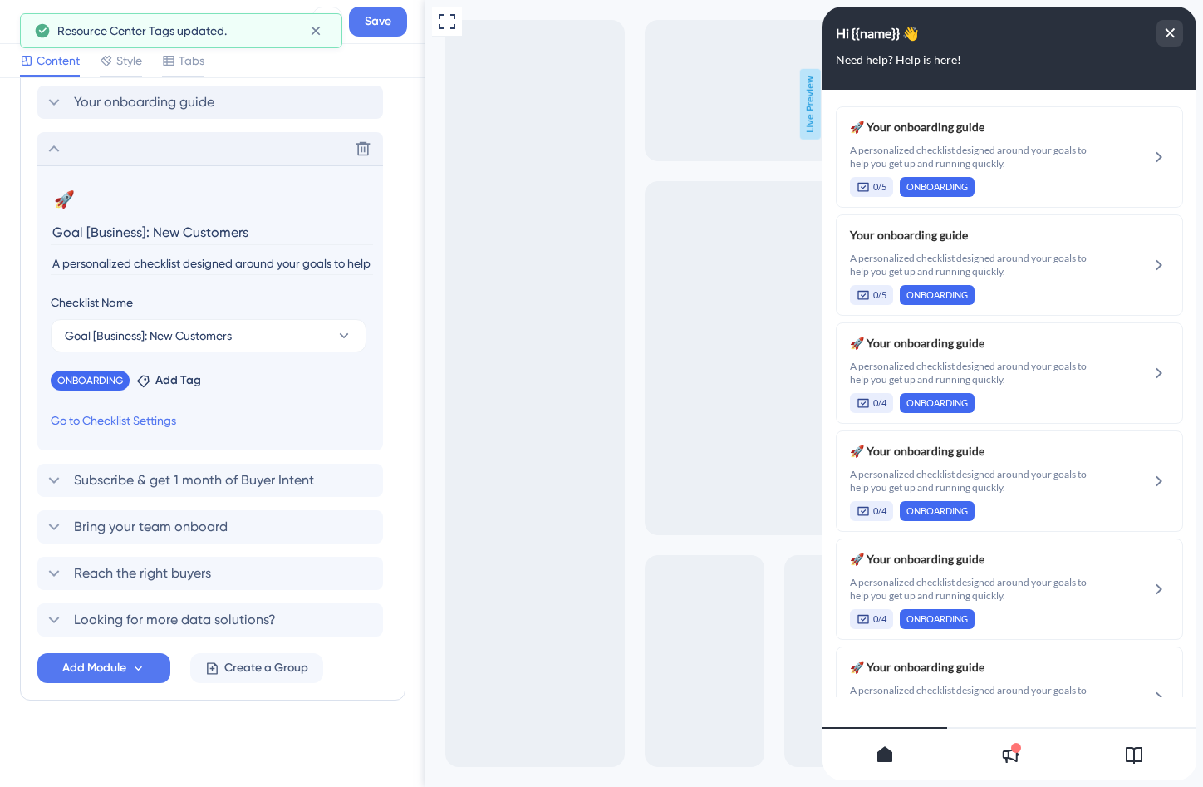
click at [51, 151] on icon at bounding box center [54, 149] width 20 height 20
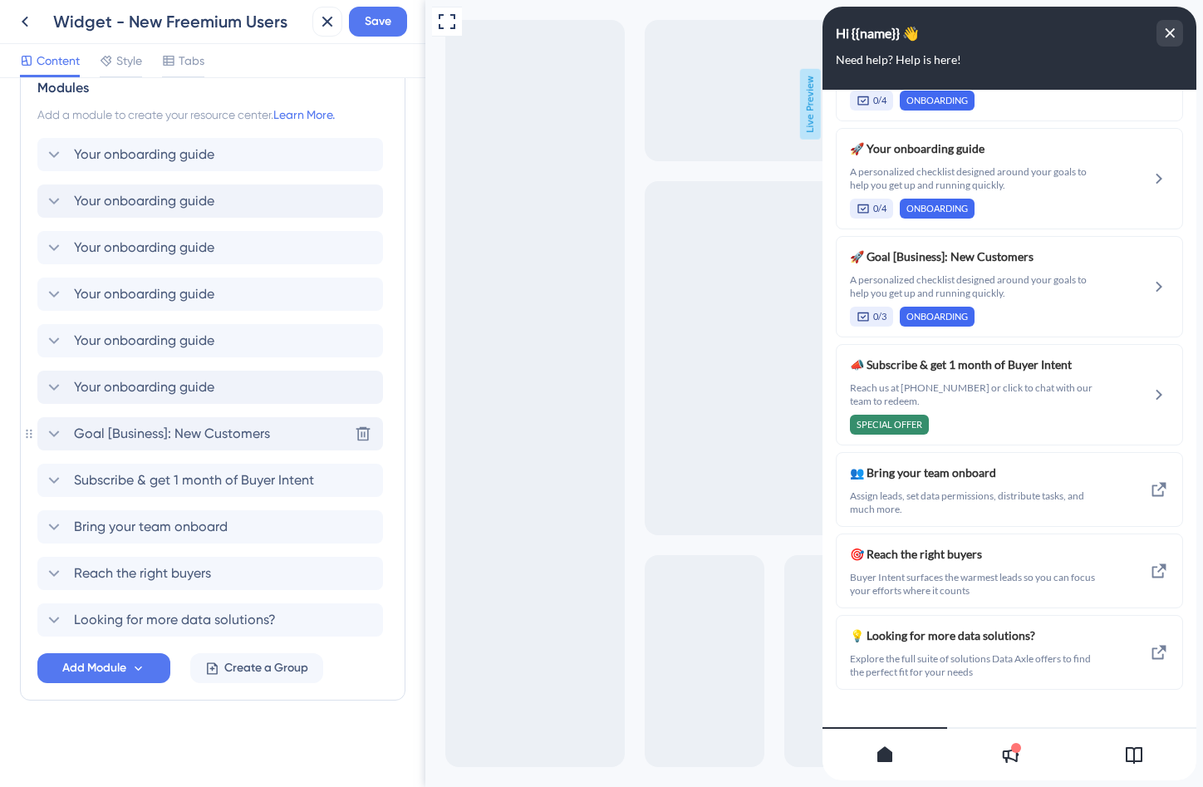
scroll to position [538, 0]
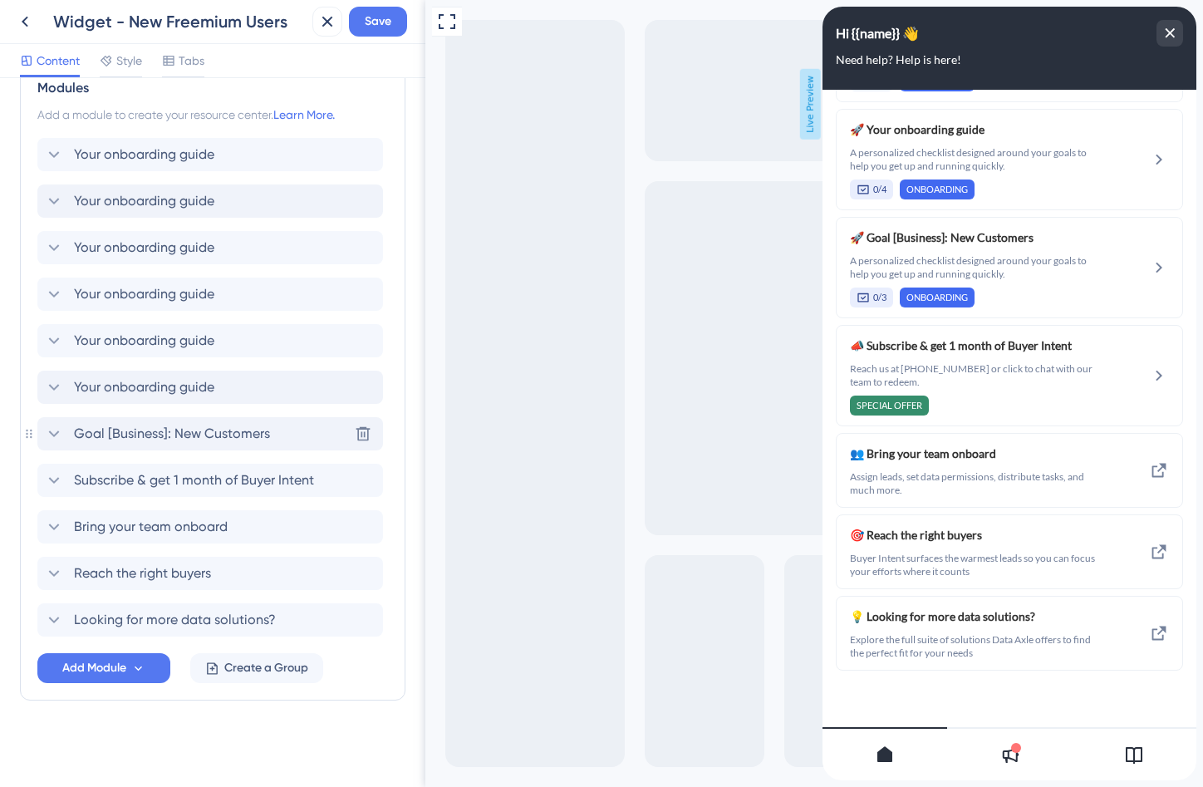
click at [203, 435] on span "Goal [Business]: New Customers" at bounding box center [172, 434] width 196 height 20
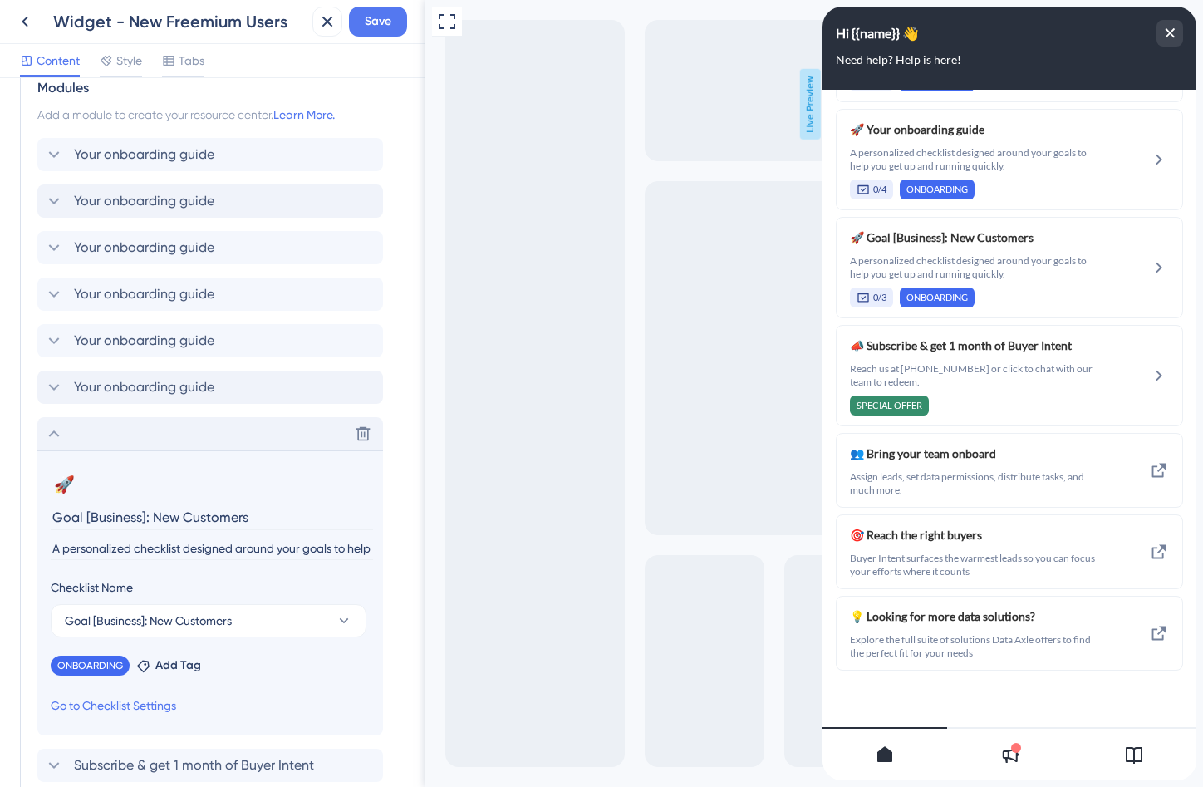
scroll to position [655, 0]
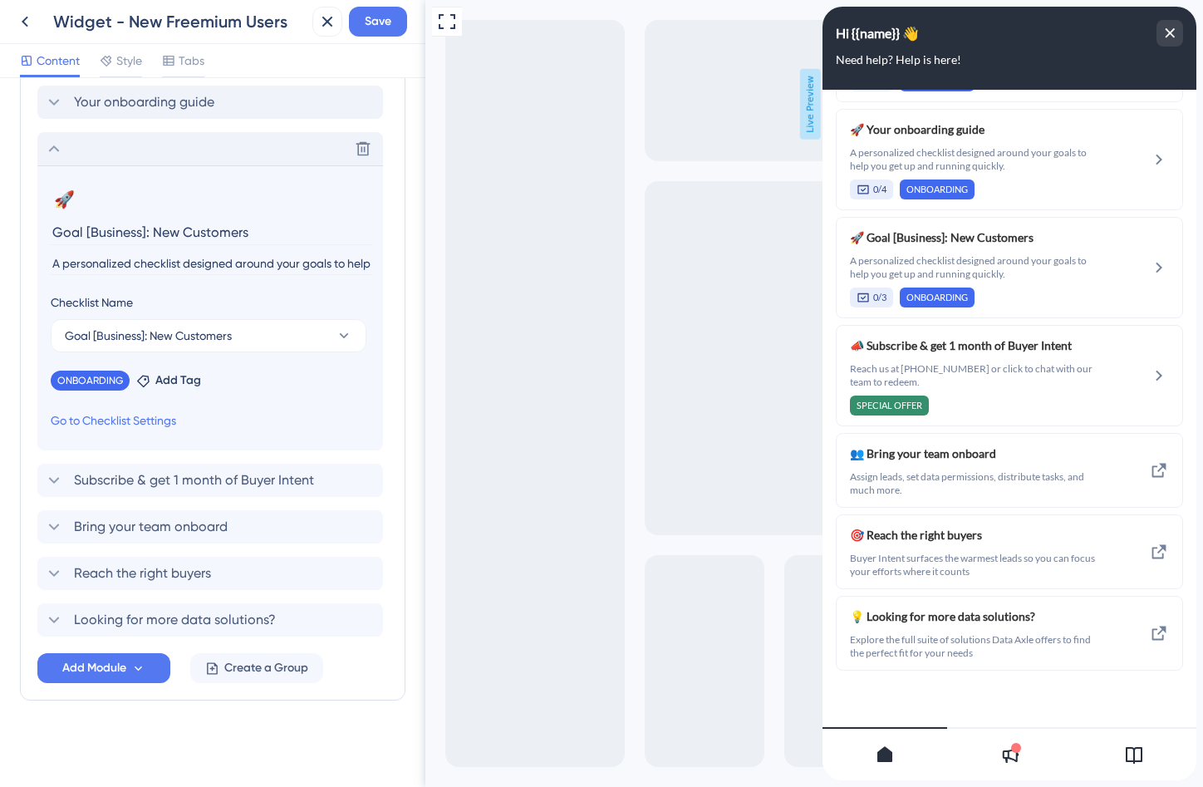
click at [175, 237] on input "Goal [Business]: New Customers" at bounding box center [212, 232] width 322 height 26
type input "Your onboarding guide"
click at [60, 139] on icon at bounding box center [54, 149] width 20 height 20
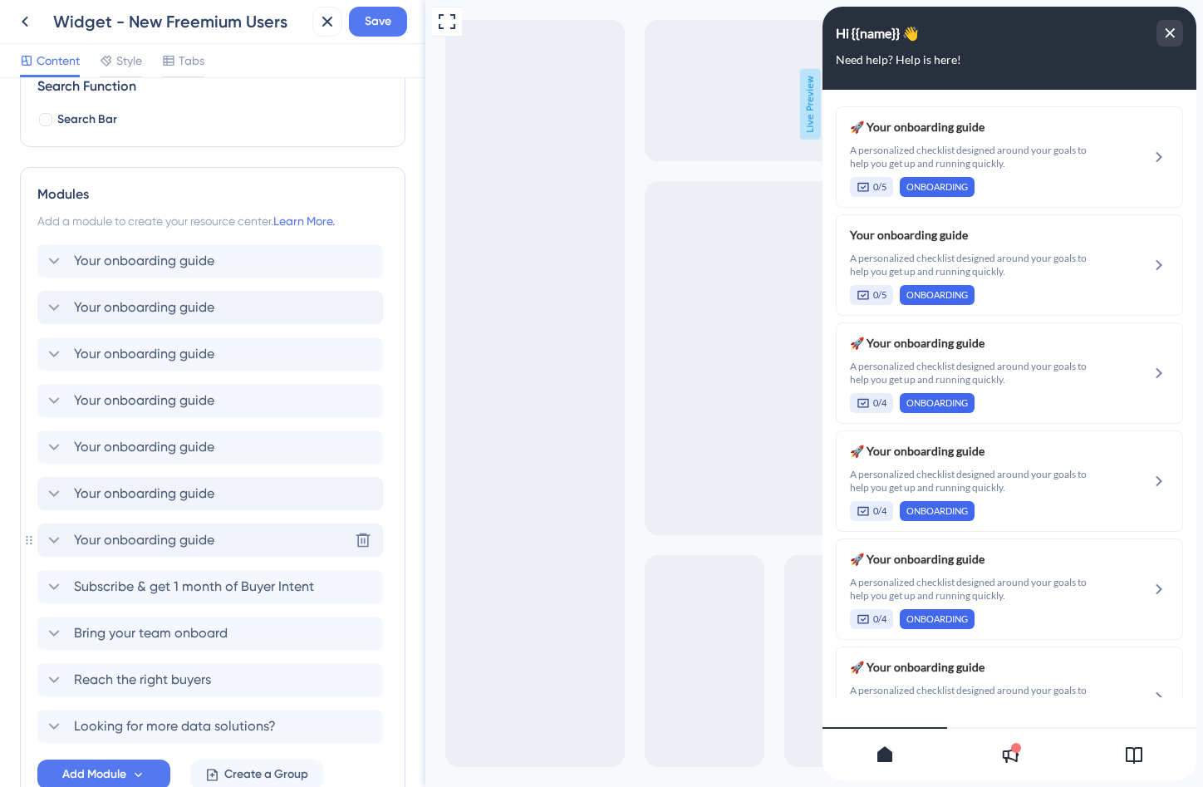
scroll to position [0, 0]
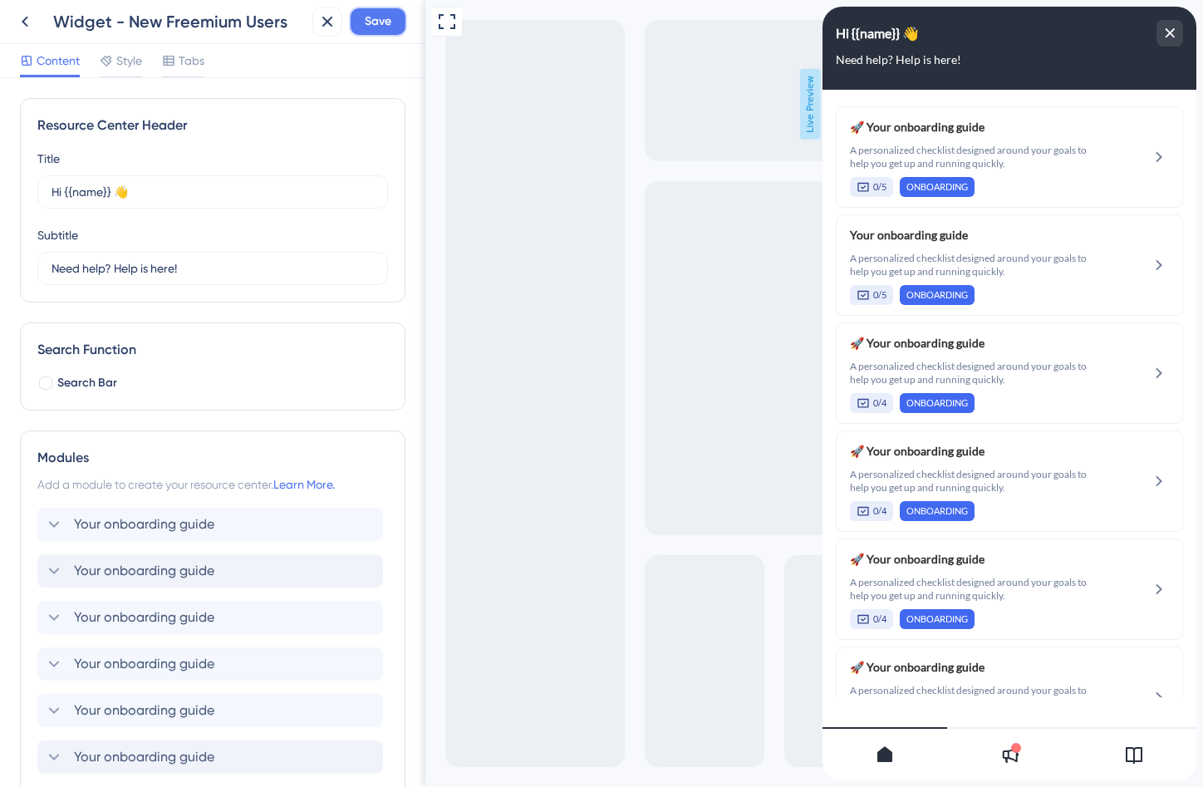
click at [386, 16] on span "Save" at bounding box center [378, 22] width 27 height 20
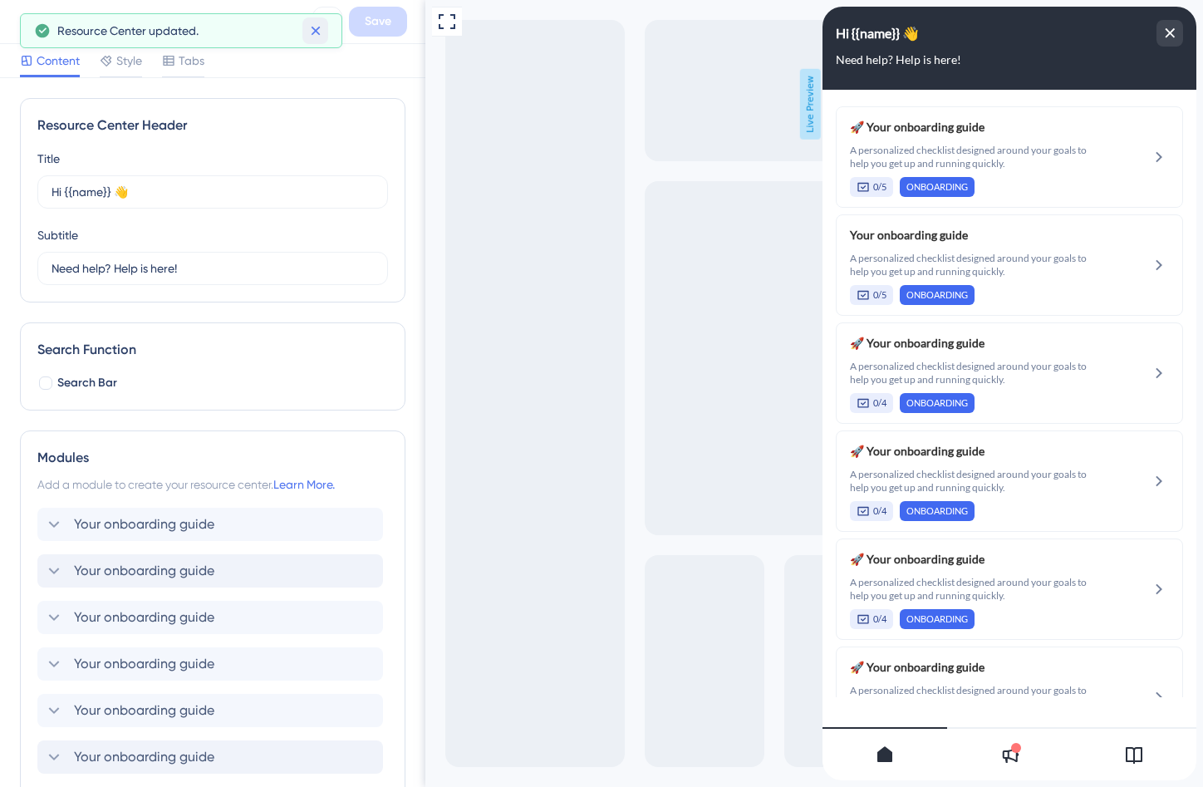
click at [311, 36] on icon at bounding box center [316, 30] width 17 height 17
click at [25, 23] on icon at bounding box center [25, 22] width 7 height 11
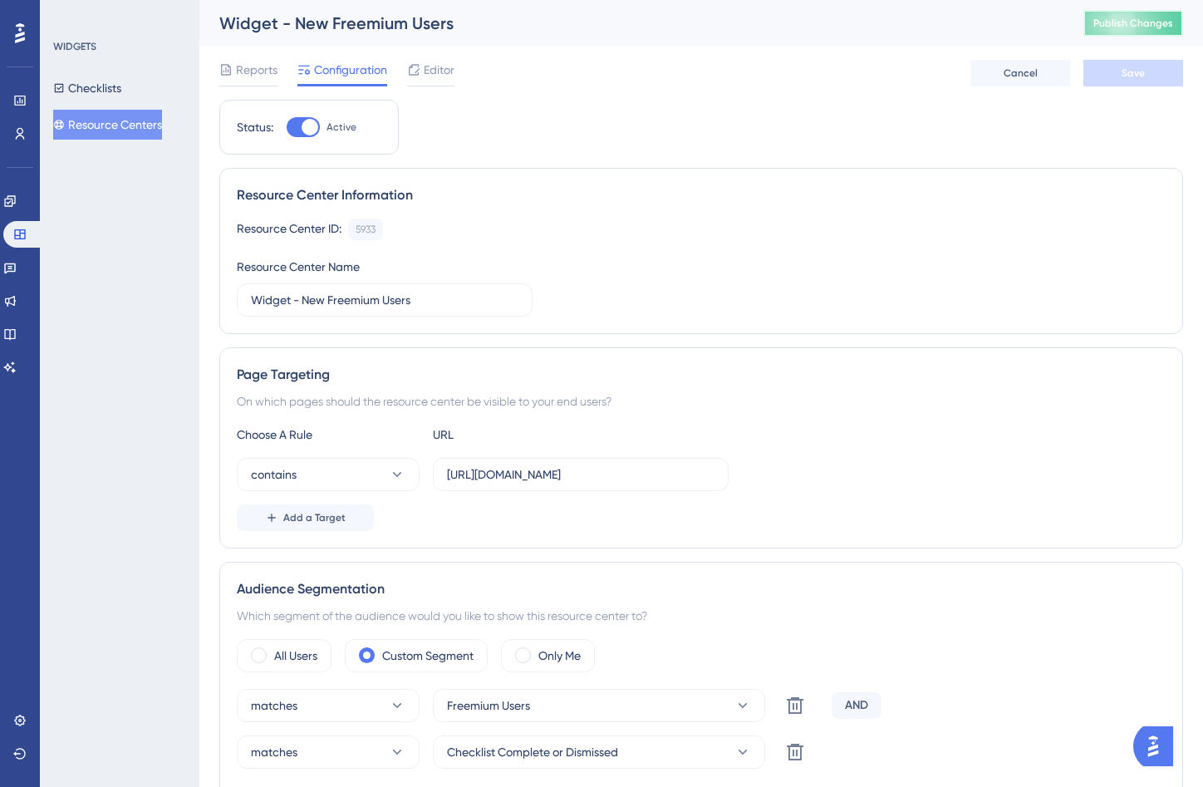
click at [1102, 21] on span "Publish Changes" at bounding box center [1134, 23] width 80 height 13
click at [142, 116] on button "Resource Centers" at bounding box center [107, 125] width 109 height 30
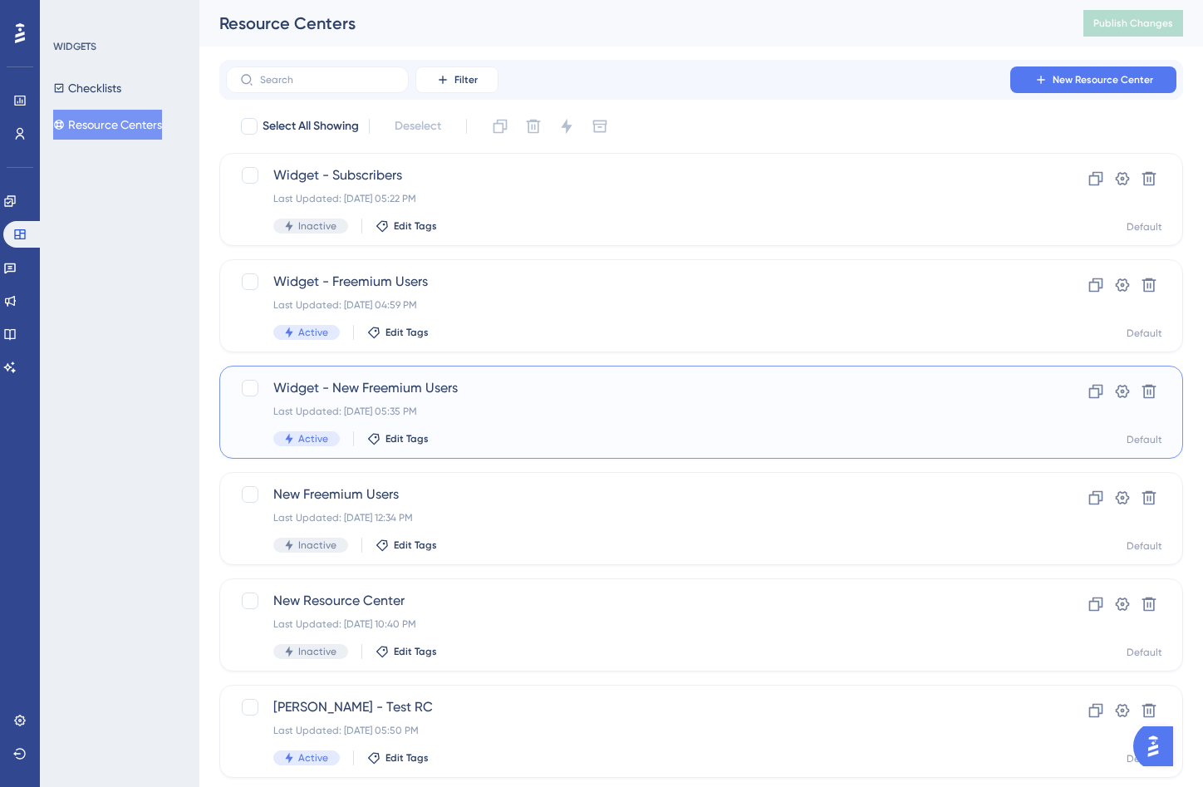
click at [556, 422] on div "Widget - New Freemium Users Last Updated: Sep 04 2025, 05:35 PM Active Edit Tags" at bounding box center [634, 412] width 723 height 68
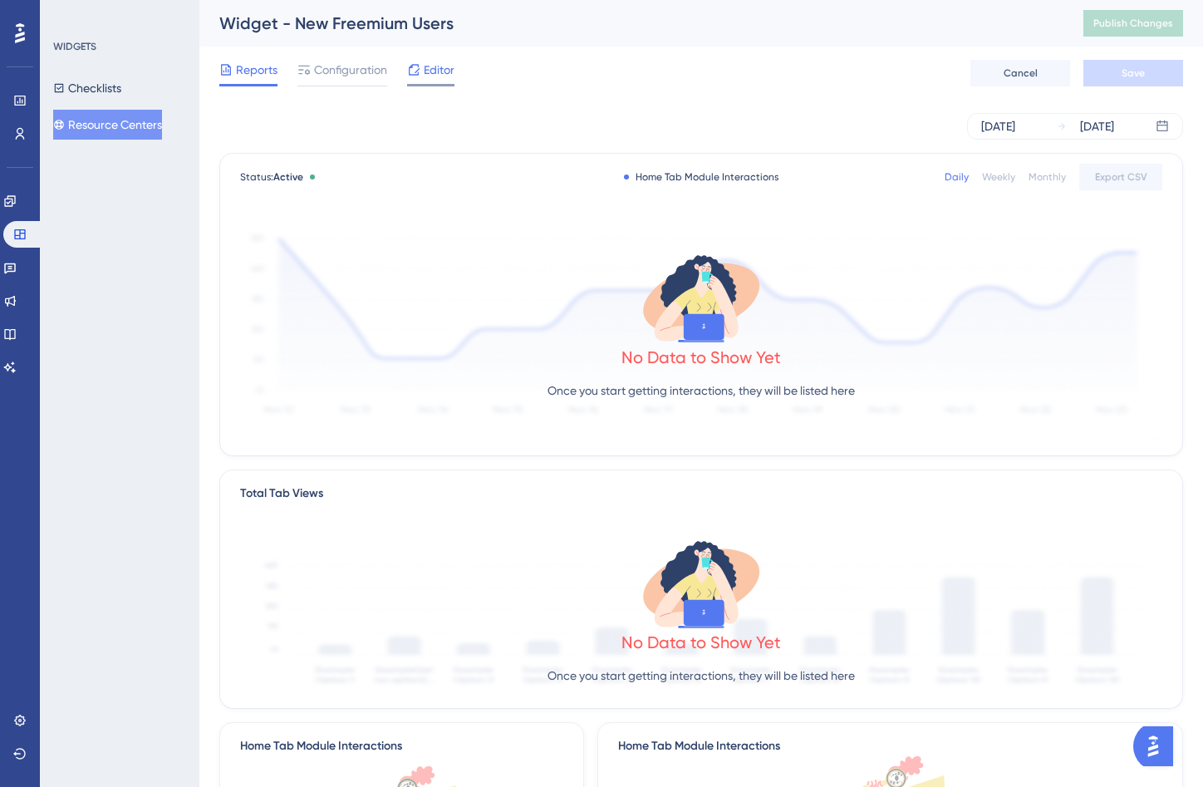
click at [425, 79] on span "Editor" at bounding box center [439, 70] width 31 height 20
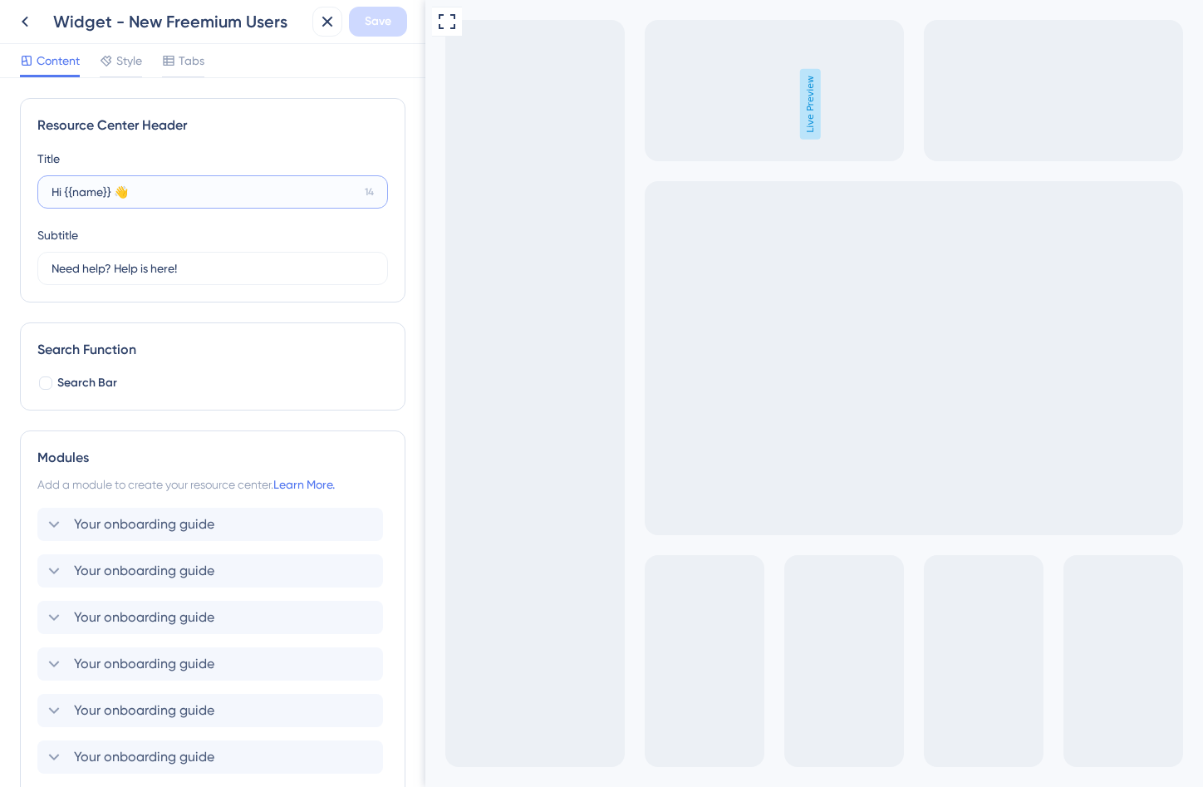
click at [75, 194] on input "Hi {{name}} 👋" at bounding box center [205, 192] width 307 height 18
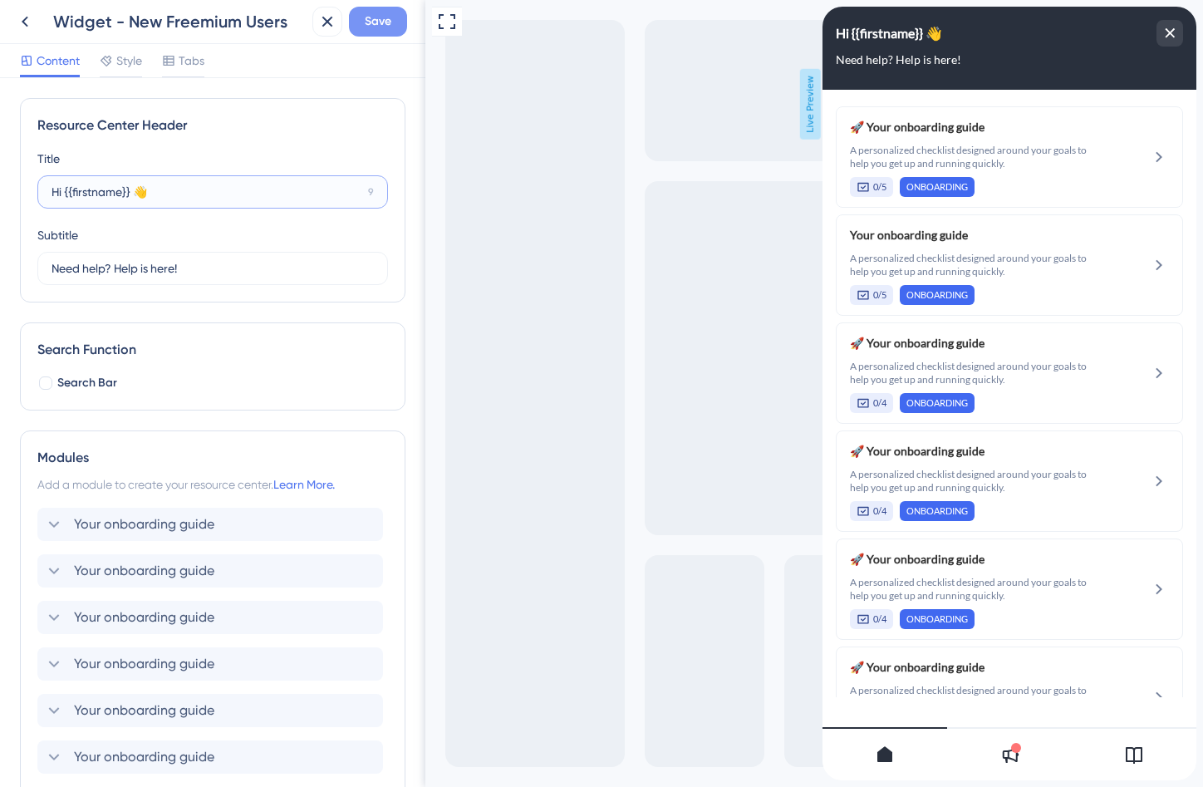
type input "Hi {{firstname}} 👋"
click at [396, 28] on button "Save" at bounding box center [378, 22] width 58 height 30
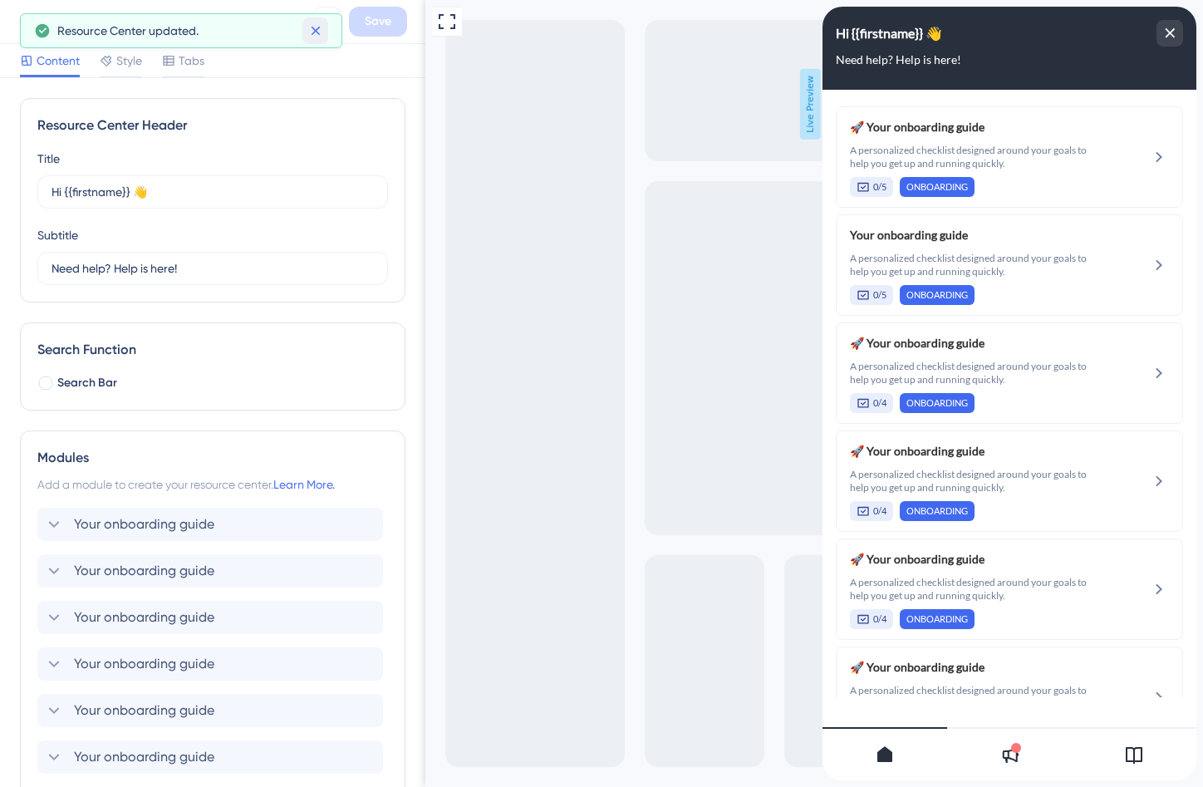
click at [319, 34] on icon at bounding box center [316, 30] width 17 height 17
click at [37, 21] on button at bounding box center [25, 22] width 30 height 30
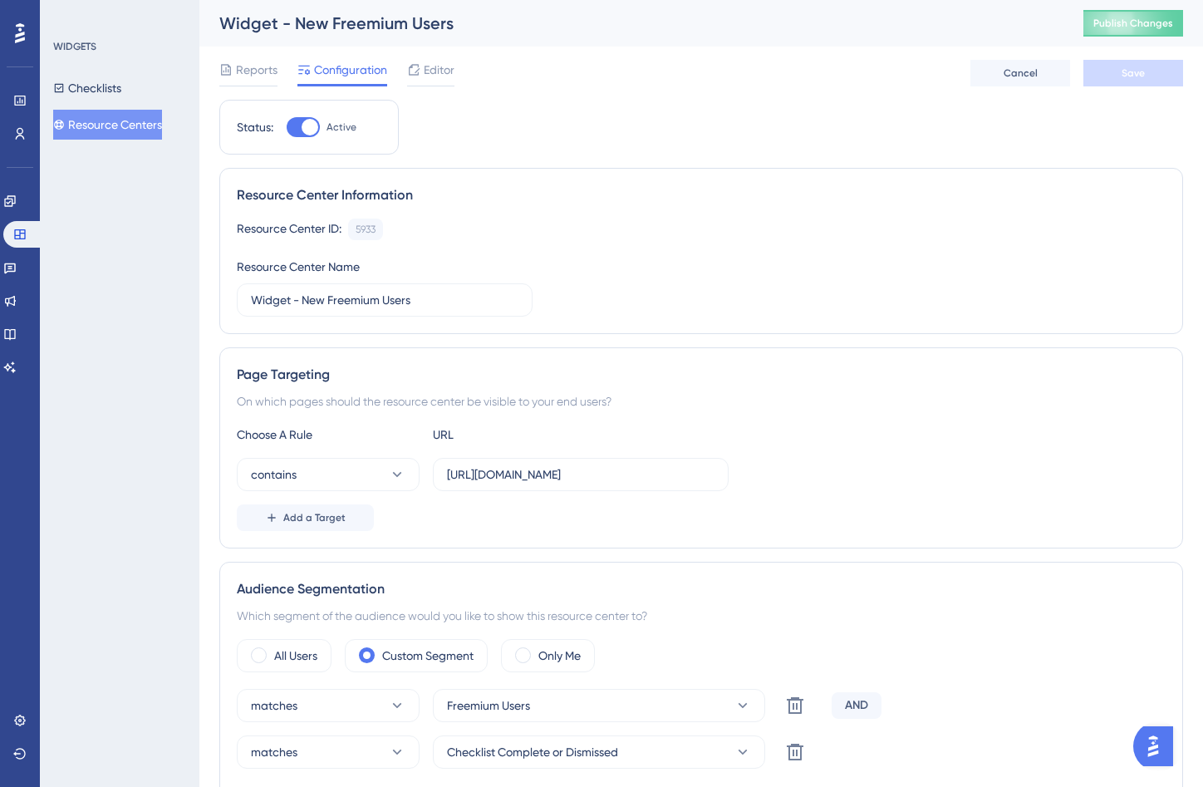
click at [1108, 37] on div "Widget - New Freemium Users Publish Changes" at bounding box center [701, 23] width 1004 height 47
click at [1108, 22] on span "Publish Changes" at bounding box center [1134, 23] width 80 height 13
click at [120, 114] on button "Resource Centers" at bounding box center [107, 125] width 109 height 30
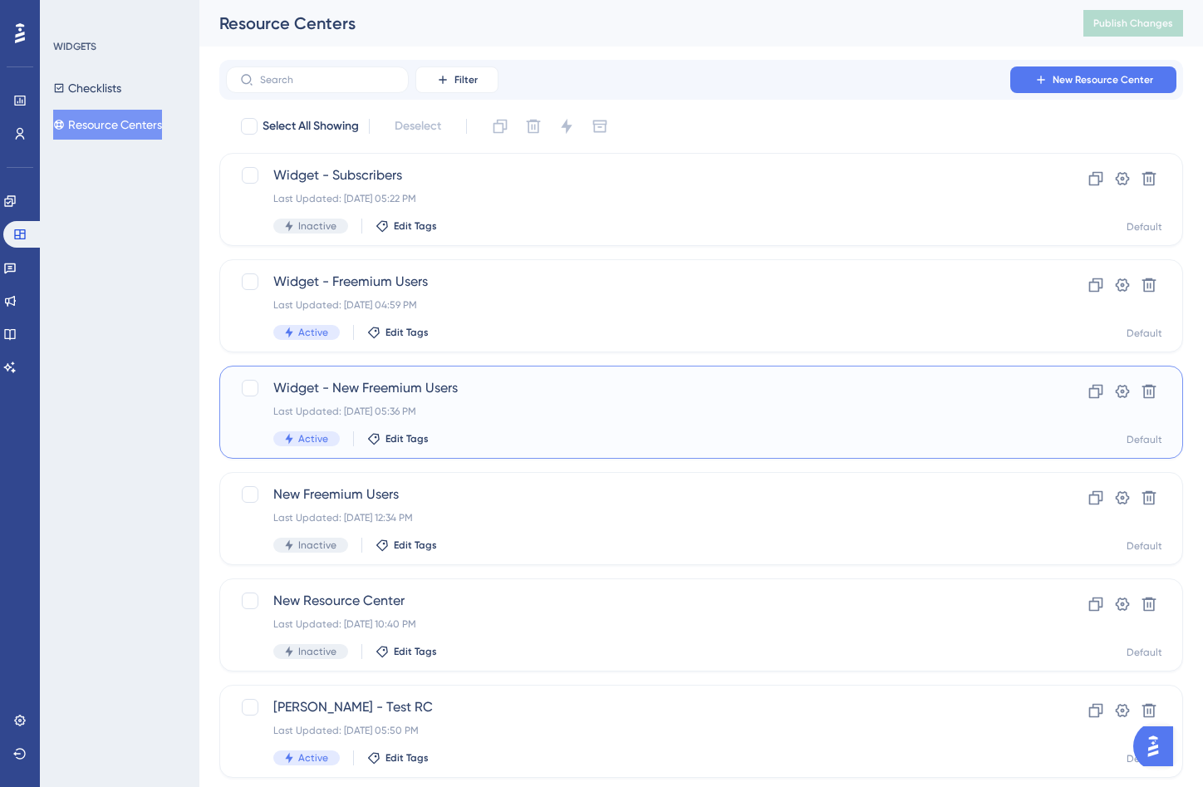
click at [465, 392] on span "Widget - New Freemium Users" at bounding box center [634, 388] width 723 height 20
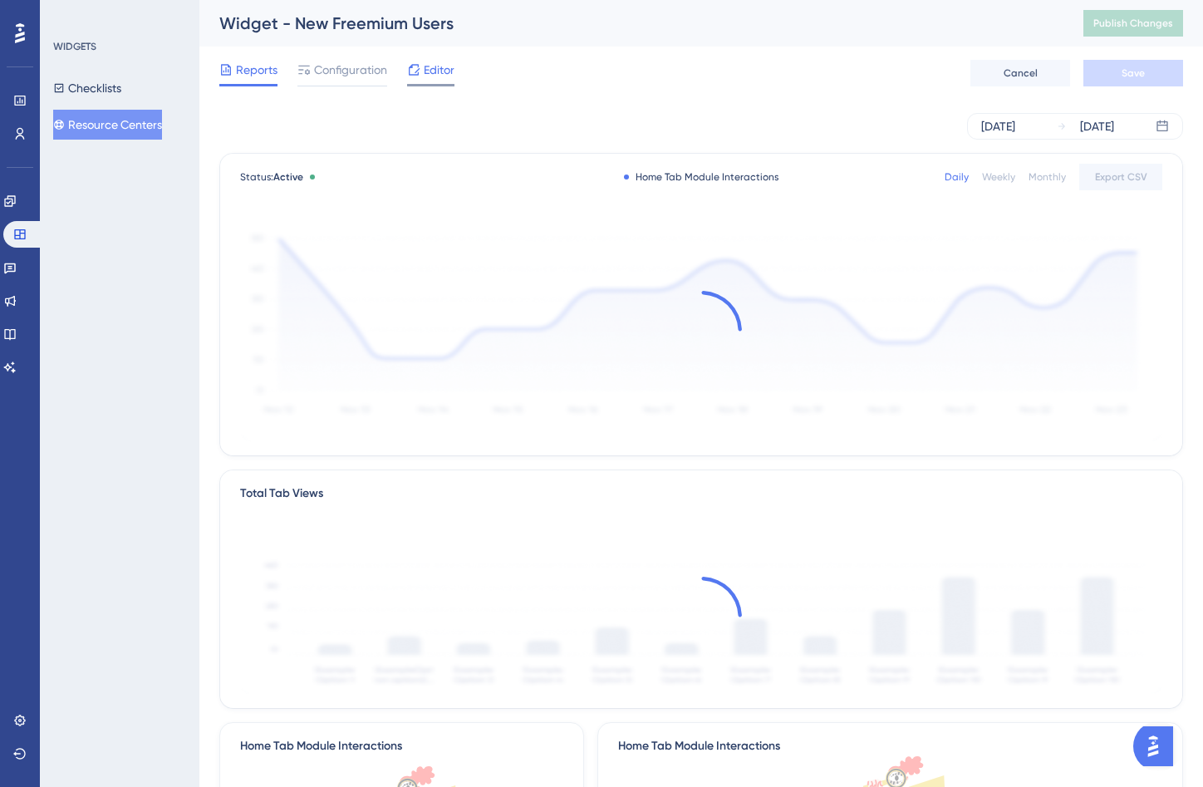
click at [422, 80] on div "Editor" at bounding box center [430, 73] width 47 height 27
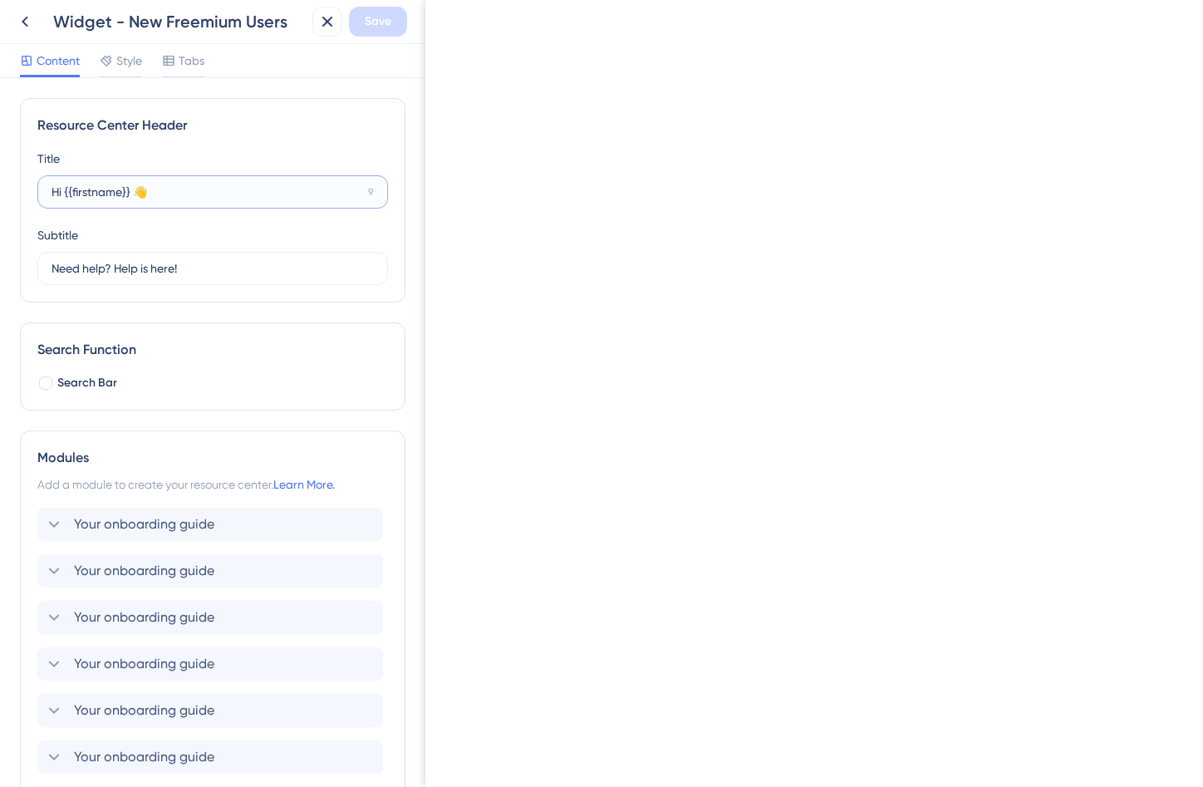
click at [93, 194] on input "Hi {{firstname}} 👋" at bounding box center [207, 192] width 310 height 18
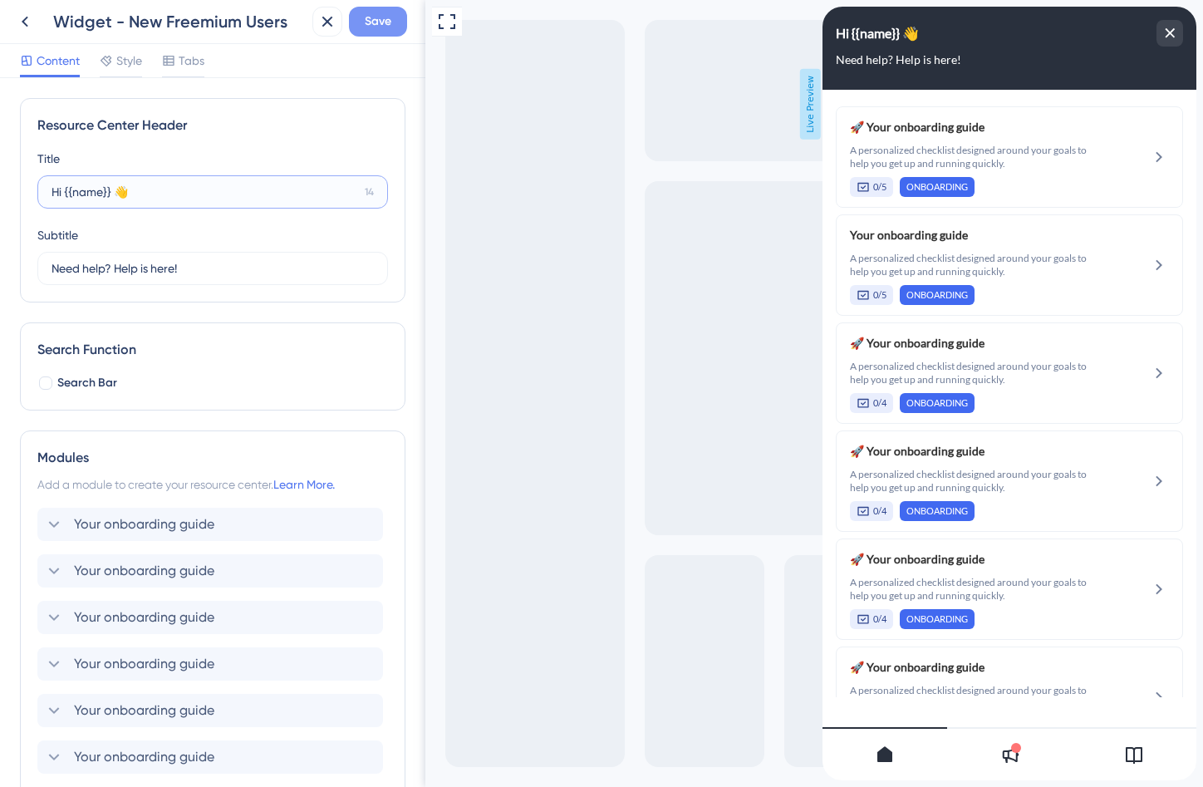
type input "Hi {{name}} 👋"
click at [389, 13] on span "Save" at bounding box center [378, 22] width 27 height 20
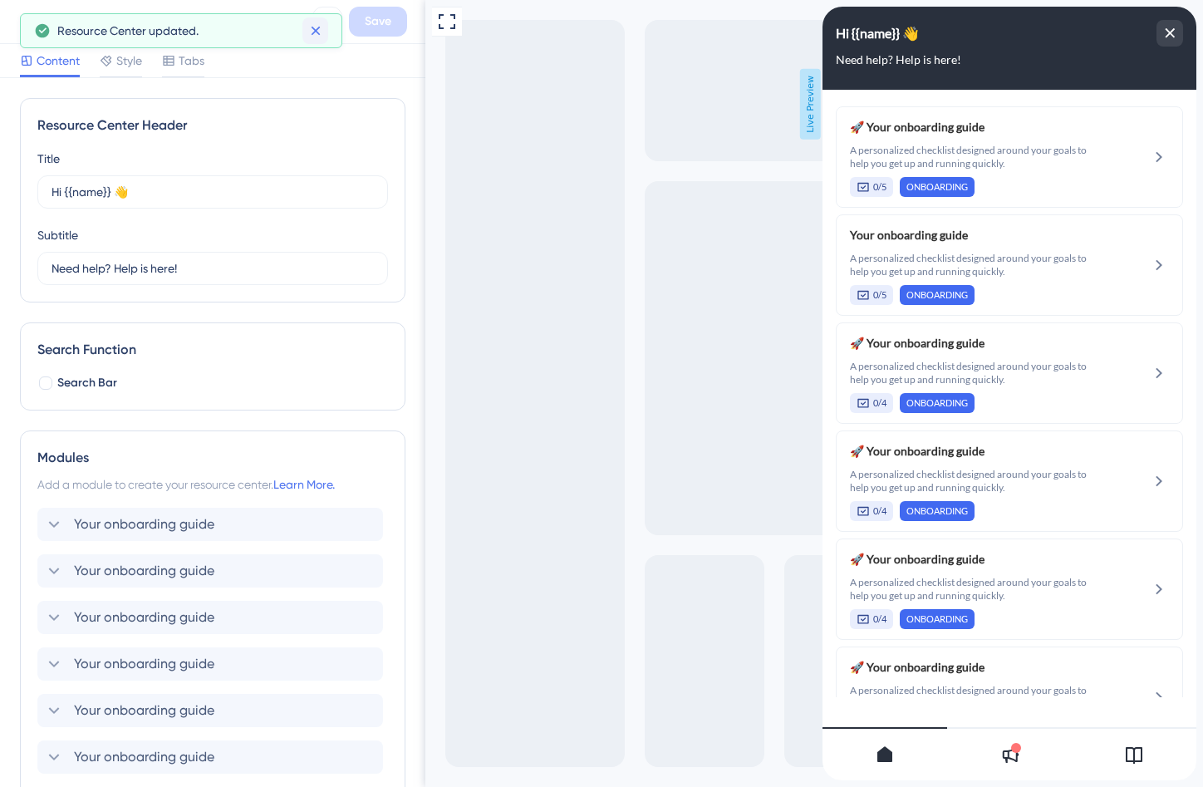
click at [320, 27] on icon at bounding box center [316, 30] width 17 height 17
click at [36, 22] on button at bounding box center [25, 22] width 30 height 30
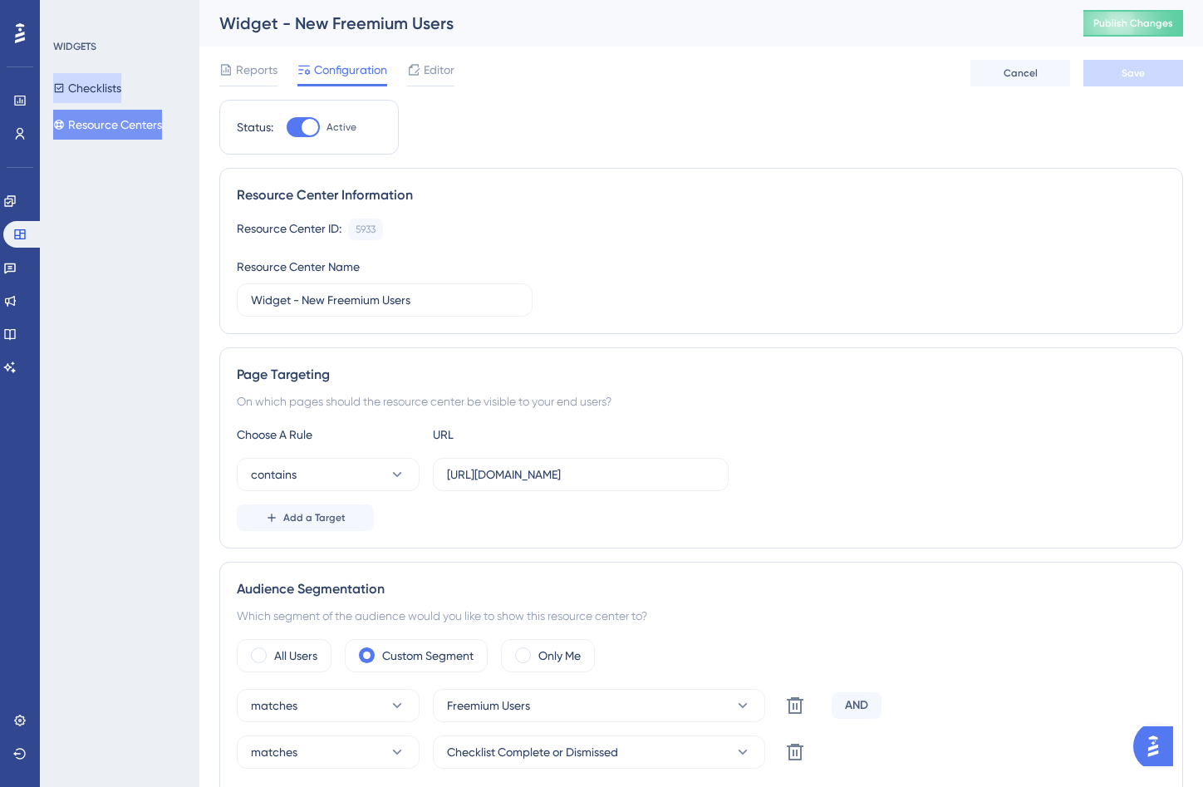
click at [105, 87] on button "Checklists" at bounding box center [87, 88] width 68 height 30
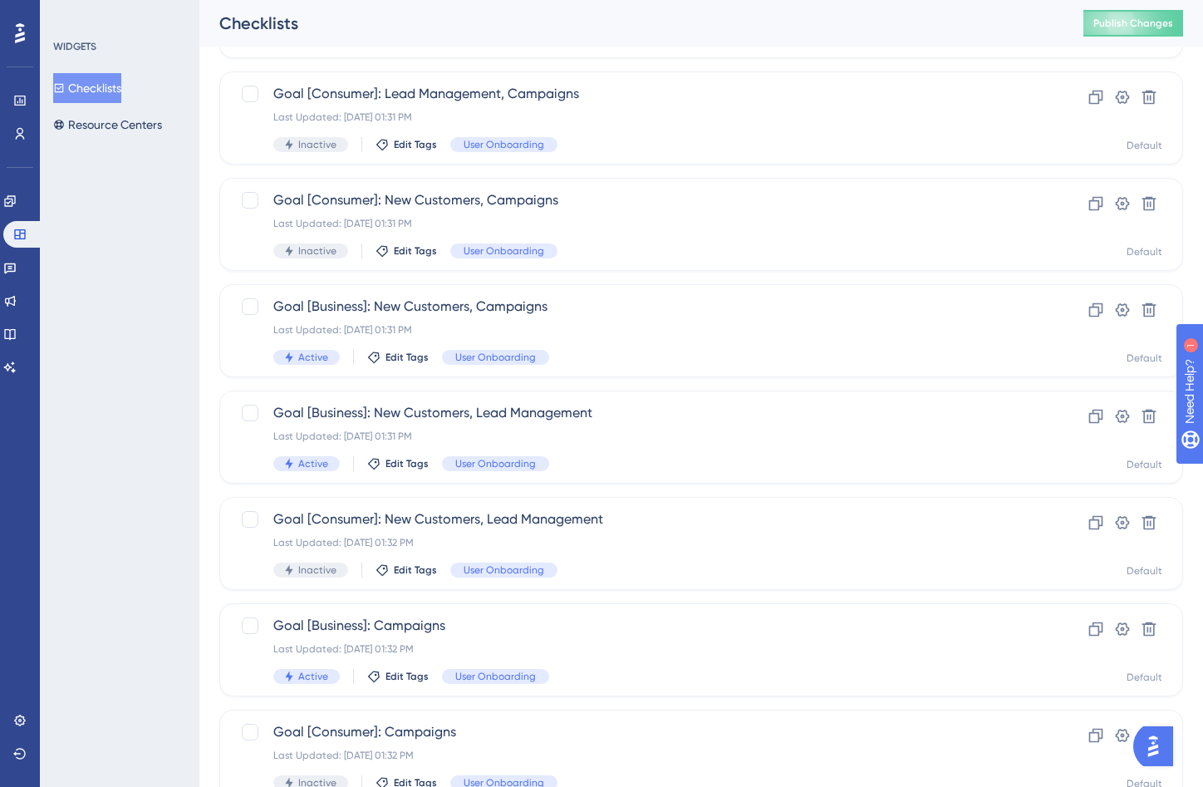
scroll to position [503, 0]
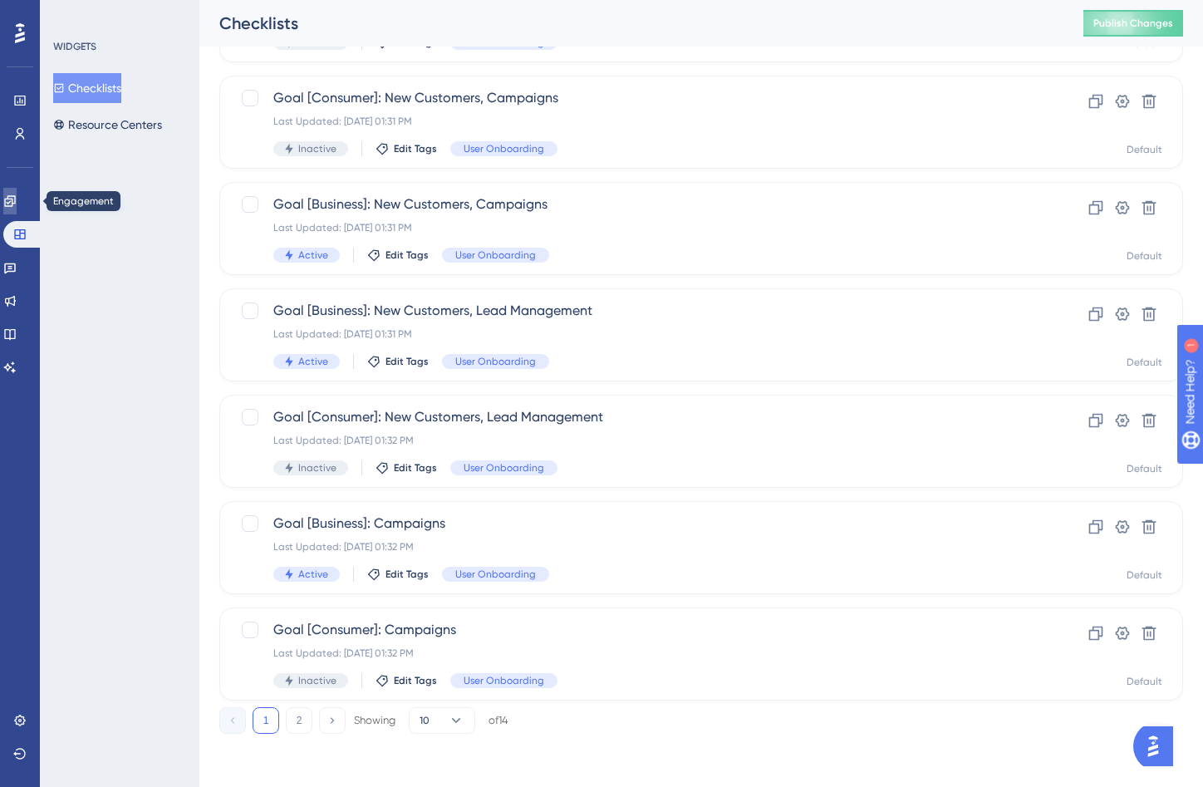
click at [17, 210] on link at bounding box center [9, 201] width 13 height 27
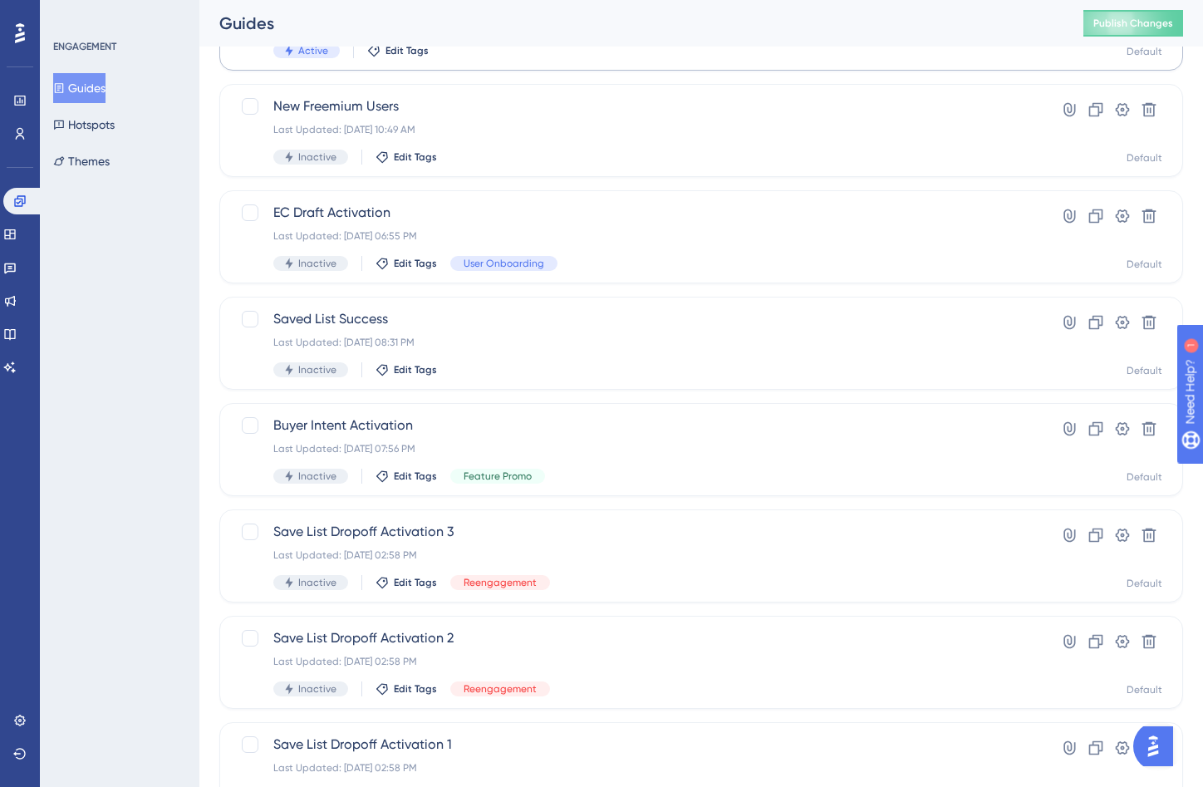
scroll to position [503, 0]
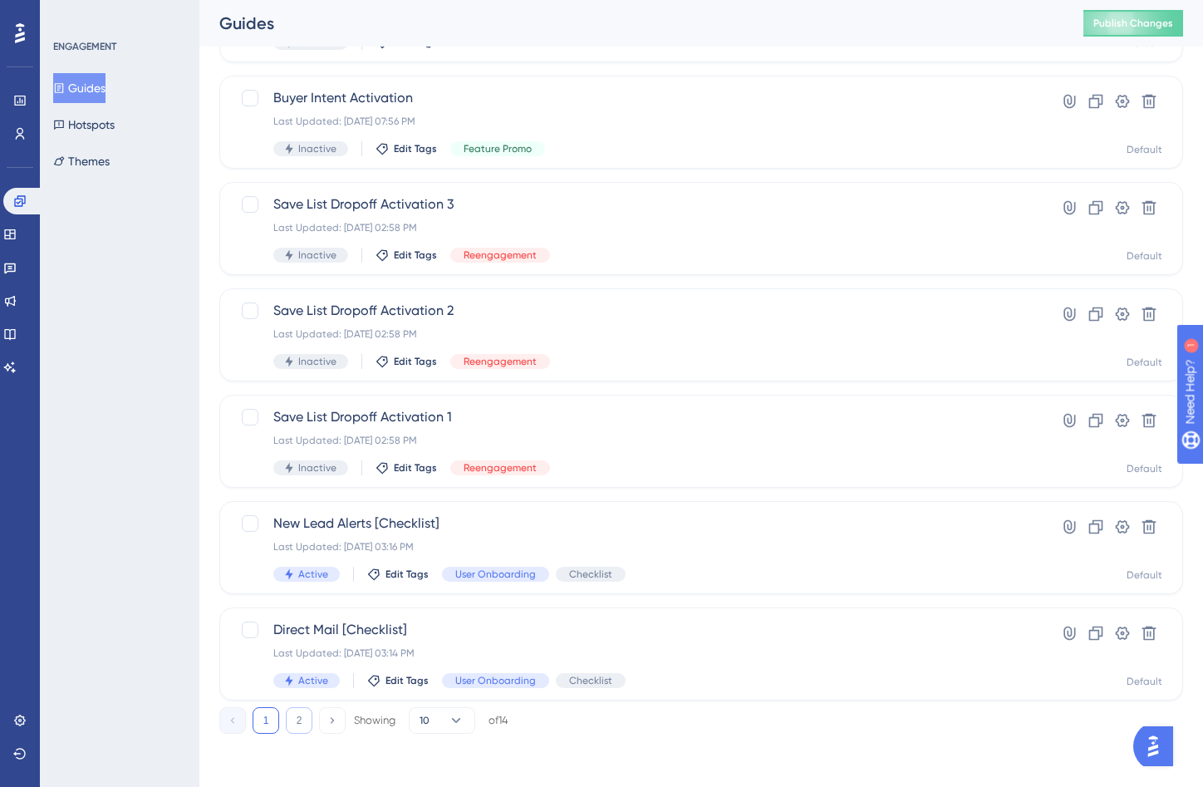
click at [293, 725] on button "2" at bounding box center [299, 720] width 27 height 27
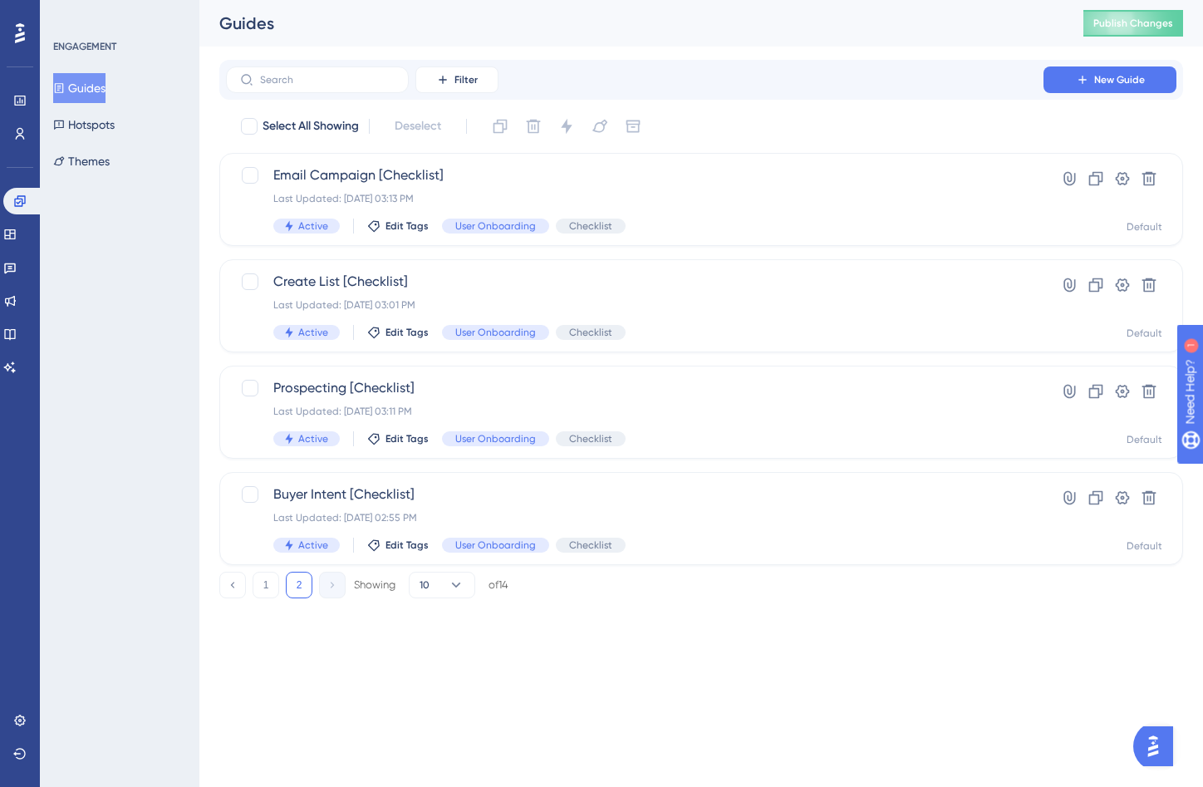
scroll to position [0, 0]
click at [460, 300] on div "Last Updated: Aug 21 2025, 03:01 PM" at bounding box center [634, 304] width 723 height 13
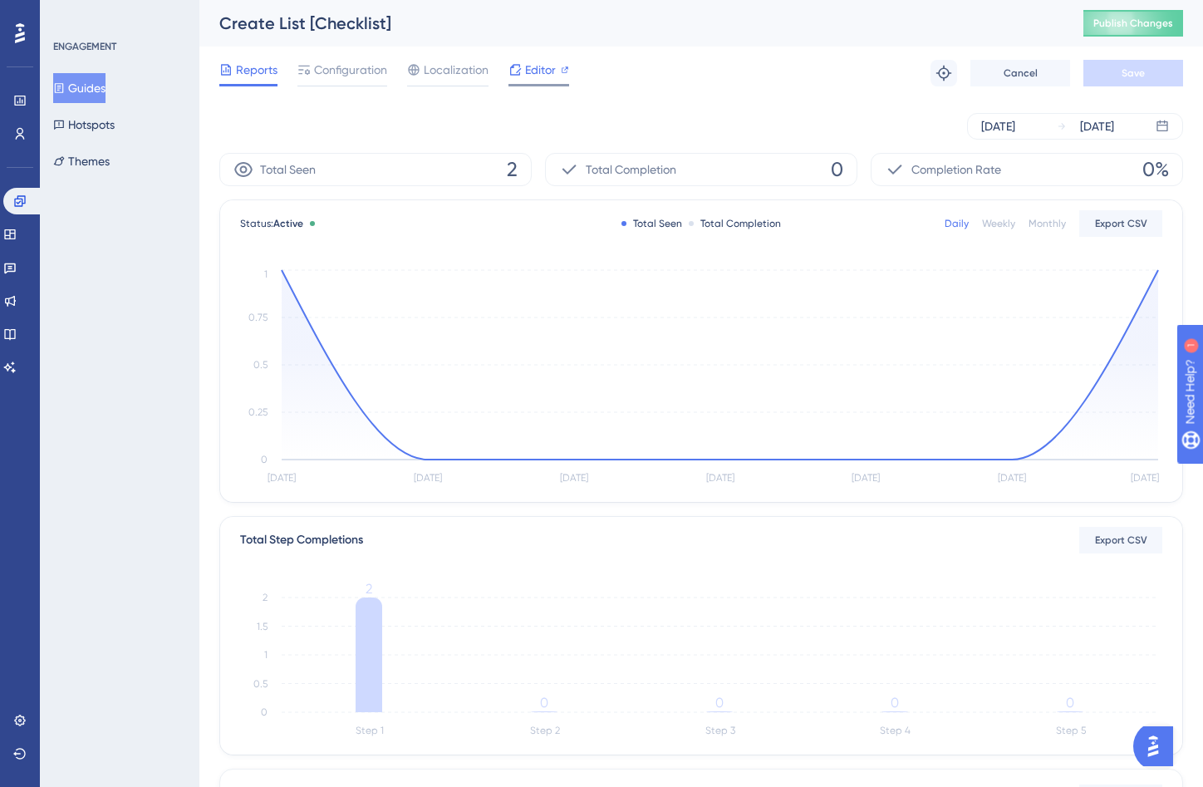
click at [525, 73] on span "Editor" at bounding box center [540, 70] width 31 height 20
click at [539, 71] on span "Editor" at bounding box center [540, 70] width 31 height 20
